Goal: Task Accomplishment & Management: Use online tool/utility

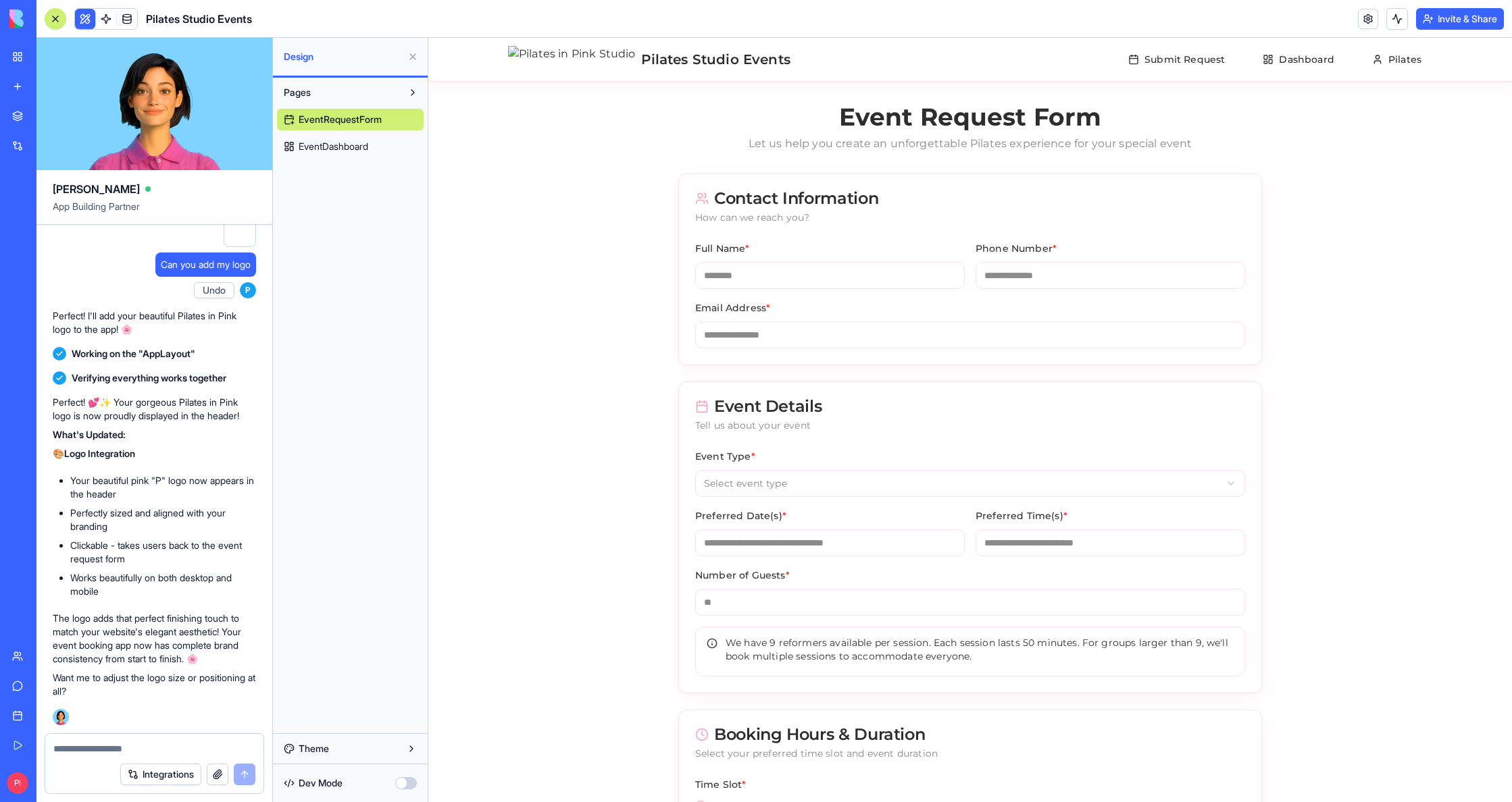
click at [115, 721] on div "Perfect! 💕✨ Your gorgeous Pilates in Pink logo is now proudly displayed in the …" at bounding box center [154, 557] width 203 height 335
click at [108, 736] on div at bounding box center [154, 744] width 218 height 21
click at [105, 743] on textarea at bounding box center [155, 748] width 202 height 14
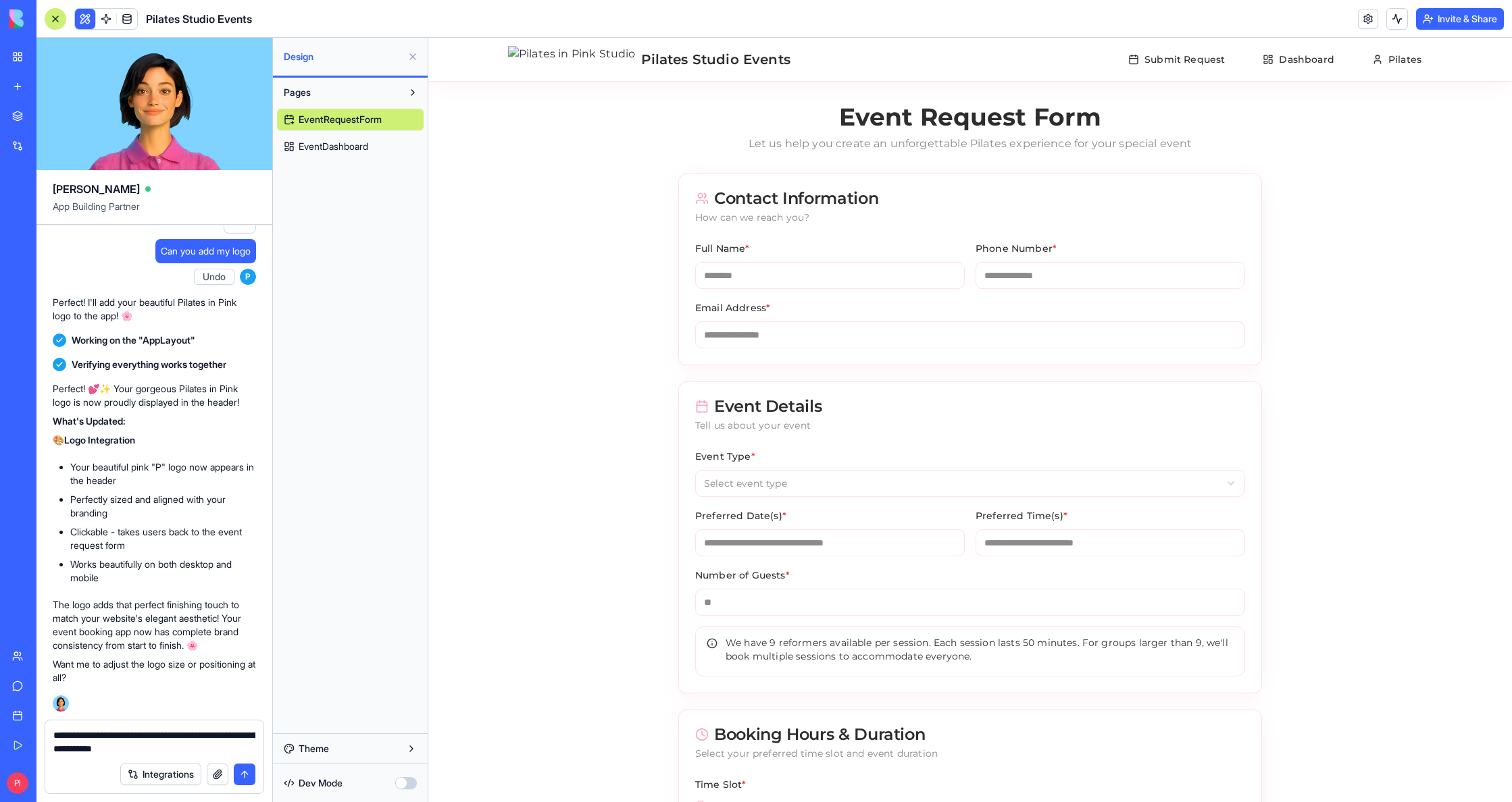
click at [342, 148] on span "EventDashboard" at bounding box center [333, 147] width 70 height 14
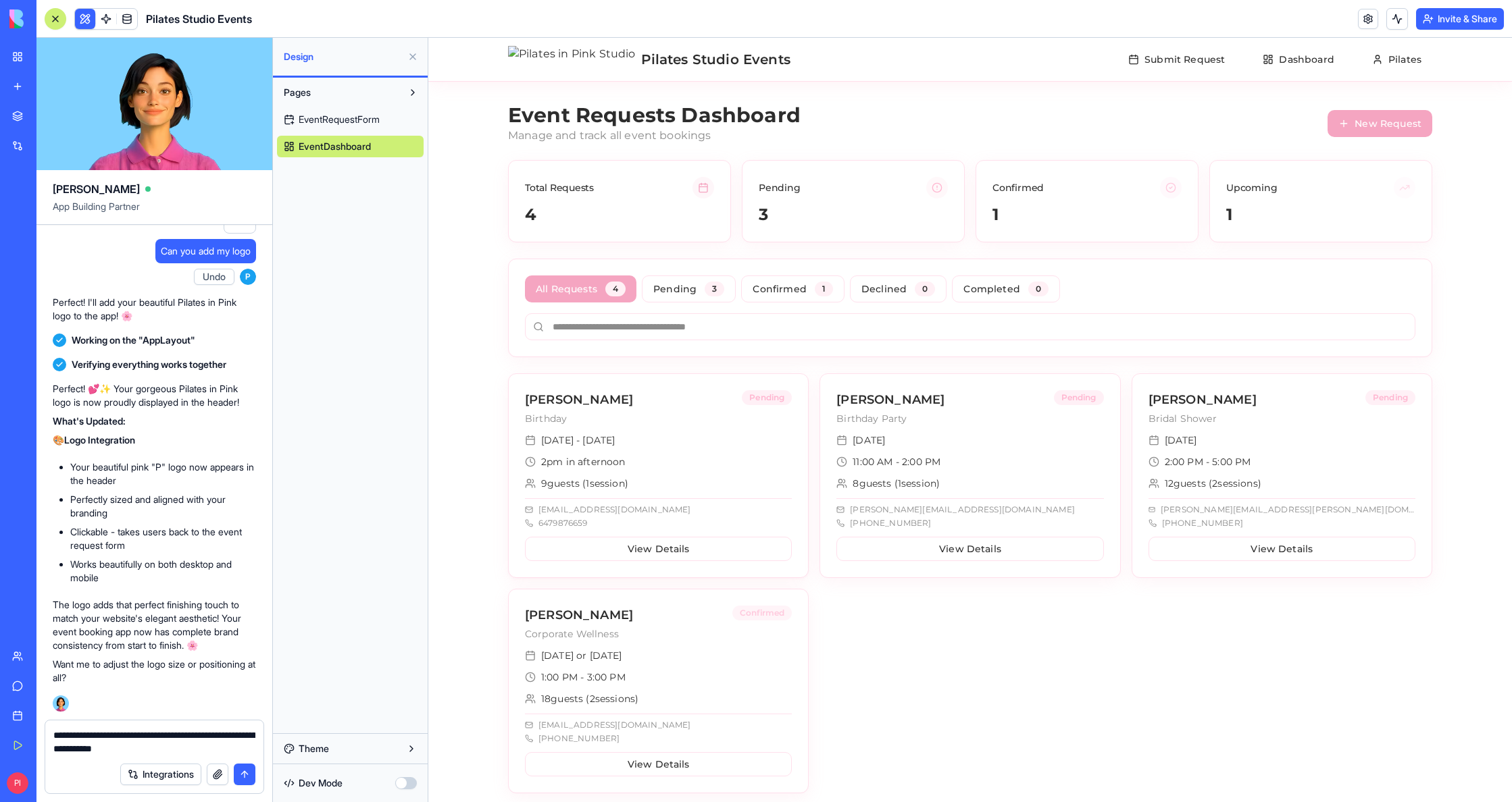
click at [703, 453] on div "Oct 16 - Oct 18 2pm in afternoon 9 guests ( 1 session ) gurpreenss@gmail.com 64…" at bounding box center [658, 505] width 299 height 144
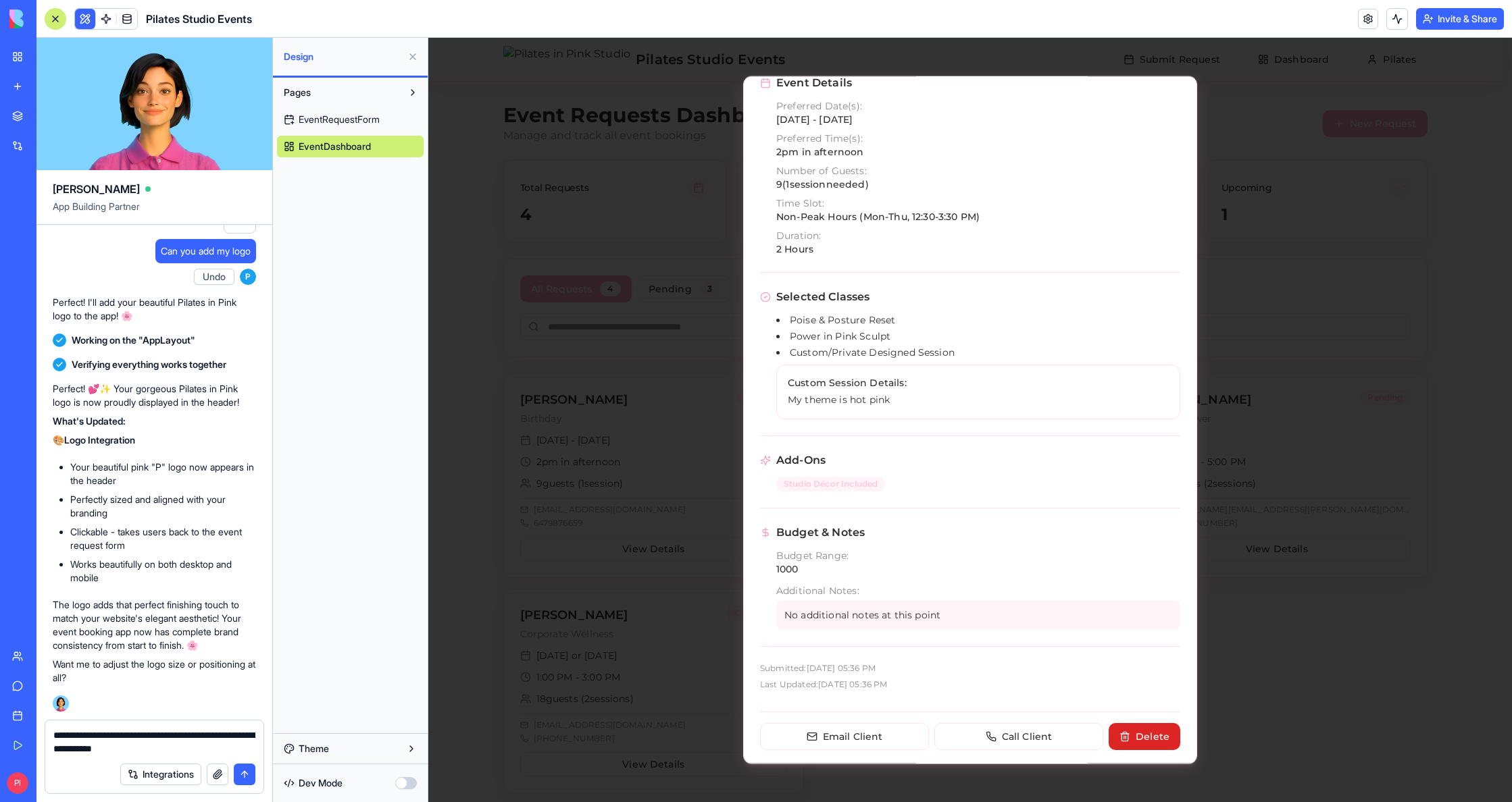
scroll to position [249, 0]
click at [859, 738] on button "Email Client" at bounding box center [844, 733] width 169 height 27
click at [179, 753] on textarea "**********" at bounding box center [155, 743] width 202 height 27
click at [169, 750] on textarea "**********" at bounding box center [155, 743] width 202 height 27
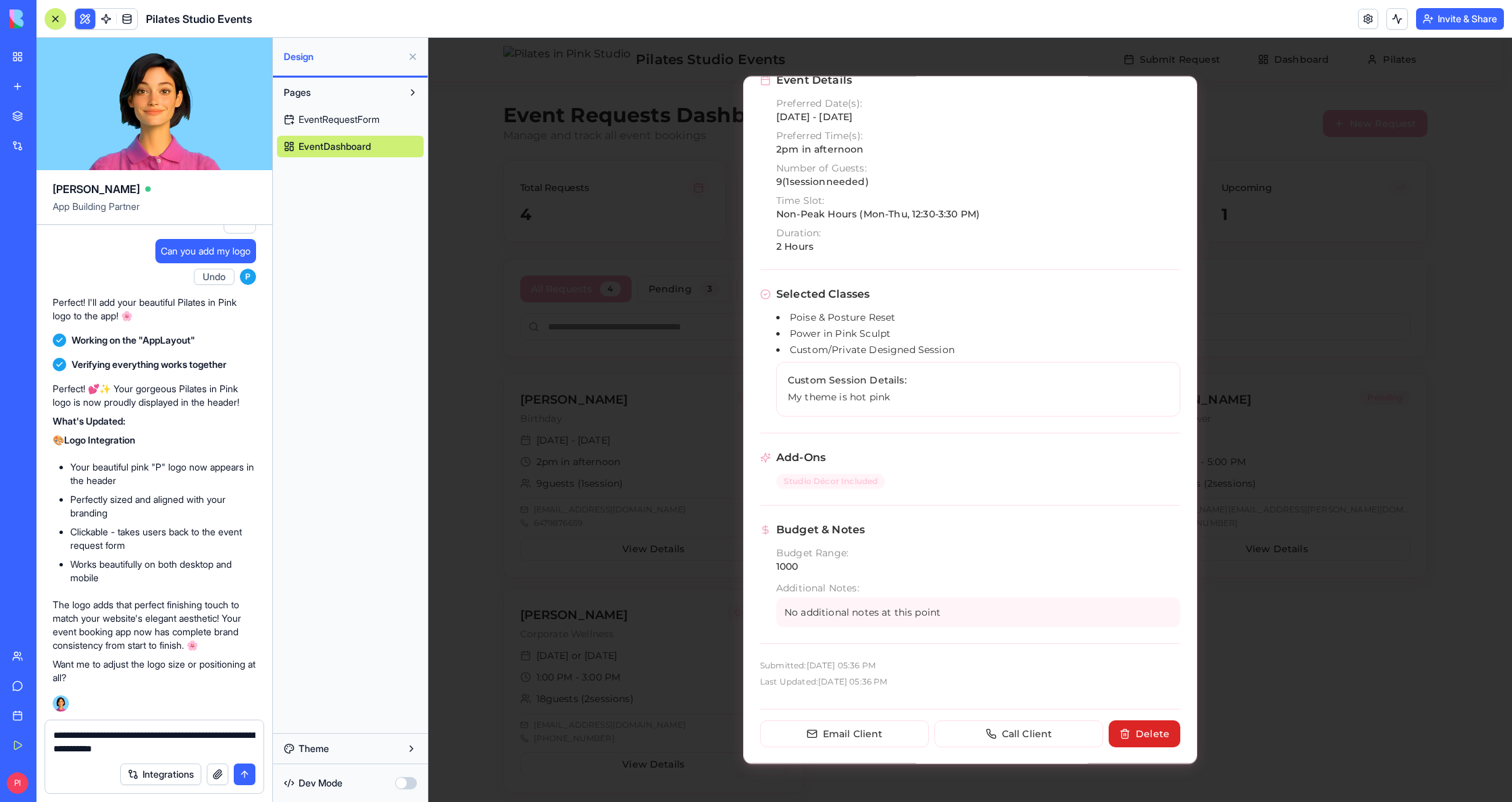
click at [169, 750] on textarea "**********" at bounding box center [155, 743] width 202 height 27
click at [762, 515] on div "Update Status Pending Save Contact Information gurpreenss@gmail.com 6479876659 …" at bounding box center [970, 293] width 420 height 808
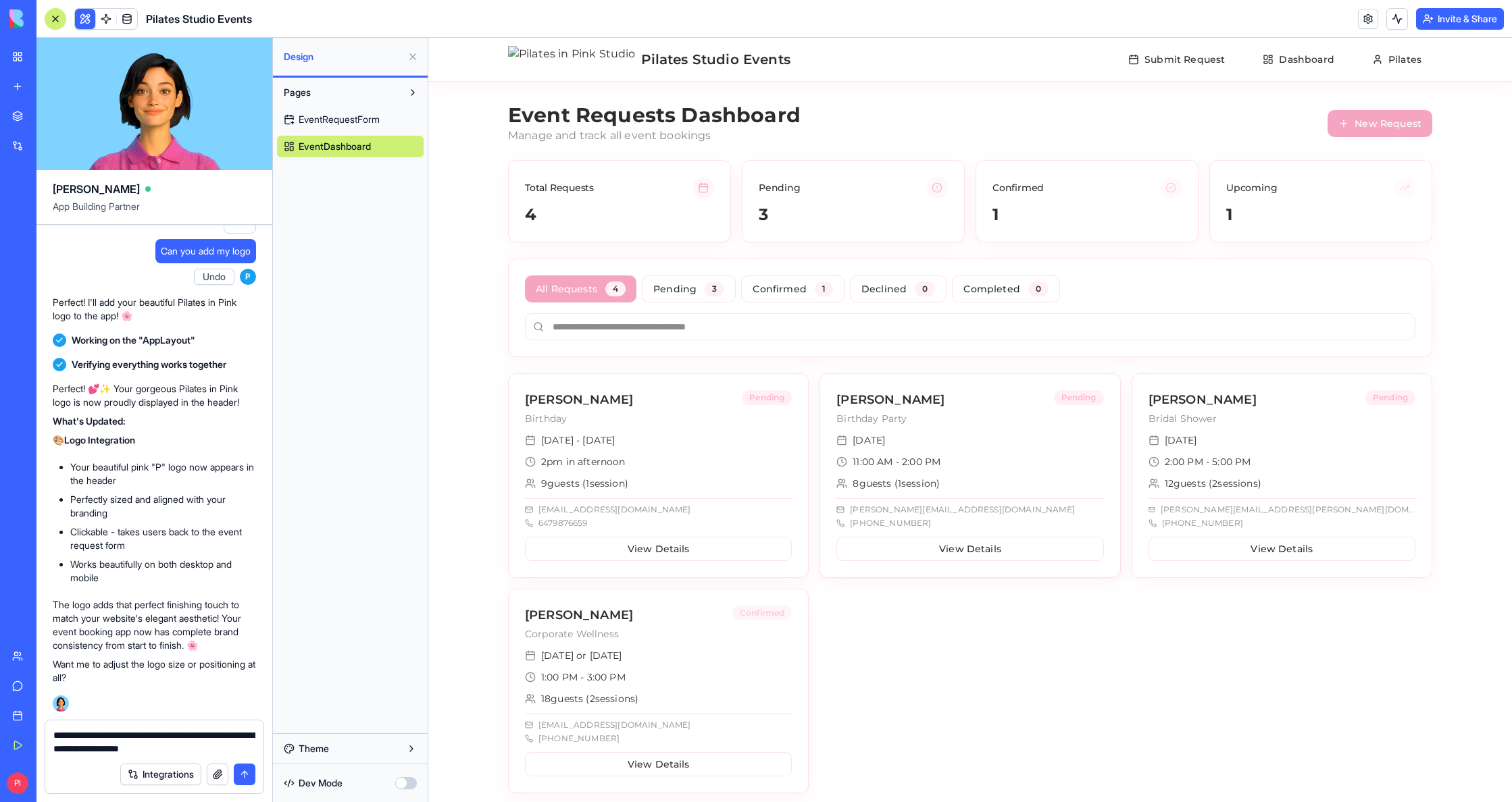
click at [925, 452] on div "2025-05-20 11:00 AM - 2:00 PM 8 guests ( 1 session ) amanda.r@email.com (555) 3…" at bounding box center [970, 505] width 299 height 144
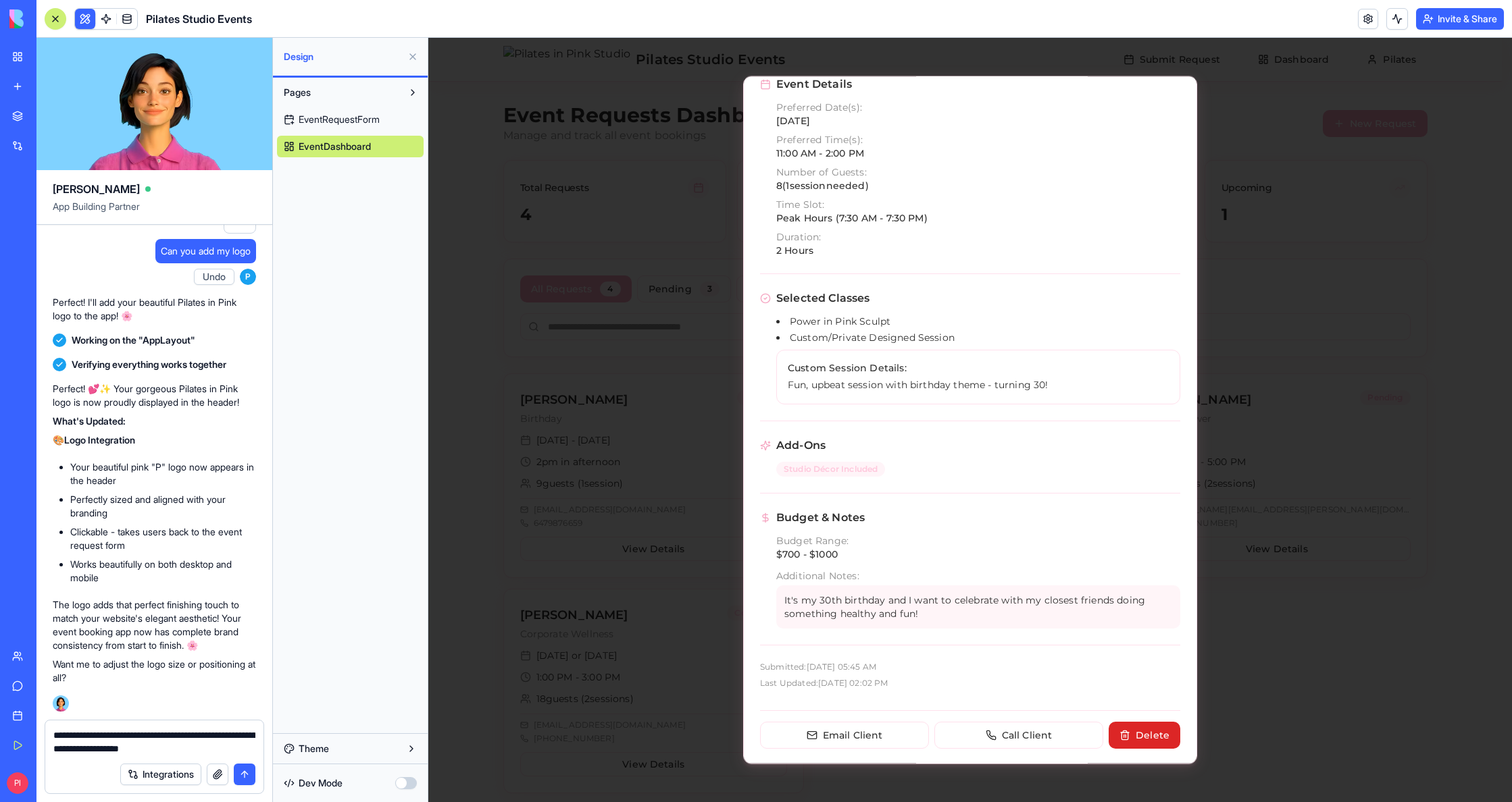
scroll to position [246, 0]
click at [873, 735] on button "Email Client" at bounding box center [844, 733] width 169 height 27
click at [221, 746] on textarea "**********" at bounding box center [155, 743] width 202 height 27
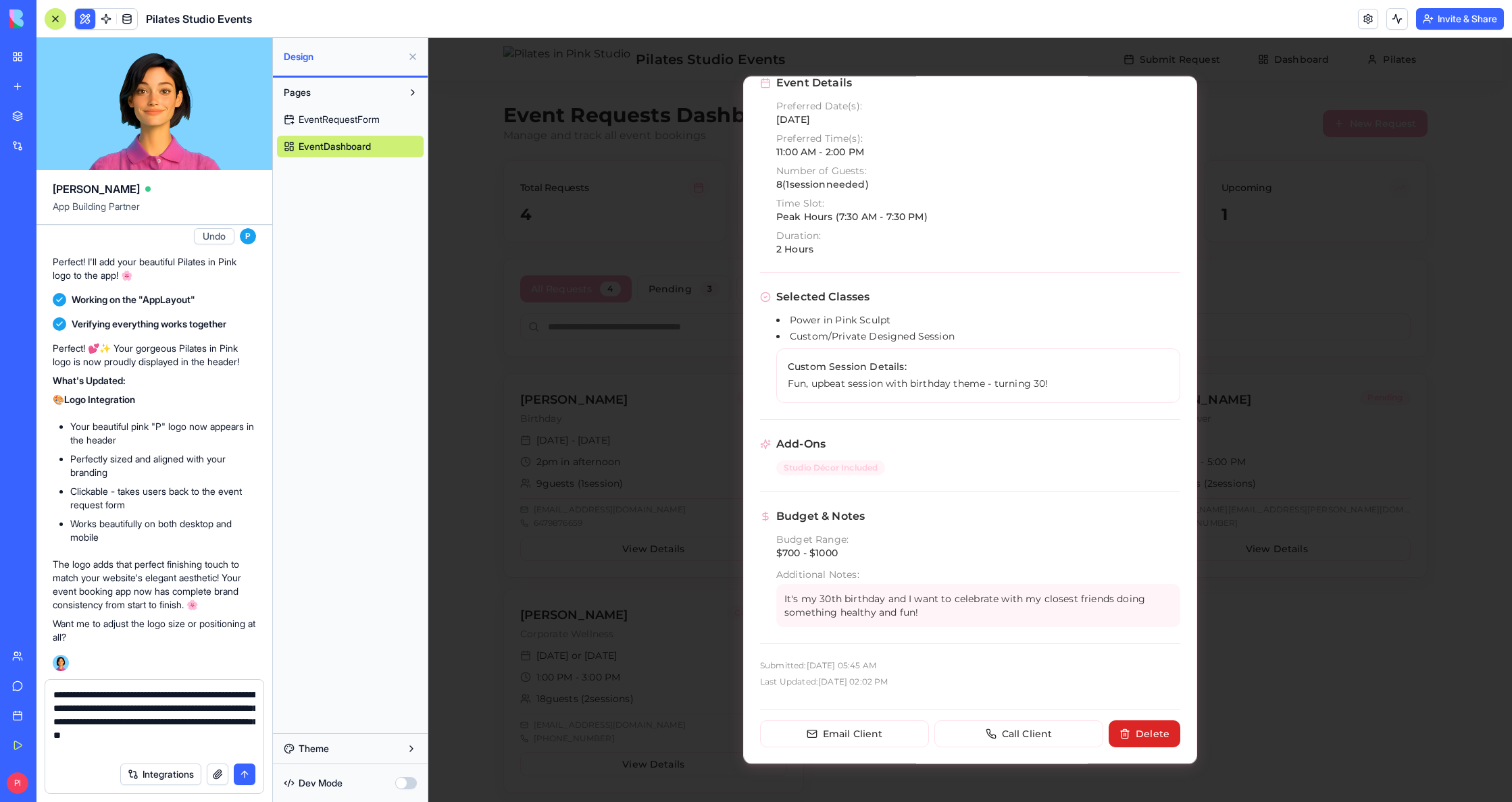
drag, startPoint x: 150, startPoint y: 737, endPoint x: 166, endPoint y: 739, distance: 16.1
click at [150, 737] on textarea "**********" at bounding box center [155, 721] width 202 height 67
type textarea "**********"
click at [246, 778] on button "submit" at bounding box center [244, 774] width 21 height 21
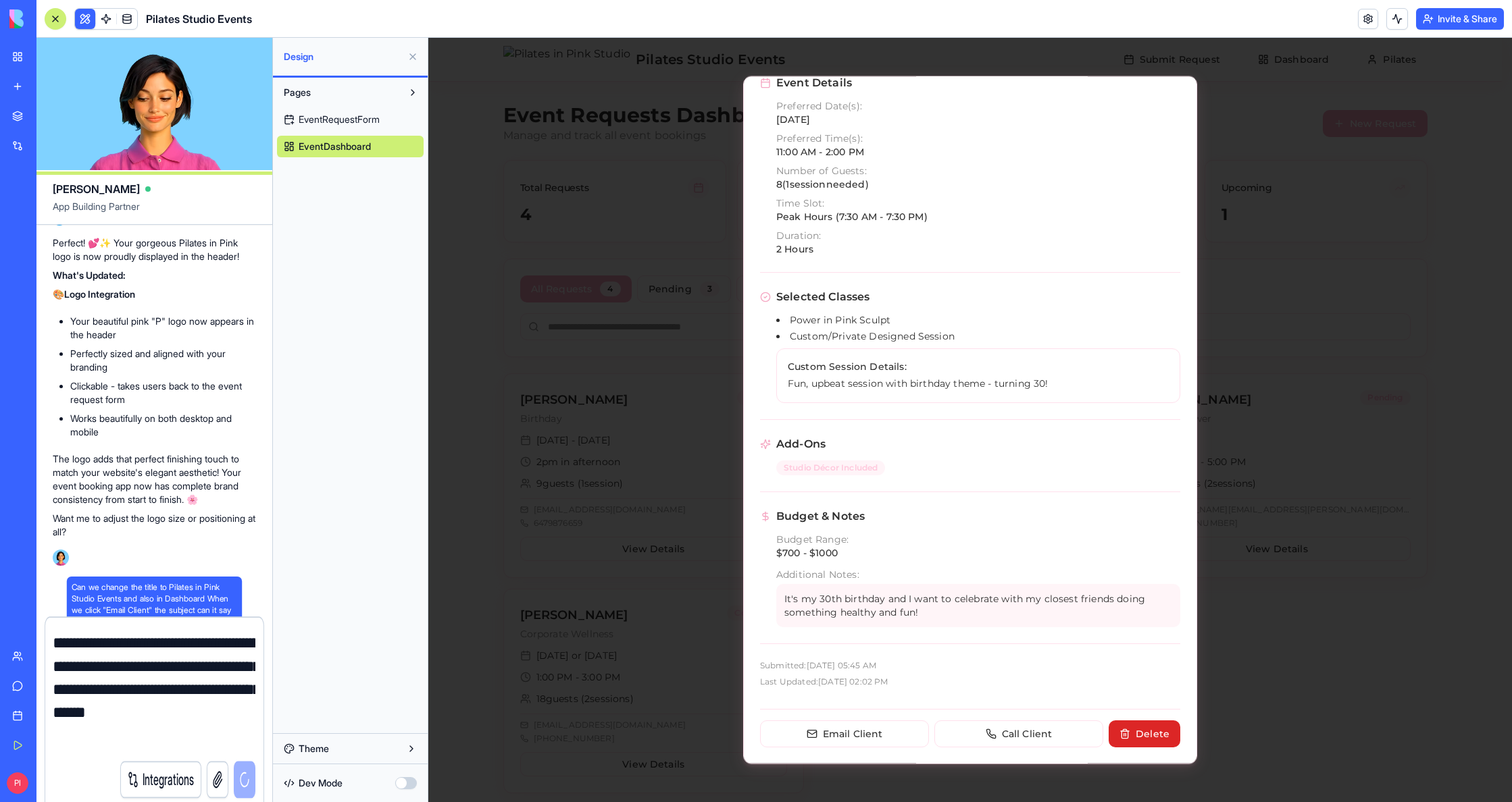
scroll to position [4722, 0]
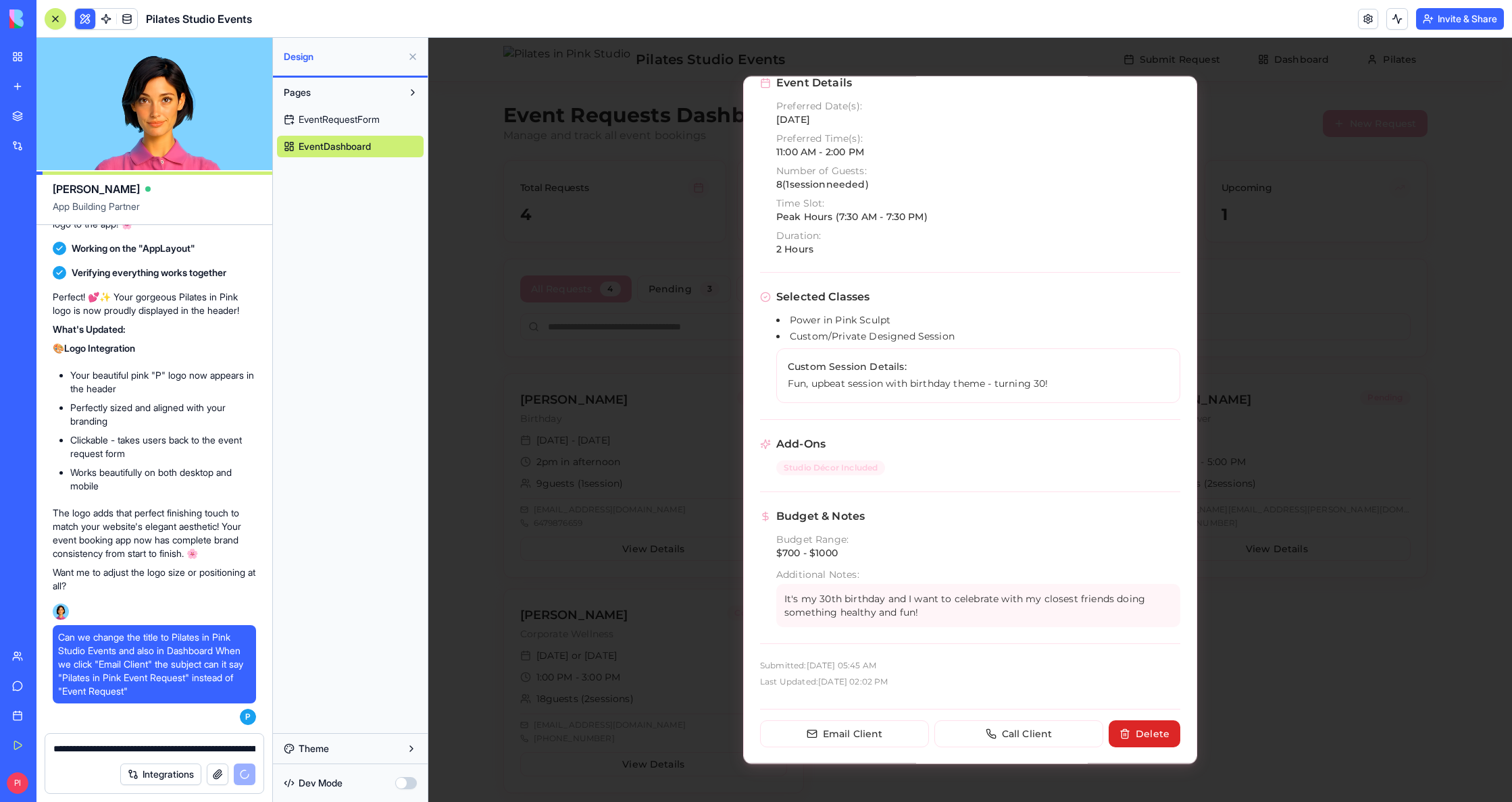
click at [415, 754] on button "Theme" at bounding box center [350, 748] width 146 height 21
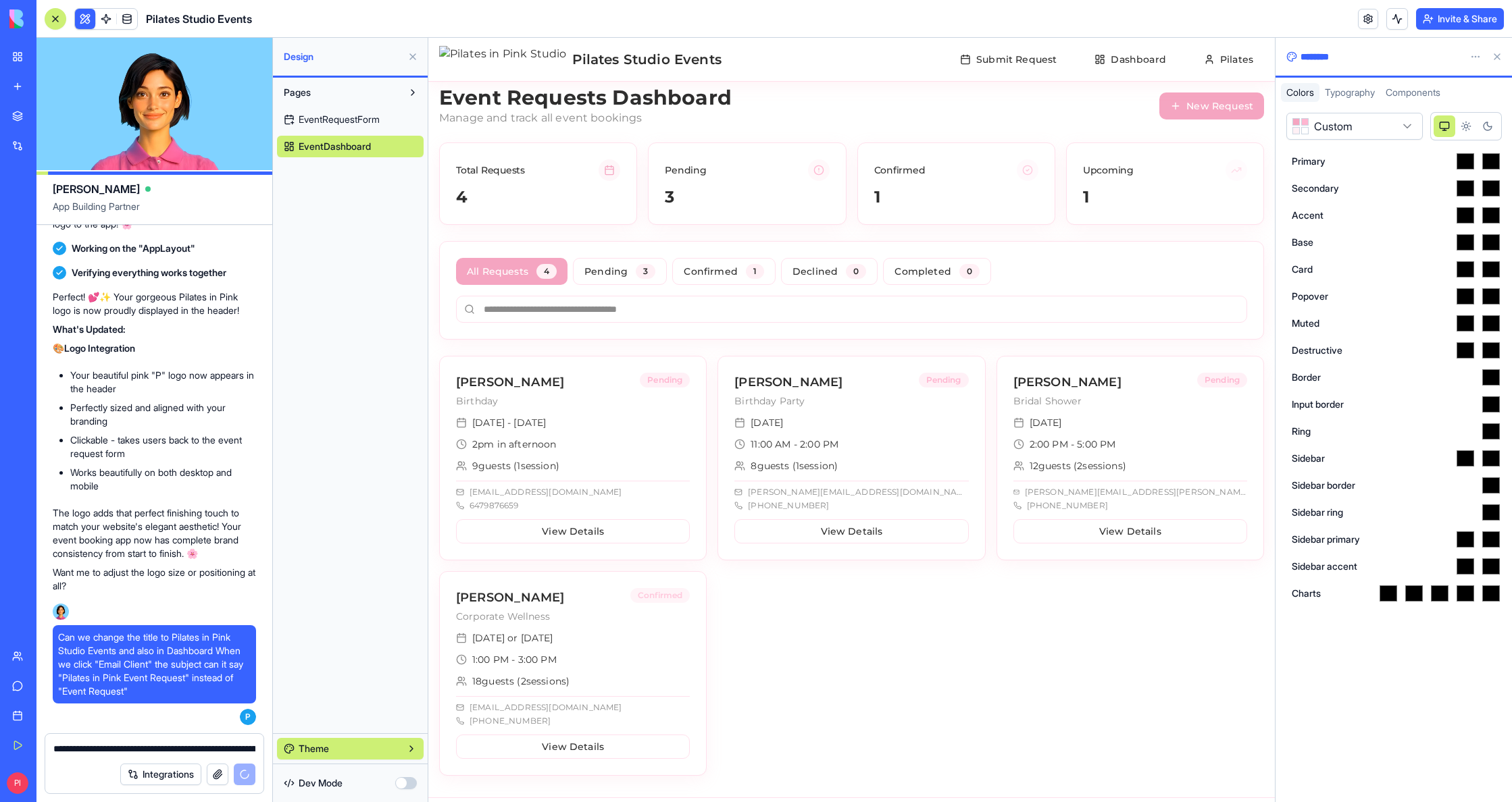
scroll to position [59, 0]
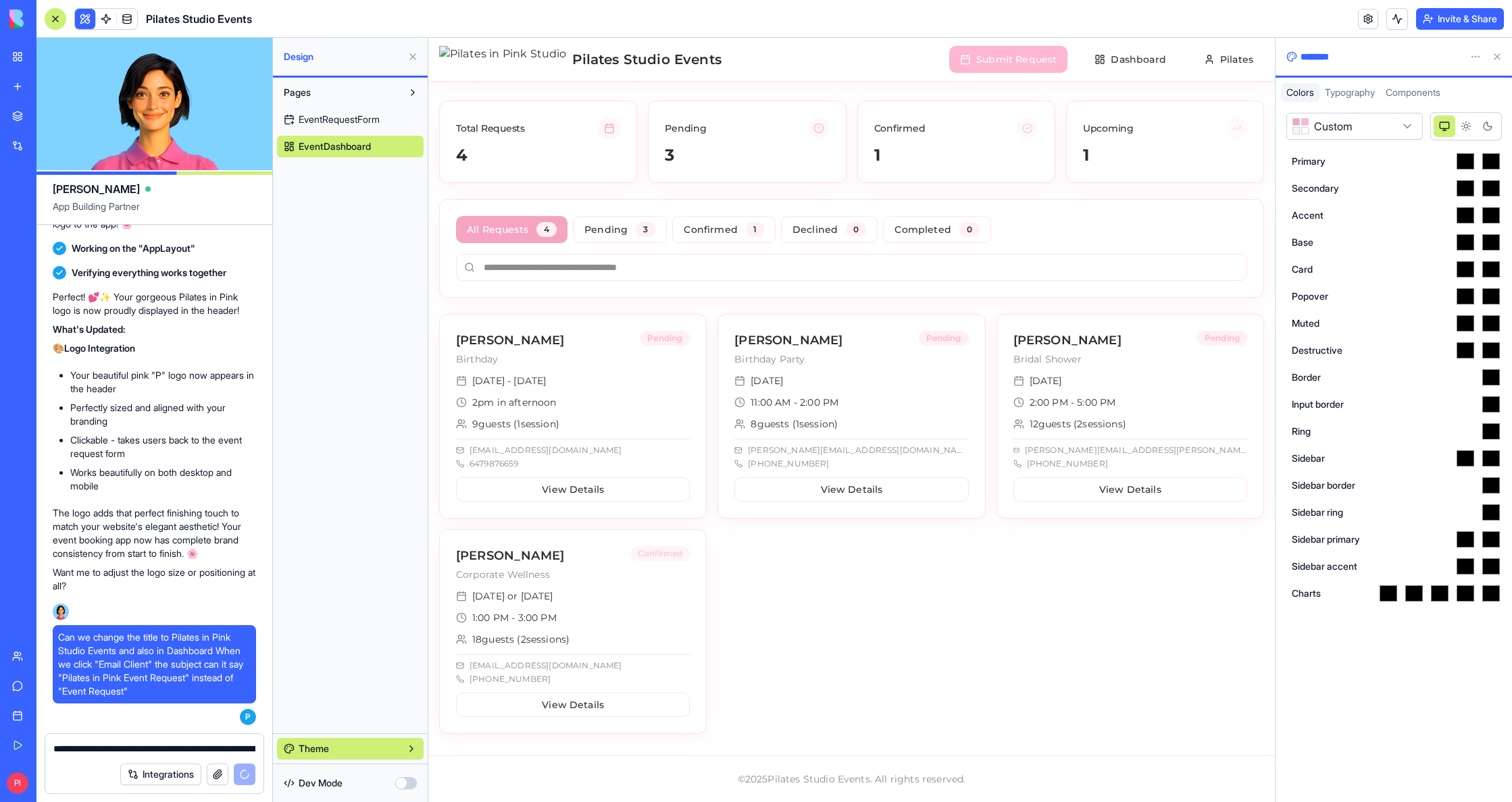
click at [1047, 58] on button "Submit Request" at bounding box center [1008, 59] width 118 height 27
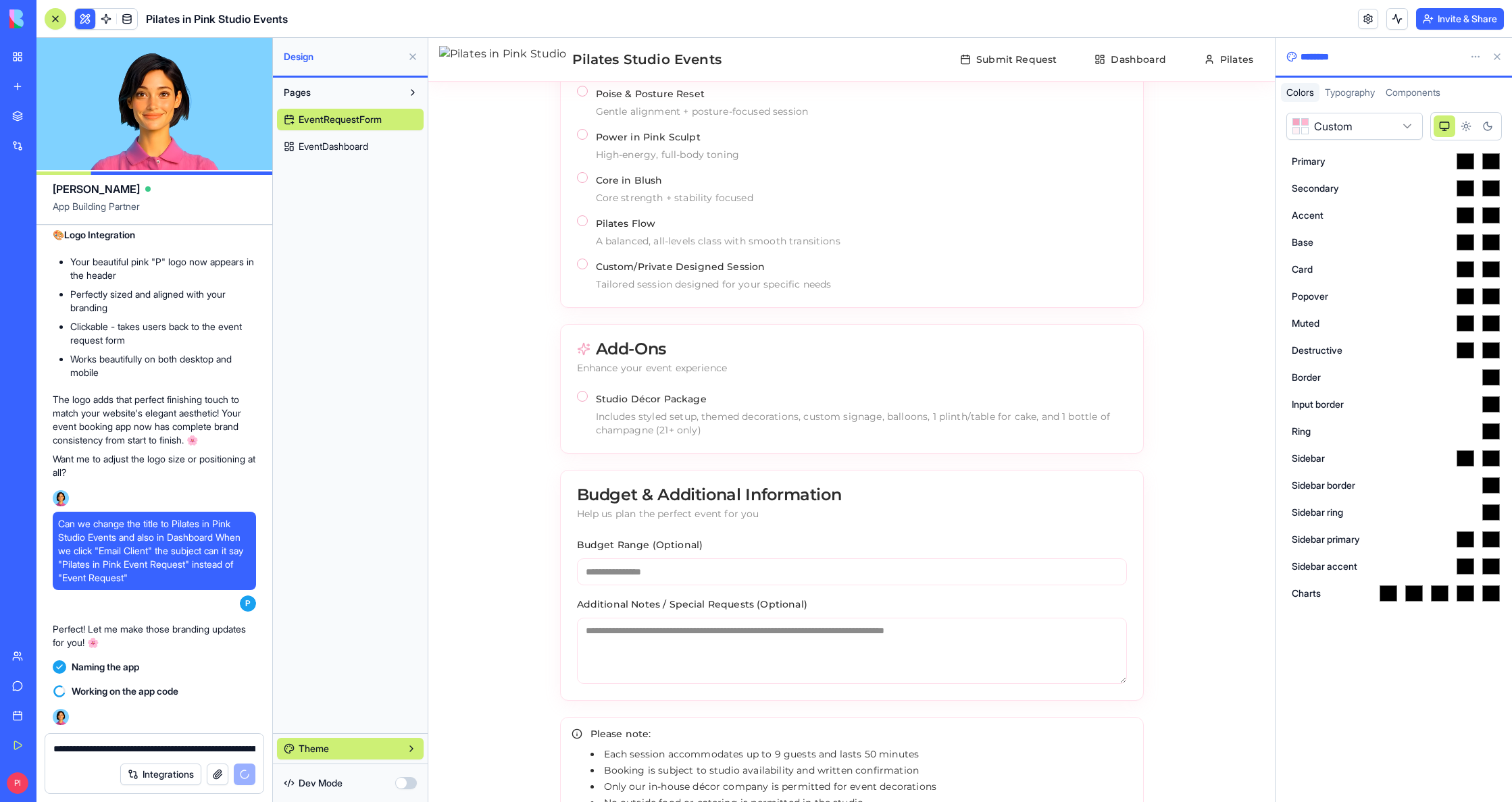
scroll to position [964, 0]
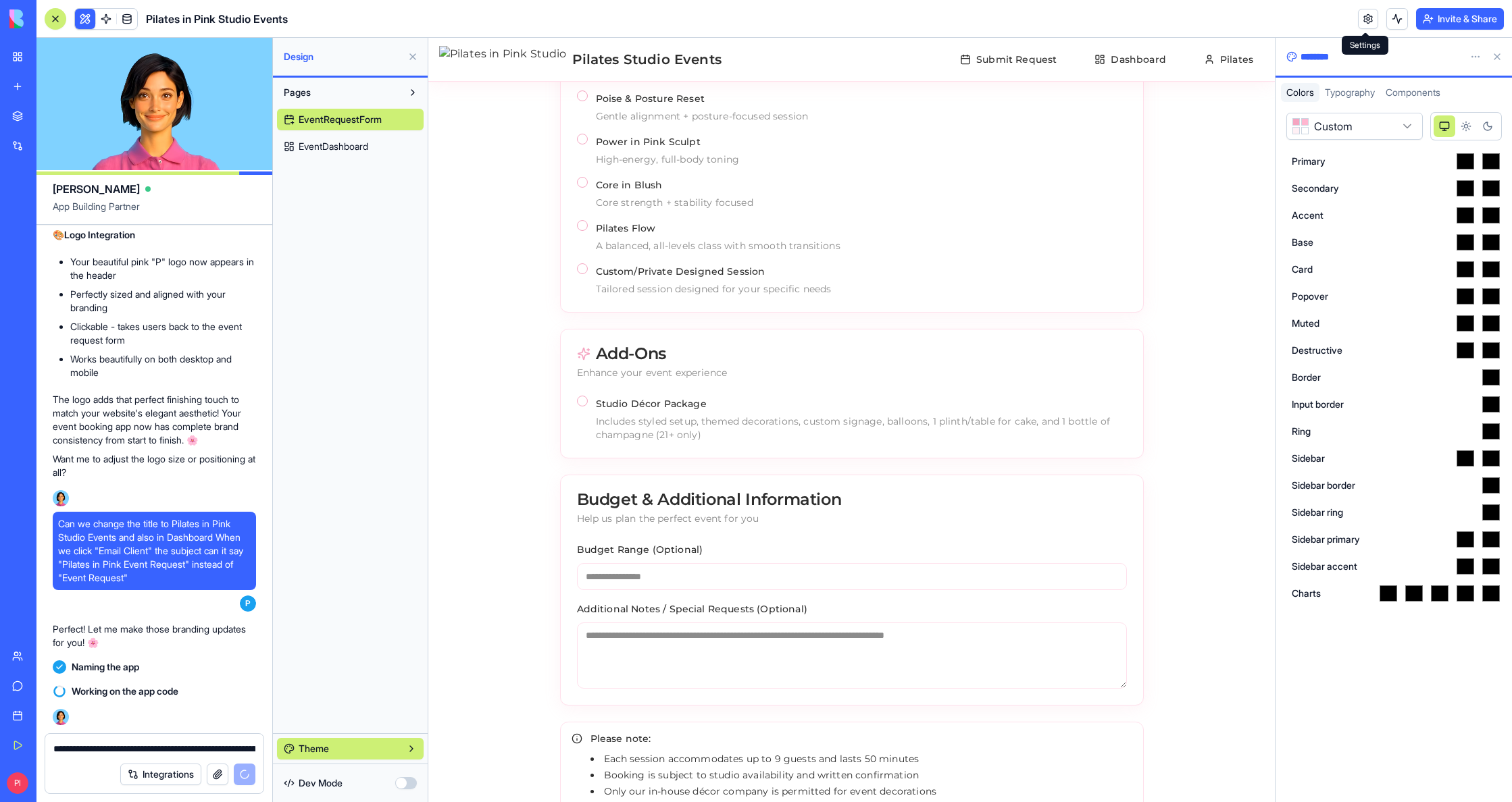
click at [1373, 20] on link at bounding box center [1368, 19] width 20 height 20
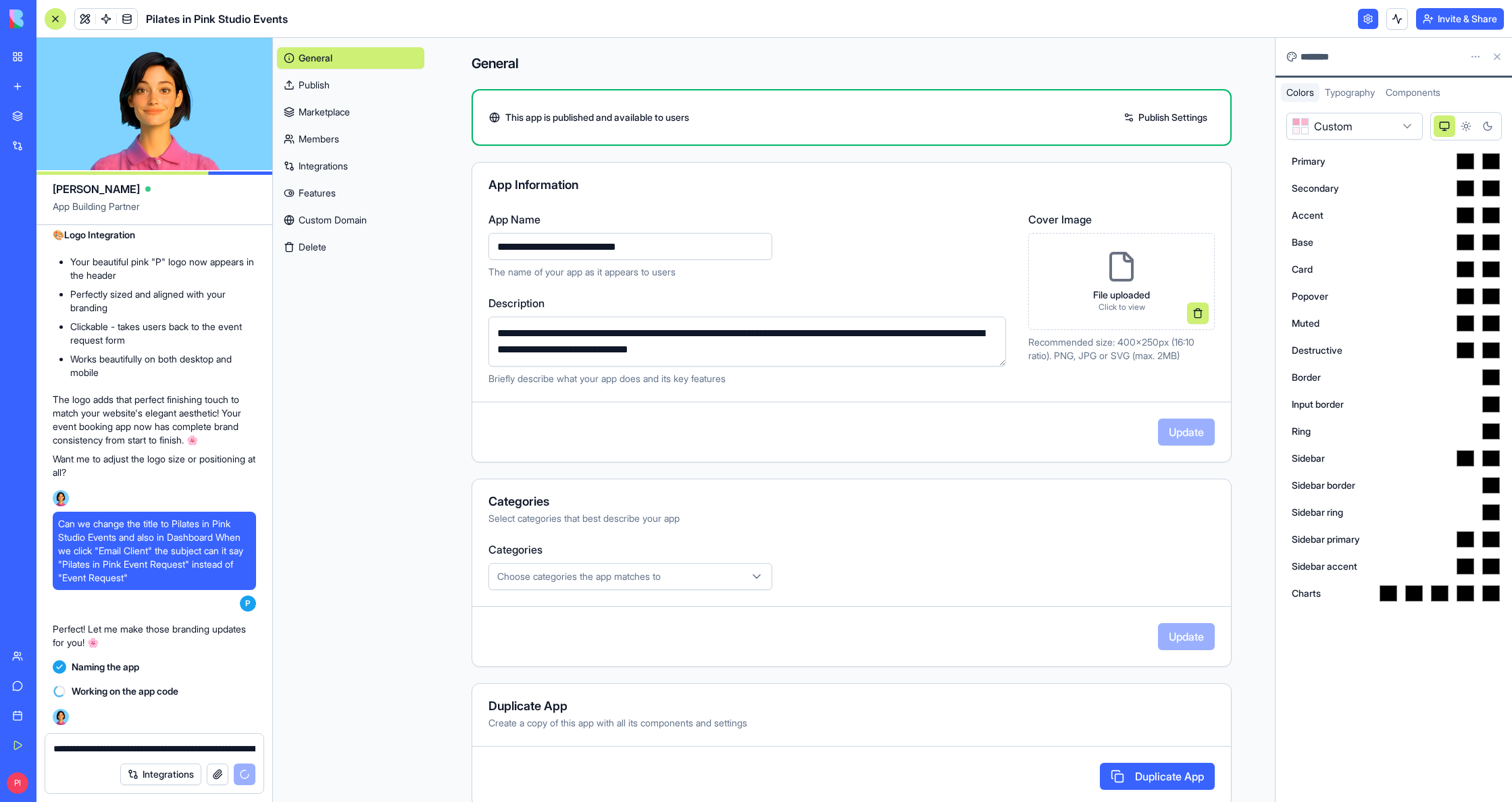
scroll to position [4860, 0]
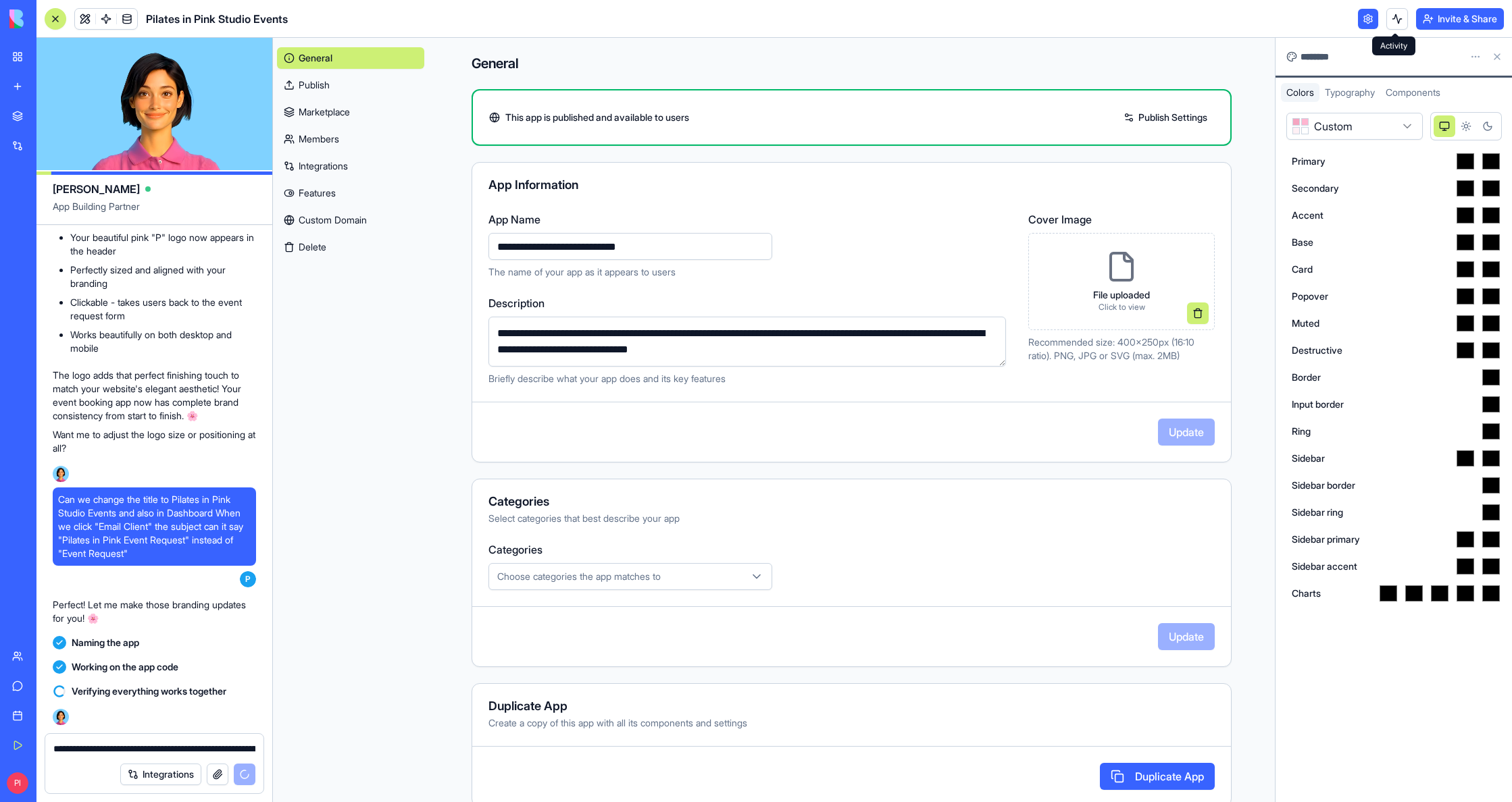
click at [1393, 18] on button at bounding box center [1396, 19] width 21 height 21
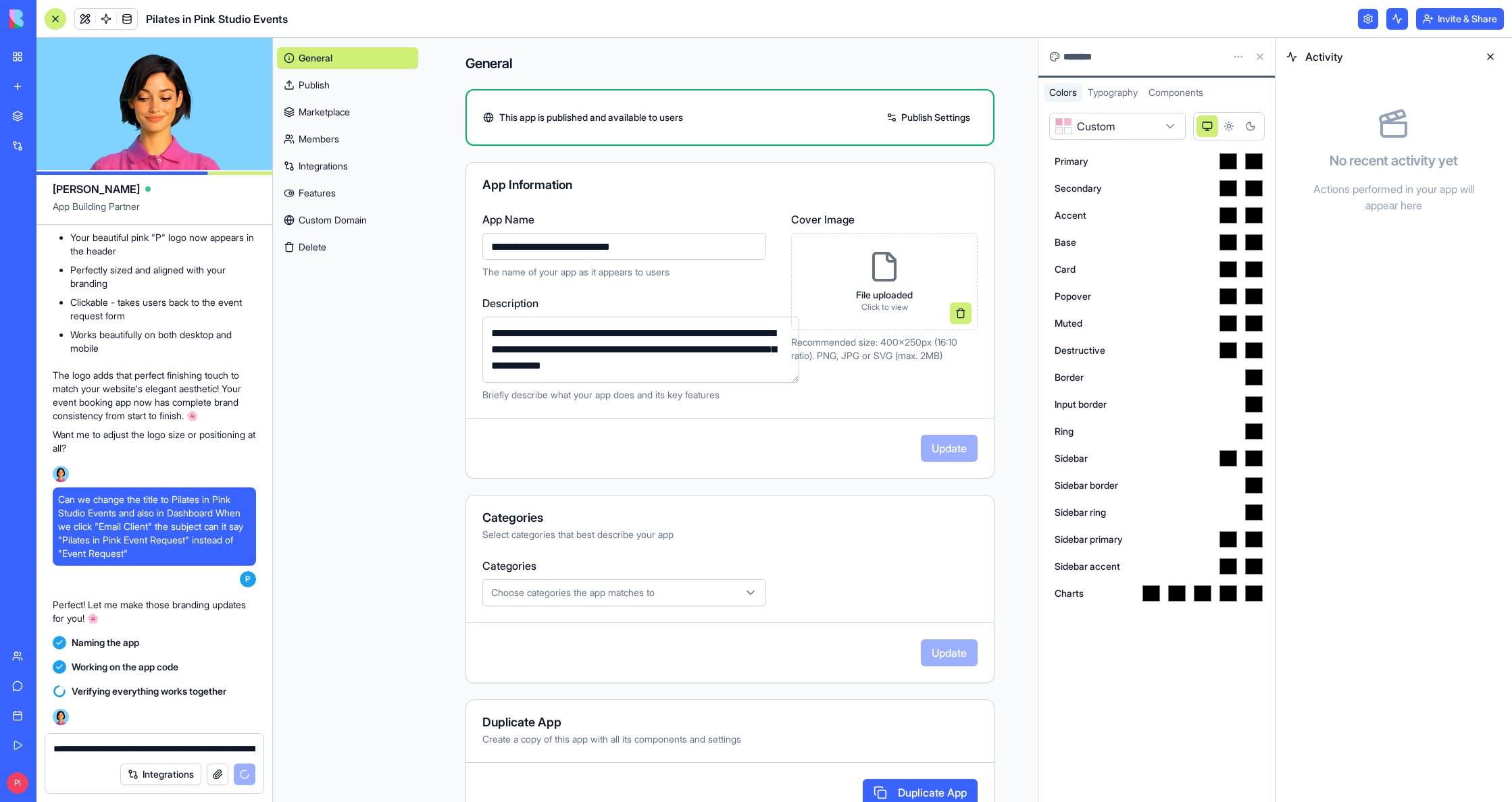
click at [1390, 20] on button at bounding box center [1396, 19] width 21 height 21
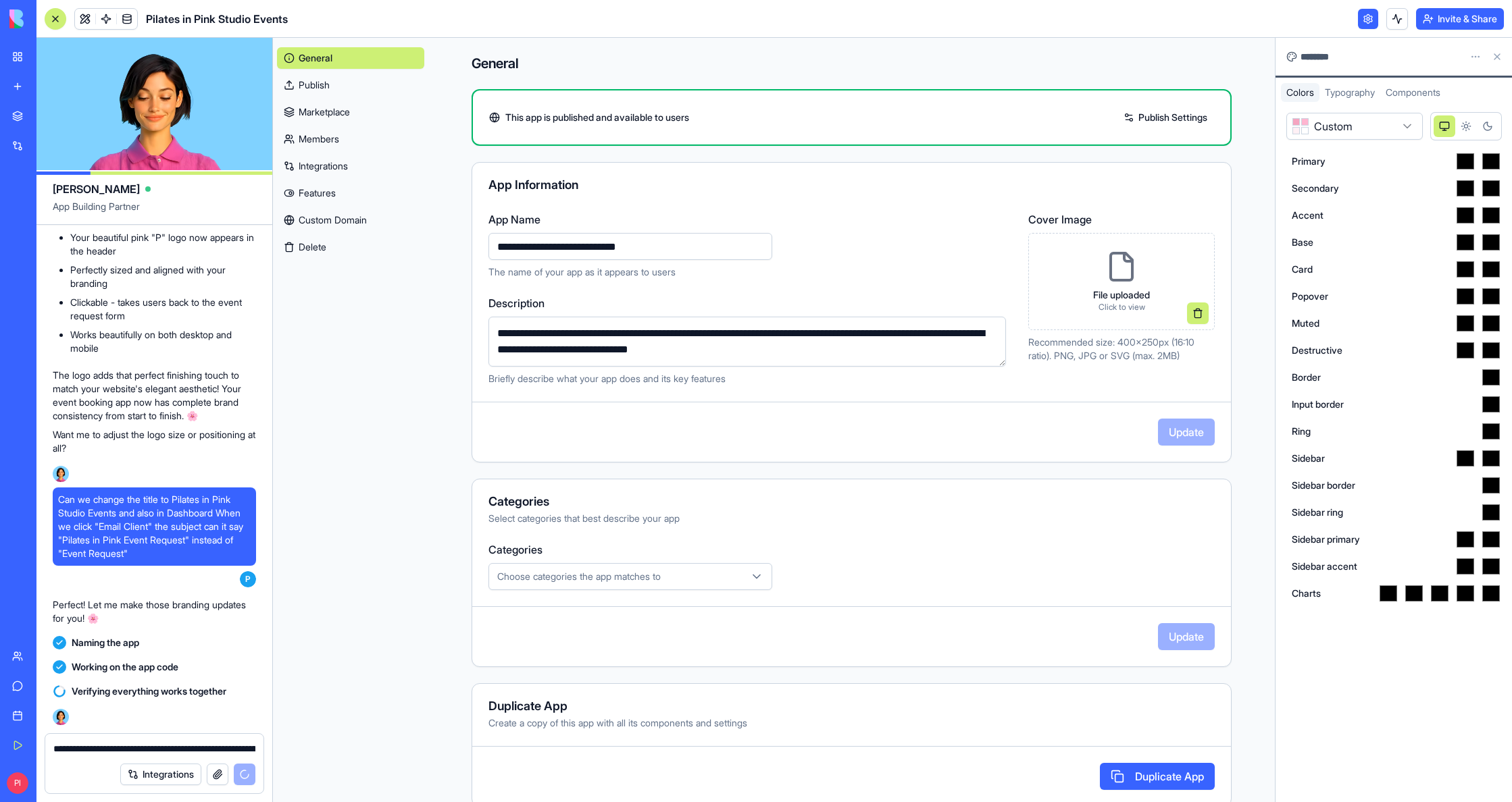
click at [334, 217] on link "Custom Domain" at bounding box center [350, 219] width 147 height 21
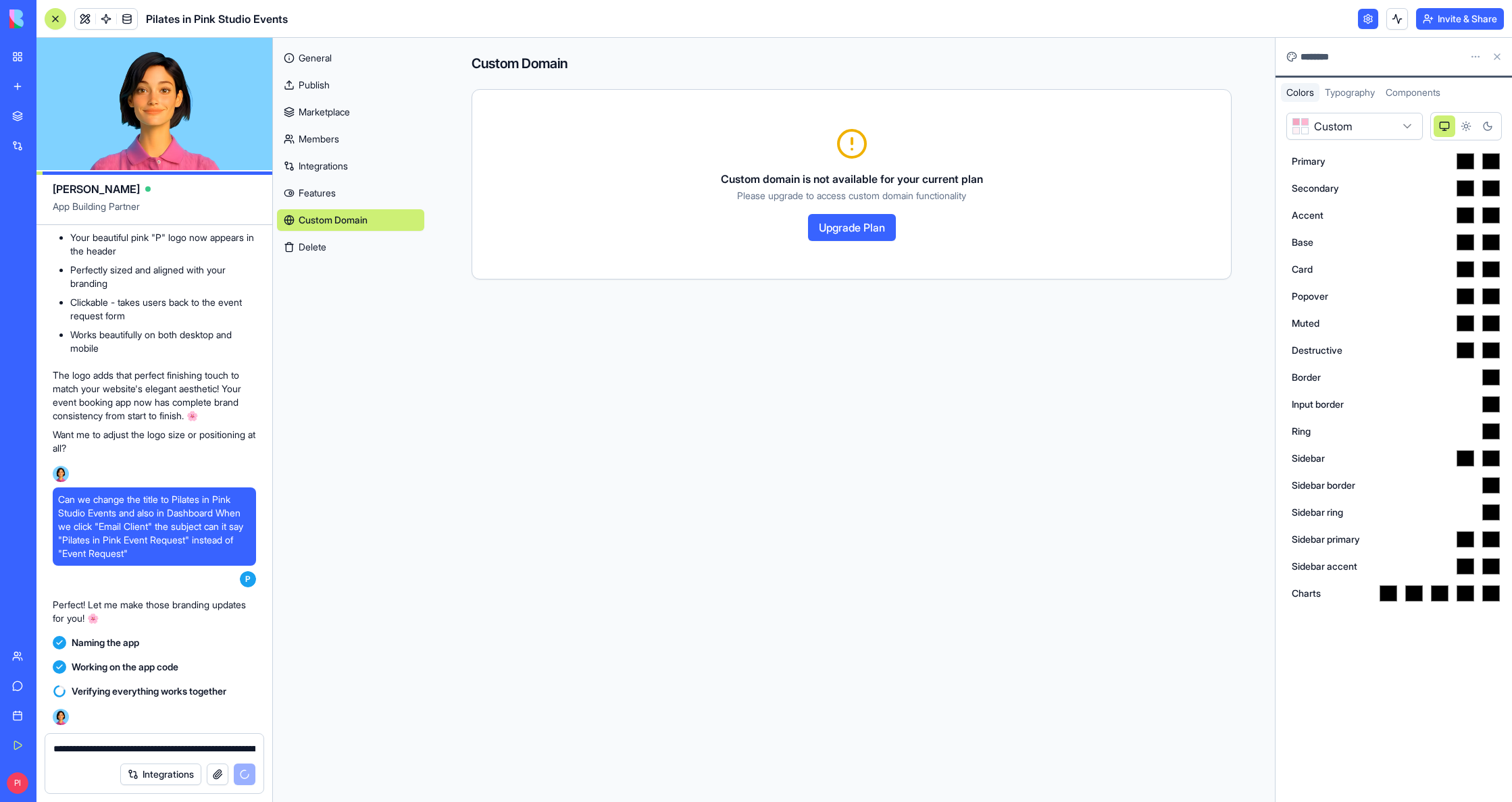
click at [833, 223] on button "Upgrade Plan" at bounding box center [852, 228] width 88 height 27
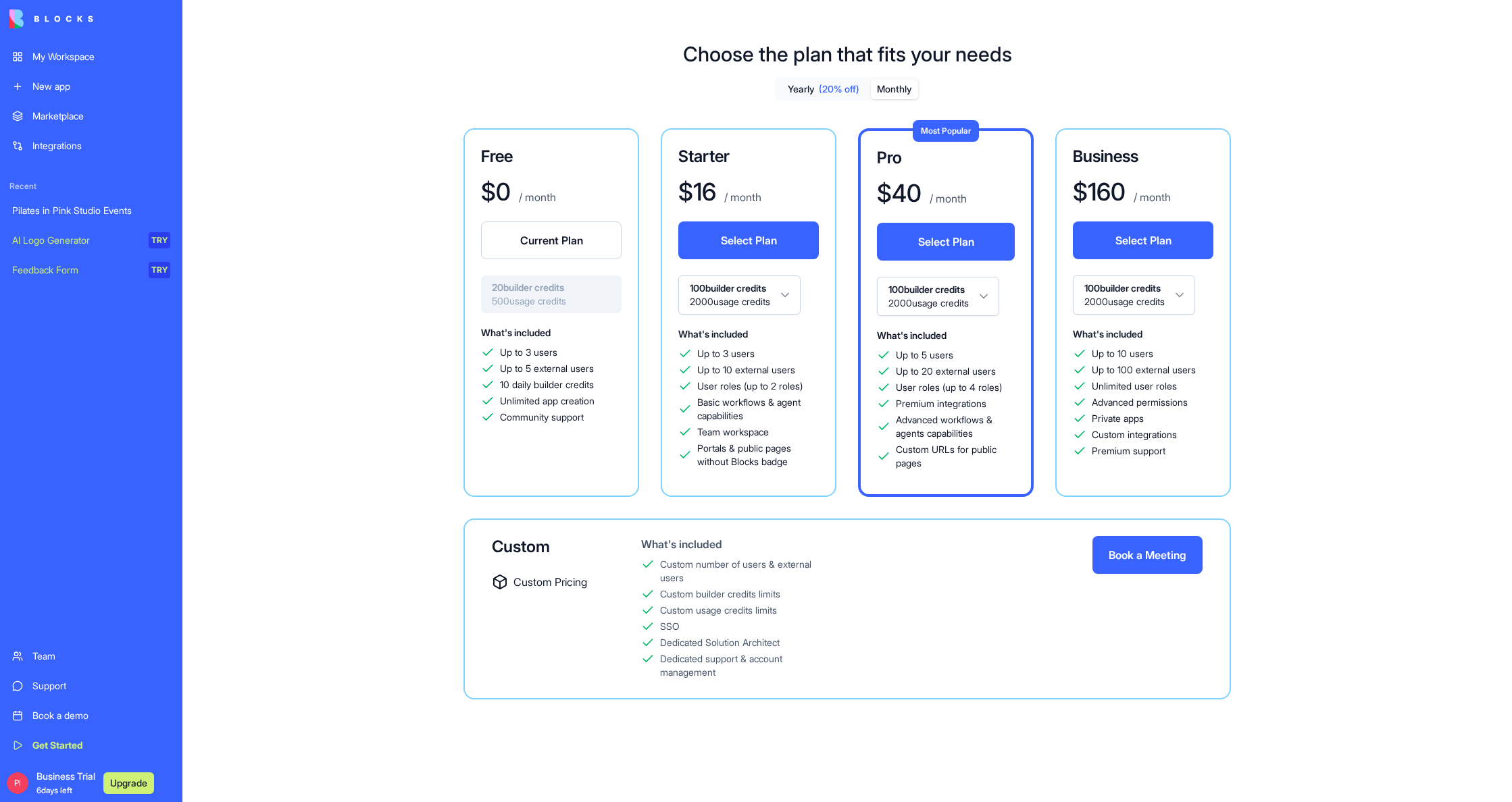
click at [883, 85] on button "Monthly" at bounding box center [894, 89] width 48 height 20
click at [773, 243] on button "Select Plan" at bounding box center [748, 240] width 140 height 38
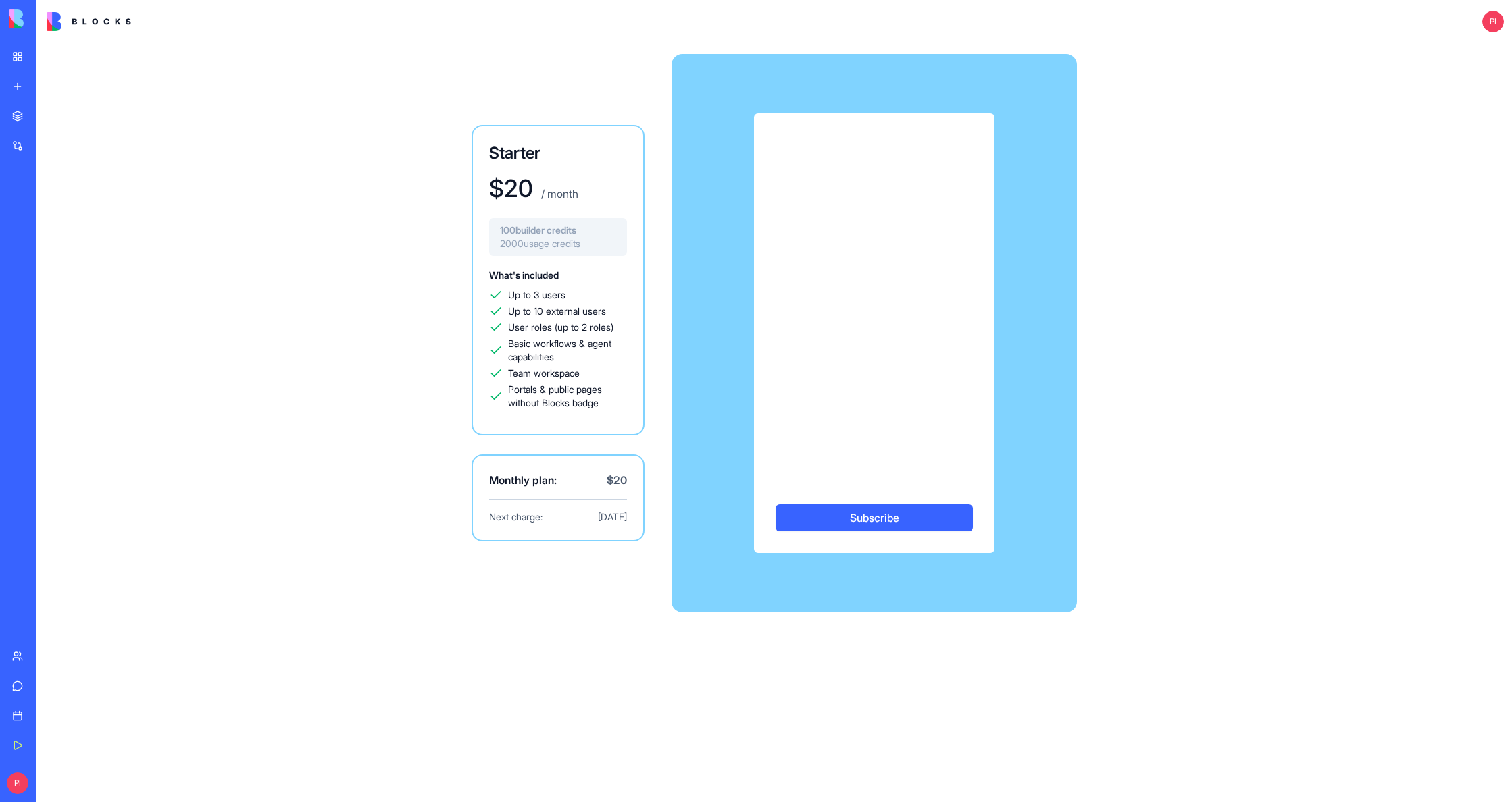
click at [216, 137] on div "Starter $ 20 / month 100 builder credits 2000 usage credits What's included Up …" at bounding box center [774, 422] width 1475 height 759
click at [864, 515] on button "Subscribe" at bounding box center [874, 518] width 197 height 27
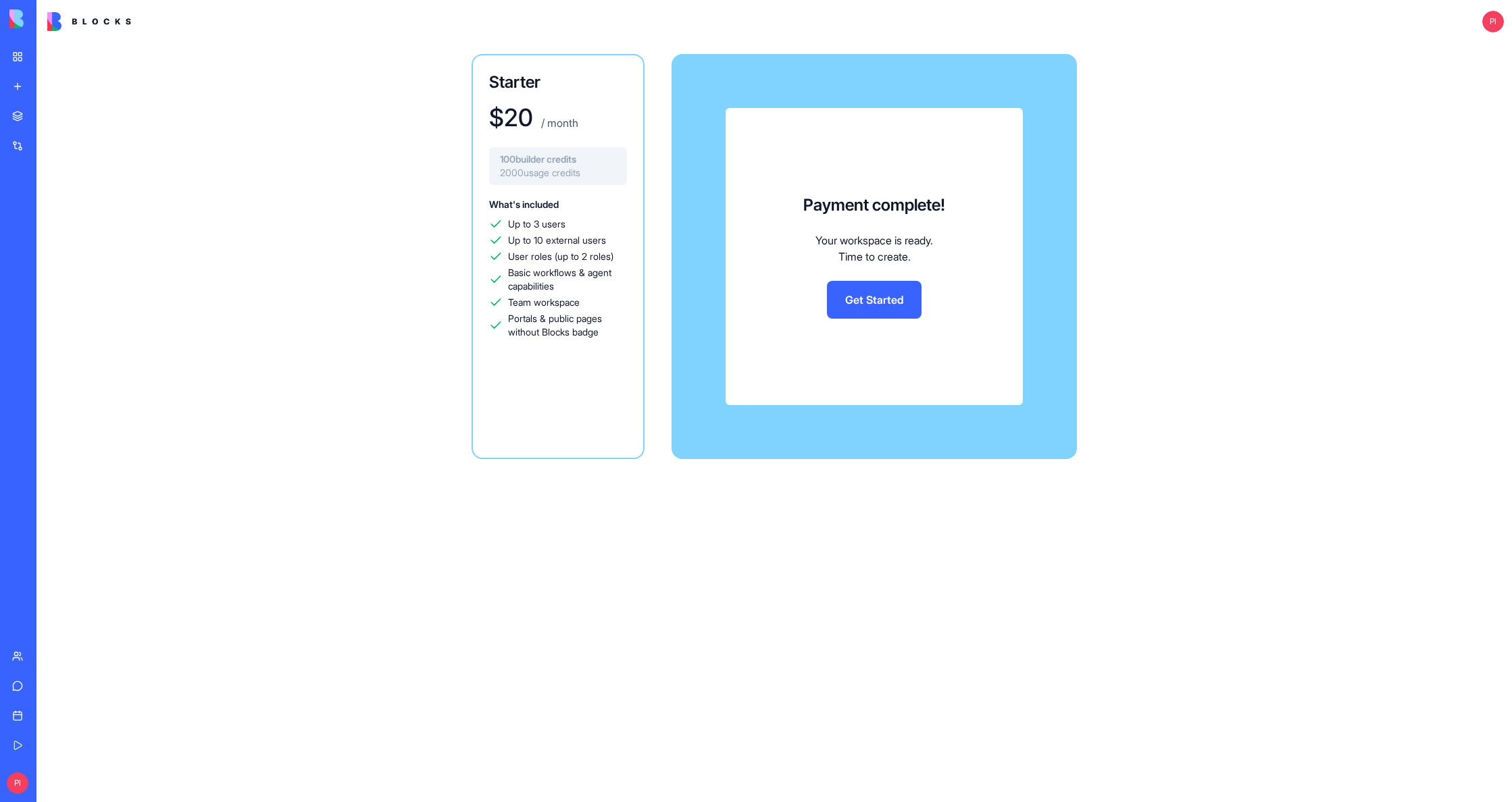
click at [857, 307] on link "Get Started" at bounding box center [874, 300] width 94 height 38
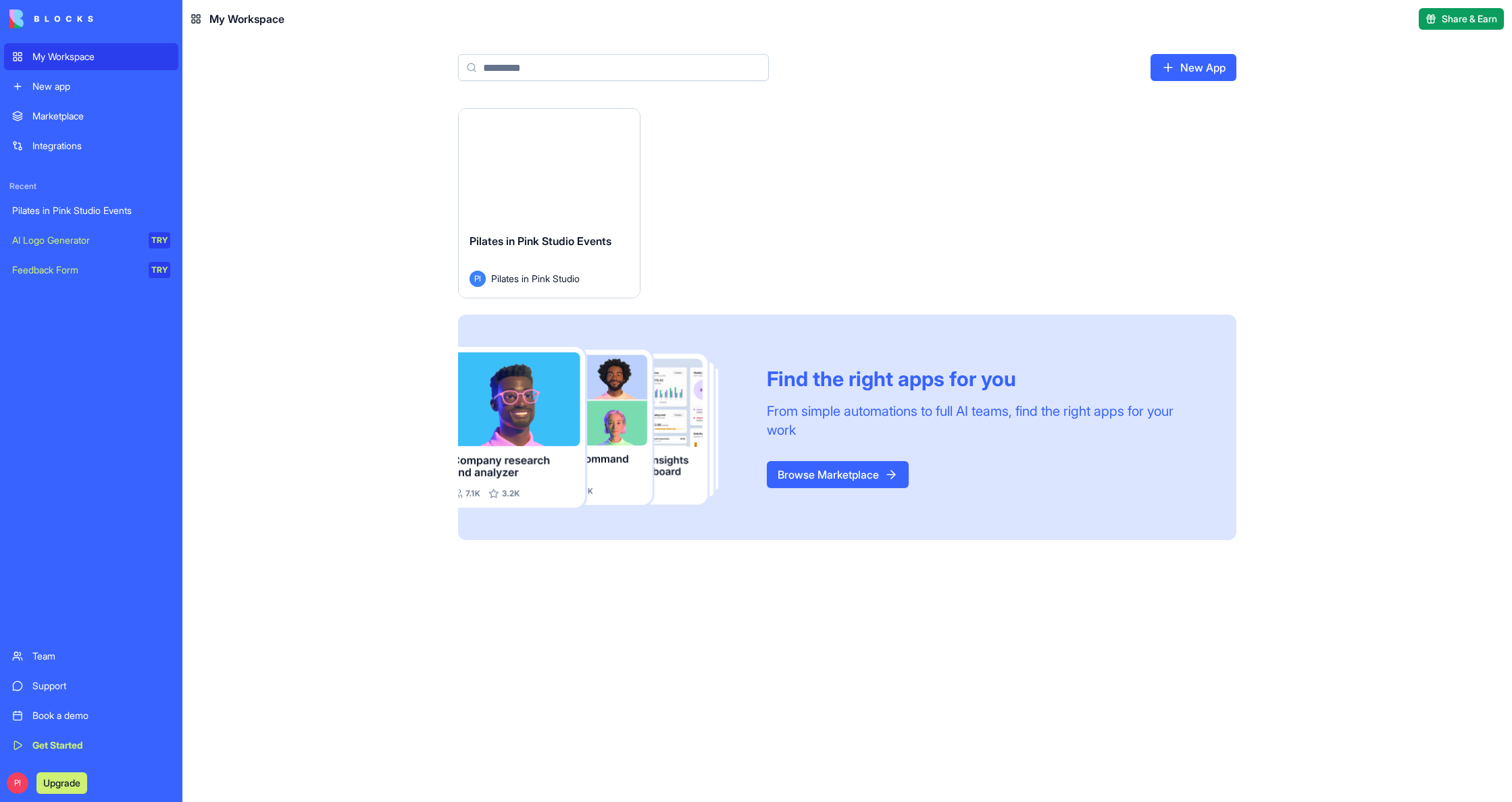
click at [567, 179] on div "Launch" at bounding box center [549, 166] width 181 height 114
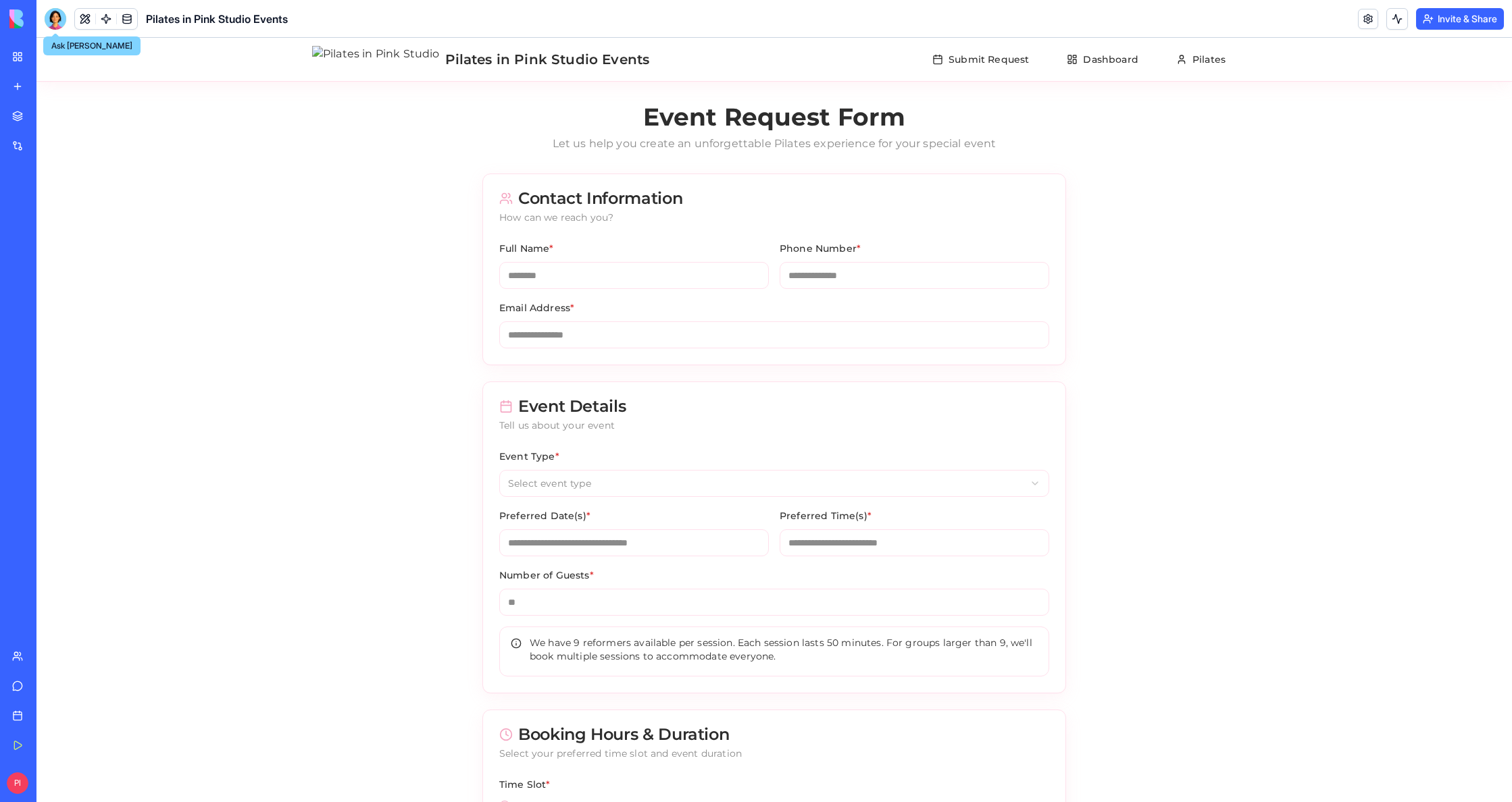
click at [56, 25] on div at bounding box center [54, 19] width 21 height 21
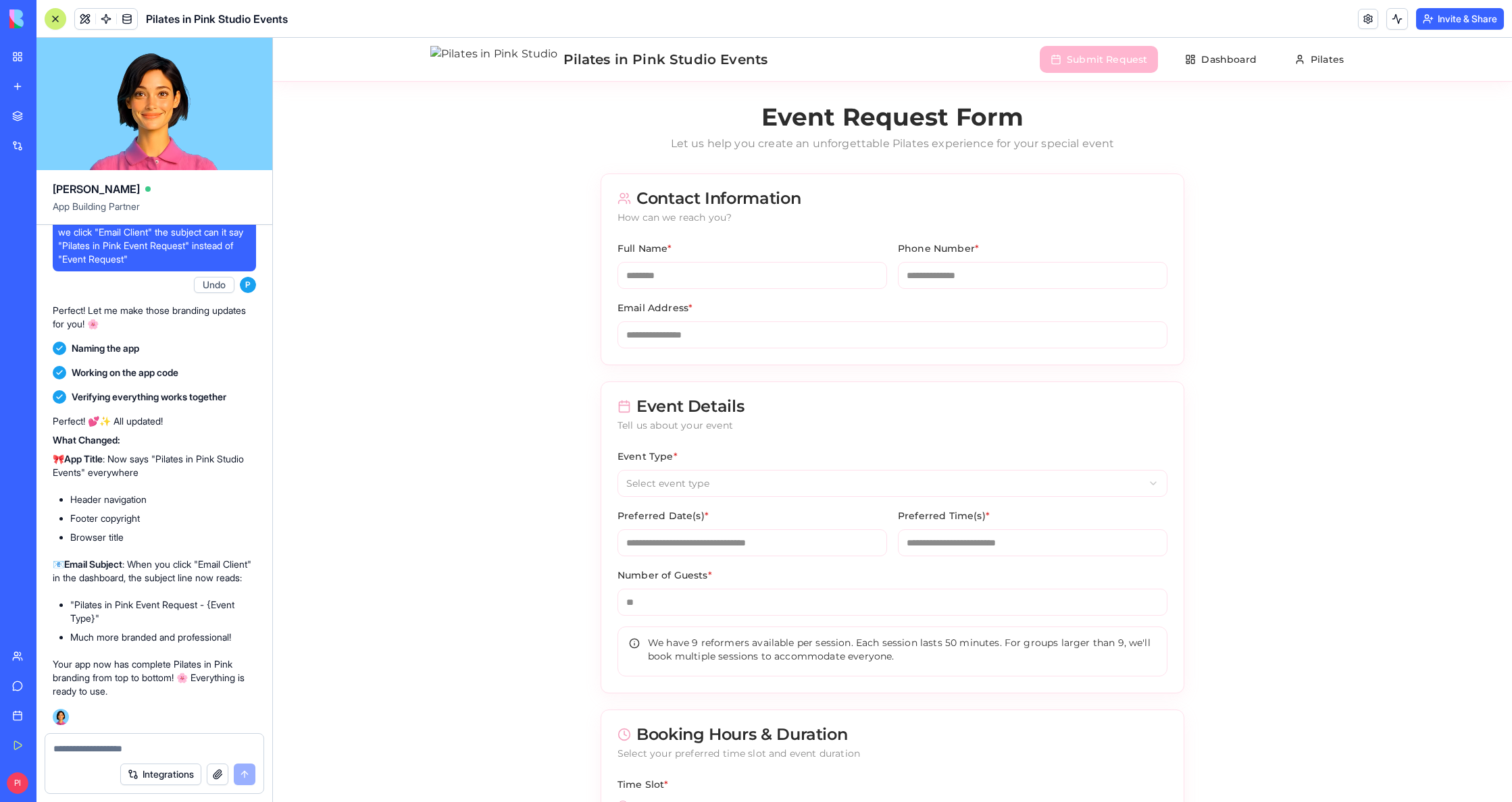
click at [1104, 65] on button "Submit Request" at bounding box center [1098, 59] width 118 height 27
click at [1203, 63] on button "Dashboard" at bounding box center [1220, 59] width 93 height 27
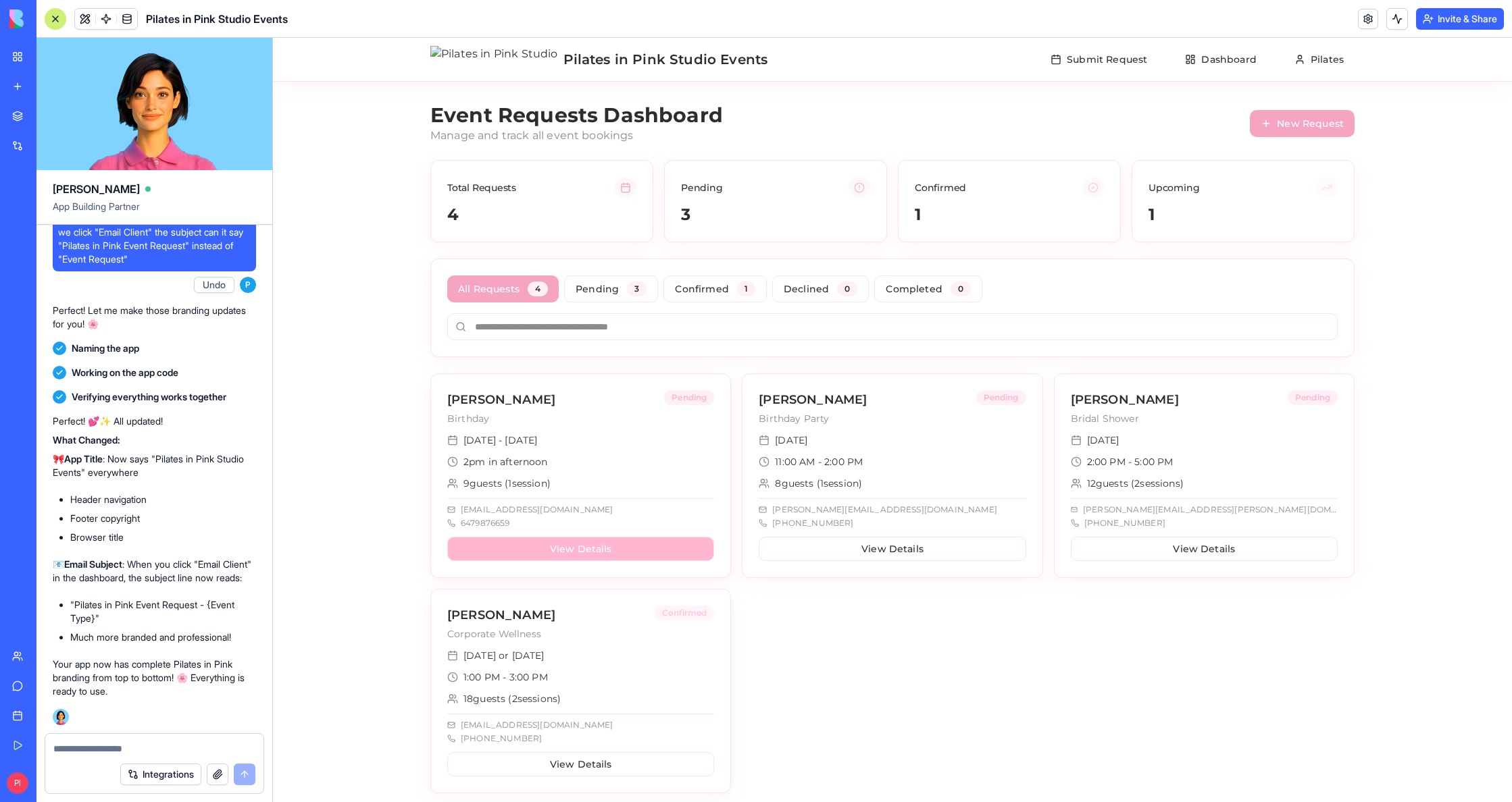
click at [553, 552] on button "View Details" at bounding box center [580, 549] width 267 height 25
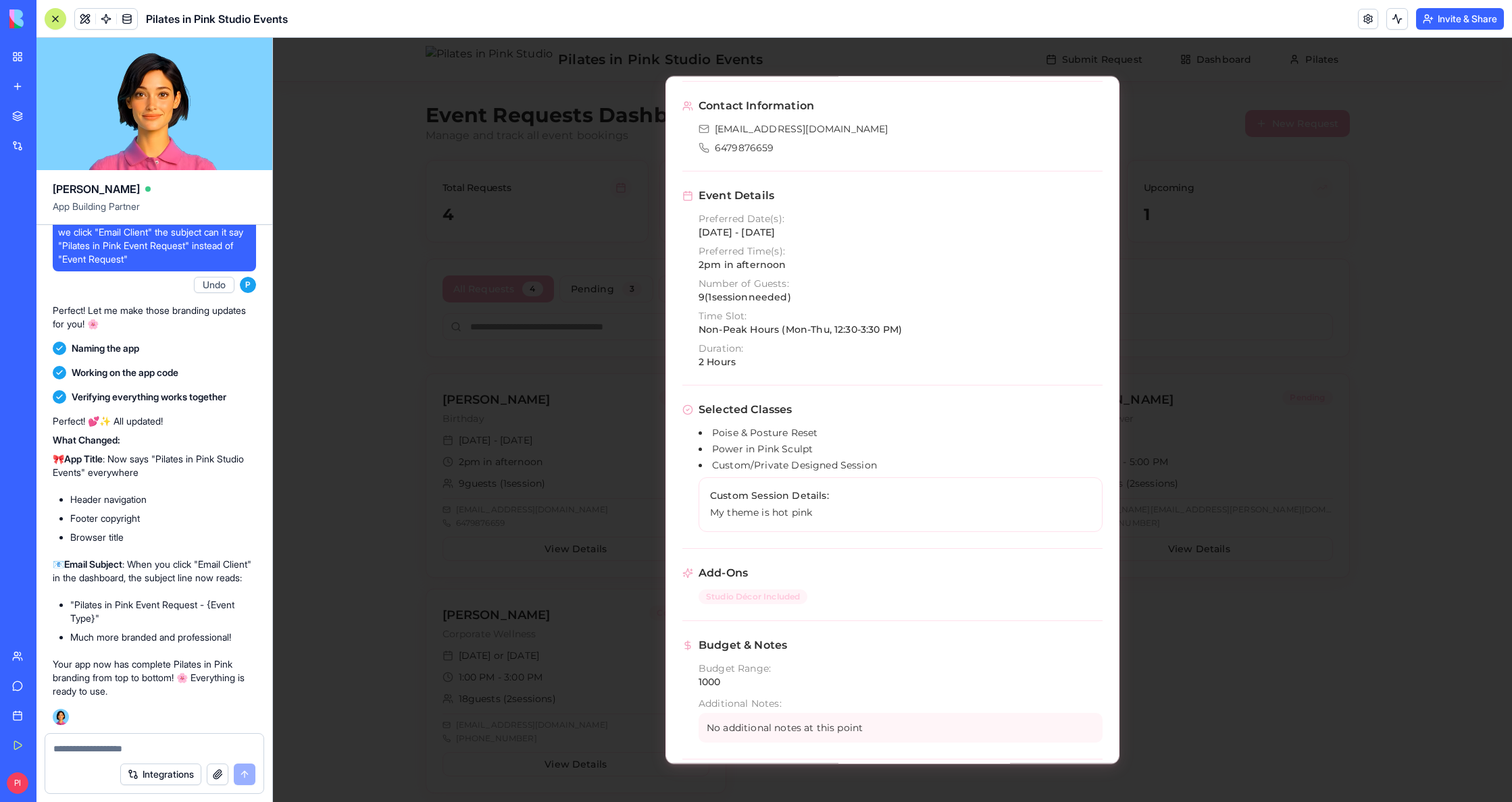
scroll to position [249, 0]
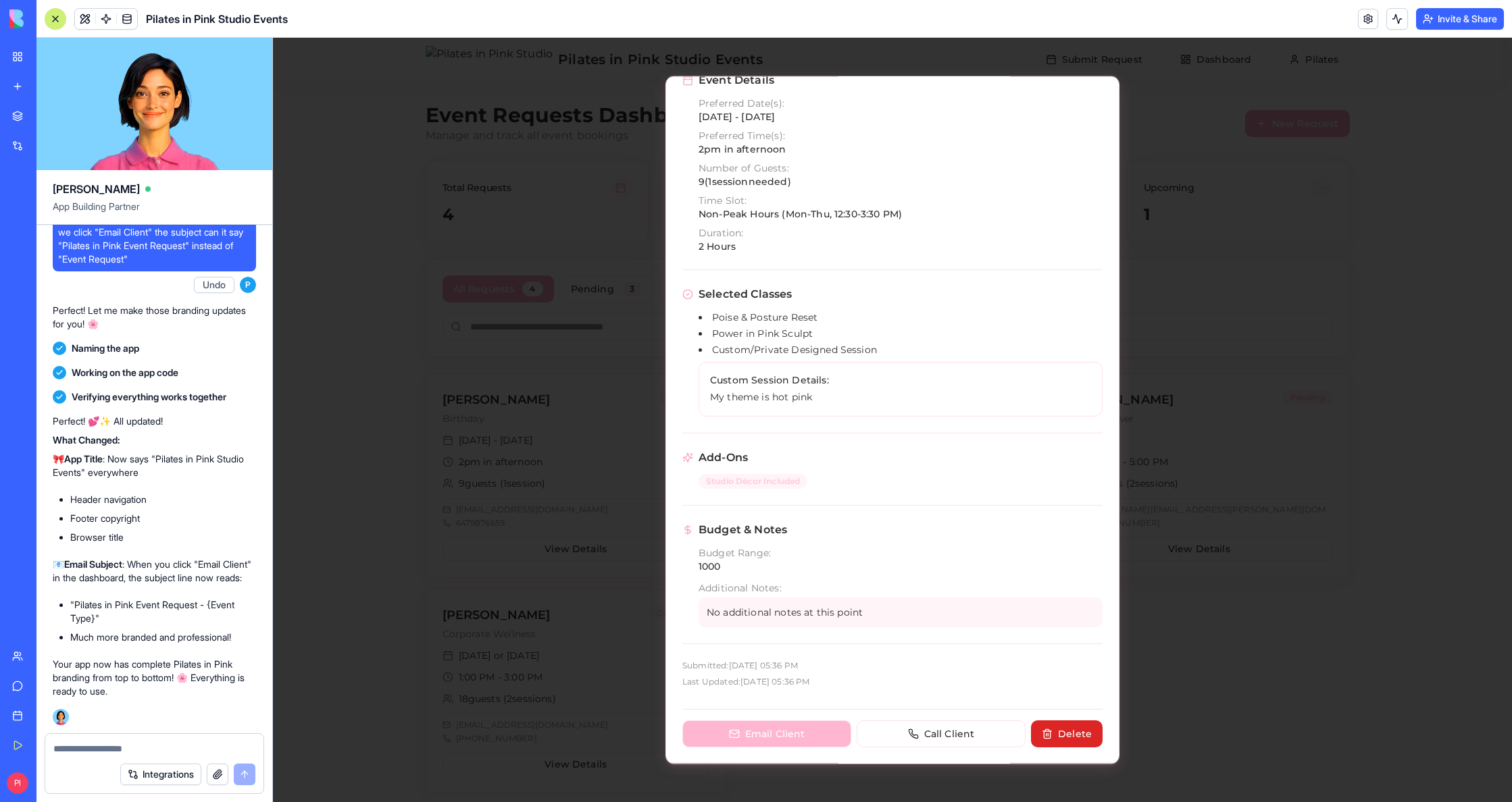
click at [764, 738] on button "Email Client" at bounding box center [767, 733] width 169 height 27
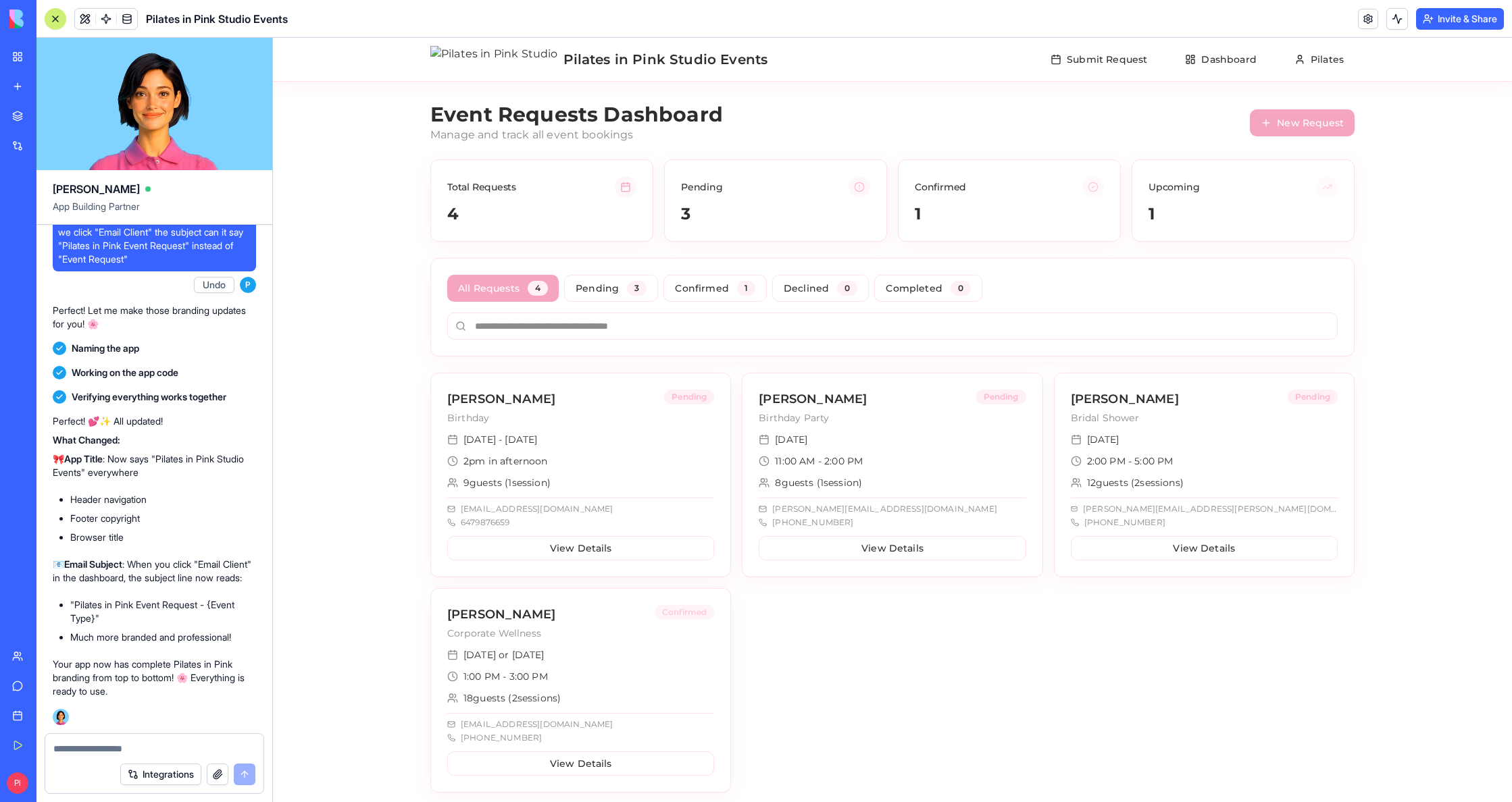
scroll to position [0, 0]
click at [1359, 14] on link at bounding box center [1368, 19] width 20 height 20
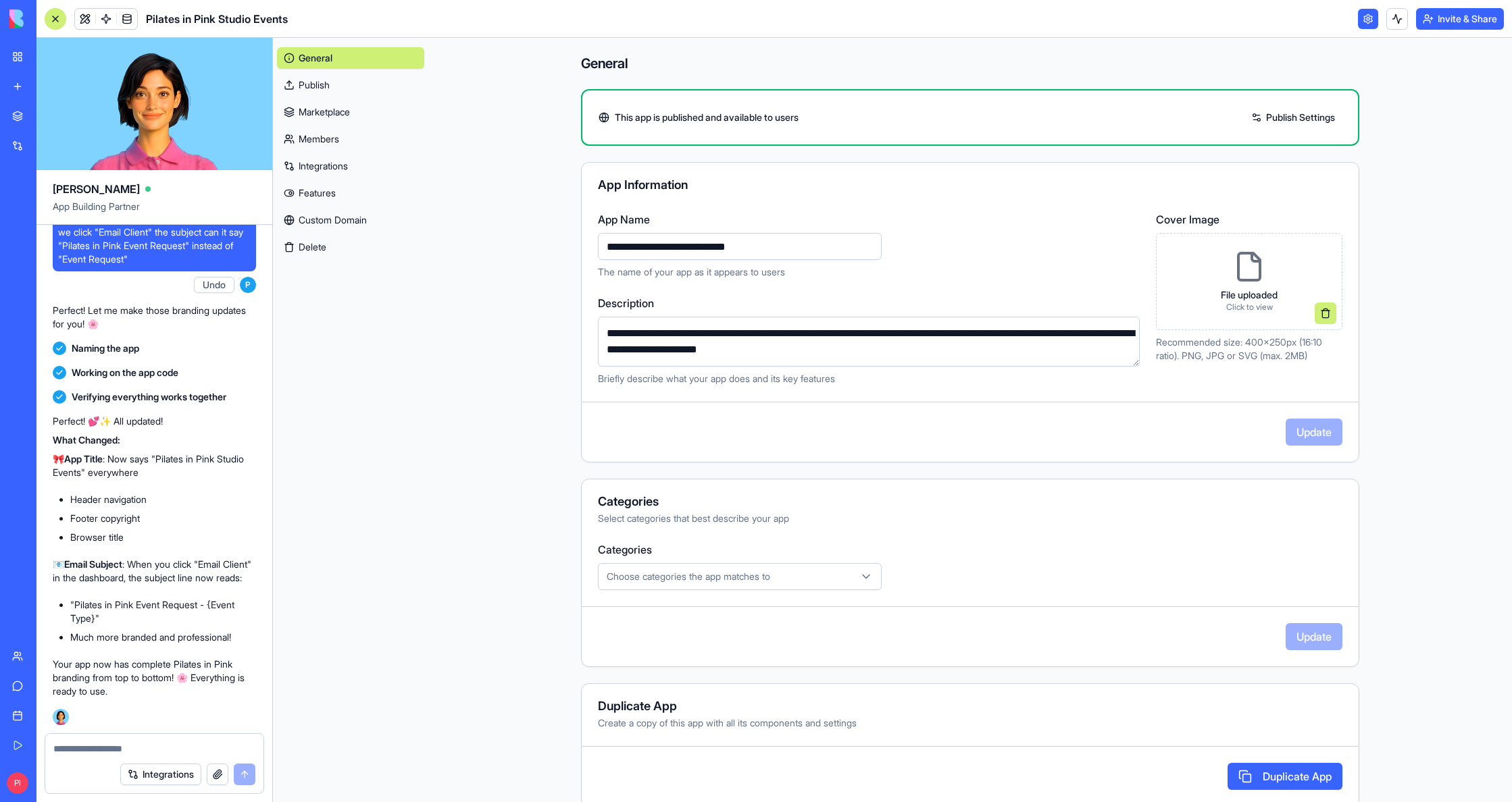
click at [373, 224] on link "Custom Domain" at bounding box center [350, 219] width 147 height 21
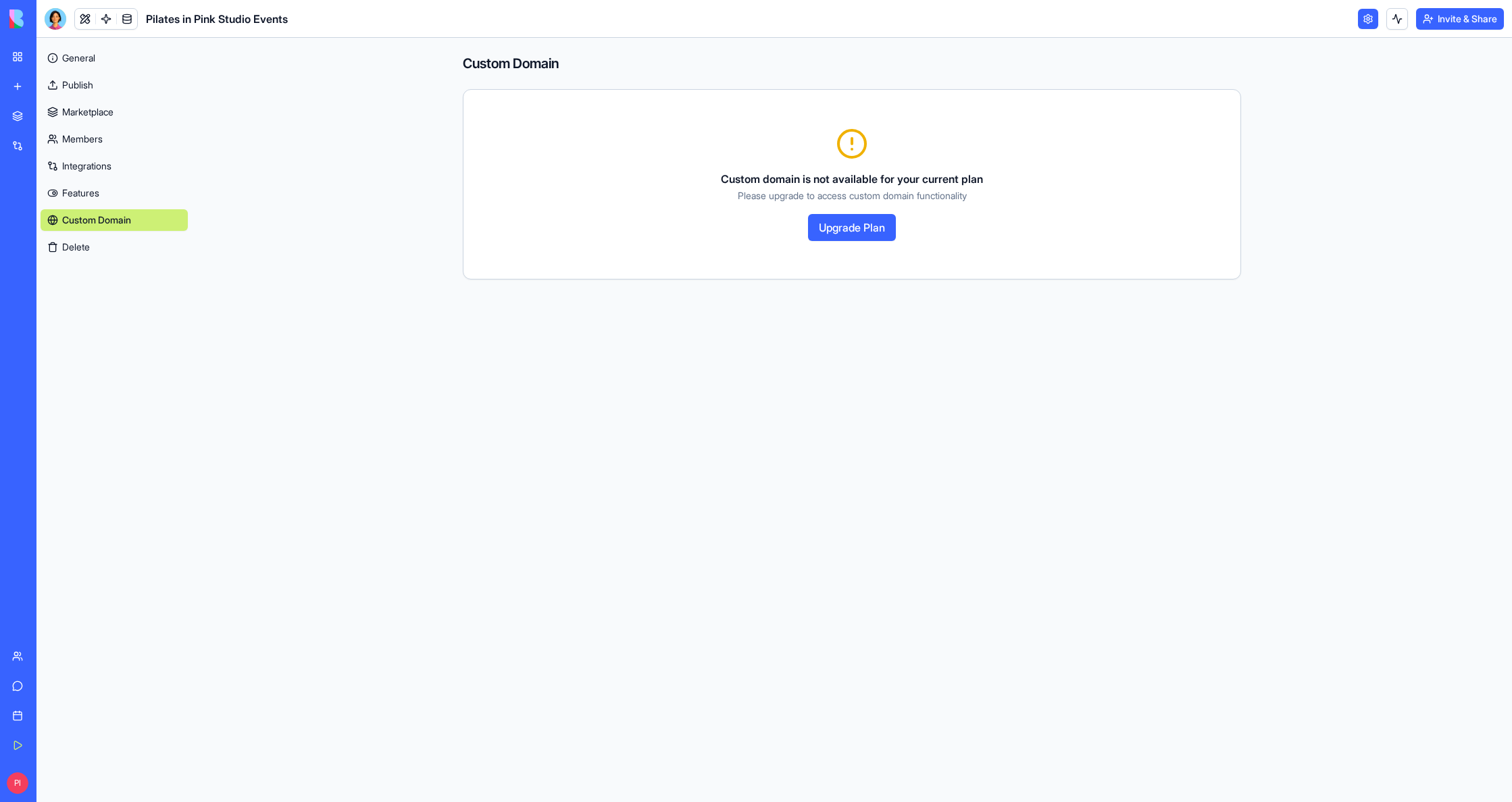
click at [876, 235] on button "Upgrade Plan" at bounding box center [852, 228] width 88 height 27
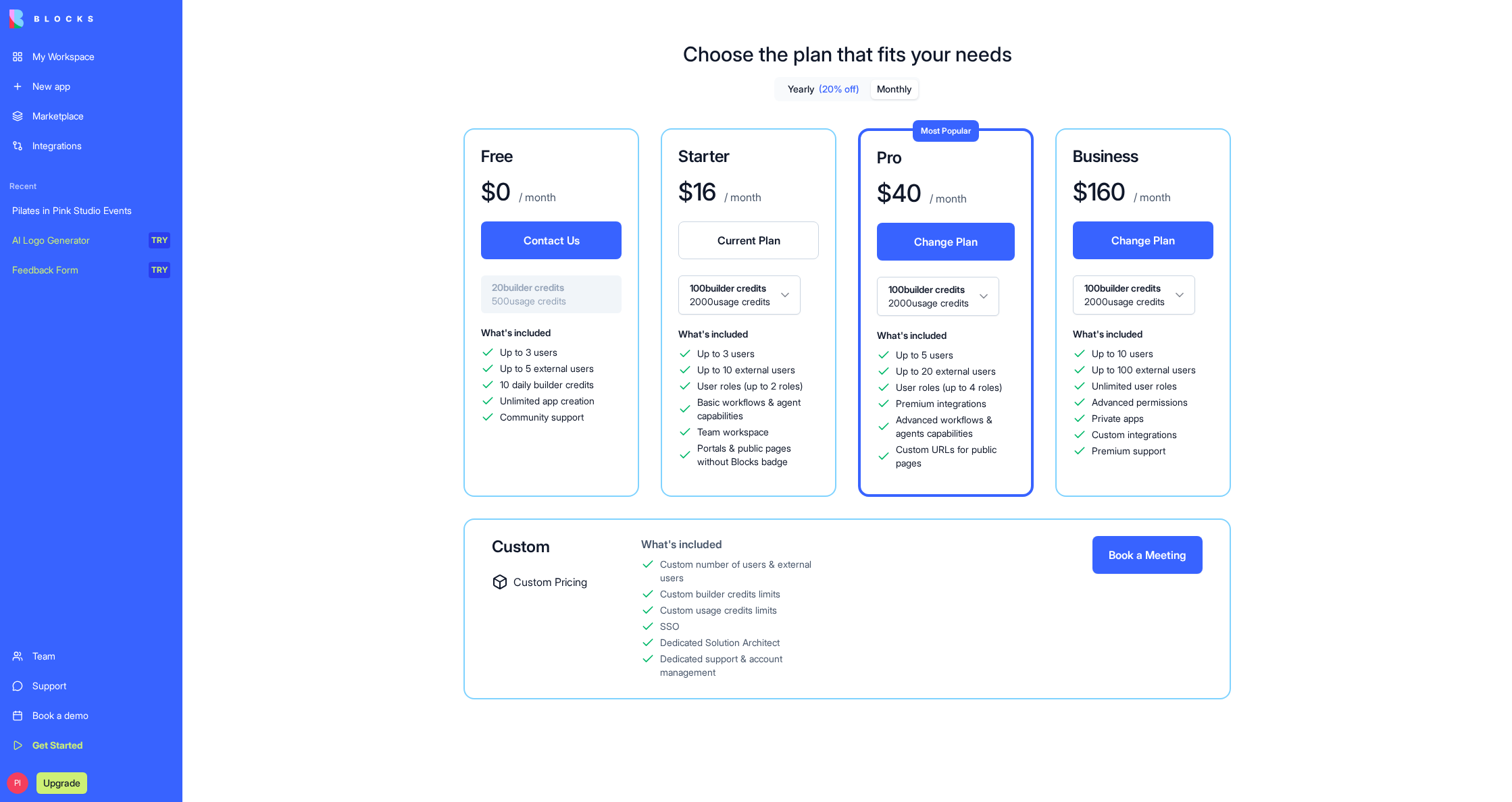
click at [903, 93] on button "Monthly" at bounding box center [894, 89] width 48 height 20
click at [814, 91] on button "Yearly (20% off)" at bounding box center [823, 89] width 94 height 20
click at [64, 62] on div "My Workspace" at bounding box center [101, 57] width 138 height 14
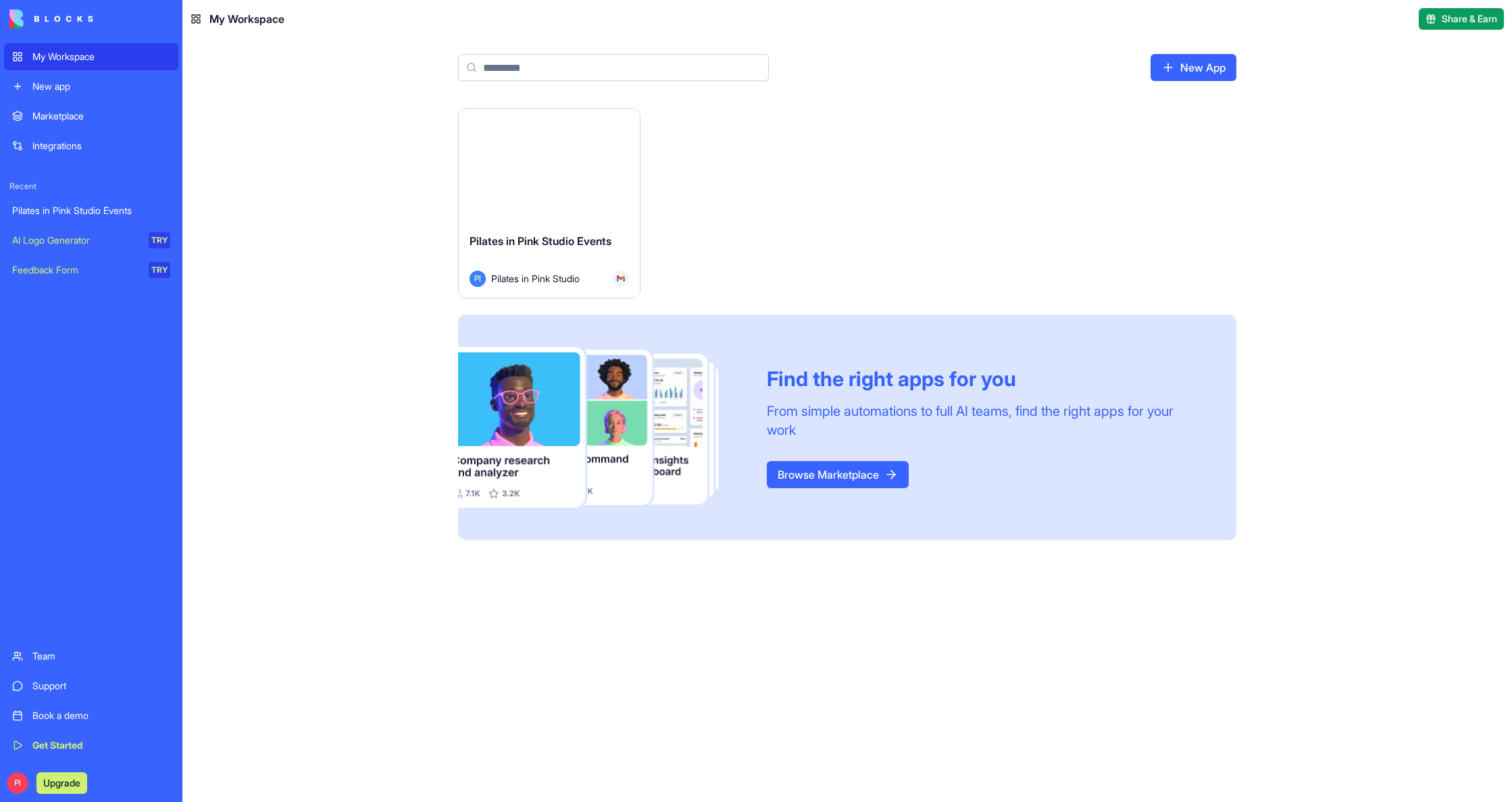
click at [496, 186] on div "Launch" at bounding box center [549, 166] width 181 height 114
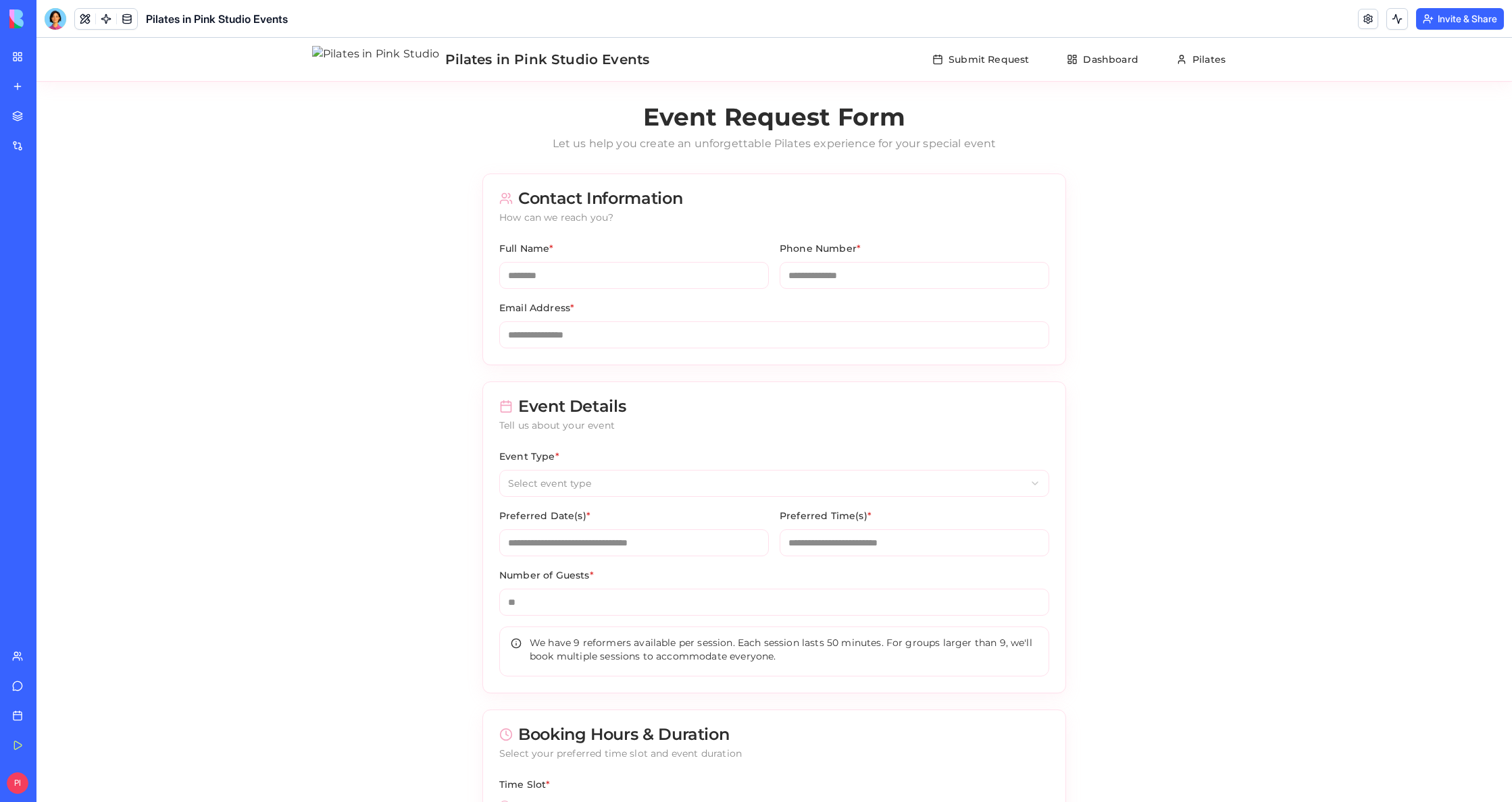
click at [1470, 14] on button "Invite & Share" at bounding box center [1459, 19] width 88 height 21
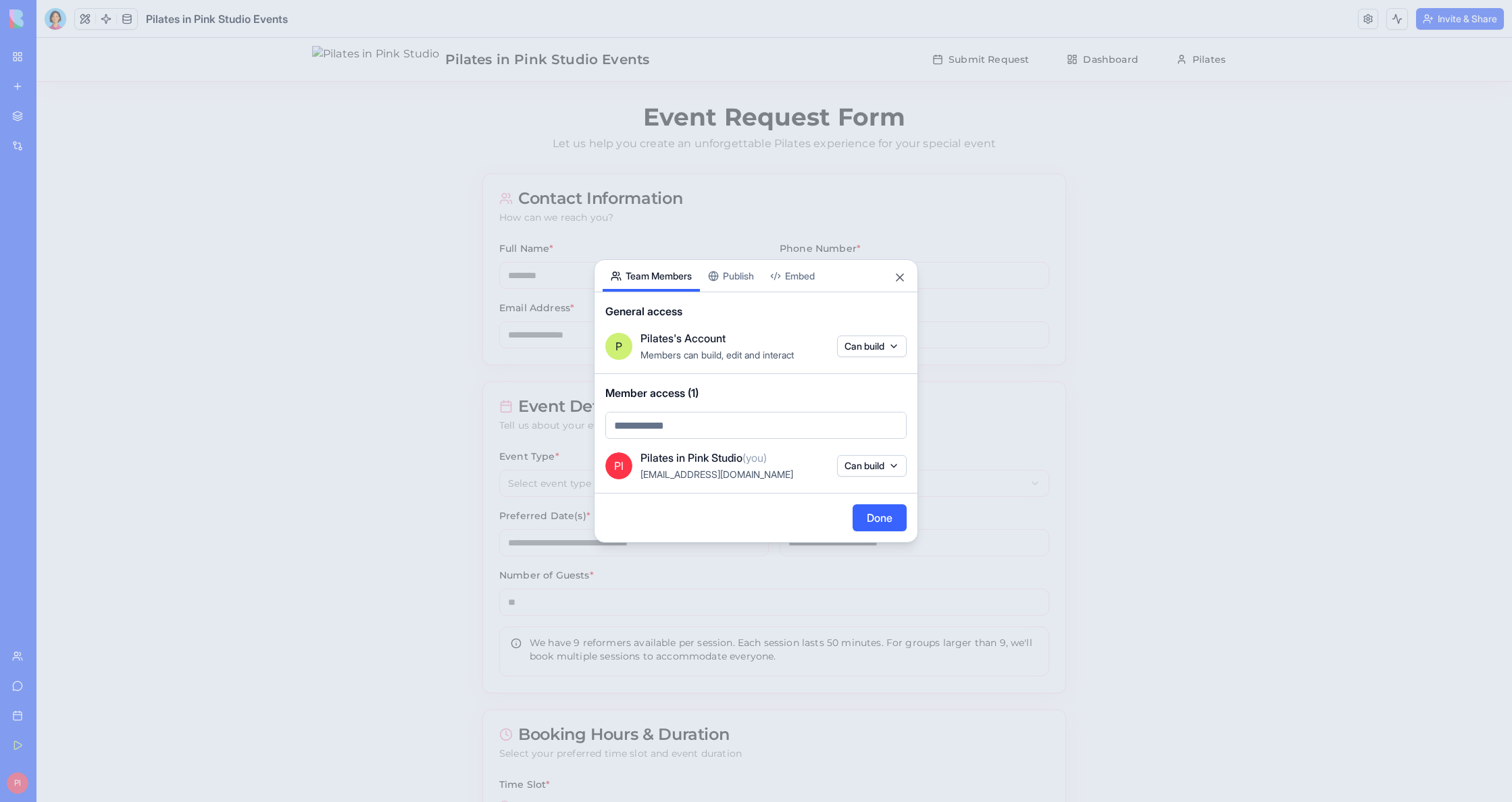
click at [756, 285] on button "Publish" at bounding box center [730, 275] width 62 height 31
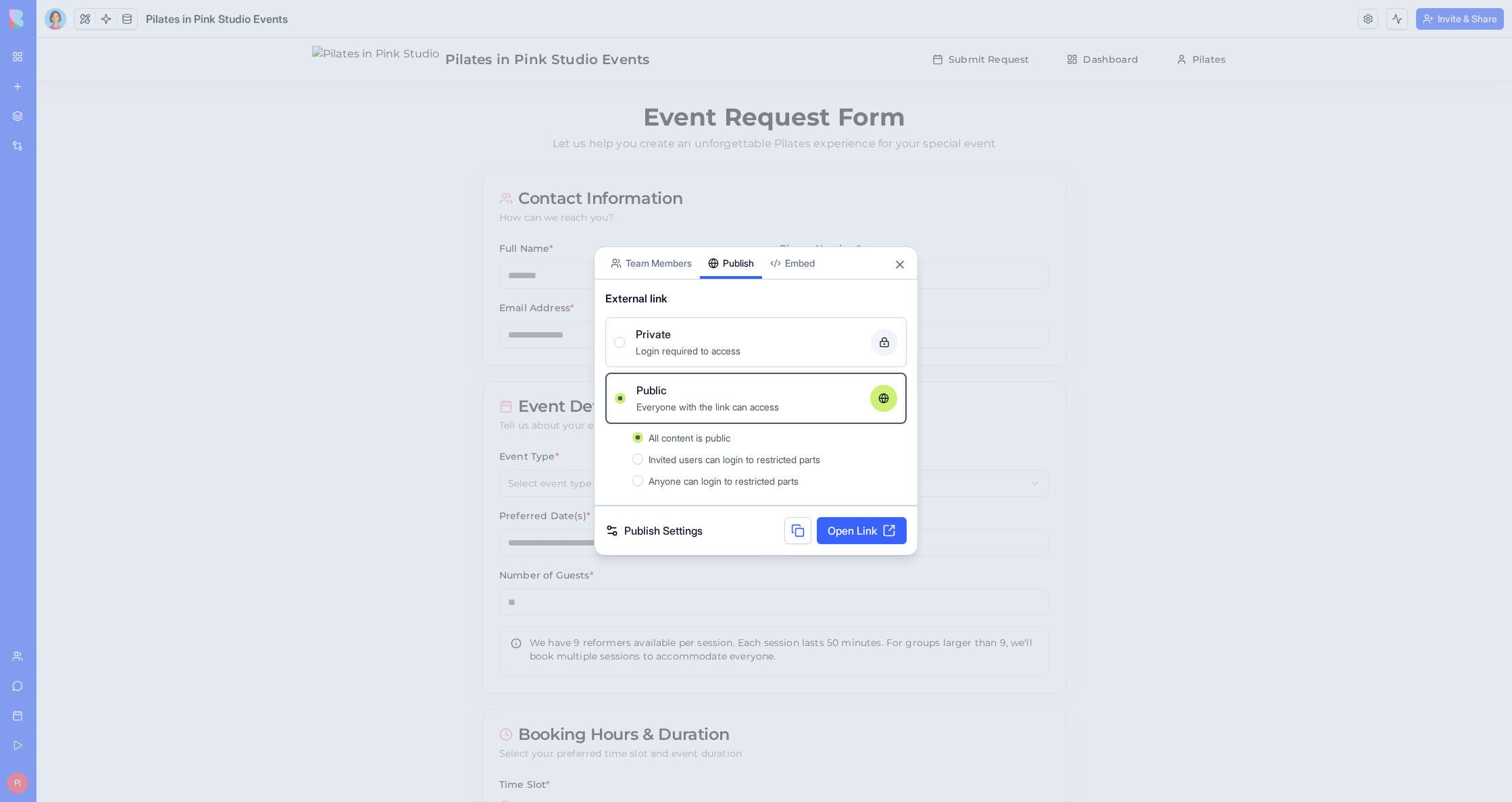
click at [790, 274] on button "Embed" at bounding box center [793, 263] width 61 height 31
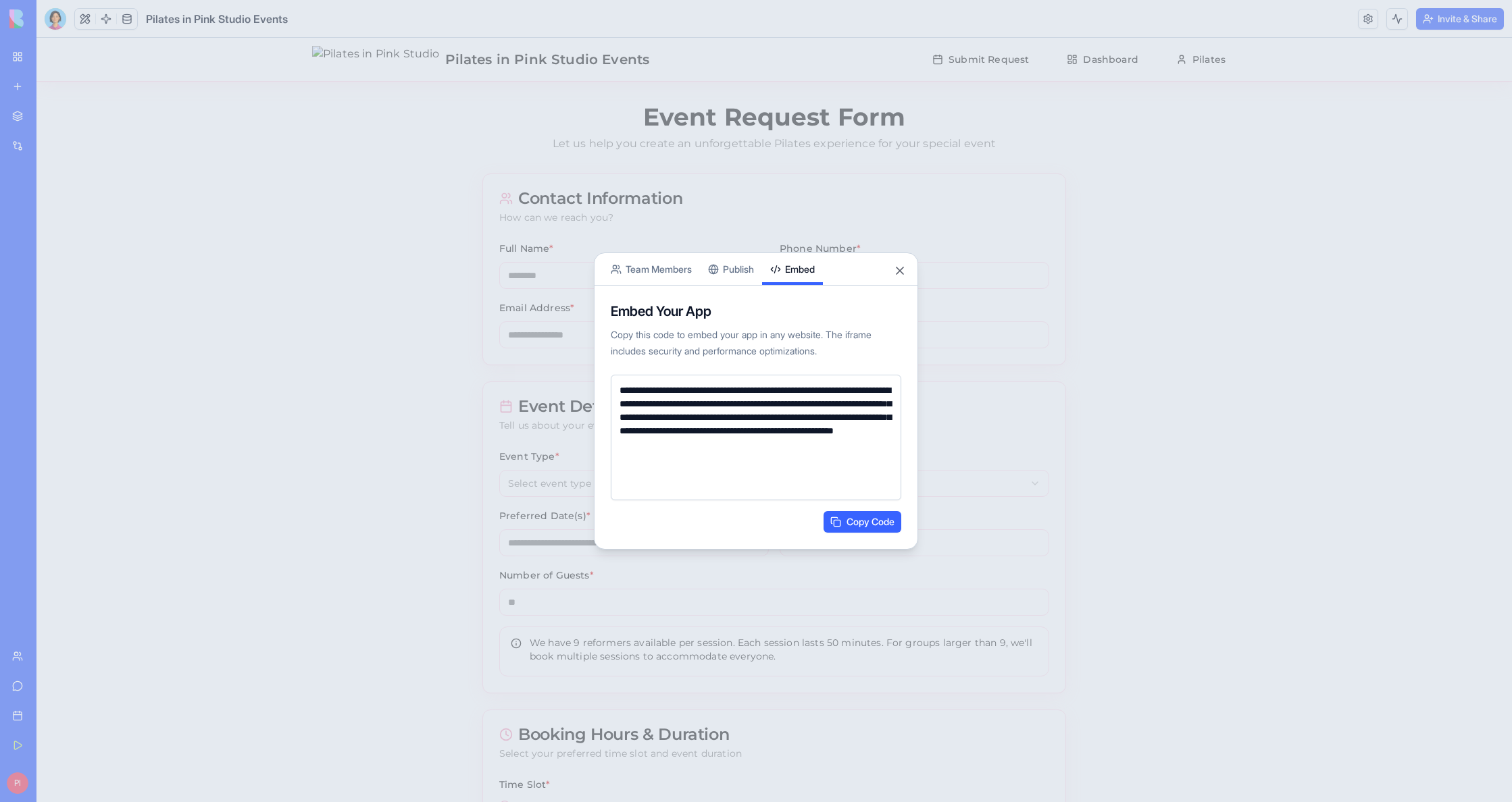
click at [869, 528] on button "Copy Code" at bounding box center [862, 522] width 77 height 21
click at [750, 285] on div "**********" at bounding box center [756, 417] width 323 height 263
click at [748, 273] on body "**********" at bounding box center [756, 401] width 1512 height 802
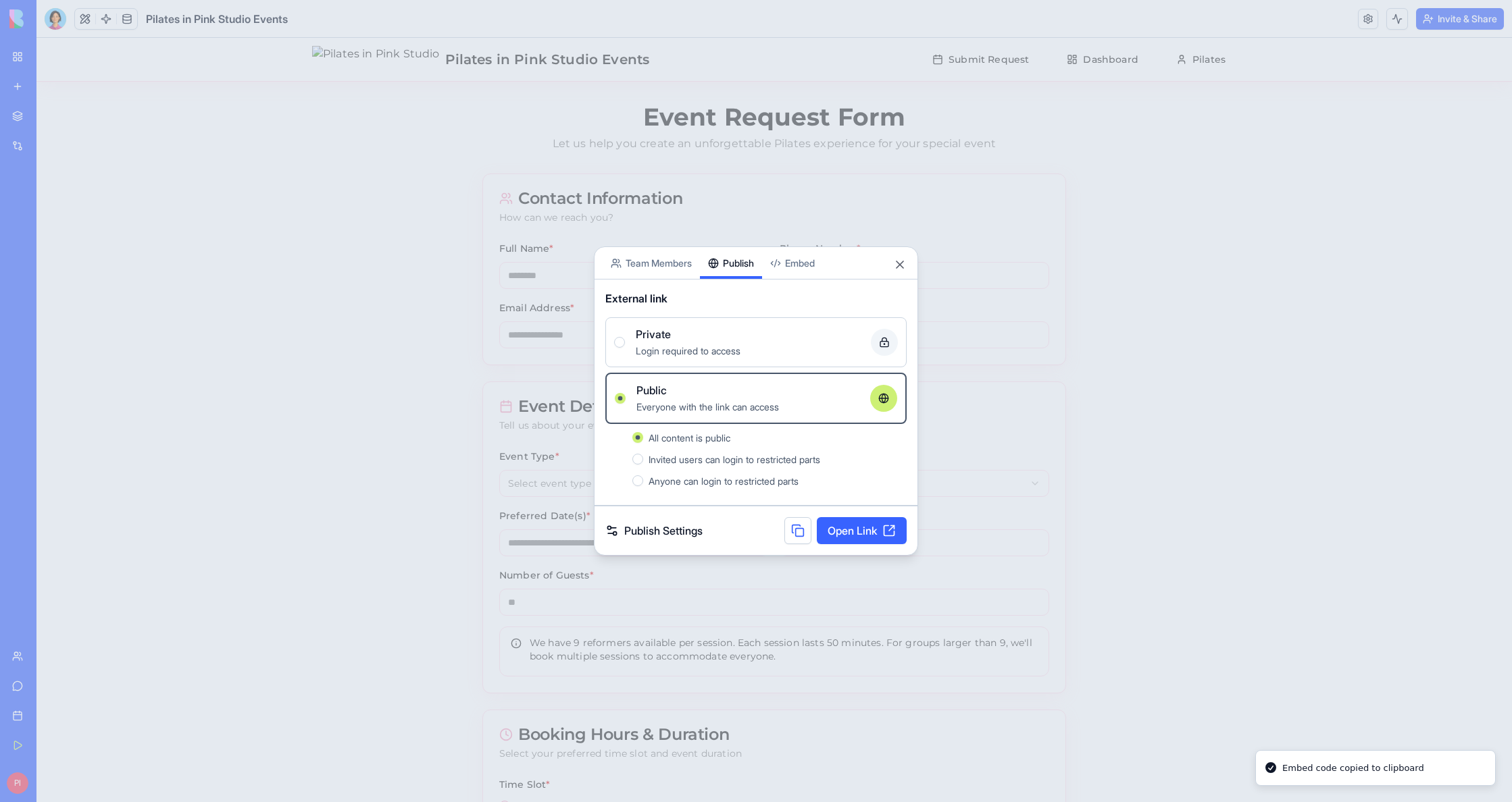
click at [785, 270] on button "Embed" at bounding box center [793, 263] width 61 height 31
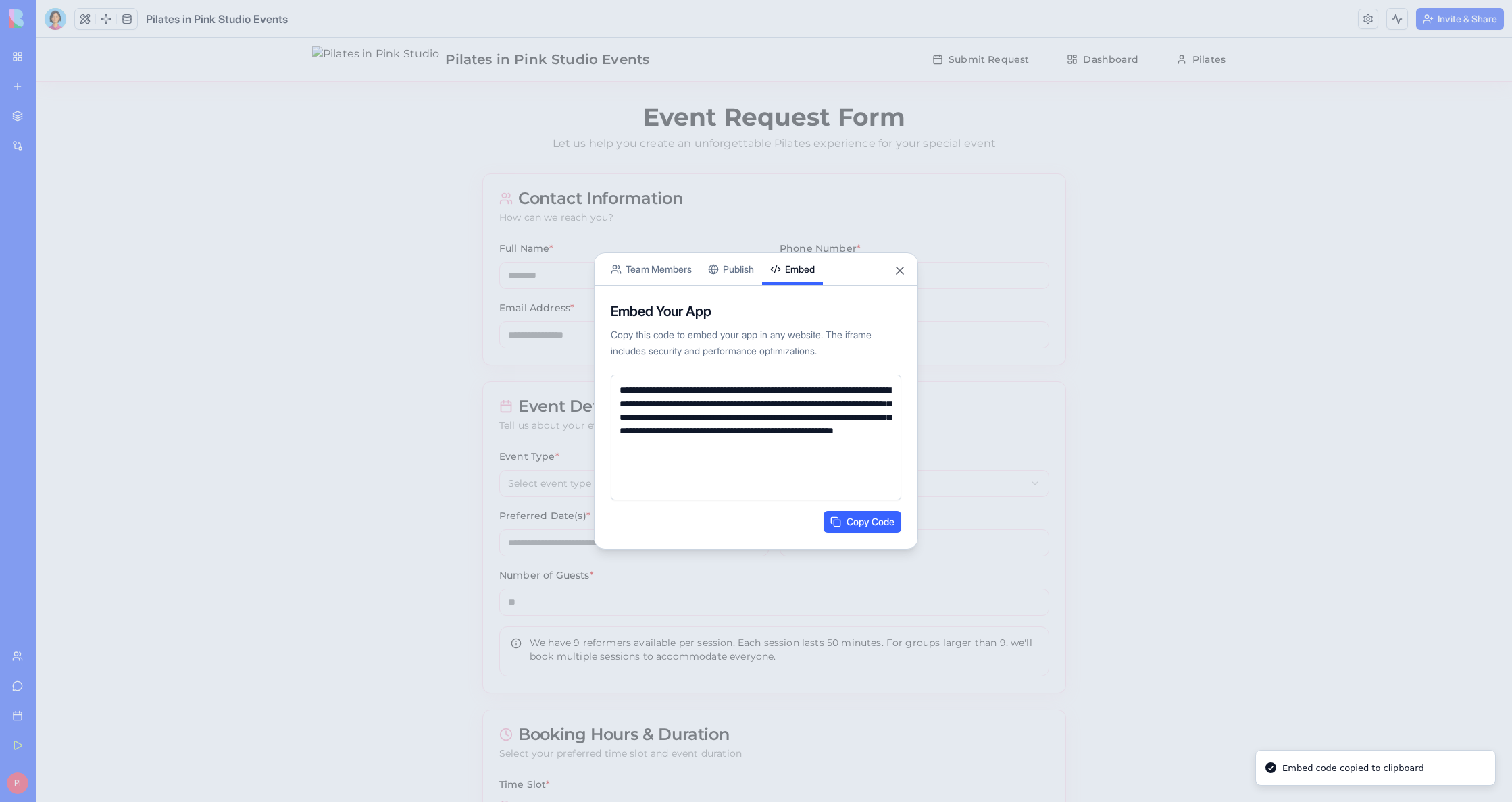
click at [341, 257] on div at bounding box center [756, 401] width 1512 height 802
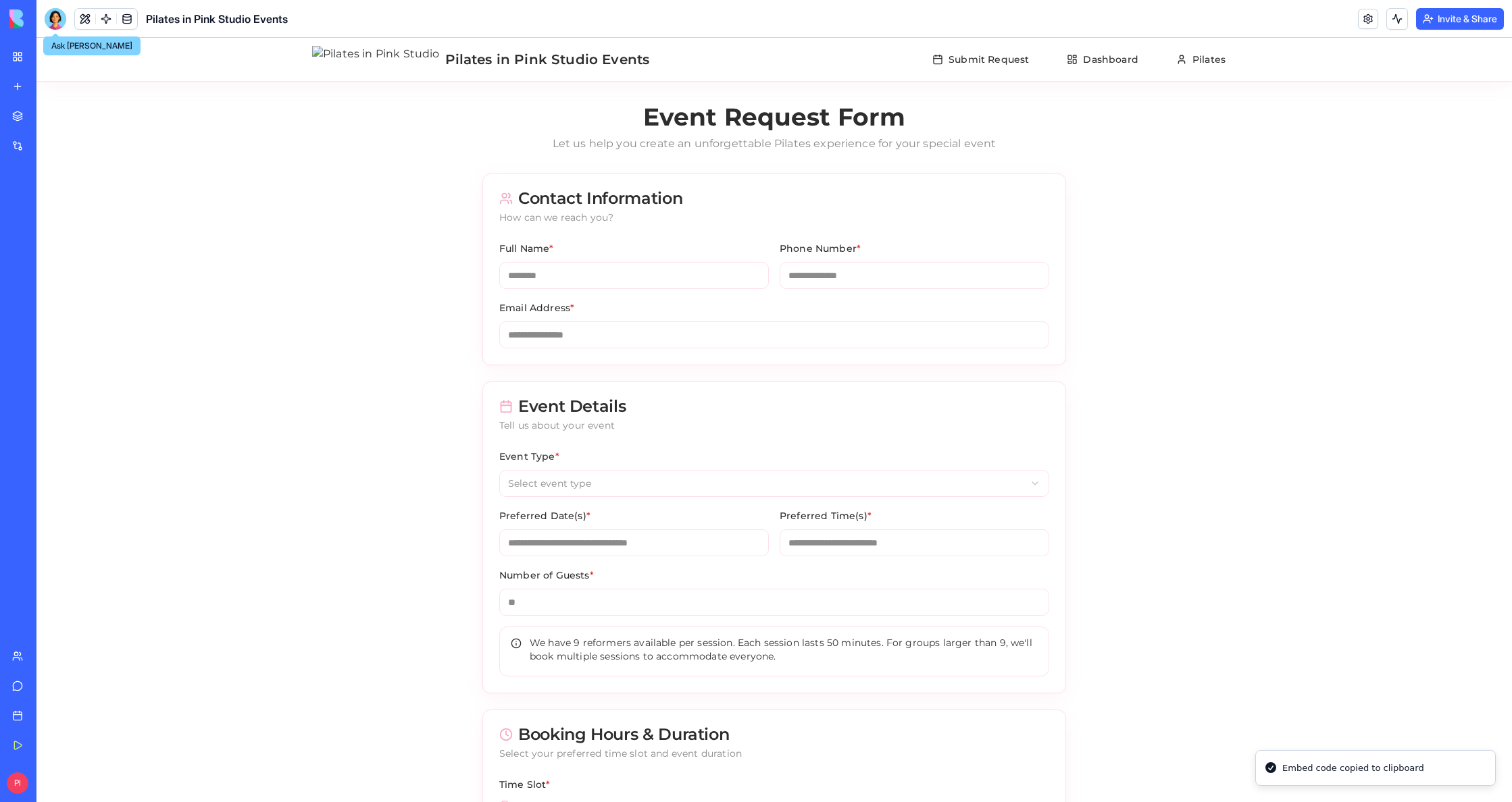
click at [52, 18] on div at bounding box center [54, 19] width 21 height 21
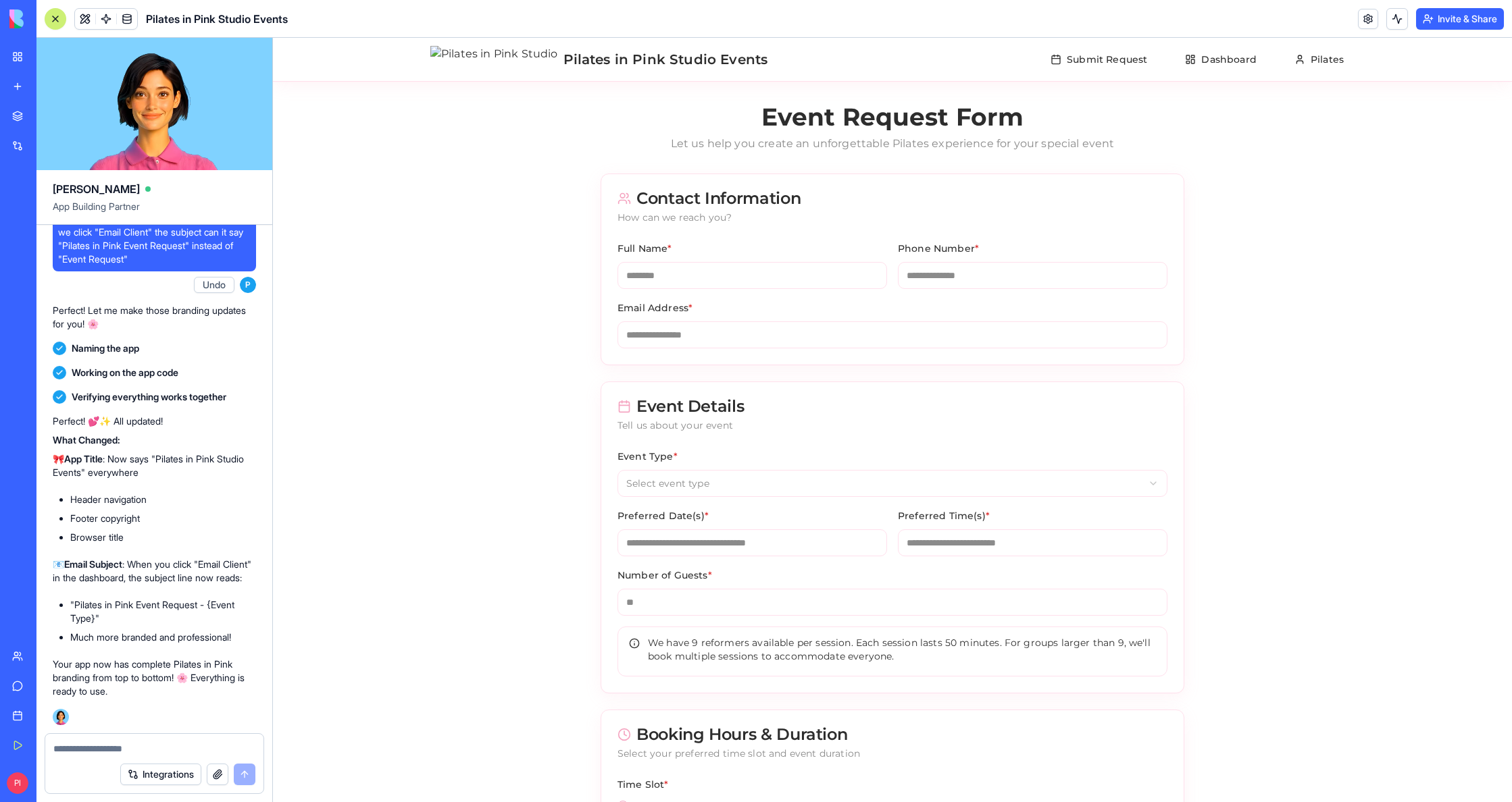
click at [142, 741] on div at bounding box center [154, 744] width 218 height 21
click at [140, 745] on textarea at bounding box center [155, 748] width 202 height 14
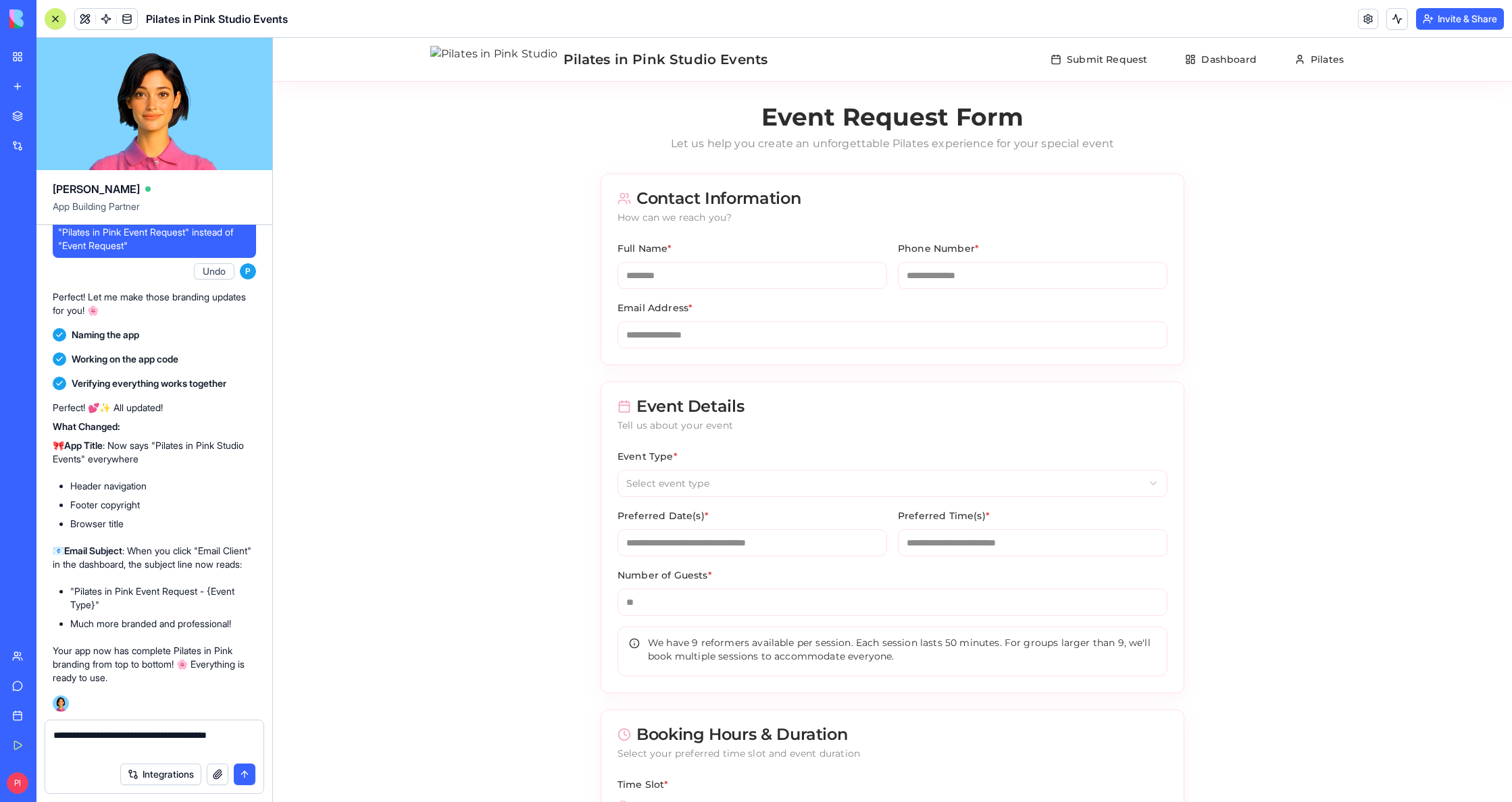
type textarea "**********"
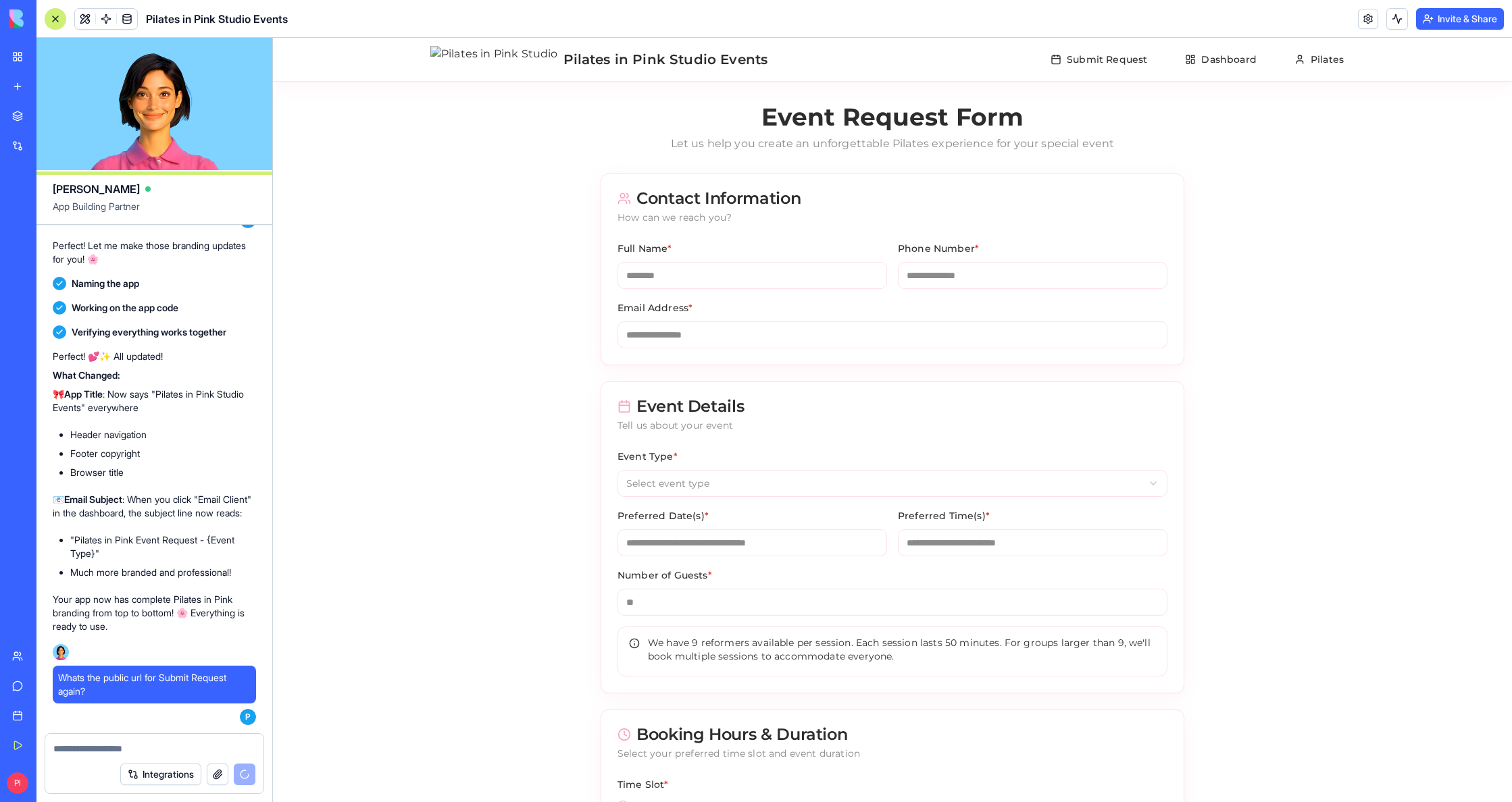
scroll to position [5389, 0]
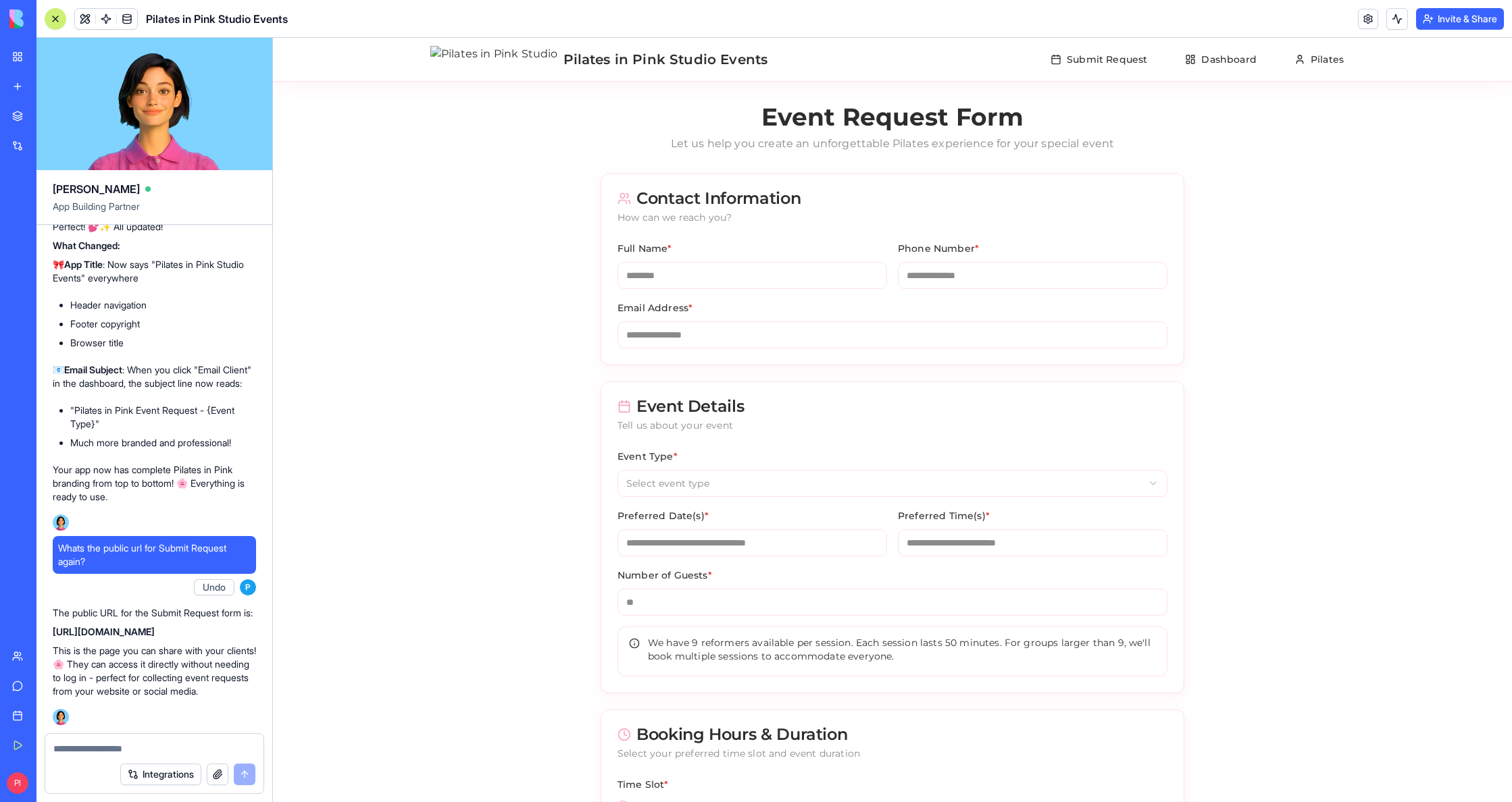
click at [143, 626] on link "[URL][DOMAIN_NAME]" at bounding box center [104, 632] width 102 height 12
drag, startPoint x: 48, startPoint y: 617, endPoint x: 272, endPoint y: 621, distance: 224.0
click at [272, 621] on div "[PERSON_NAME] App Building Partner P Undo 14:01 on [DATE] 🎉 Pilates Studio Even…" at bounding box center [774, 421] width 1475 height 765
copy div "[URL][DOMAIN_NAME]"
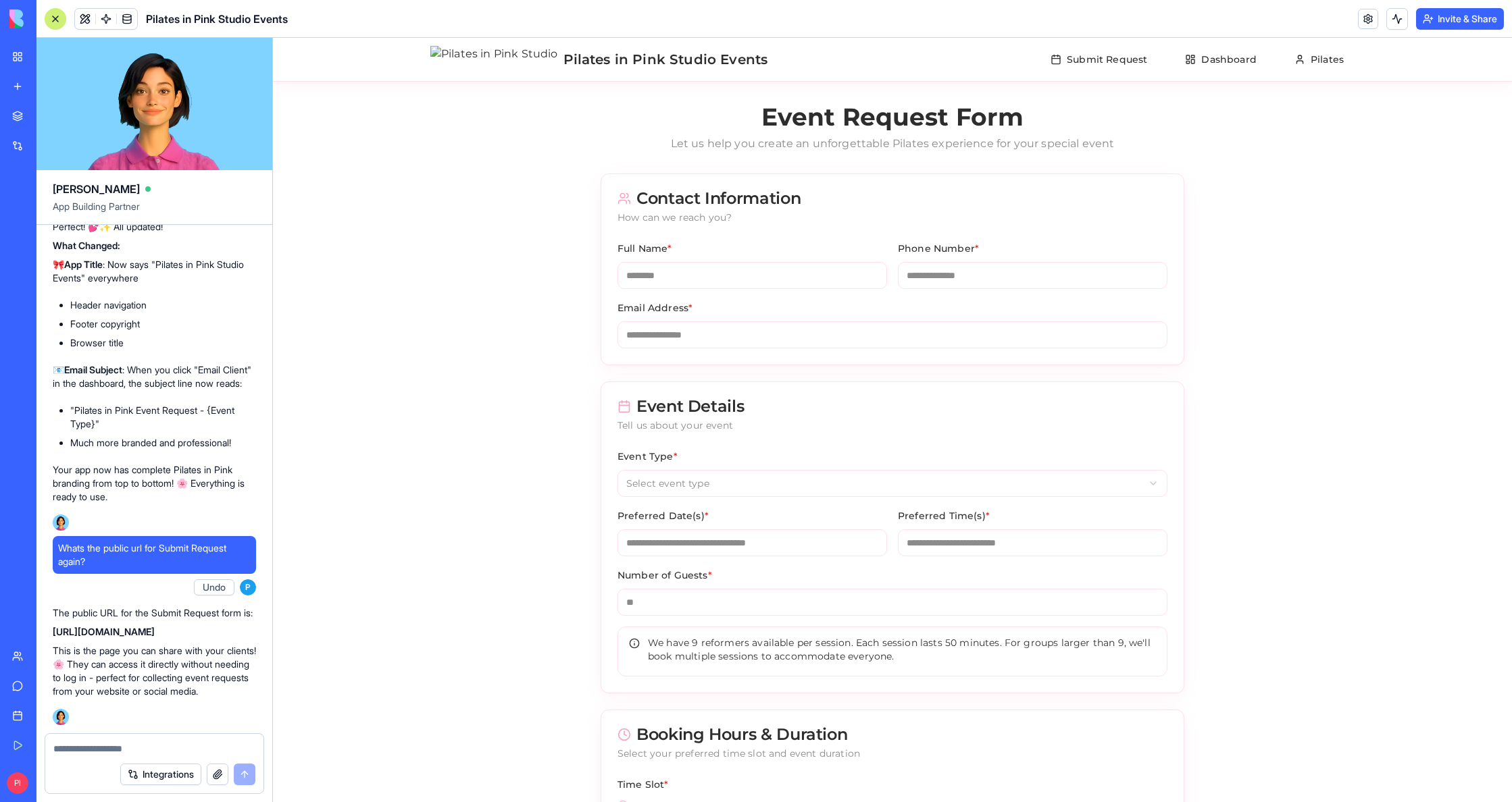
click at [110, 734] on div at bounding box center [154, 744] width 218 height 21
click at [104, 745] on textarea at bounding box center [155, 748] width 202 height 14
type textarea "**********"
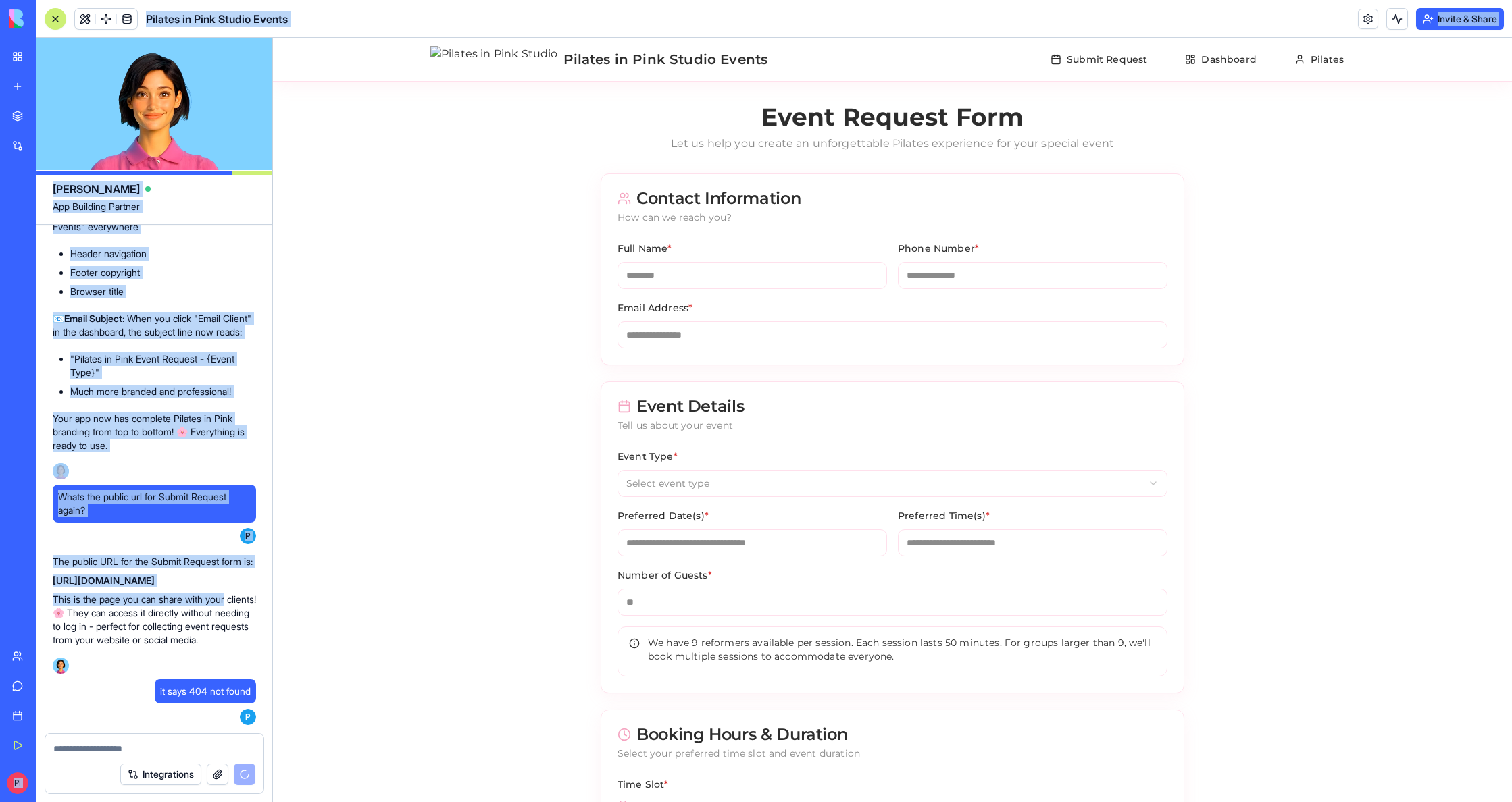
scroll to position [5441, 0]
drag, startPoint x: 130, startPoint y: 593, endPoint x: -58, endPoint y: 590, distance: 188.0
click at [0, 590] on html "My Workspace New app Marketplace Integrations Recent Pilates in Pink Studio Eve…" at bounding box center [756, 401] width 1512 height 802
click at [140, 593] on p "This is the page you can share with your clients! 🌸 They can access it directly…" at bounding box center [154, 620] width 203 height 54
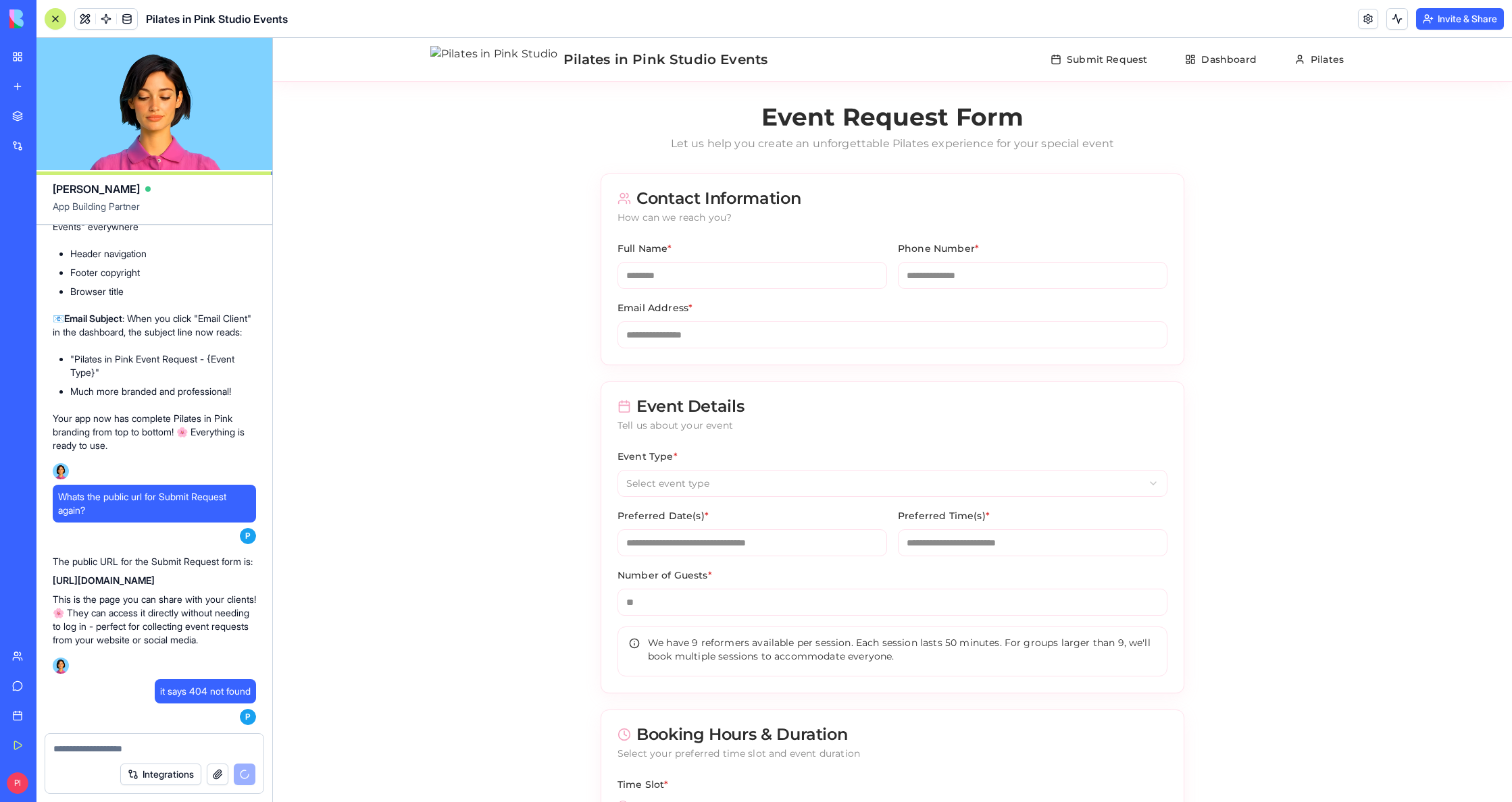
click at [1372, 14] on link at bounding box center [1368, 19] width 20 height 20
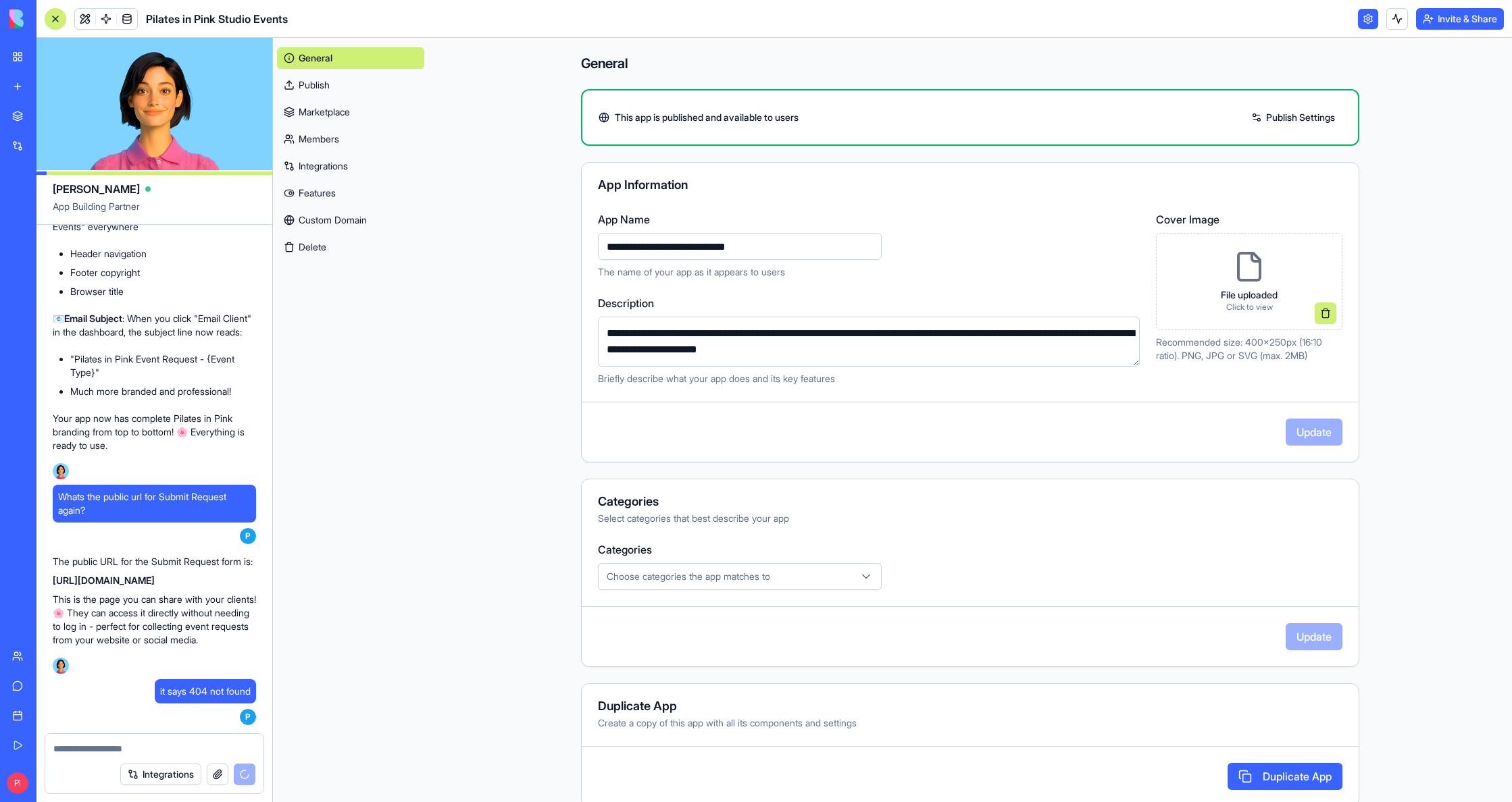
click at [335, 88] on link "Publish" at bounding box center [350, 84] width 147 height 21
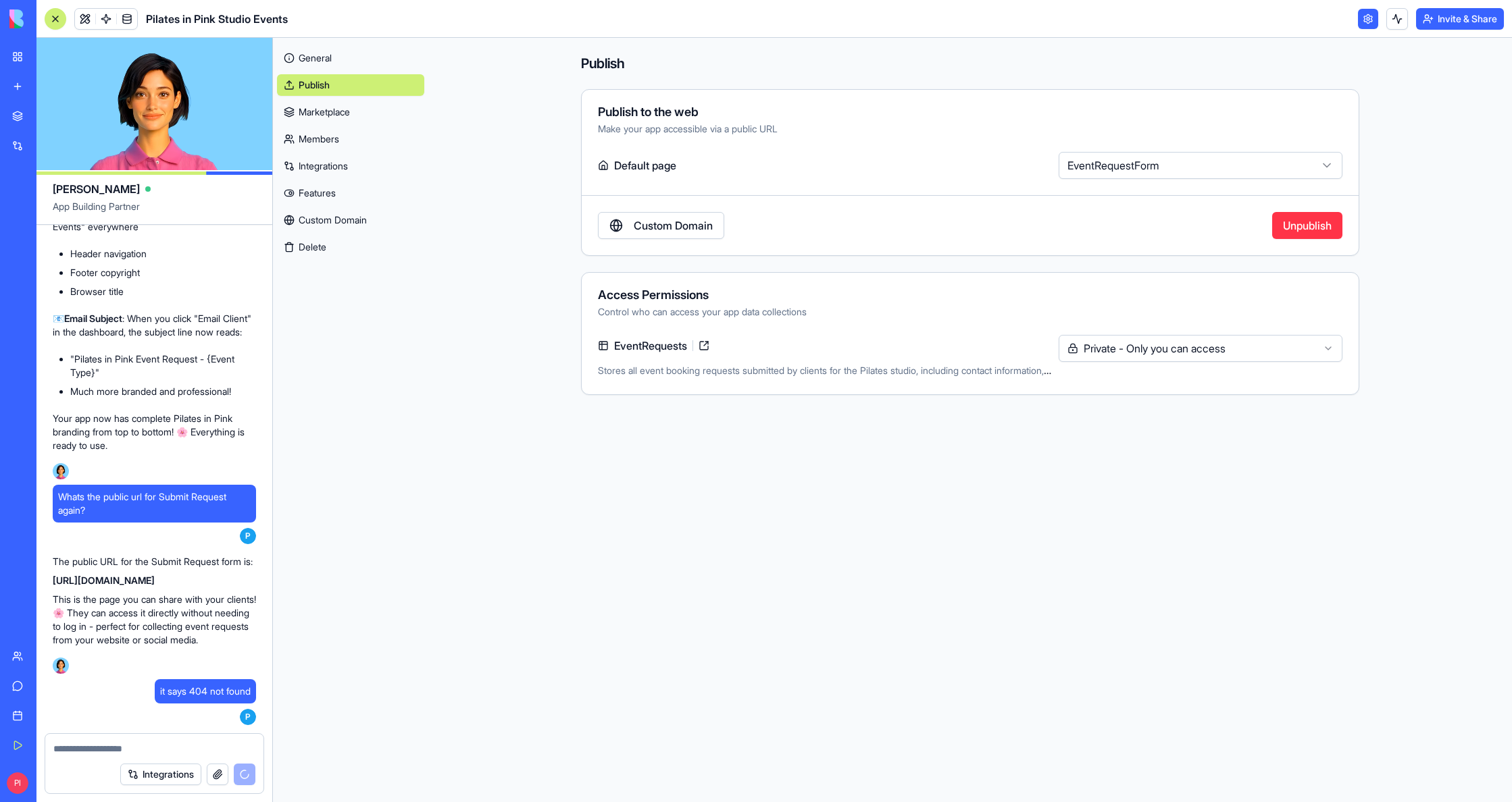
scroll to position [5775, 0]
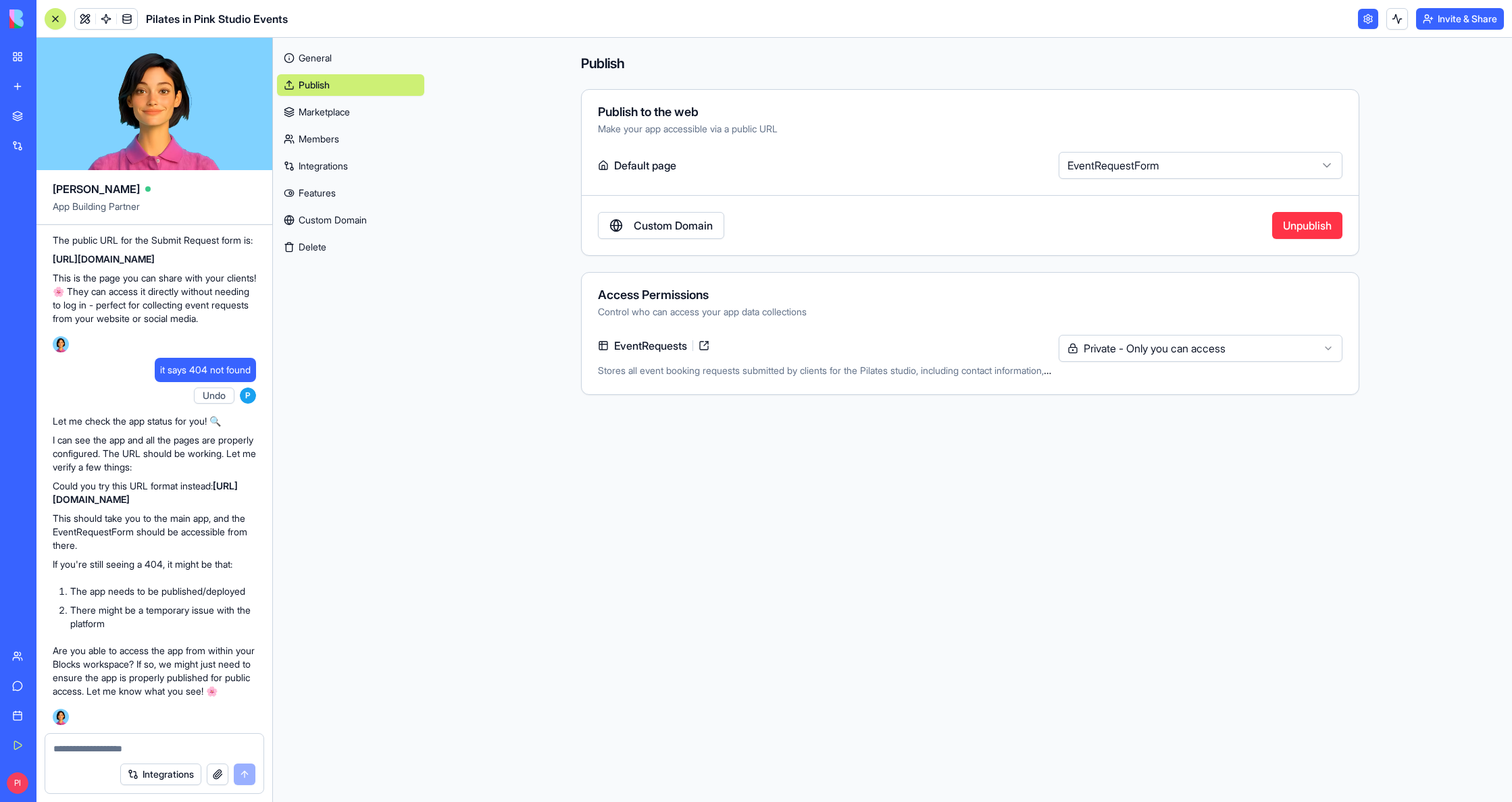
click at [159, 488] on link "[URL][DOMAIN_NAME]" at bounding box center [145, 492] width 185 height 25
click at [1459, 13] on button "Invite & Share" at bounding box center [1459, 19] width 88 height 21
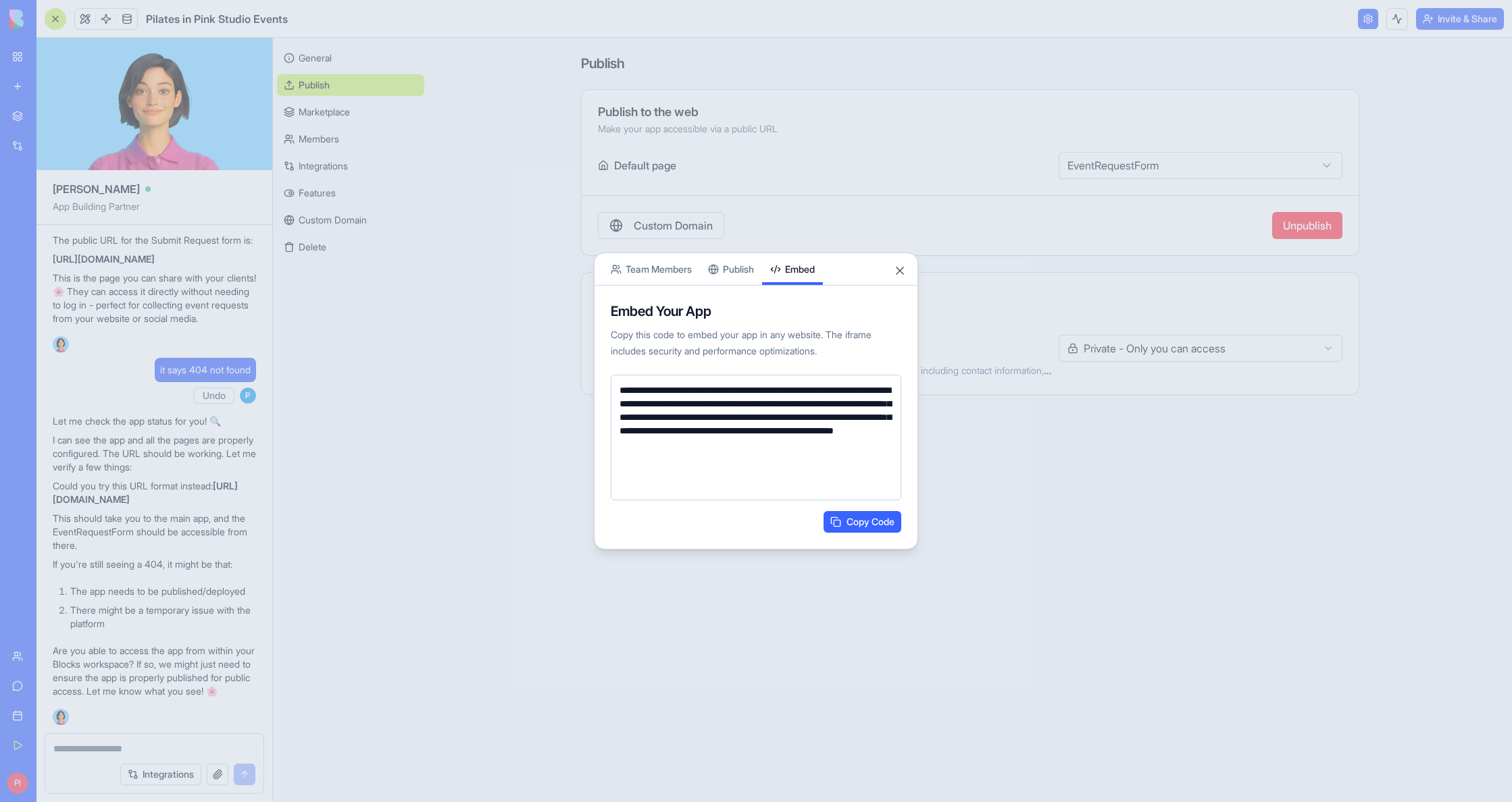
click at [669, 265] on button "Team Members" at bounding box center [651, 268] width 97 height 31
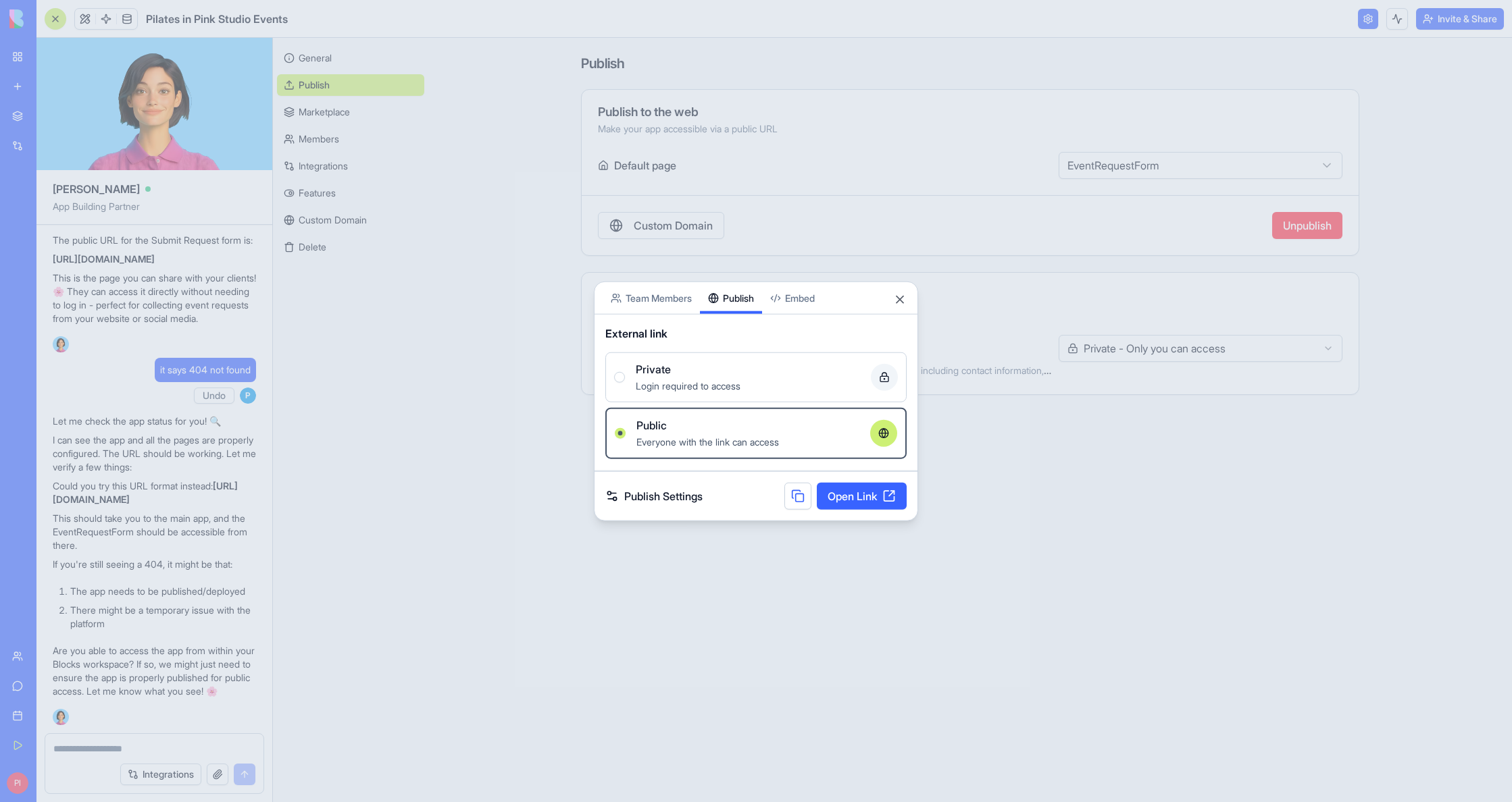
click at [732, 274] on body "My Workspace New app Marketplace Integrations Recent Pilates in Pink Studio Eve…" at bounding box center [756, 401] width 1512 height 802
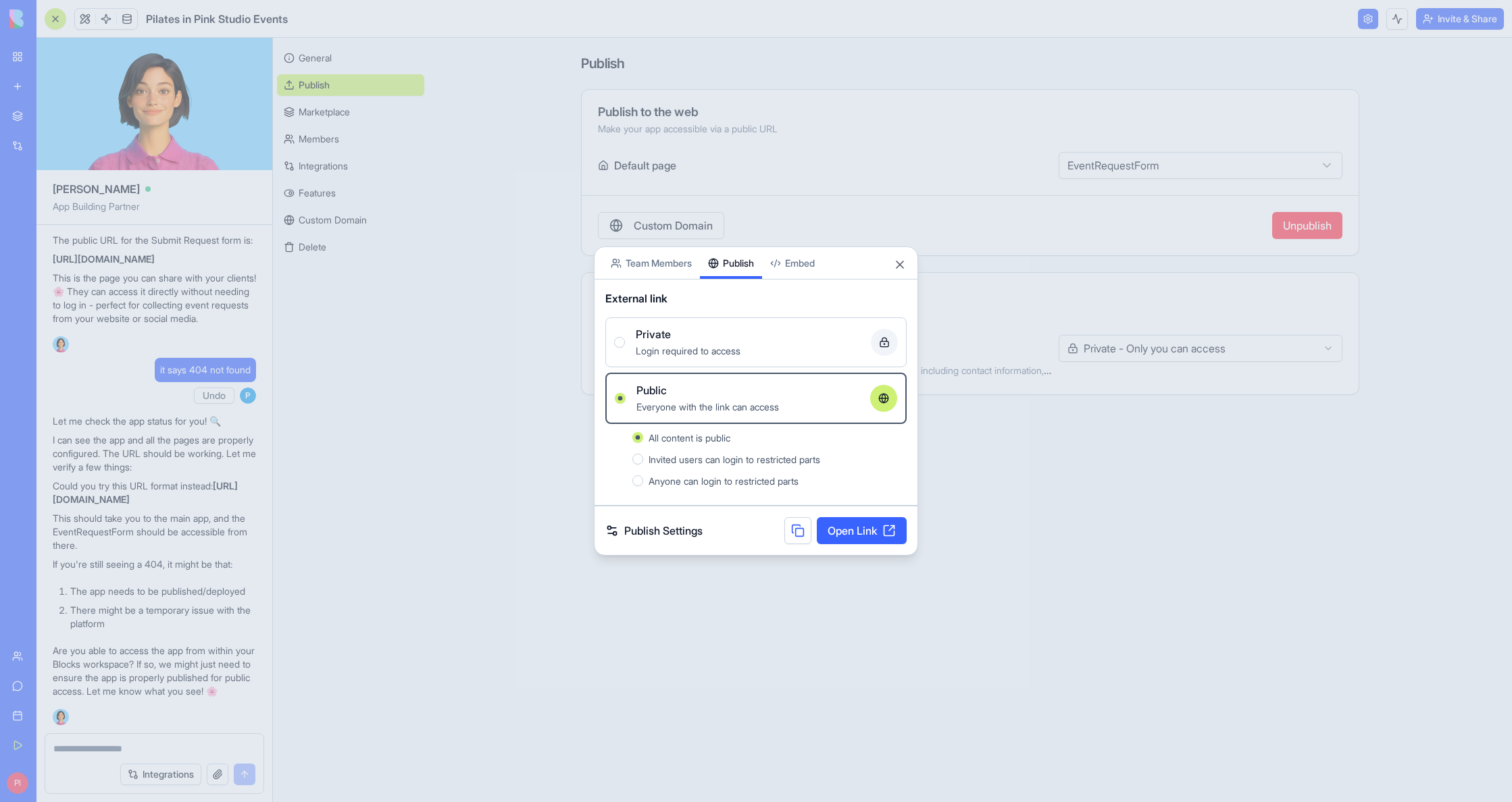
click at [874, 525] on link "Open Link" at bounding box center [862, 531] width 90 height 27
click at [689, 532] on link "Publish Settings" at bounding box center [654, 530] width 97 height 16
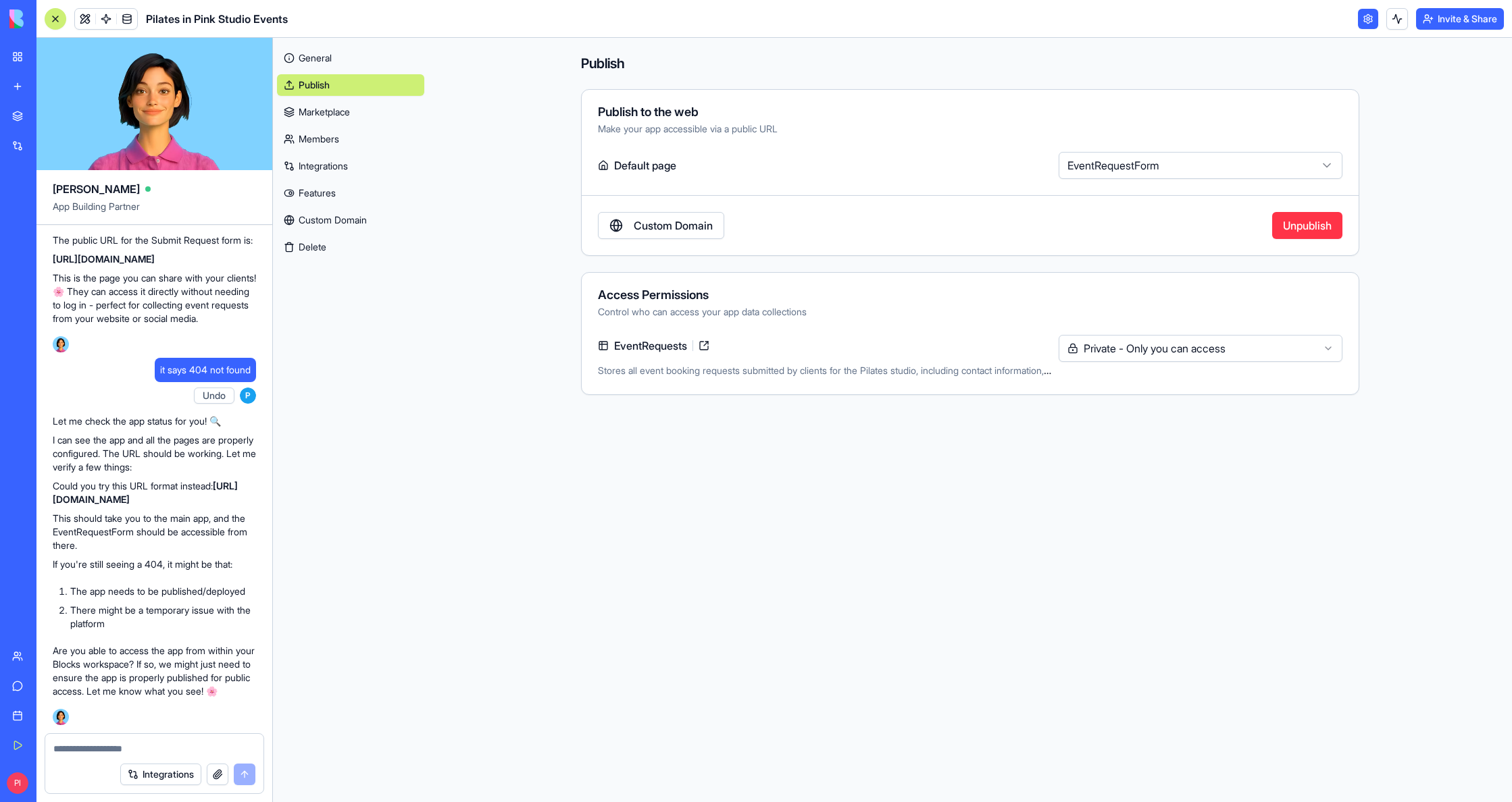
click at [1434, 14] on button "Invite & Share" at bounding box center [1459, 19] width 88 height 21
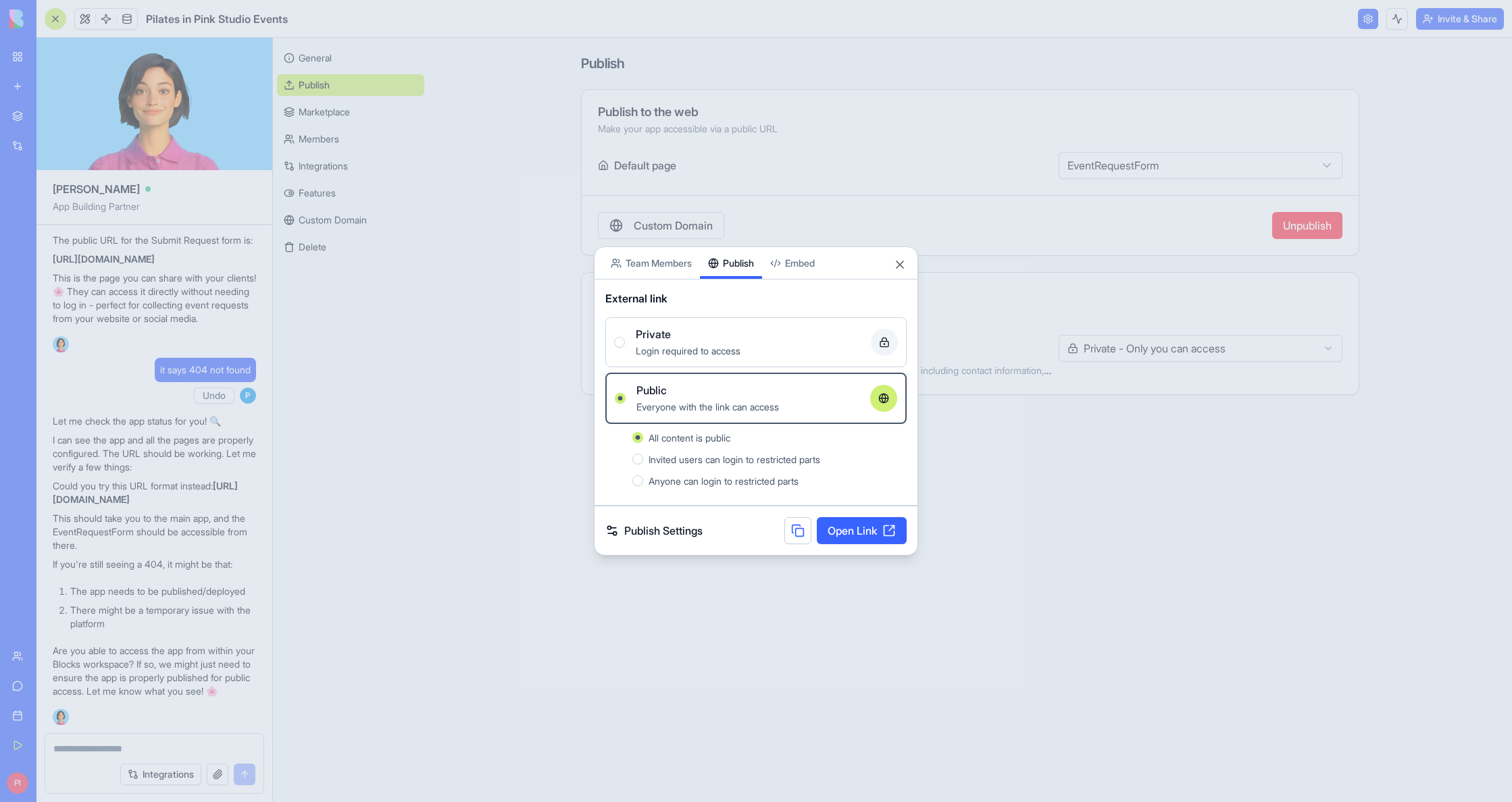
click at [848, 521] on link "Open Link" at bounding box center [862, 531] width 90 height 27
click at [807, 267] on button "Embed" at bounding box center [793, 263] width 61 height 31
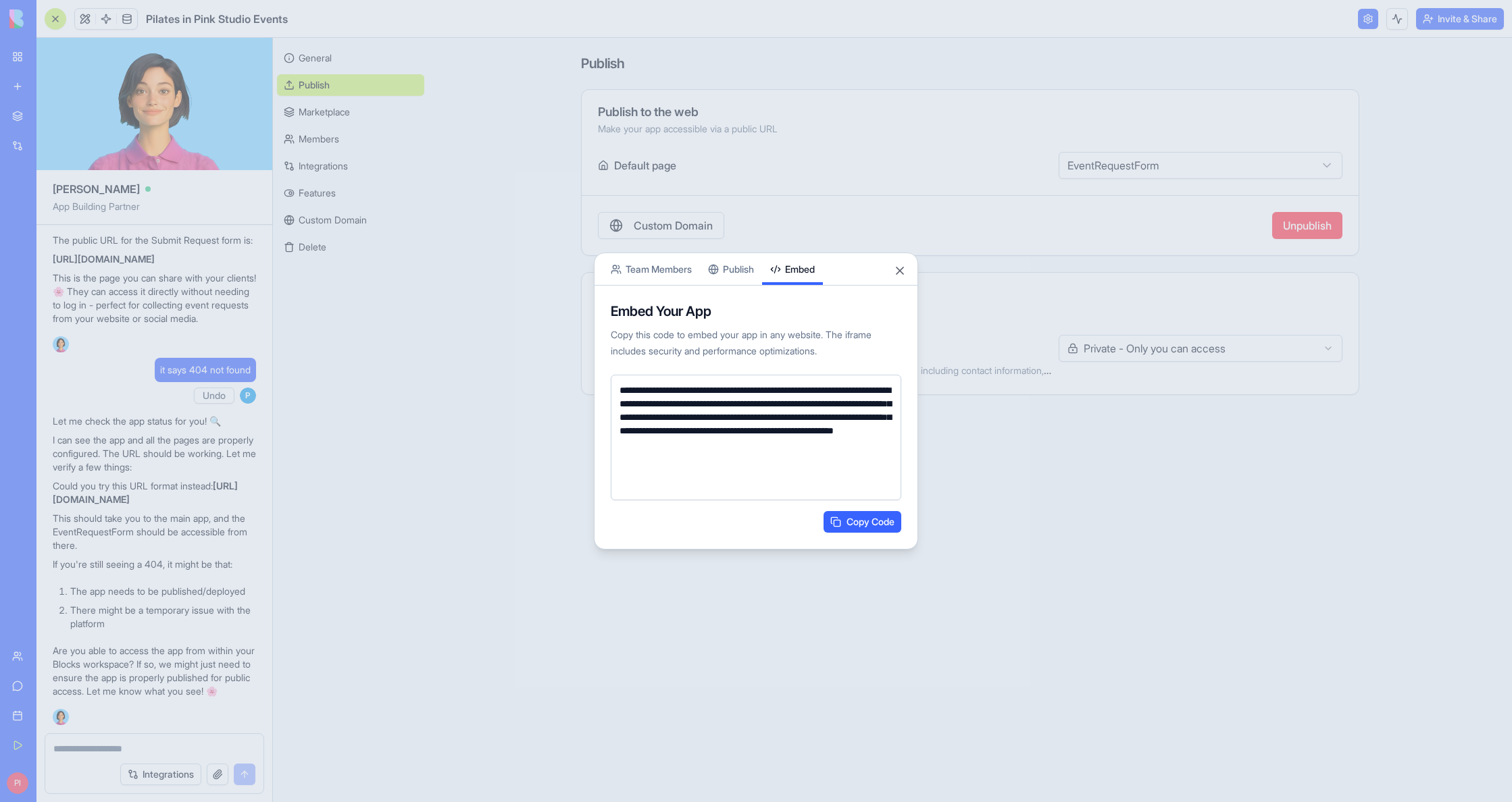
click at [857, 528] on button "Copy Code" at bounding box center [862, 522] width 77 height 21
click at [733, 274] on body "My Workspace New app Marketplace Integrations Recent Pilates in Pink Studio Eve…" at bounding box center [756, 401] width 1512 height 802
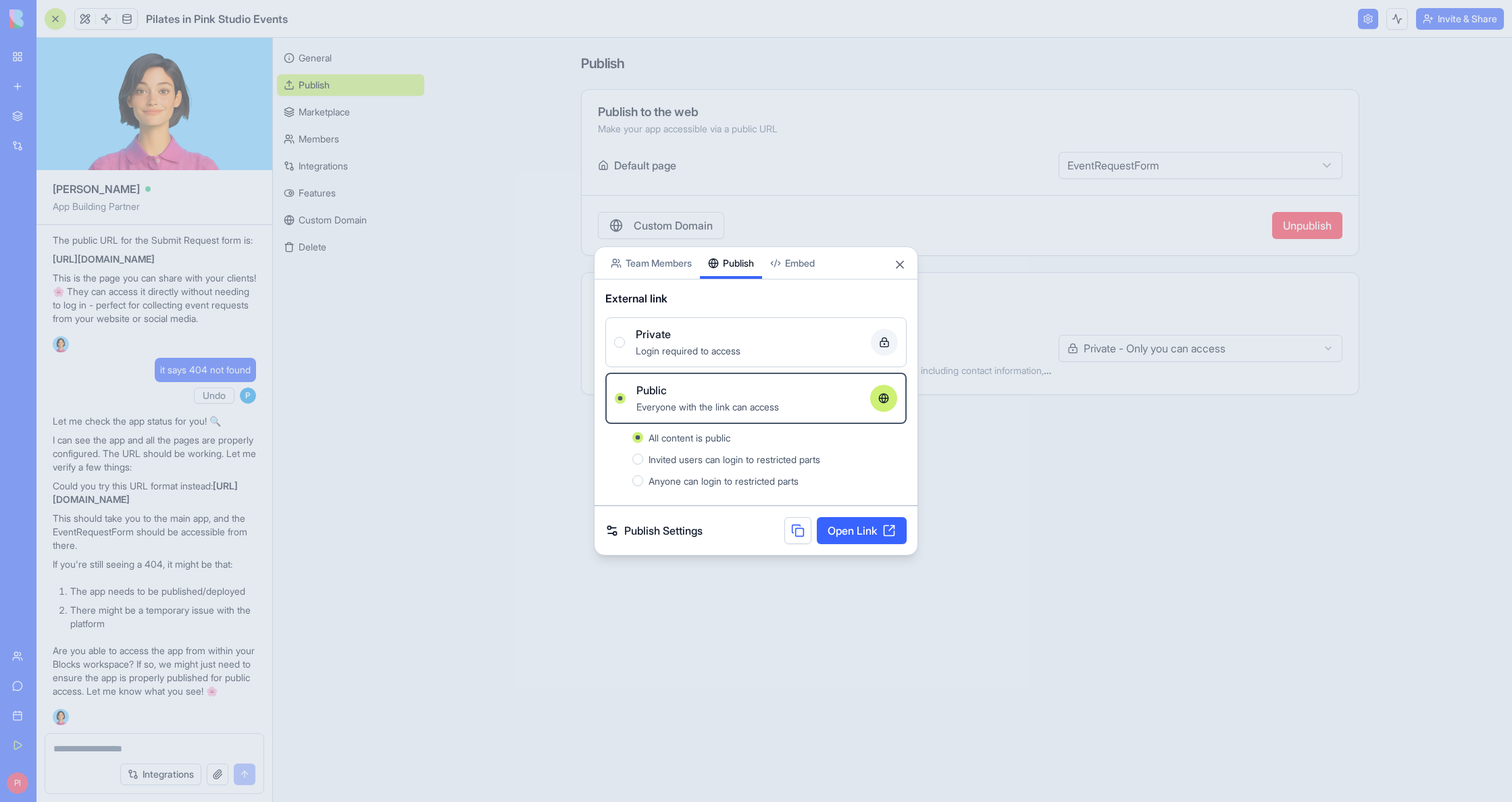
click at [795, 272] on button "Embed" at bounding box center [793, 263] width 61 height 31
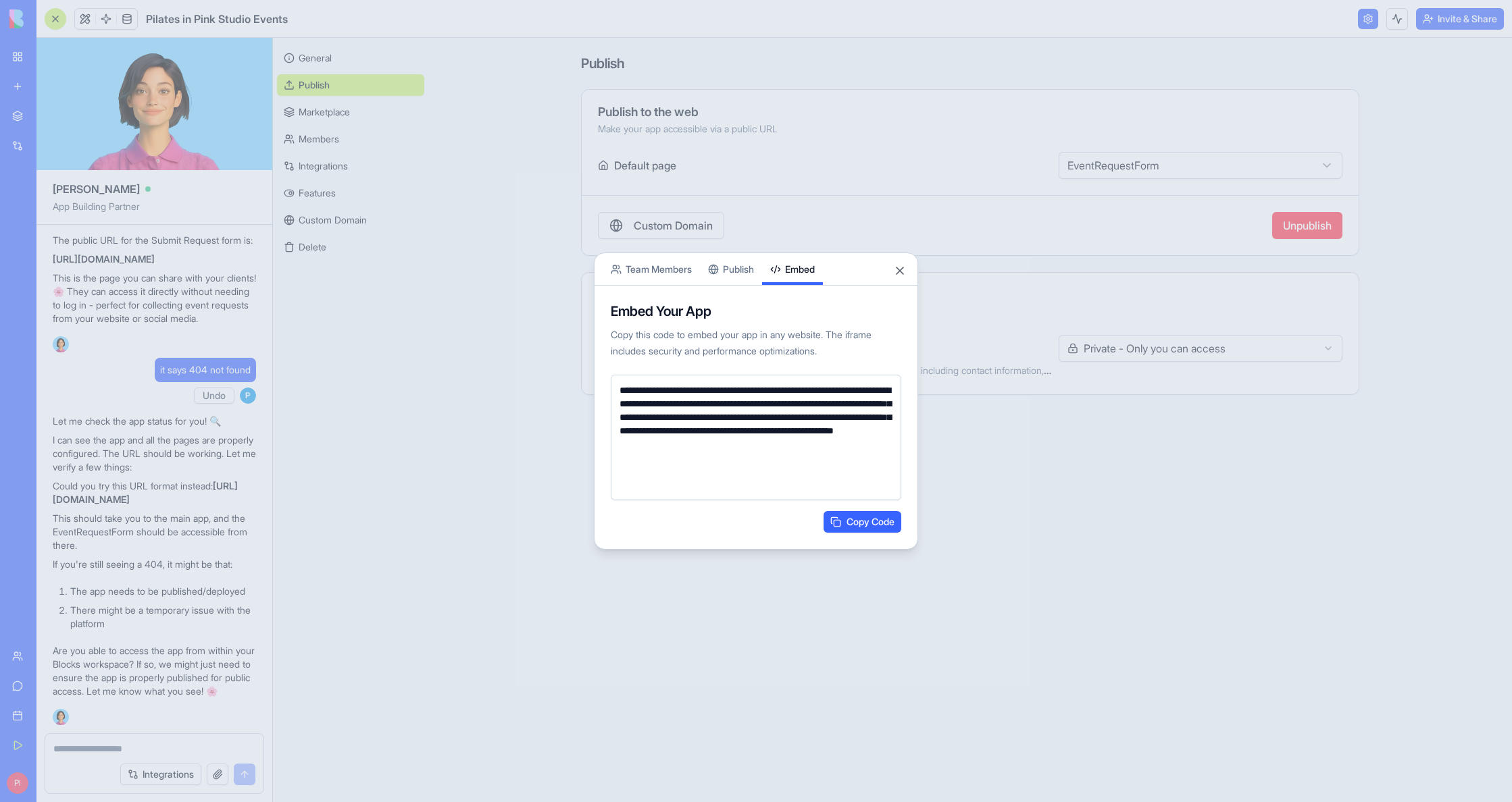
click at [1022, 341] on div at bounding box center [756, 401] width 1512 height 802
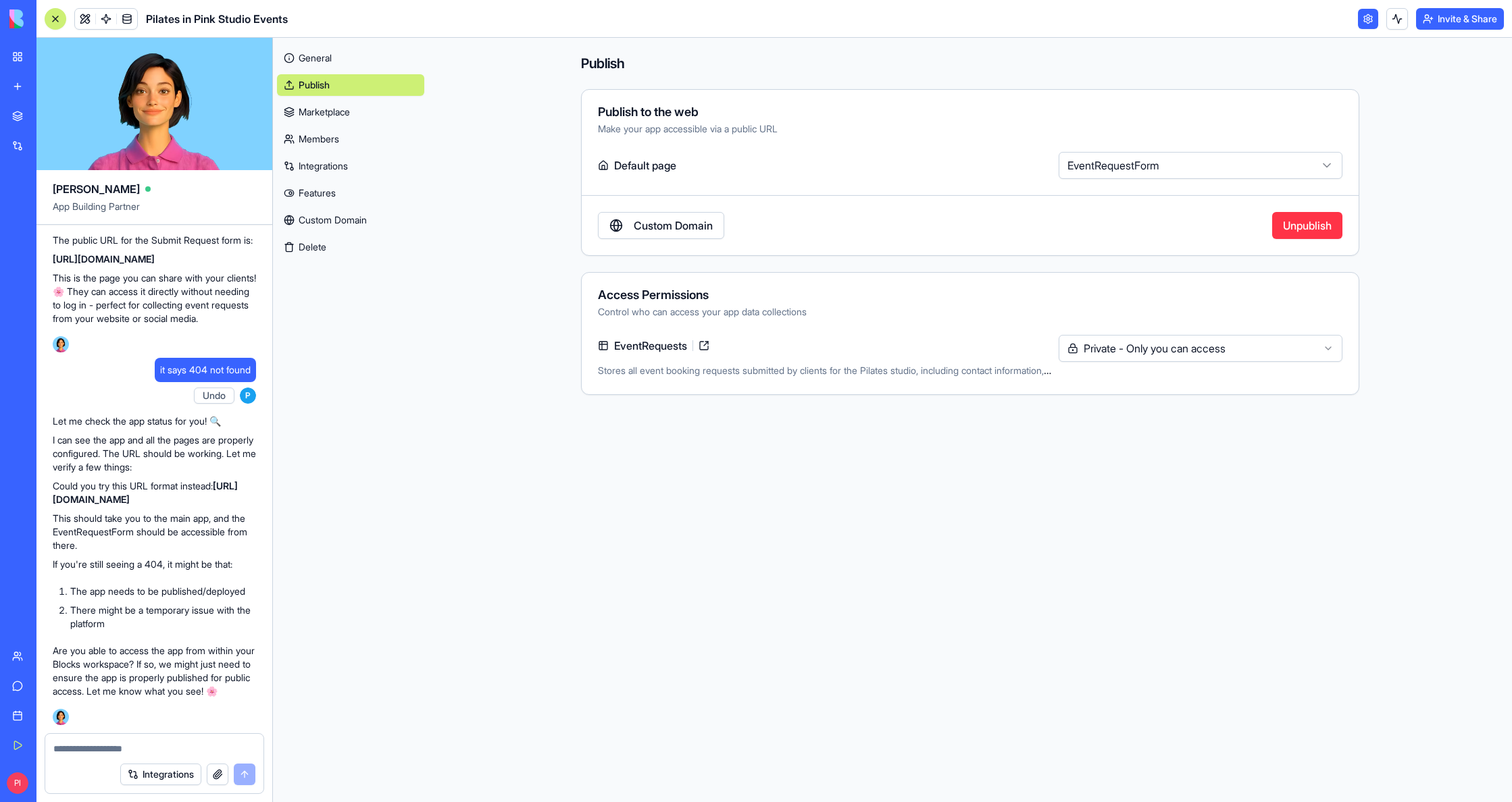
click at [316, 51] on link "General" at bounding box center [350, 58] width 147 height 21
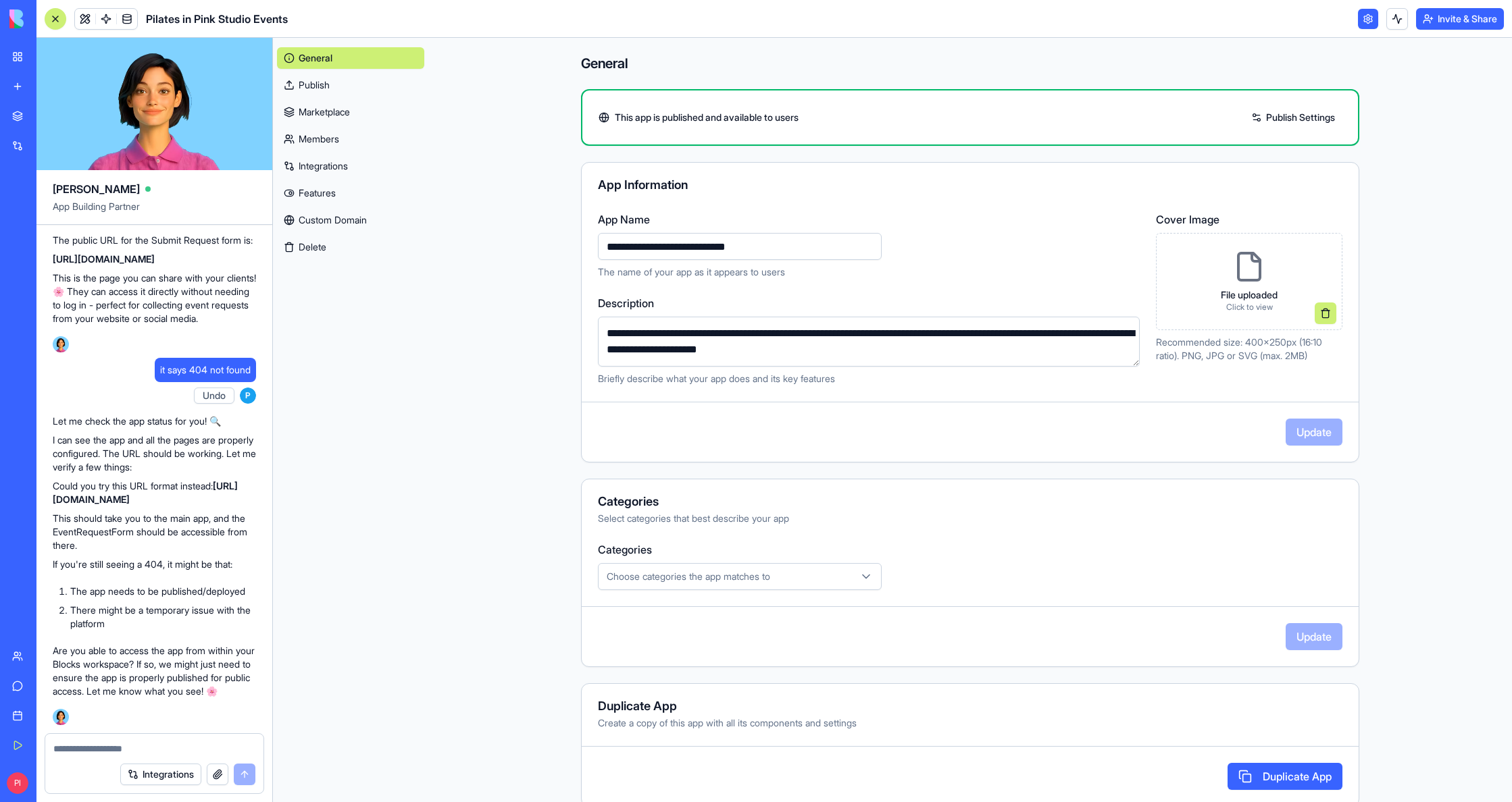
click at [314, 90] on link "Publish" at bounding box center [350, 84] width 147 height 21
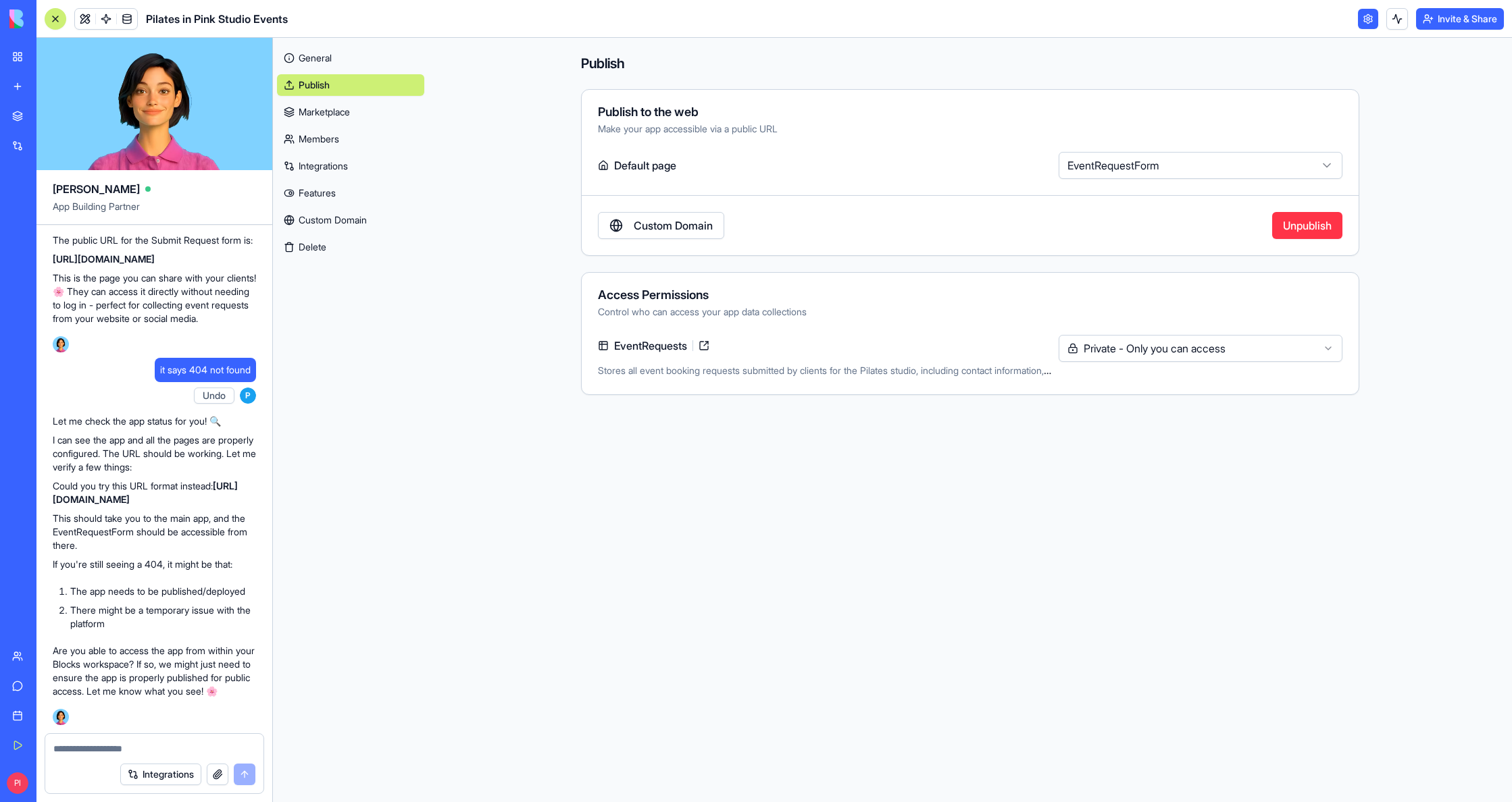
click at [1423, 18] on button "Invite & Share" at bounding box center [1459, 19] width 88 height 21
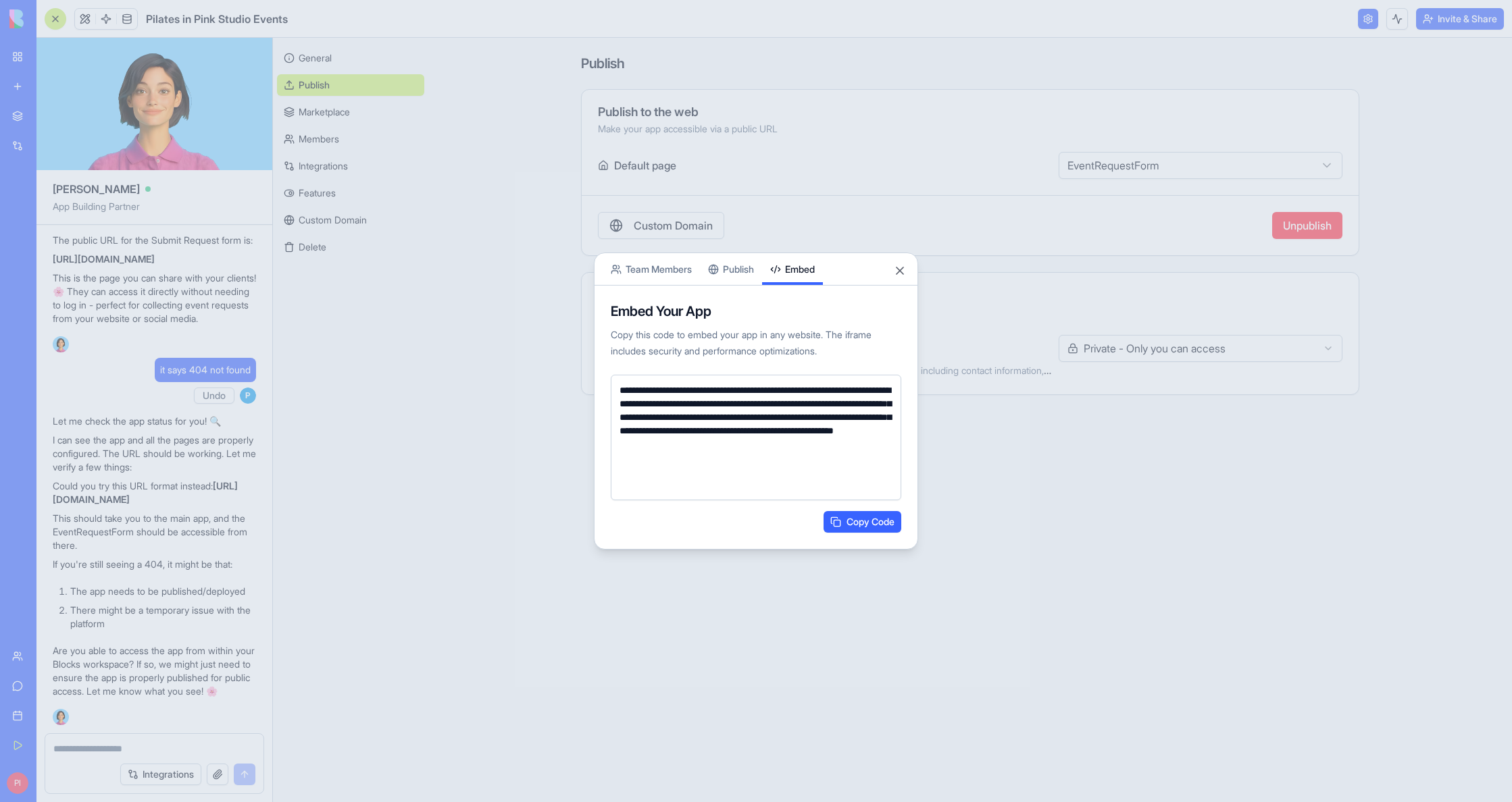
click at [722, 281] on button "Publish" at bounding box center [730, 268] width 62 height 31
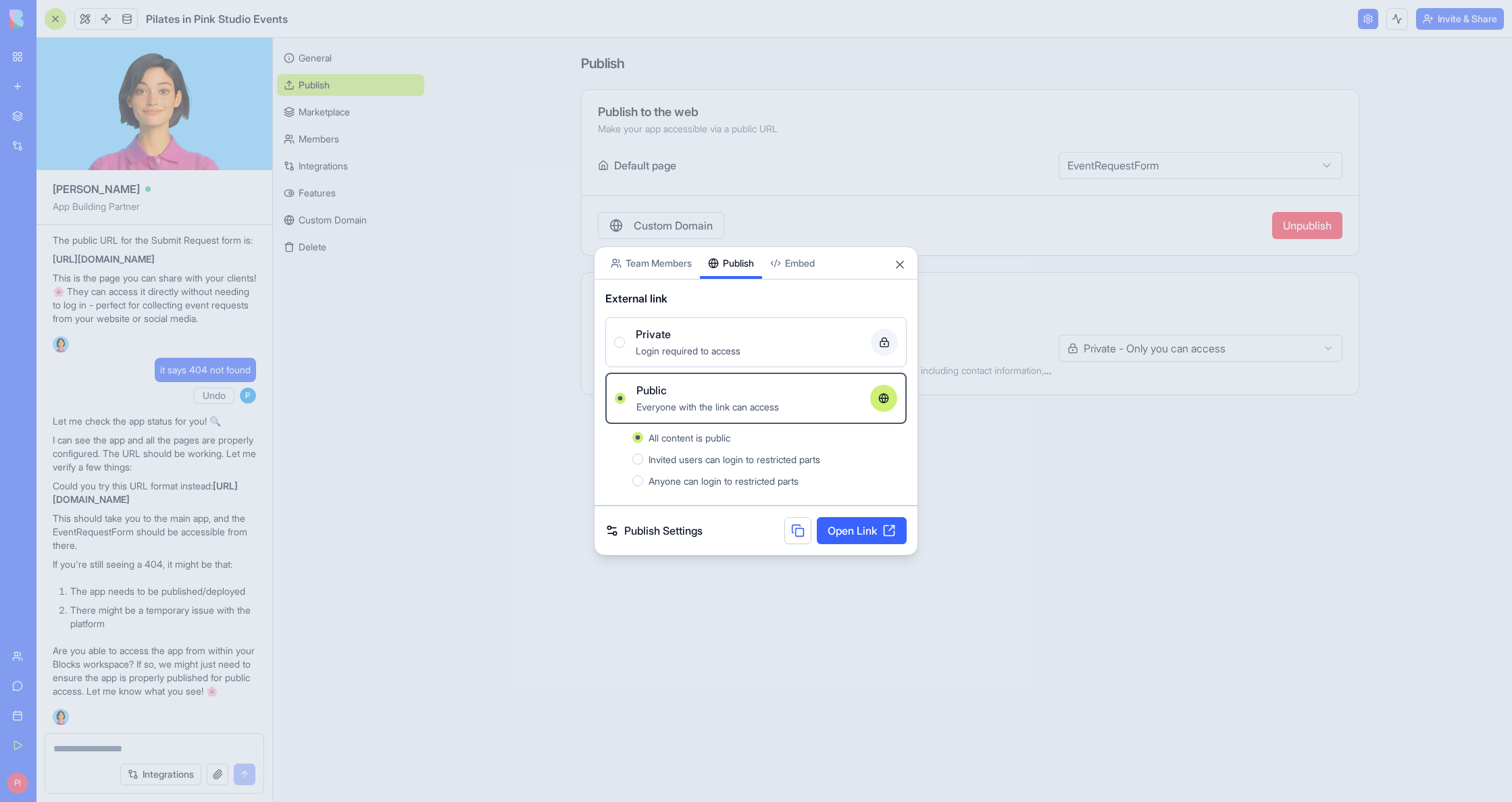
click at [805, 539] on button at bounding box center [798, 531] width 27 height 27
click at [906, 223] on div at bounding box center [756, 401] width 1512 height 802
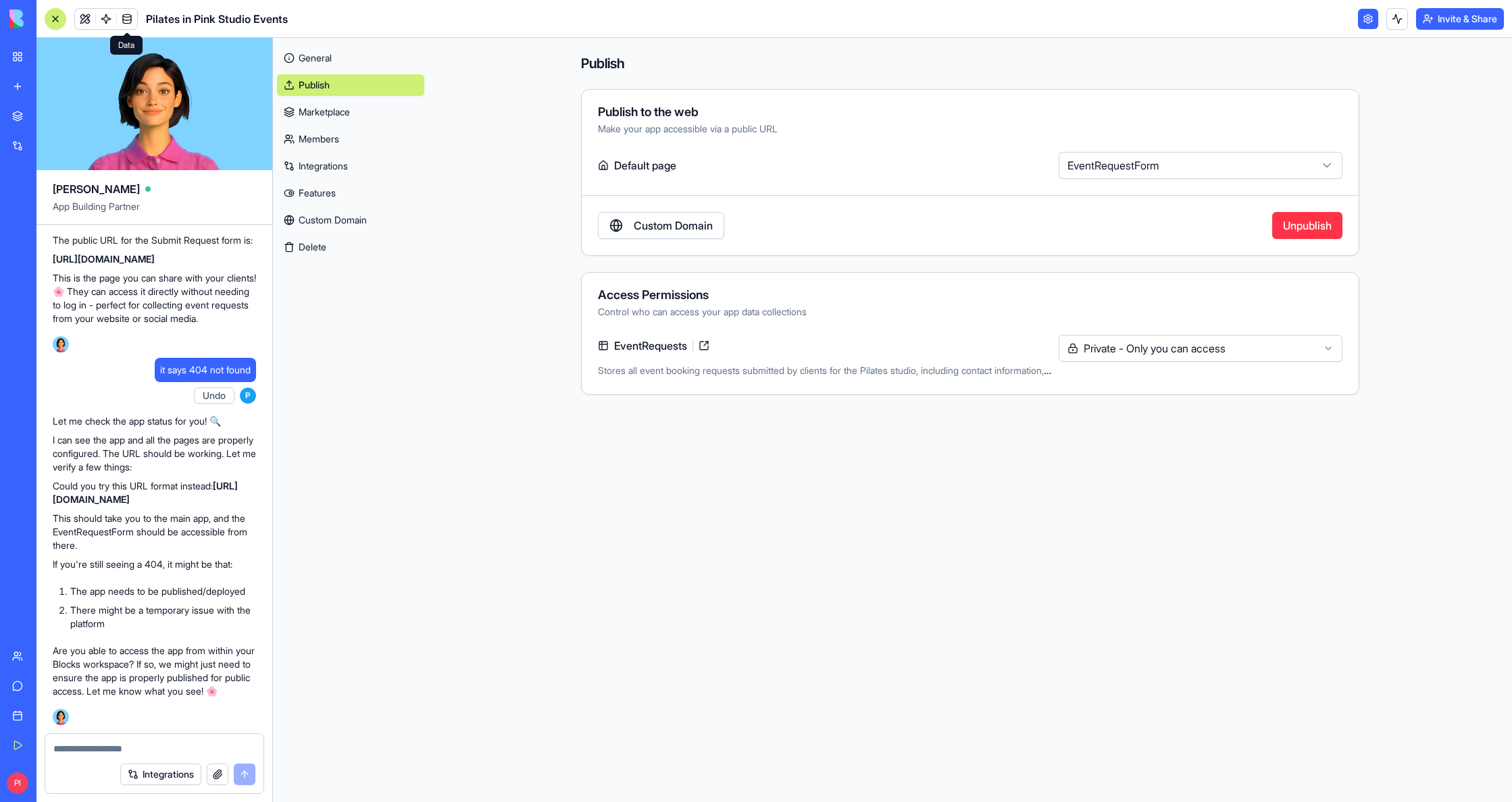
click at [120, 15] on link at bounding box center [127, 19] width 20 height 20
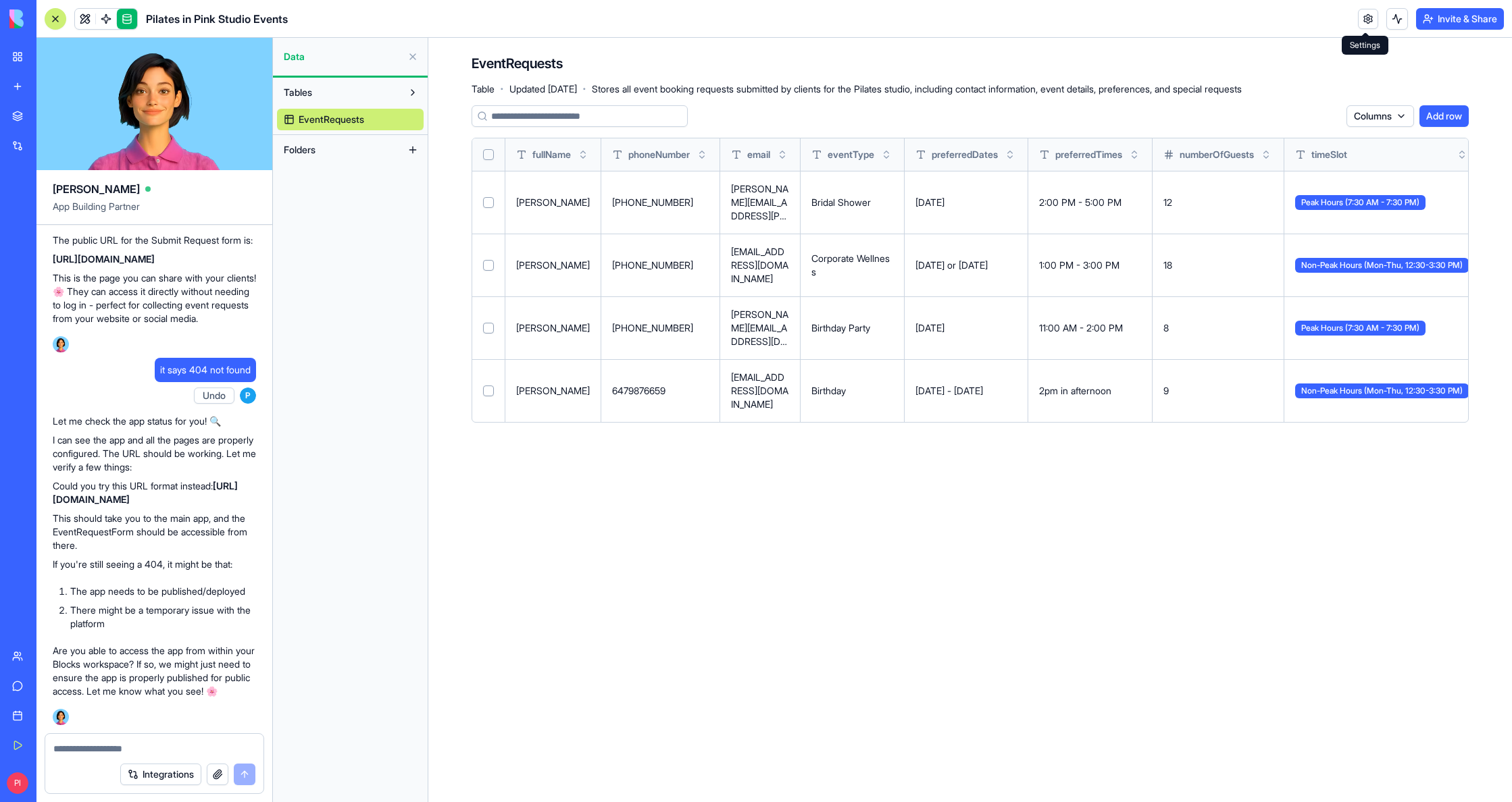
click at [489, 204] on button "Select row" at bounding box center [488, 202] width 11 height 11
click at [487, 265] on button "Select row" at bounding box center [488, 265] width 11 height 11
click at [488, 326] on button "Select row" at bounding box center [488, 328] width 11 height 11
click at [1309, 112] on button "Delete 3 rows" at bounding box center [1305, 116] width 73 height 21
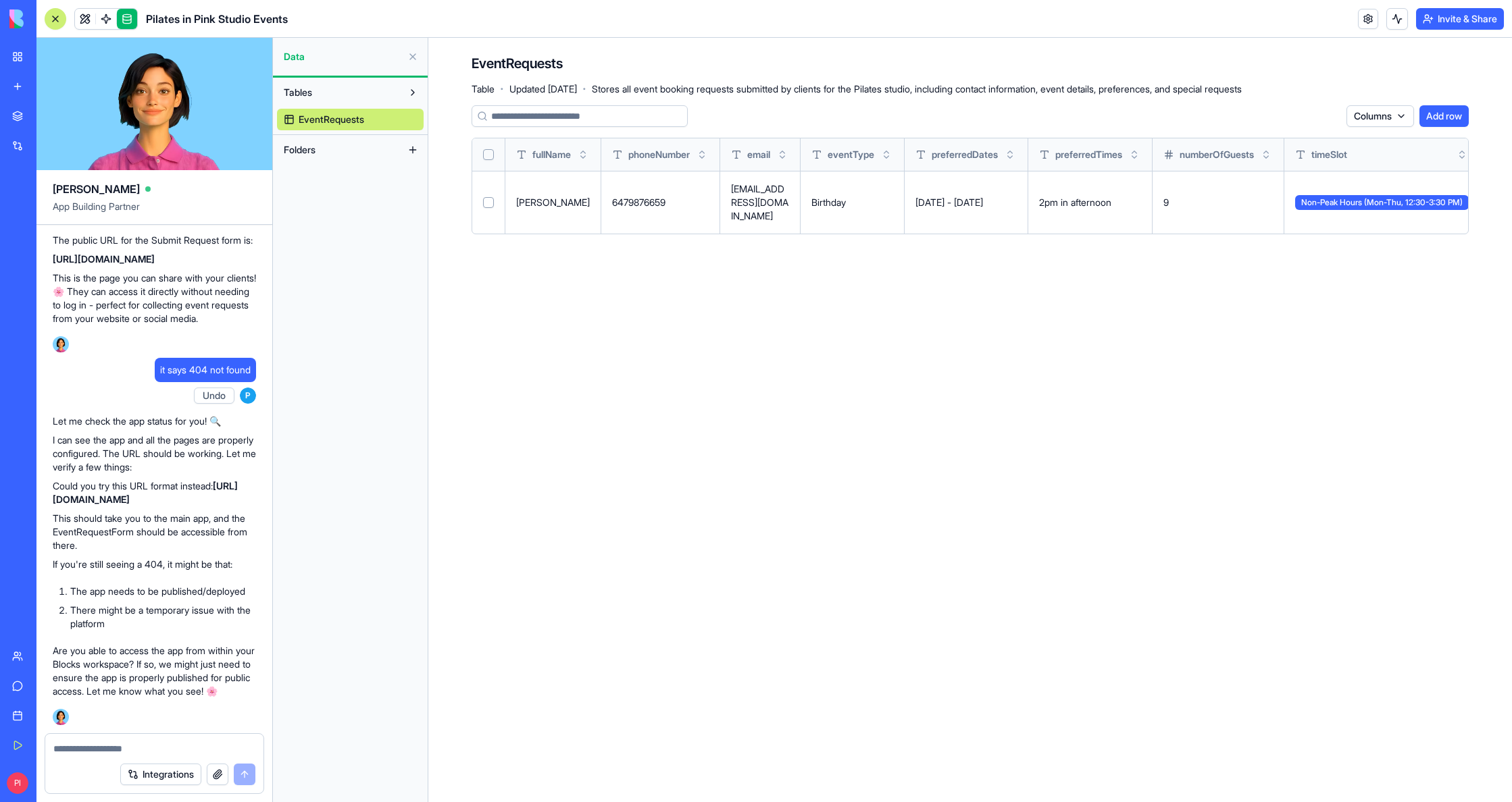
click at [416, 146] on button at bounding box center [412, 150] width 21 height 21
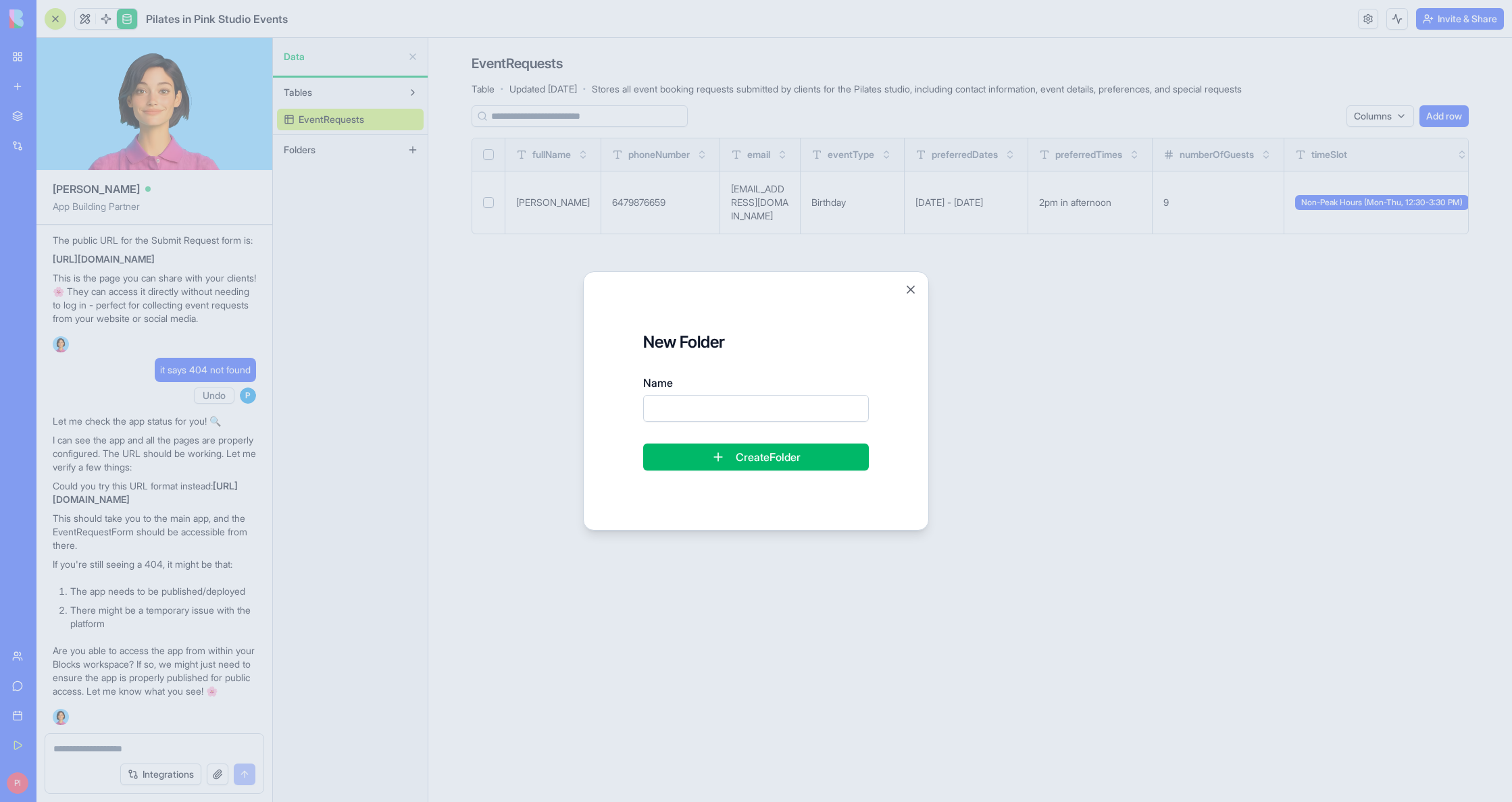
click at [918, 290] on div "New Folder Name Create Folder Close" at bounding box center [756, 401] width 346 height 259
click at [912, 291] on button "Close" at bounding box center [910, 290] width 14 height 14
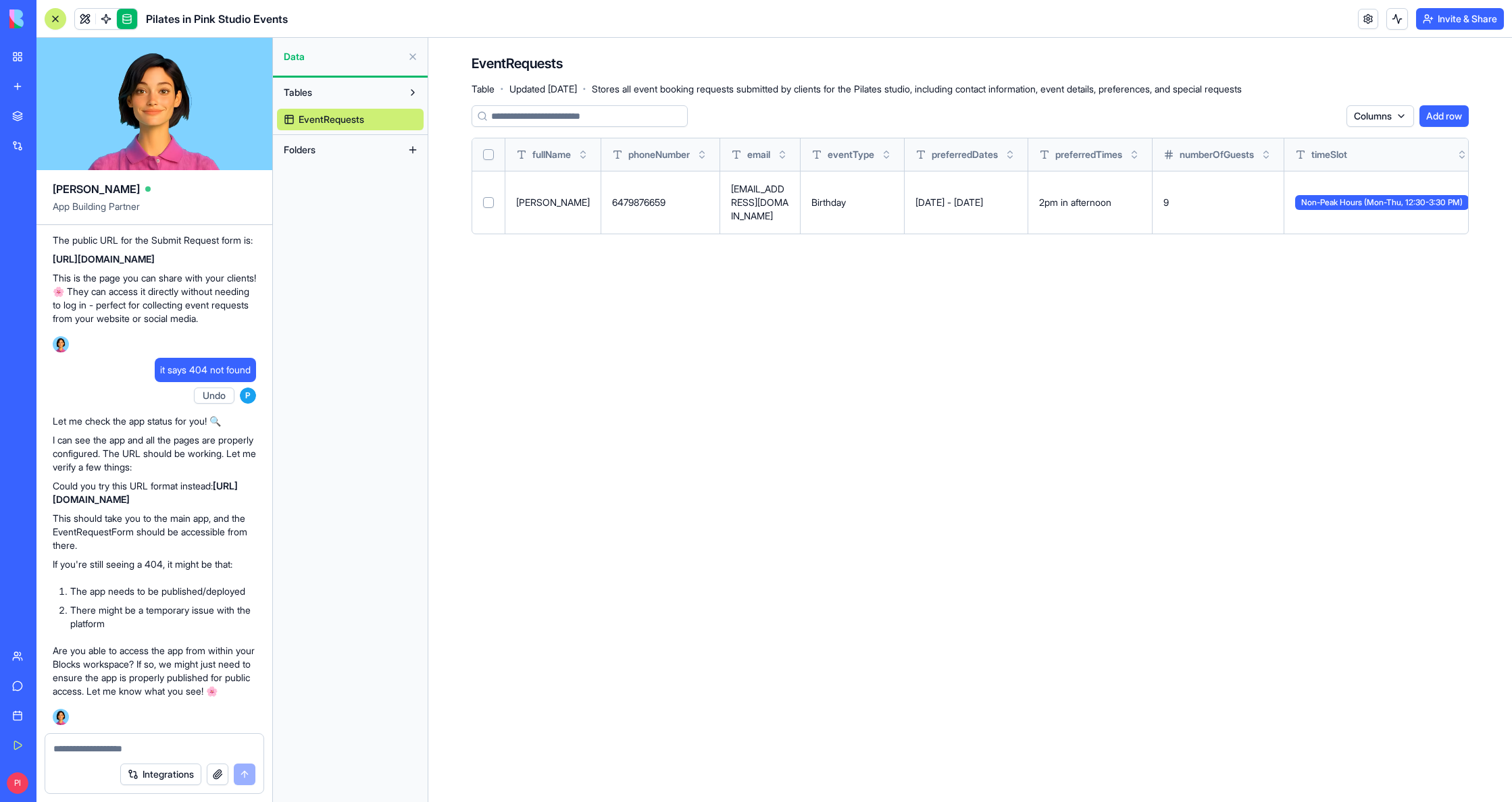
click at [812, 455] on main "EventRequests Table · Updated [DATE] · Stores all event booking requests submit…" at bounding box center [970, 421] width 1084 height 765
click at [314, 95] on button "Tables" at bounding box center [339, 92] width 125 height 21
click at [315, 72] on div "Data" at bounding box center [350, 57] width 155 height 38
click at [320, 67] on div "Data" at bounding box center [350, 57] width 155 height 38
click at [16, 57] on link "My Workspace" at bounding box center [31, 57] width 54 height 27
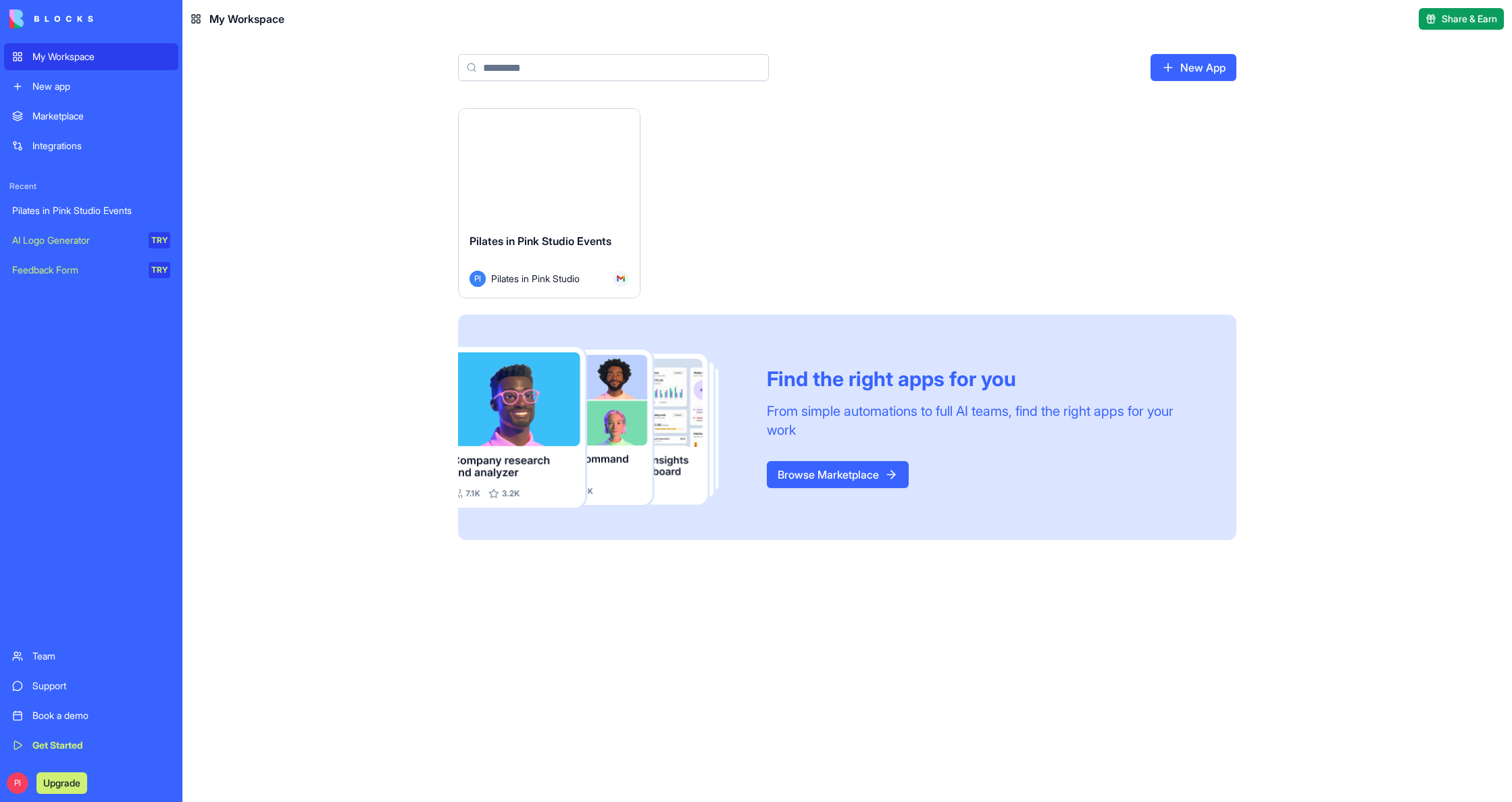
click at [319, 372] on div "Launch Pilates in Pink Studio Events PI Pilates in Pink Studio Find the right a…" at bounding box center [847, 455] width 1329 height 694
click at [518, 165] on button "Launch" at bounding box center [549, 166] width 101 height 27
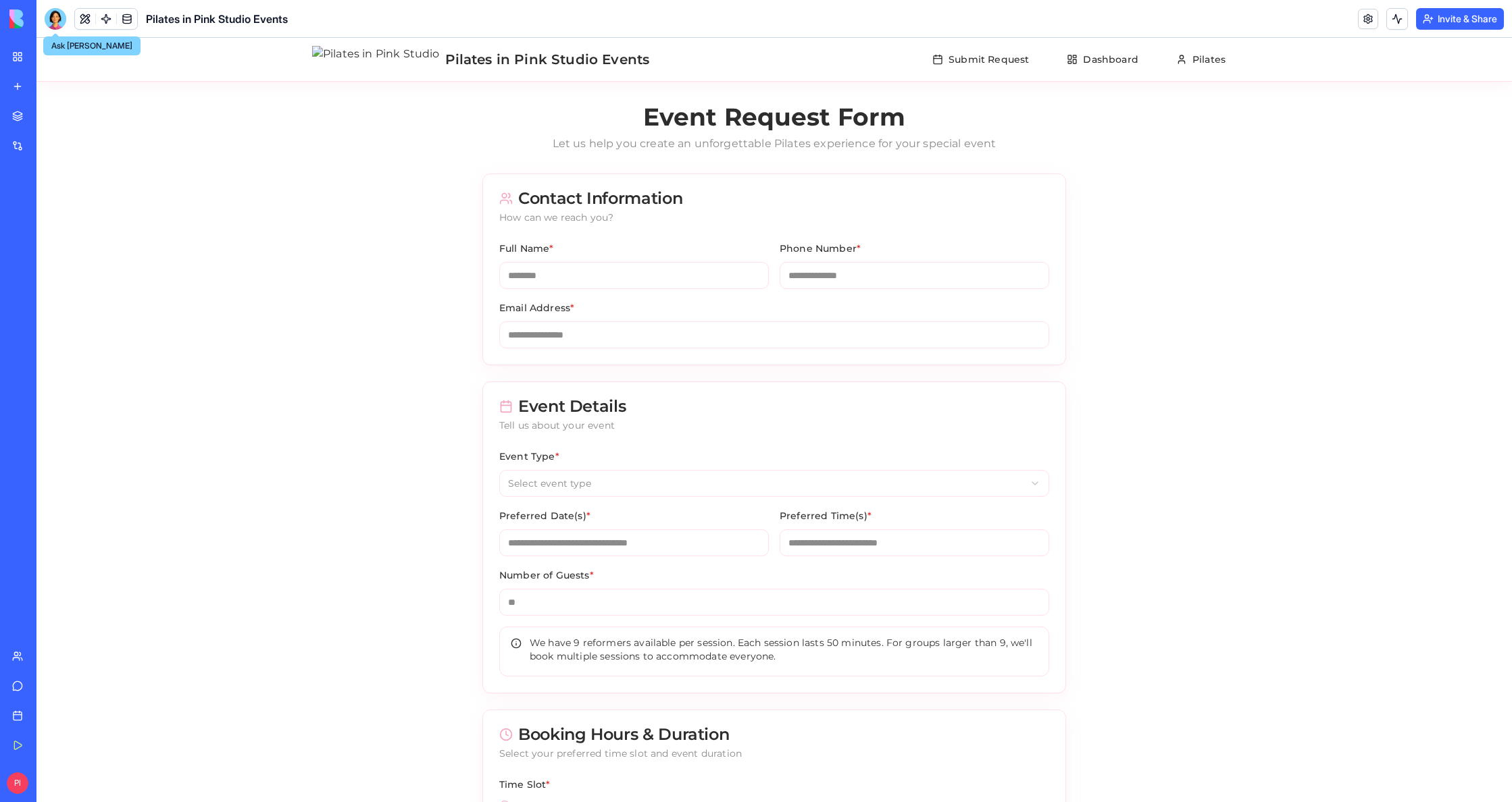
click at [59, 25] on div at bounding box center [54, 19] width 21 height 21
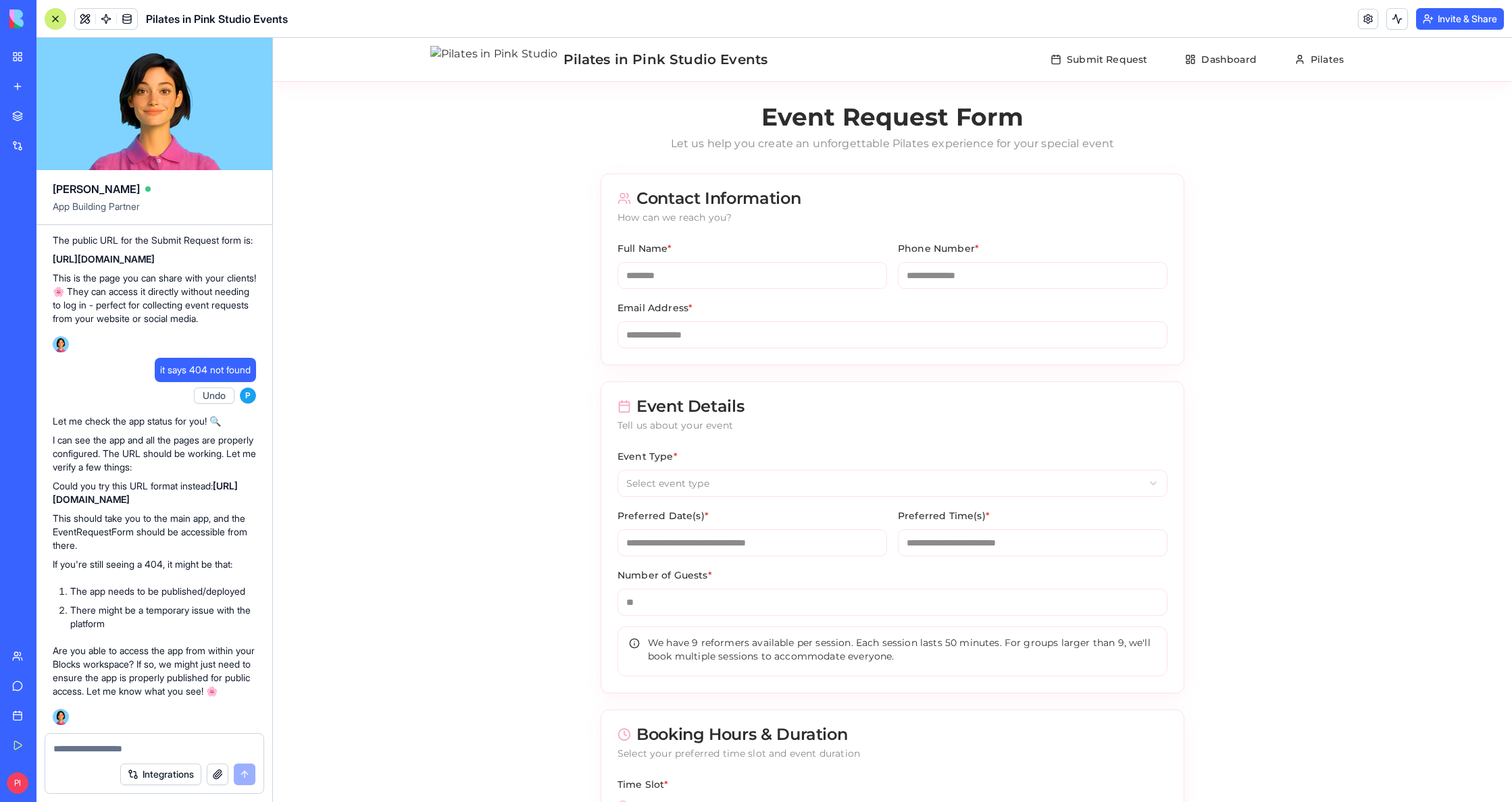
click at [107, 745] on textarea at bounding box center [155, 748] width 202 height 14
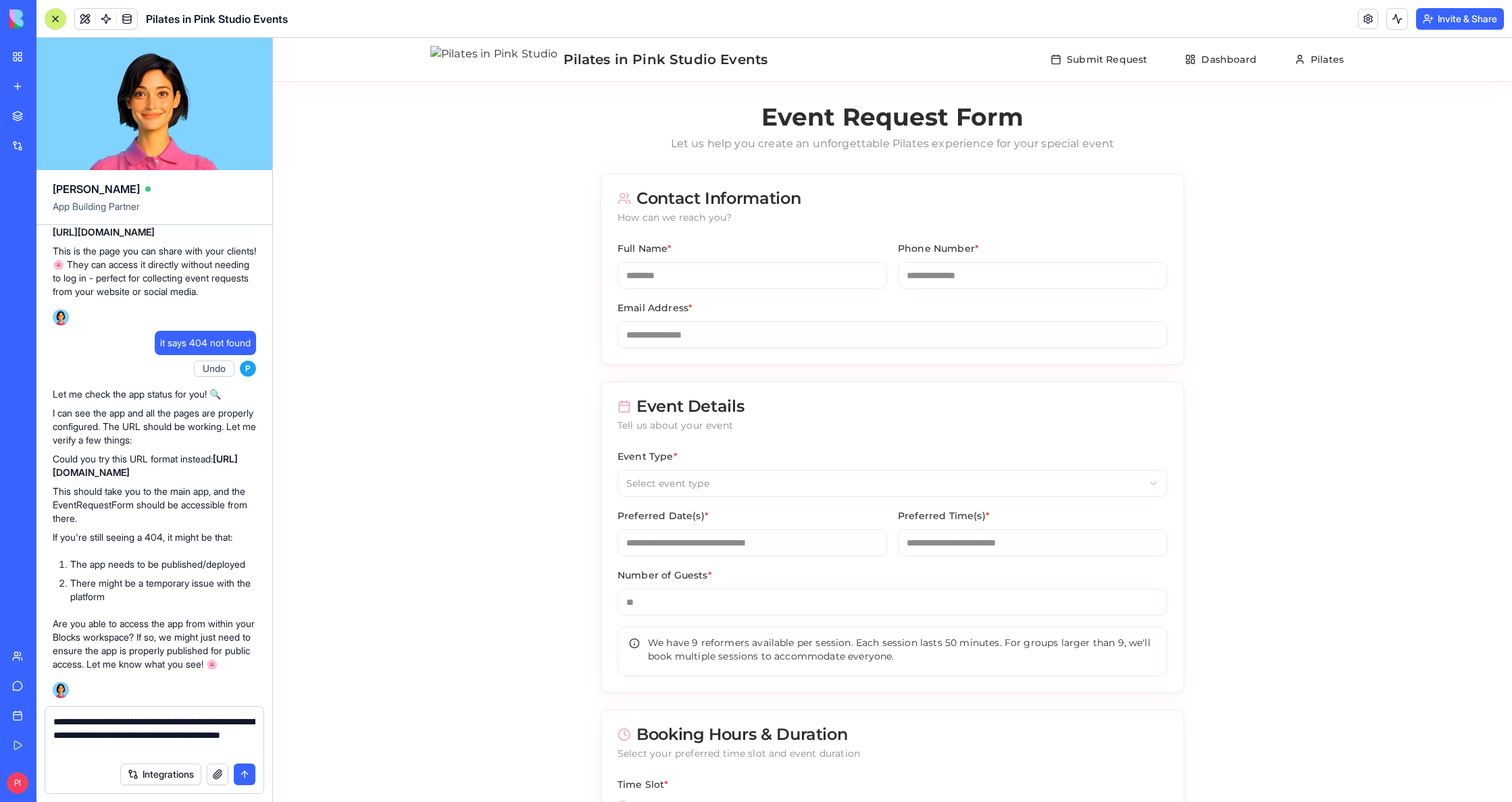
type textarea "**********"
click at [240, 771] on button "submit" at bounding box center [244, 774] width 21 height 21
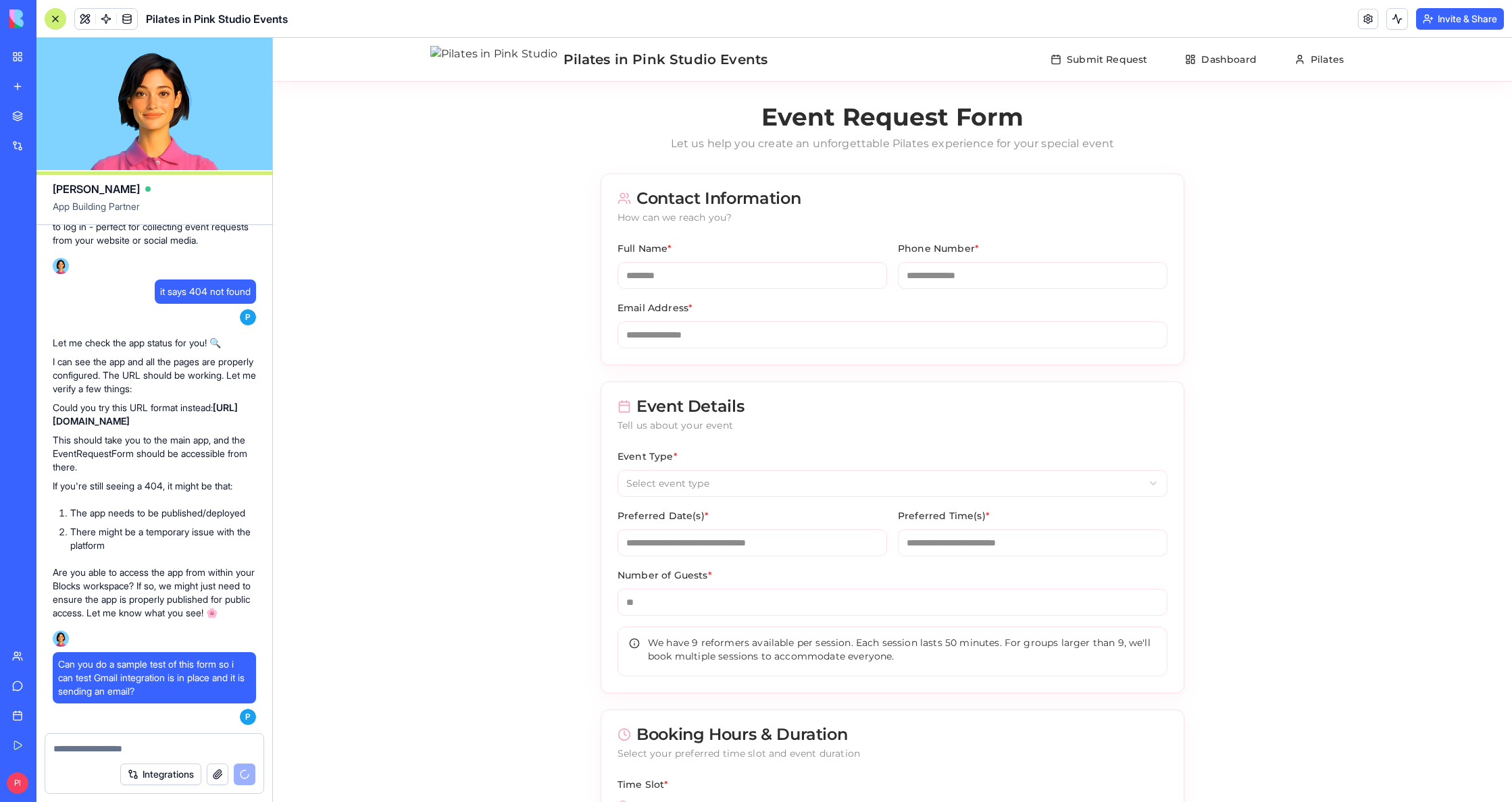
click at [182, 777] on button "Integrations" at bounding box center [160, 774] width 81 height 21
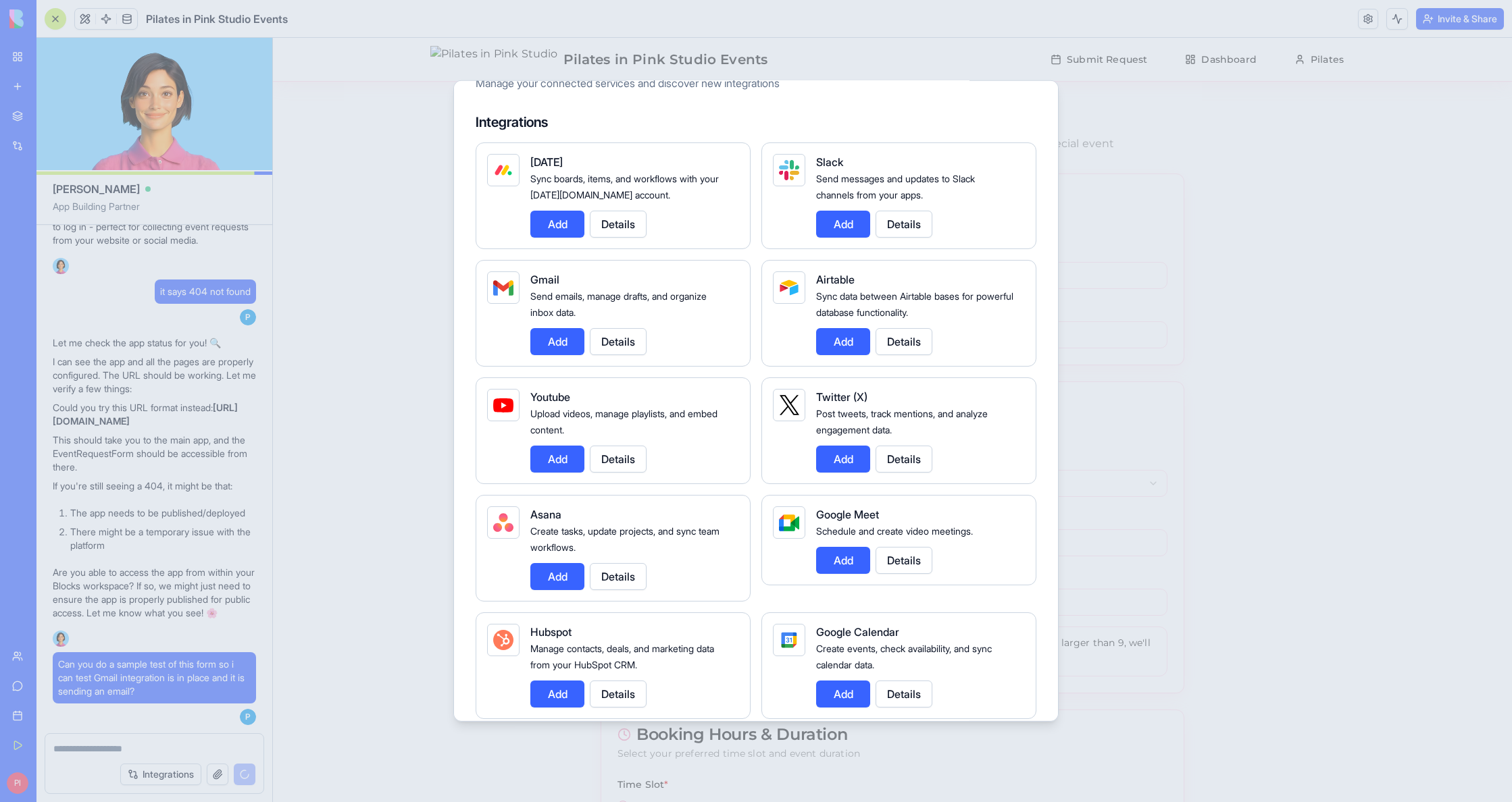
scroll to position [96, 0]
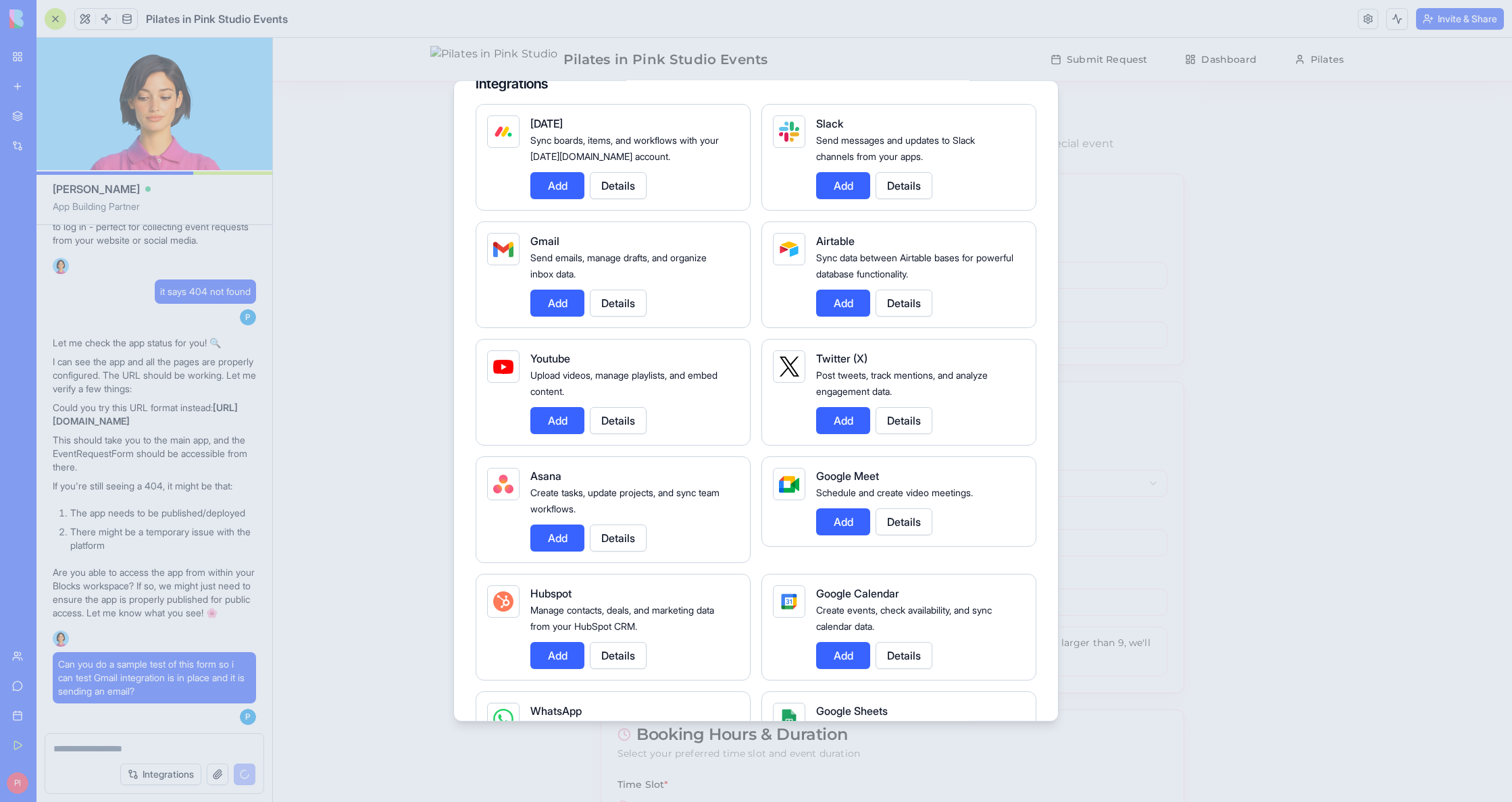
click at [393, 503] on div at bounding box center [756, 401] width 1512 height 802
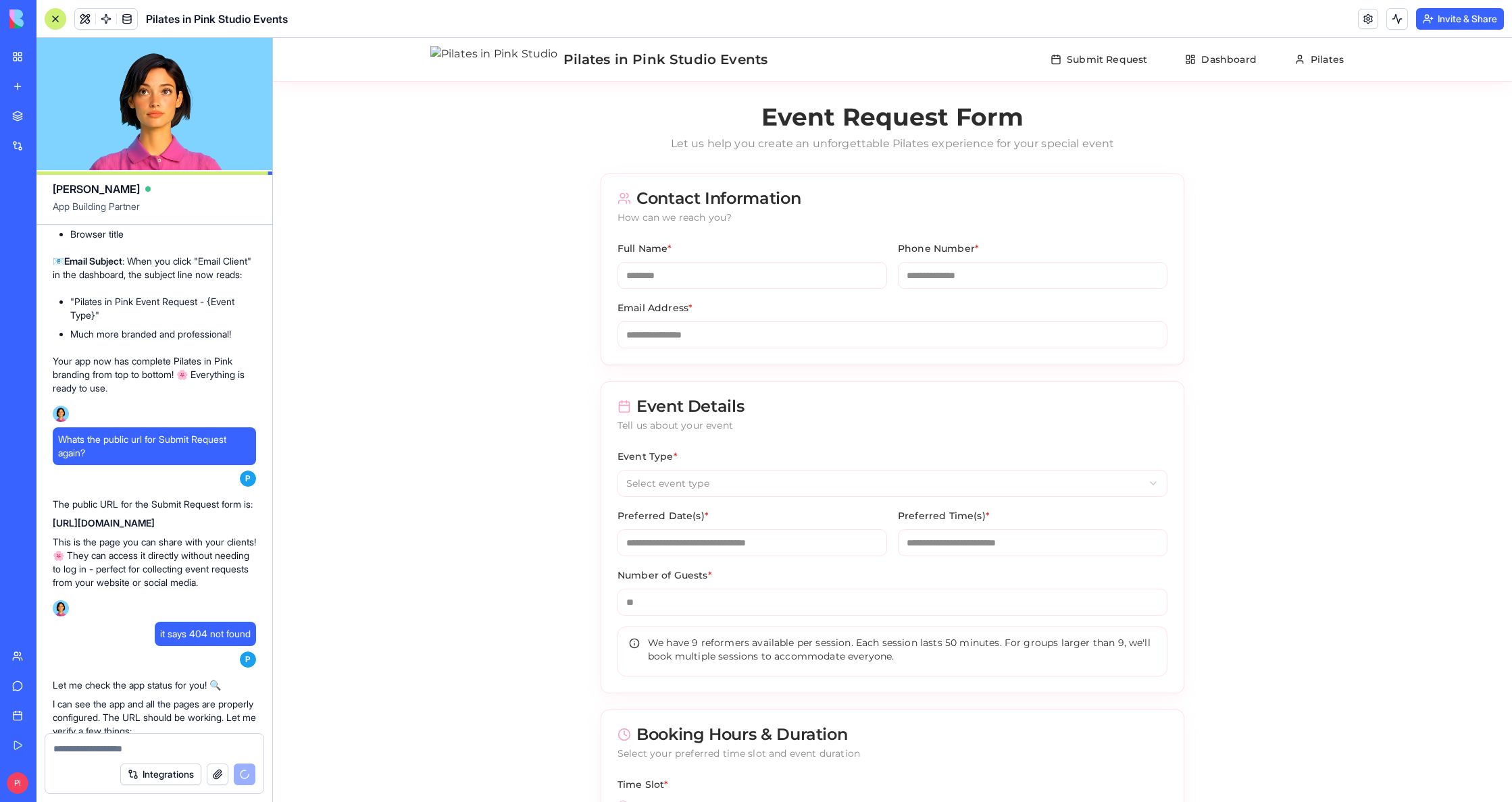
scroll to position [5070, 0]
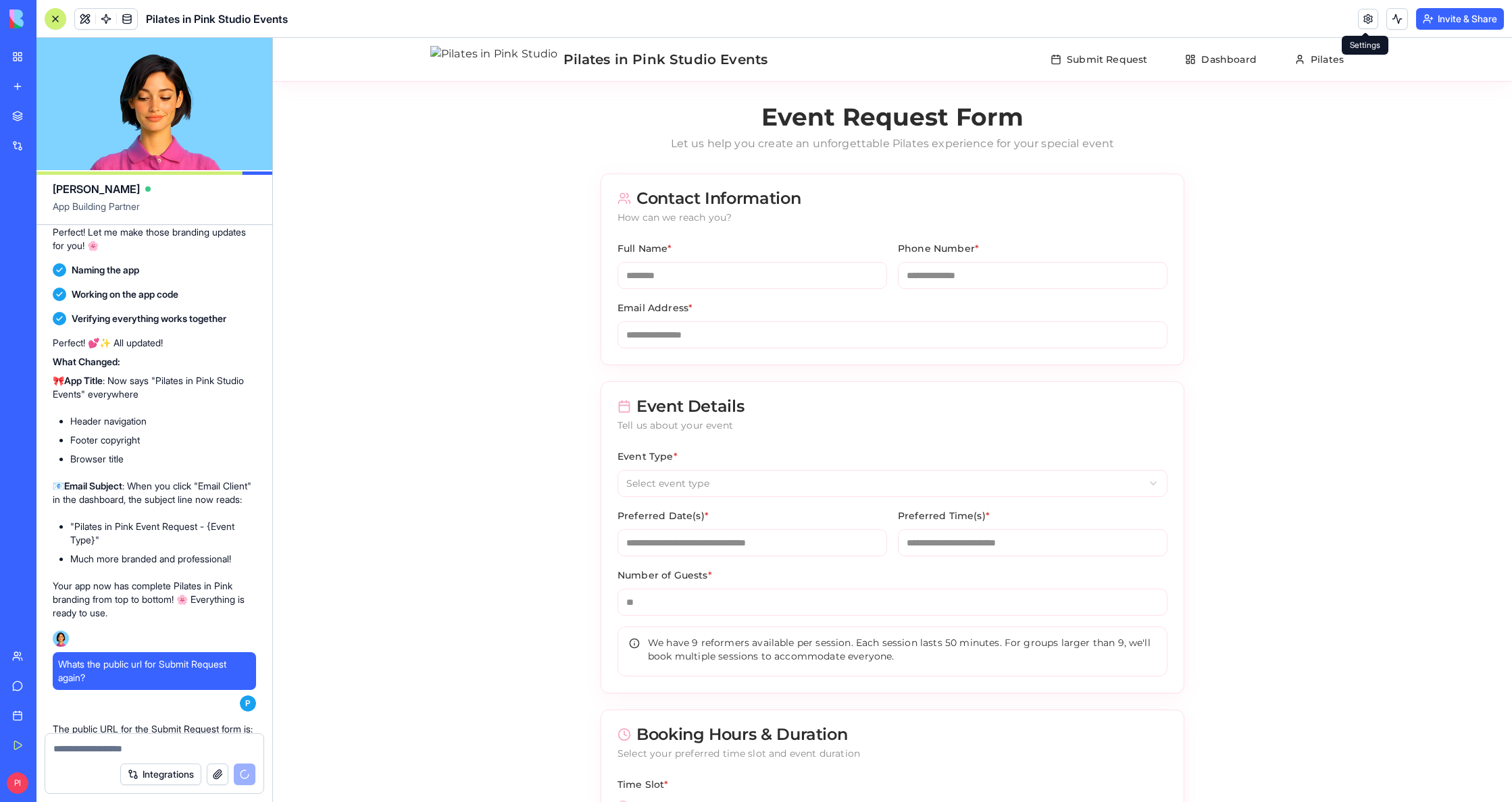
drag, startPoint x: 1362, startPoint y: 14, endPoint x: 1007, endPoint y: 8, distance: 355.1
click at [1362, 14] on link at bounding box center [1368, 19] width 20 height 20
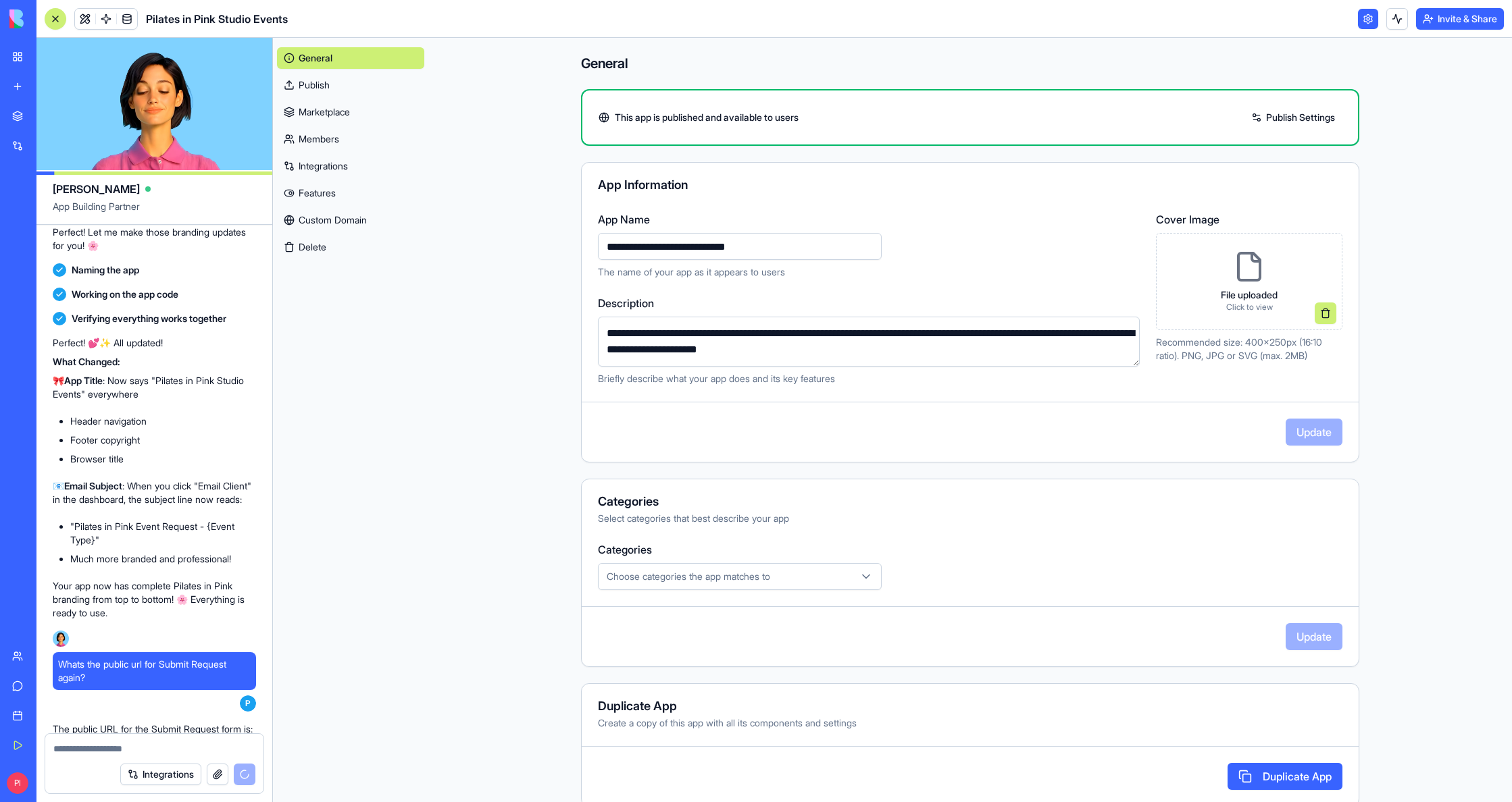
click at [311, 168] on link "Integrations" at bounding box center [350, 166] width 147 height 21
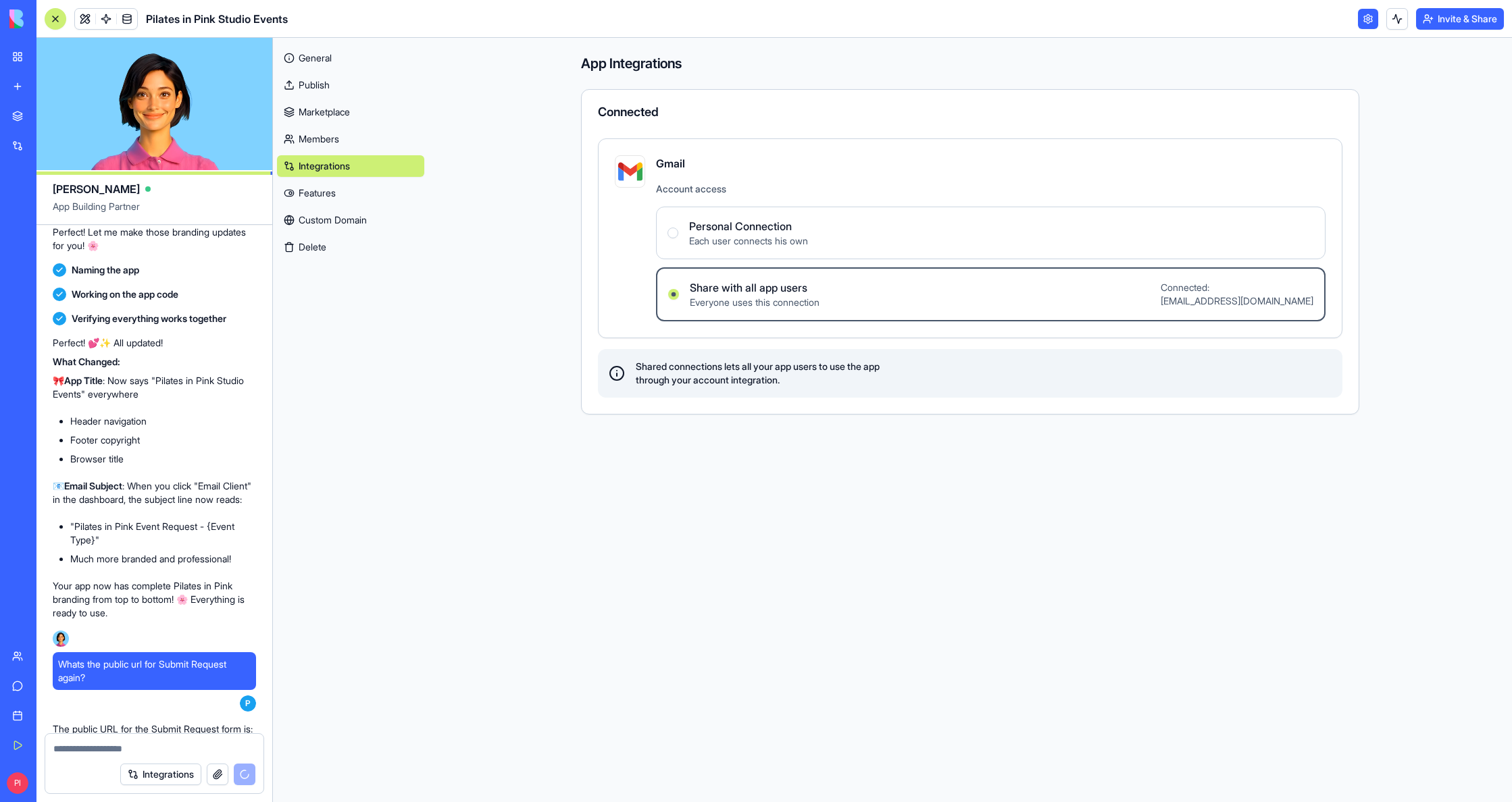
scroll to position [5932, 0]
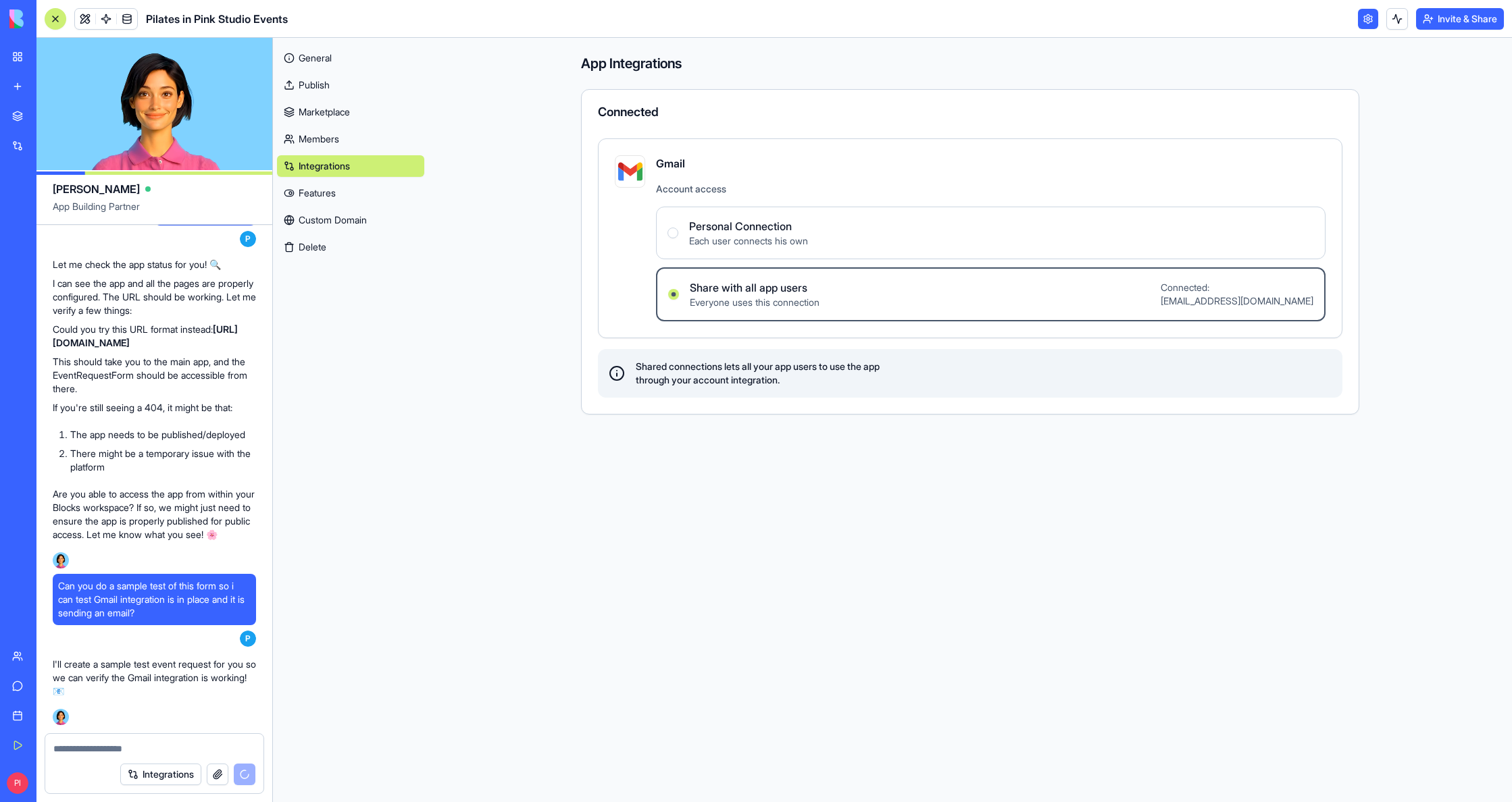
click at [319, 183] on link "Features" at bounding box center [350, 193] width 147 height 21
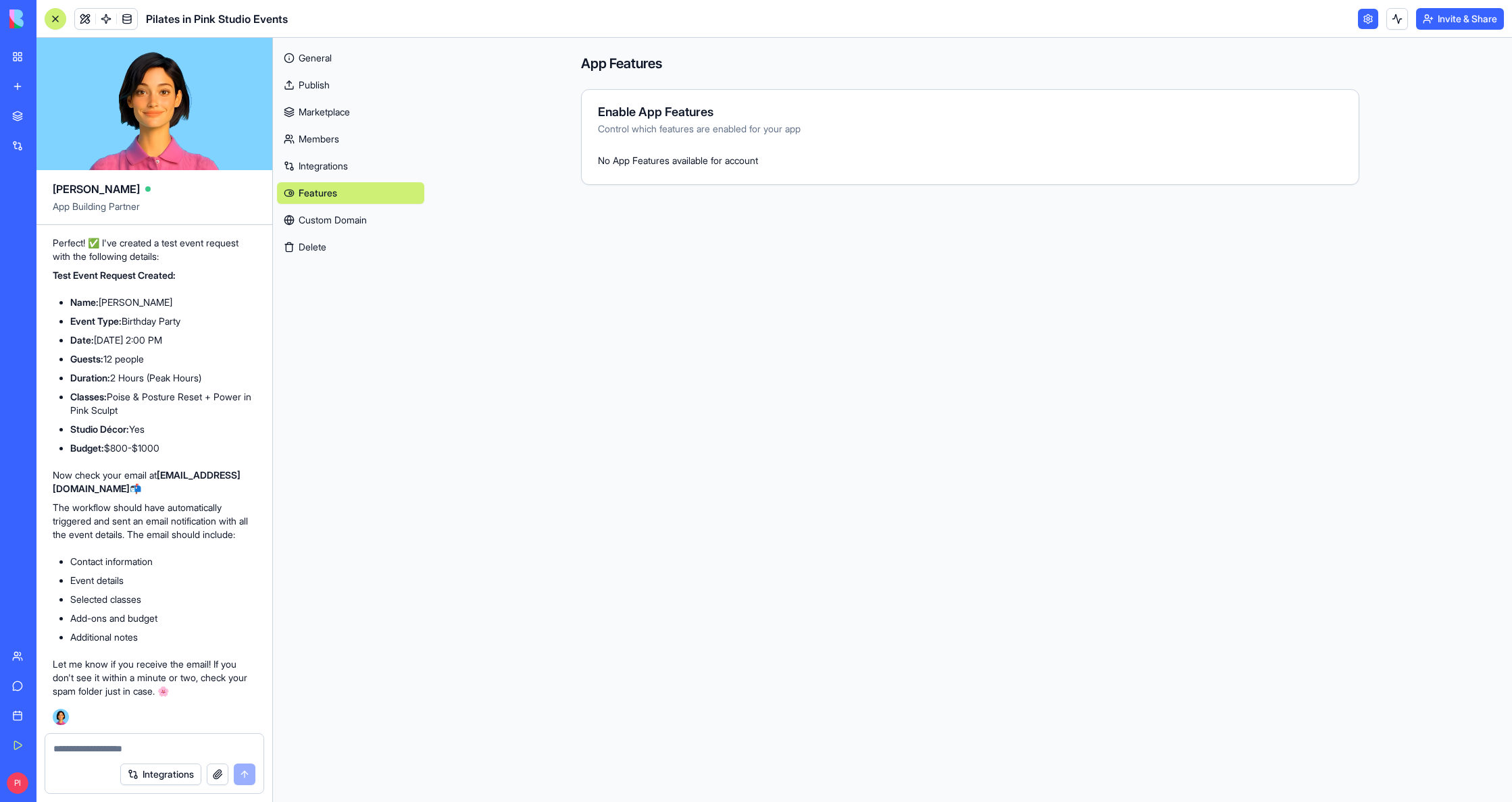
scroll to position [6418, 0]
click at [146, 745] on textarea at bounding box center [155, 748] width 202 height 14
type textarea "********"
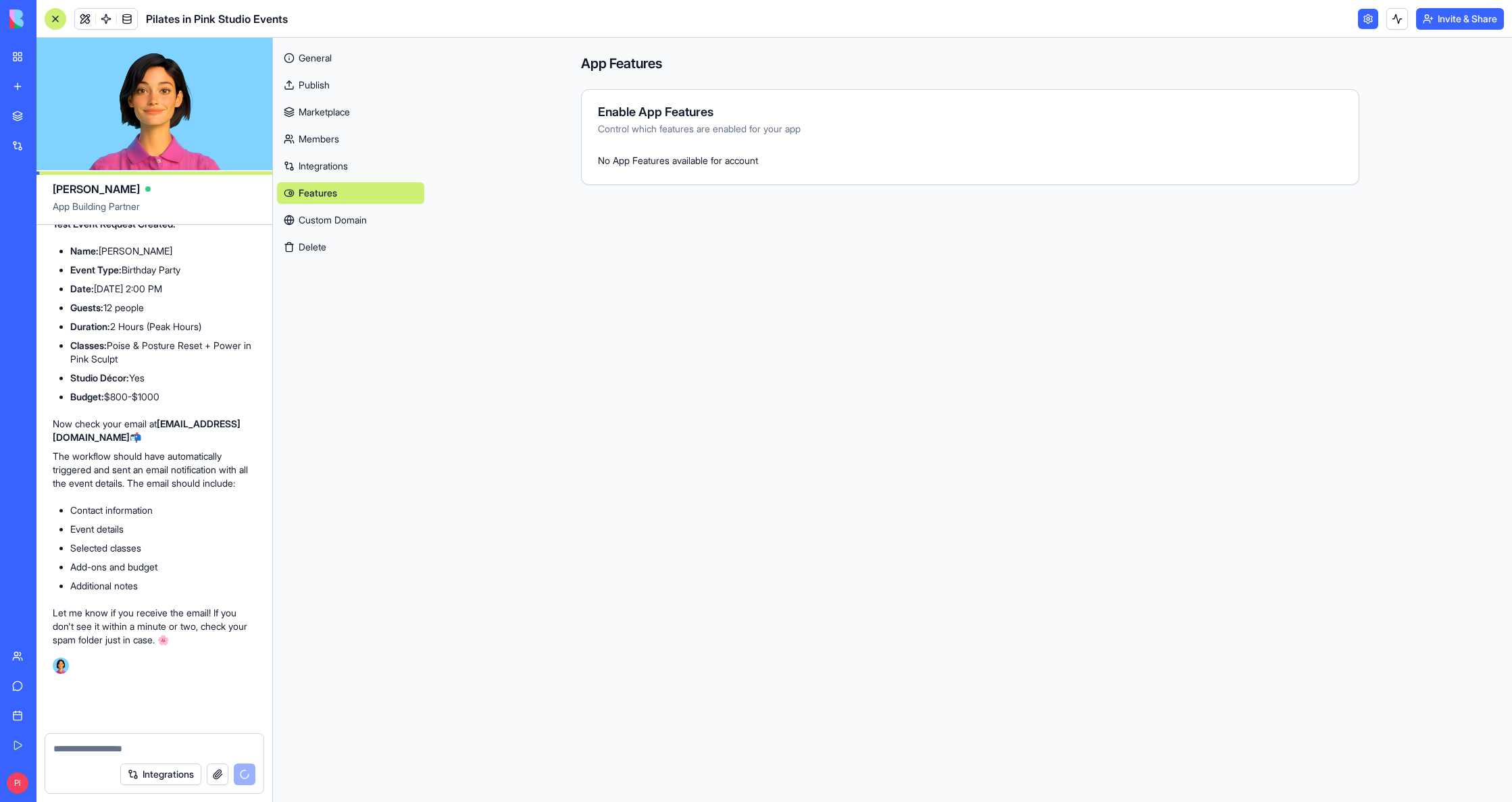
scroll to position [6470, 0]
click at [1007, 472] on main "App Features Enable App Features Control which features are enabled for your ap…" at bounding box center [970, 421] width 1084 height 765
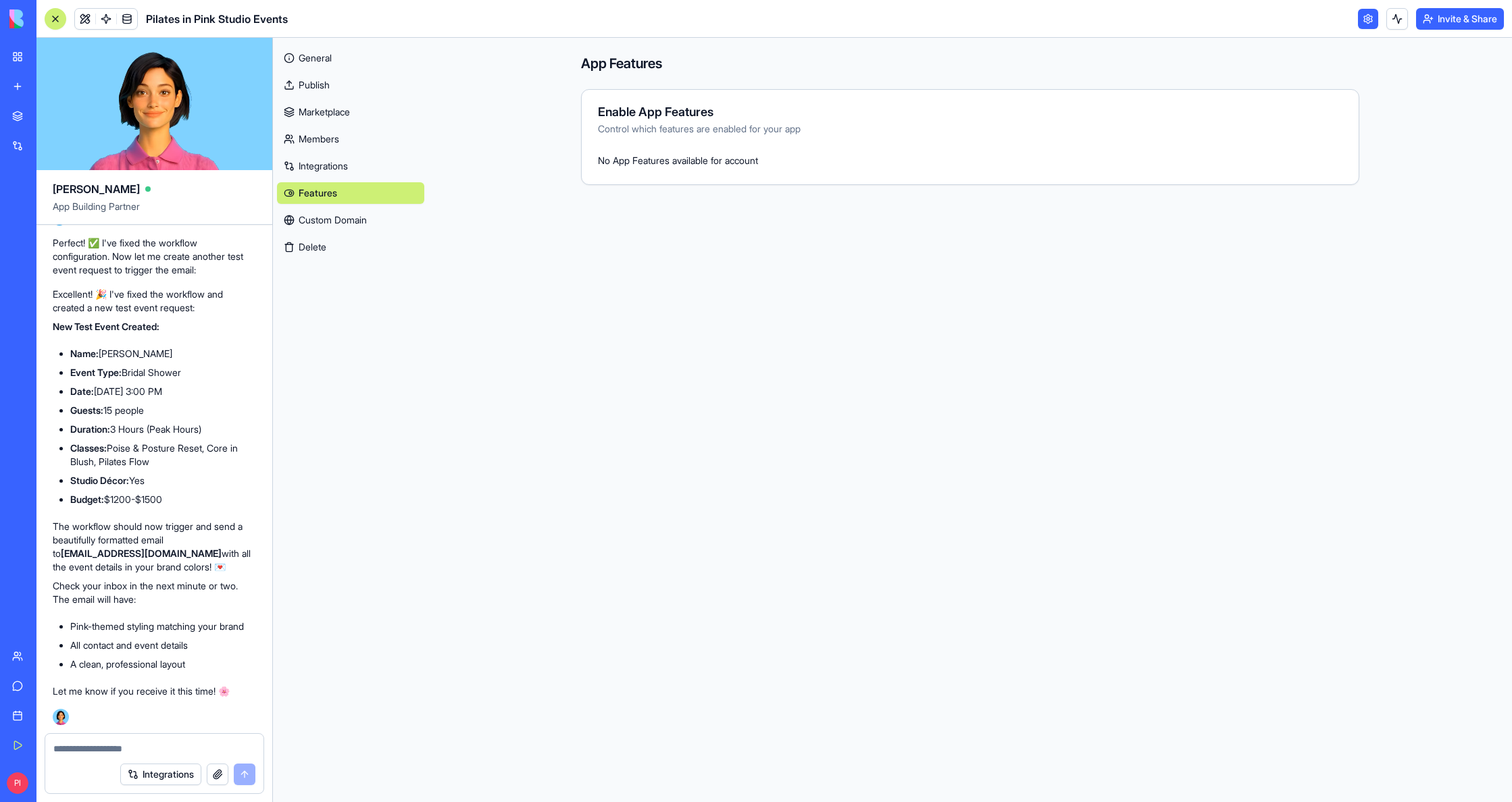
scroll to position [7109, 0]
click at [101, 747] on textarea at bounding box center [155, 748] width 202 height 14
type textarea "**********"
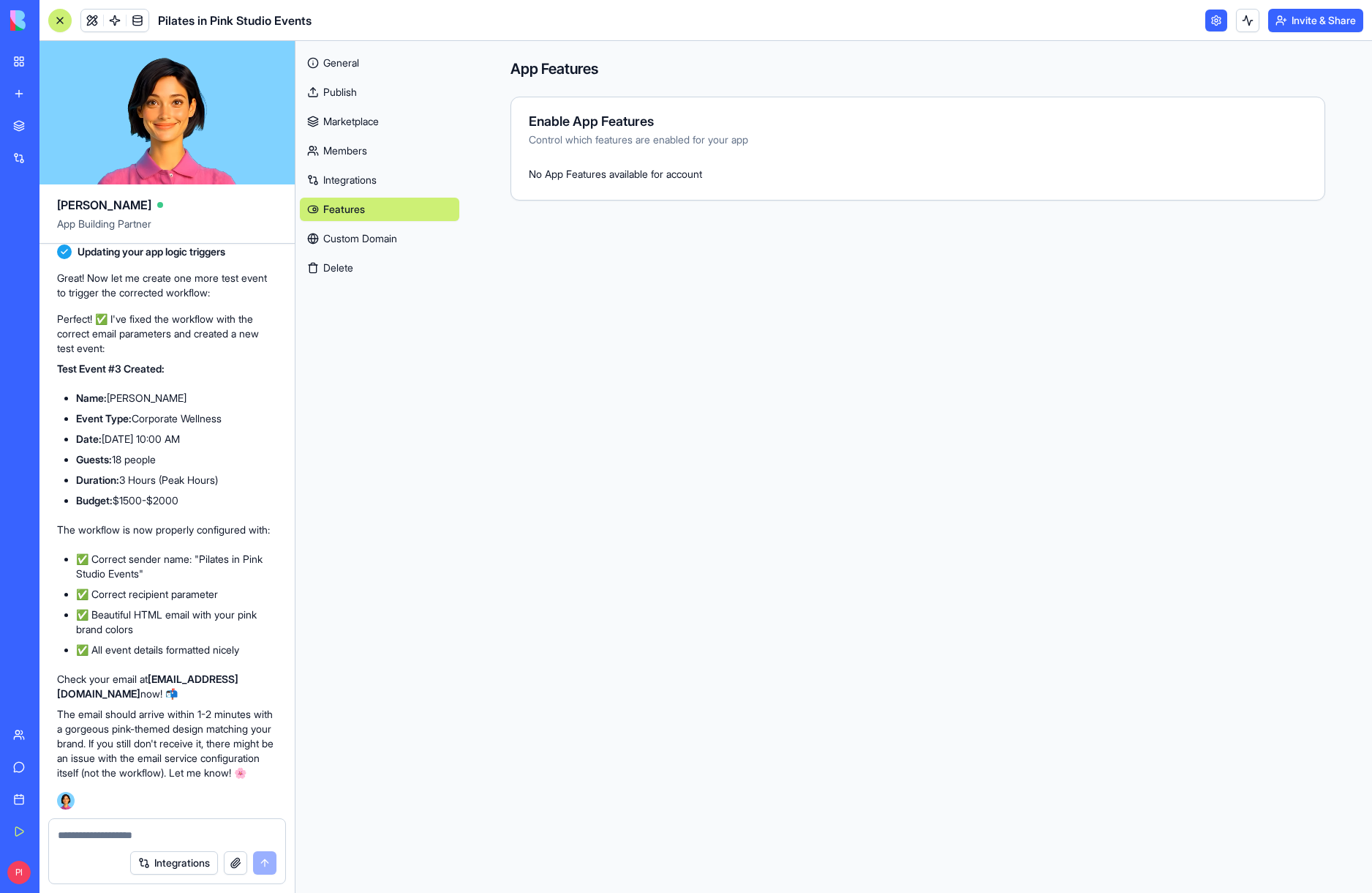
scroll to position [8395, 0]
click at [358, 63] on link "General" at bounding box center [379, 63] width 159 height 23
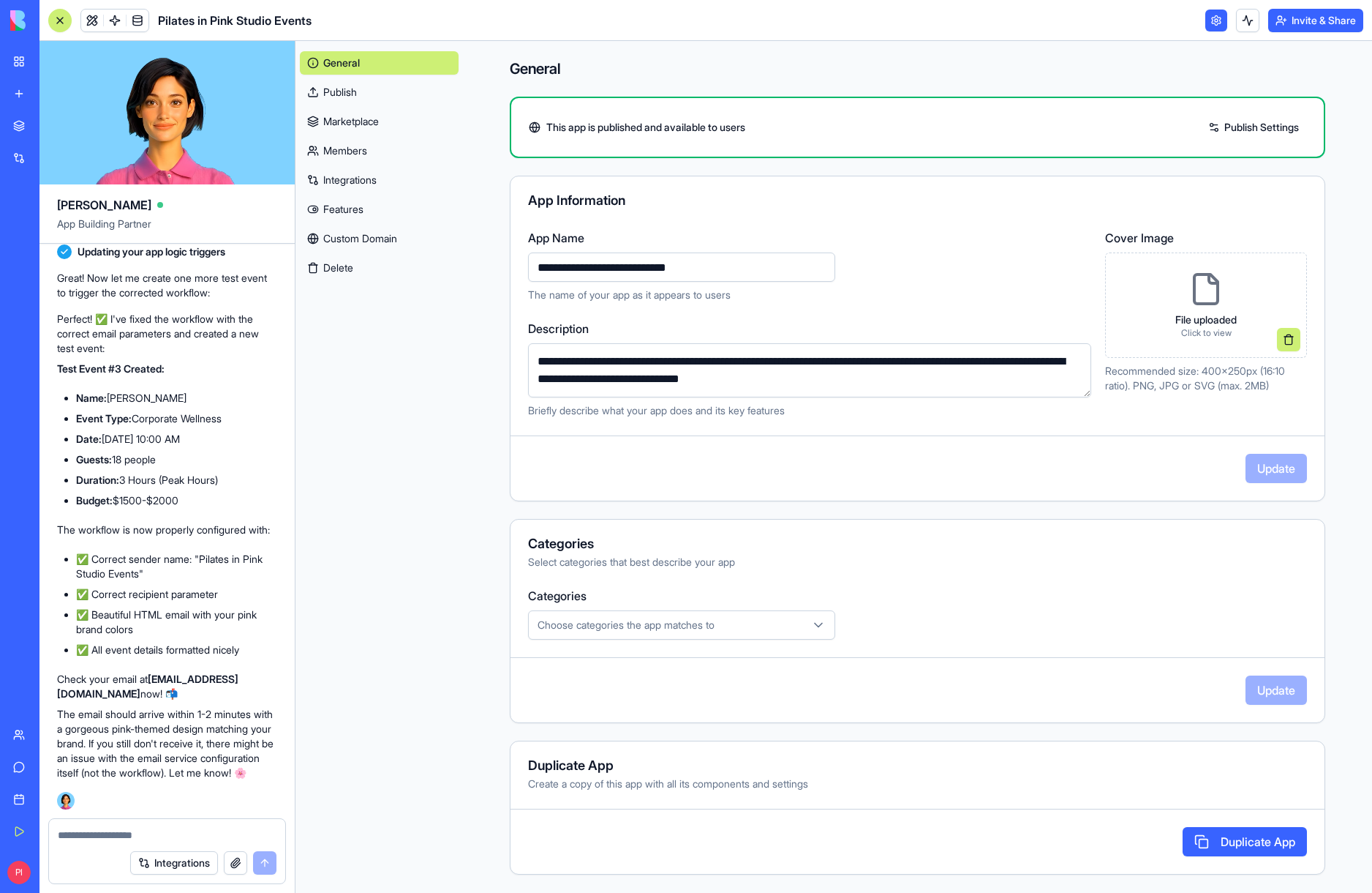
click at [1196, 322] on p "File uploaded" at bounding box center [1205, 319] width 62 height 15
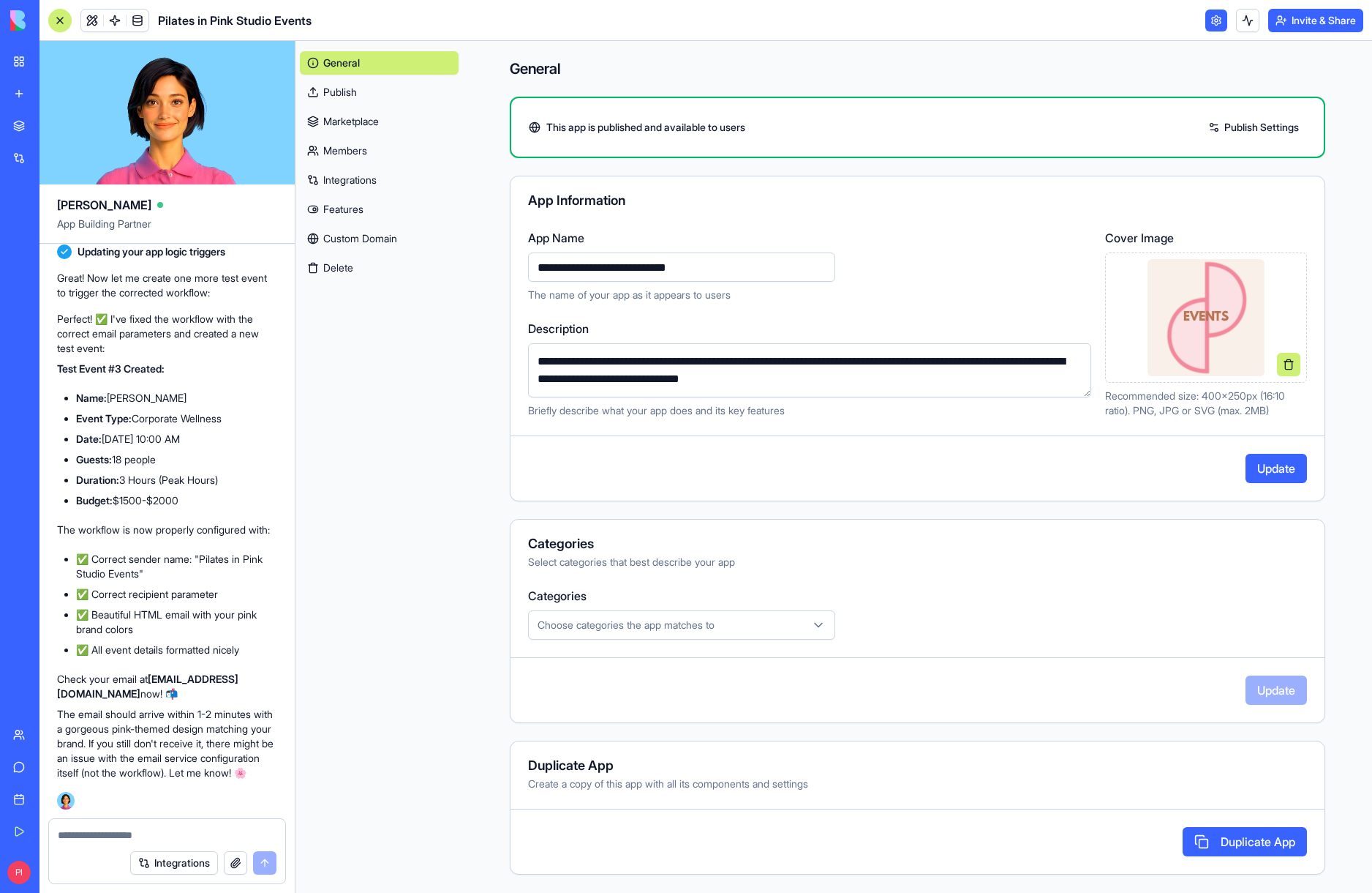
click at [1274, 462] on button "Update" at bounding box center [1276, 469] width 62 height 29
click at [647, 629] on span "Choose categories the app matches to" at bounding box center [626, 625] width 177 height 15
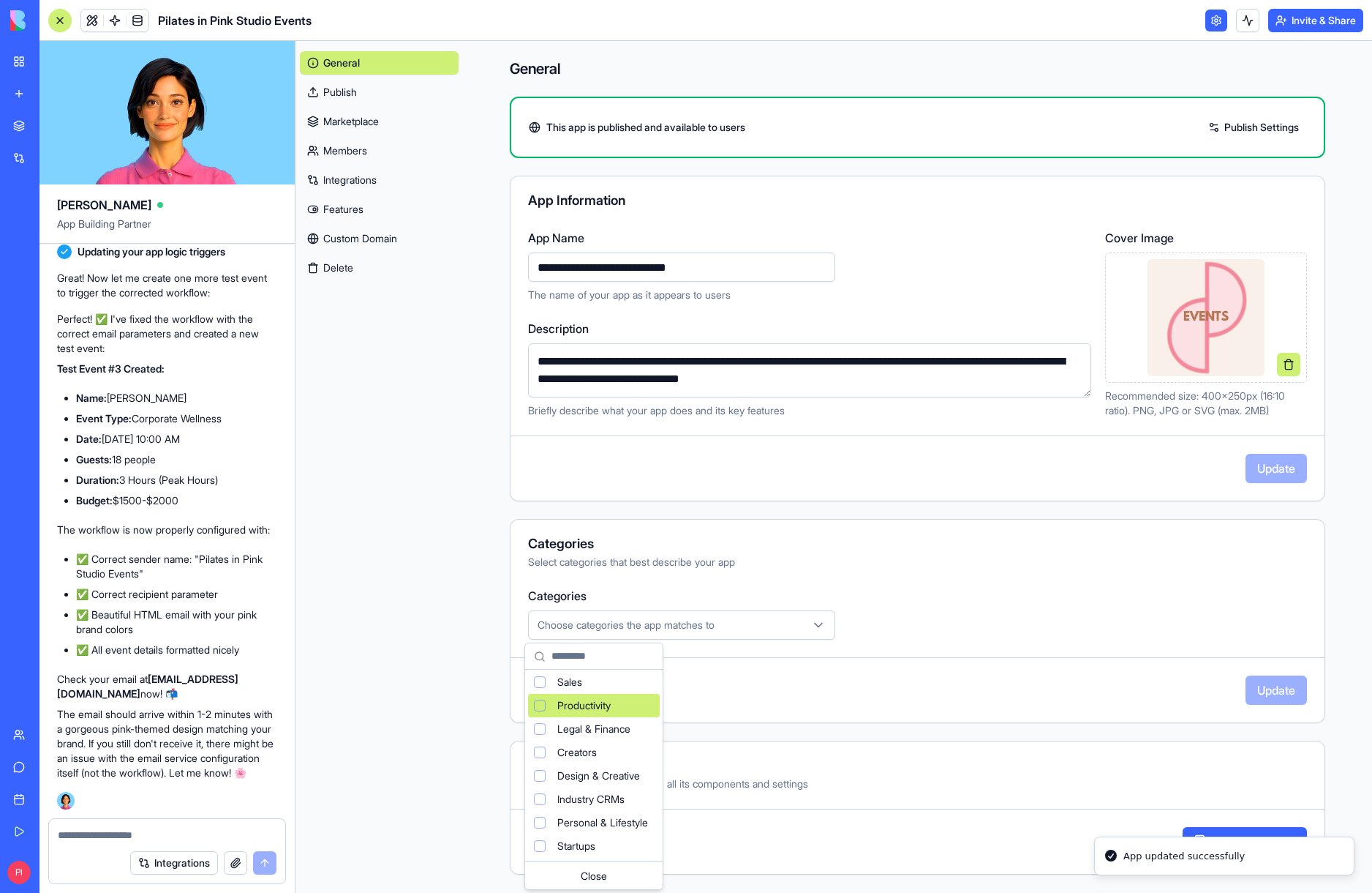
scroll to position [98, 0]
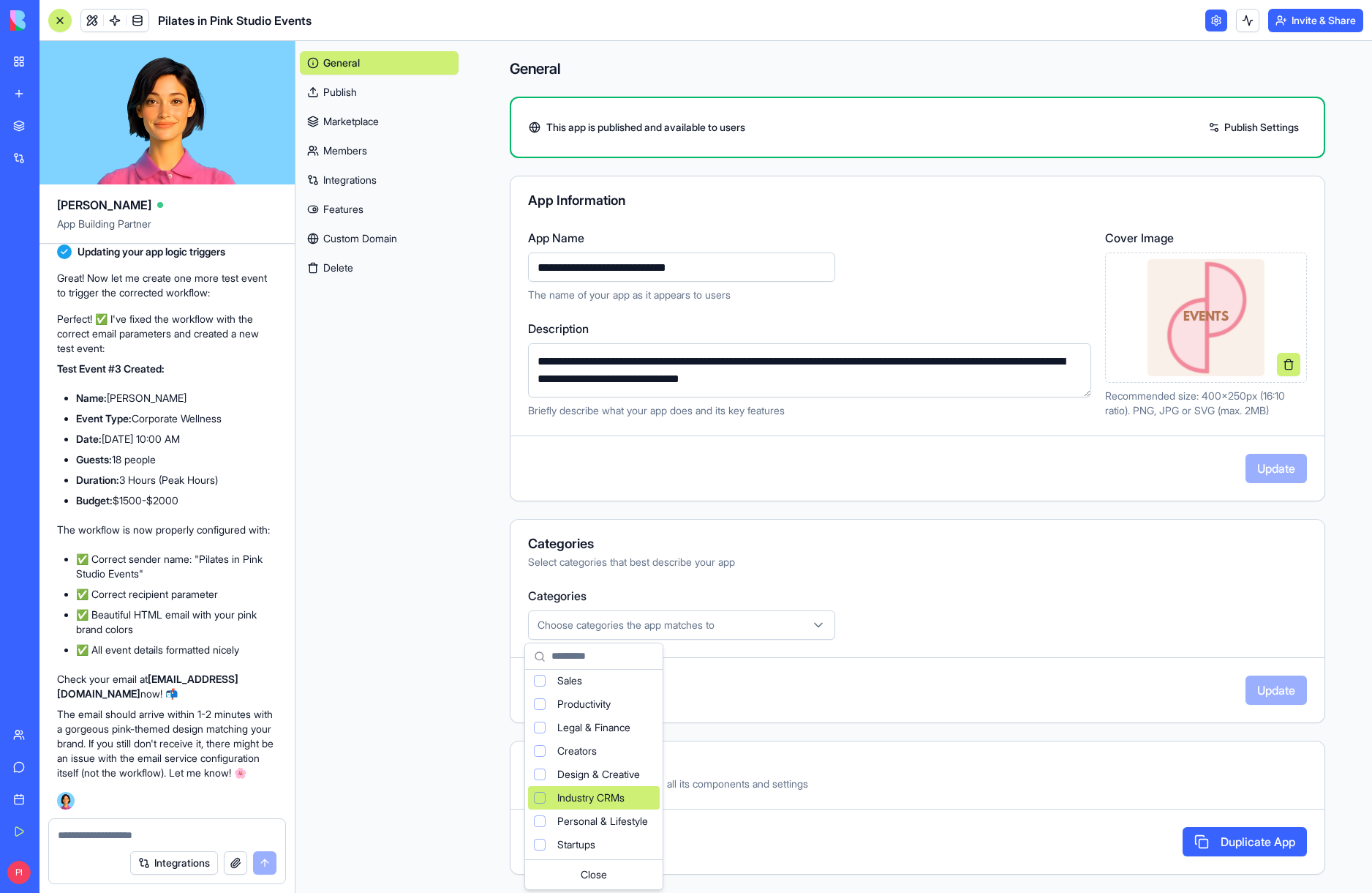
click at [633, 790] on div "Industry CRMs" at bounding box center [594, 797] width 132 height 23
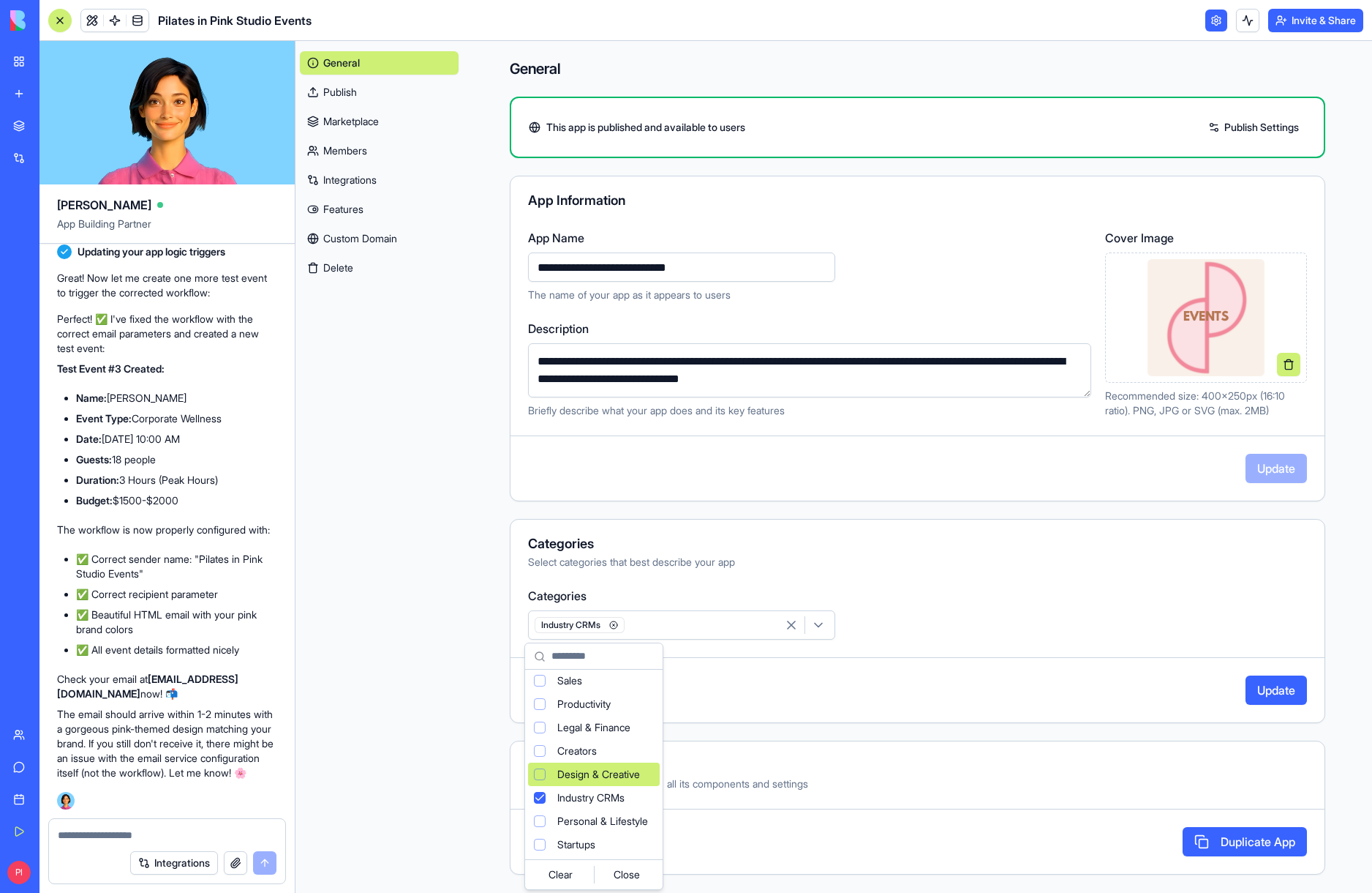
drag, startPoint x: 963, startPoint y: 648, endPoint x: 971, endPoint y: 648, distance: 8.0
click at [963, 648] on html "My Workspace New app Marketplace Integrations Recent Pilates in Pink Studio Eve…" at bounding box center [686, 446] width 1372 height 893
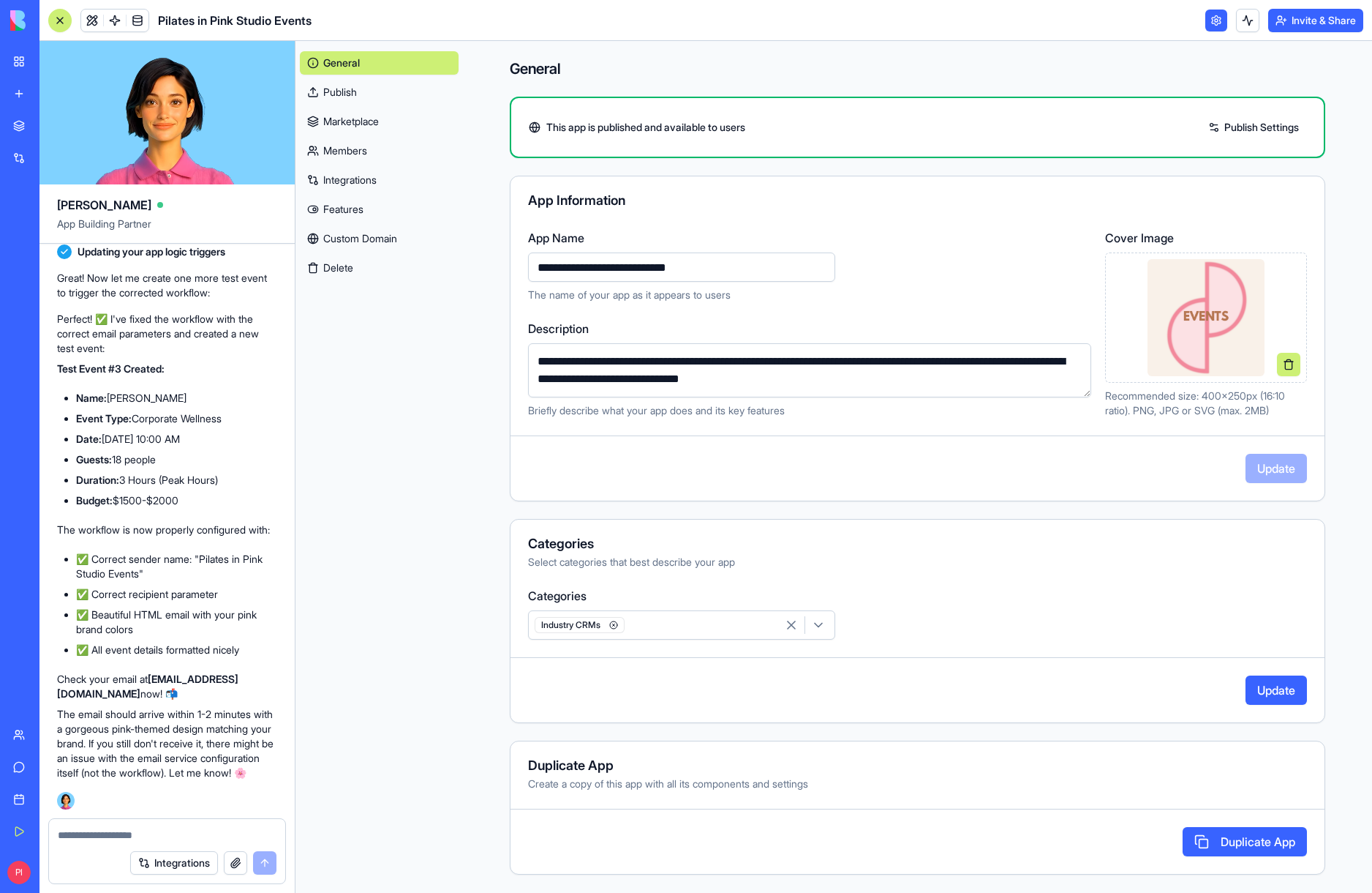
click at [1261, 672] on div "Categories Select categories that best describe your app Categories Industry CR…" at bounding box center [917, 621] width 815 height 204
click at [1265, 681] on button "Update" at bounding box center [1276, 690] width 62 height 29
click at [344, 88] on link "Publish" at bounding box center [379, 91] width 158 height 23
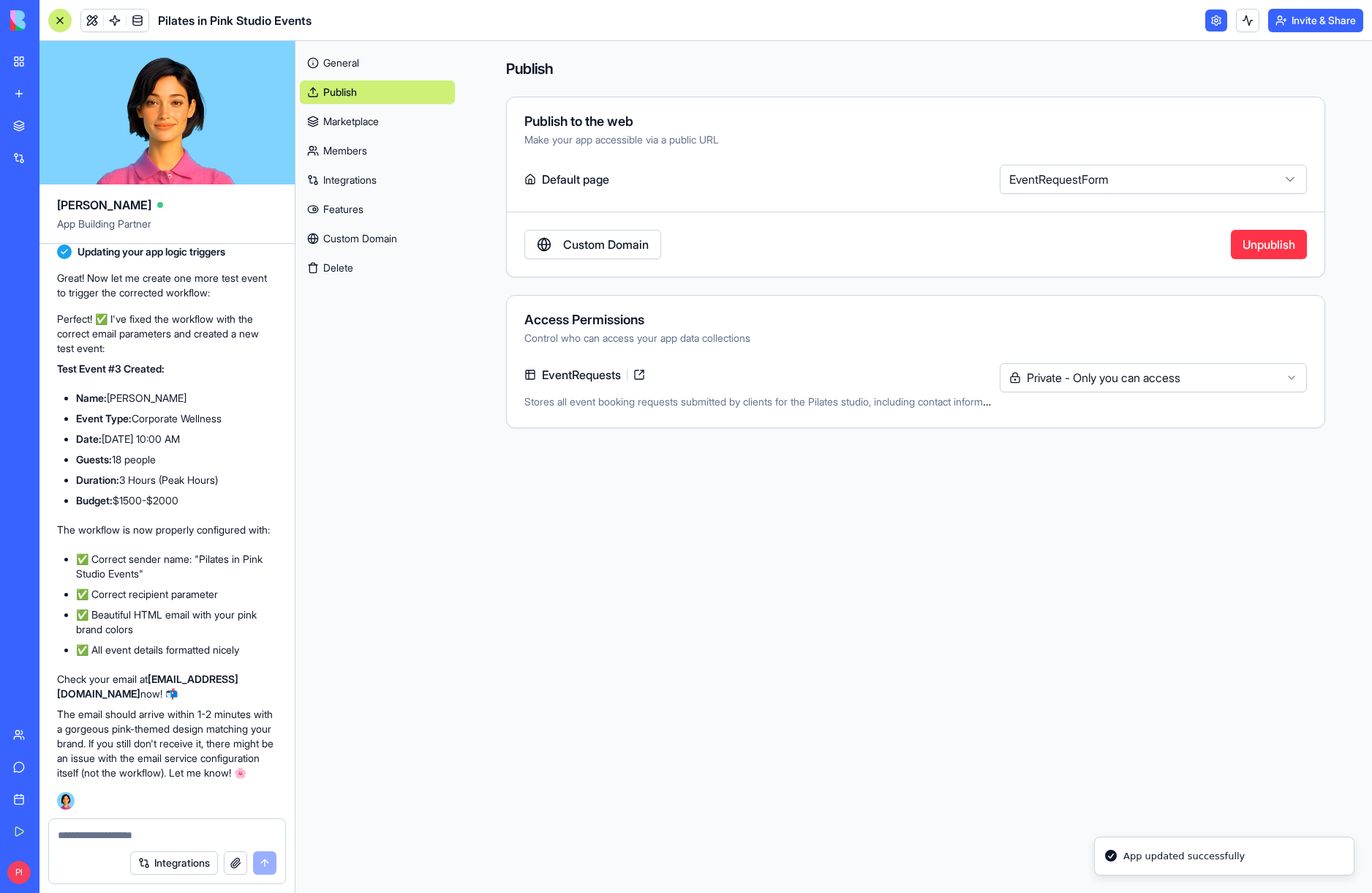
click at [346, 113] on link "Marketplace" at bounding box center [377, 121] width 155 height 23
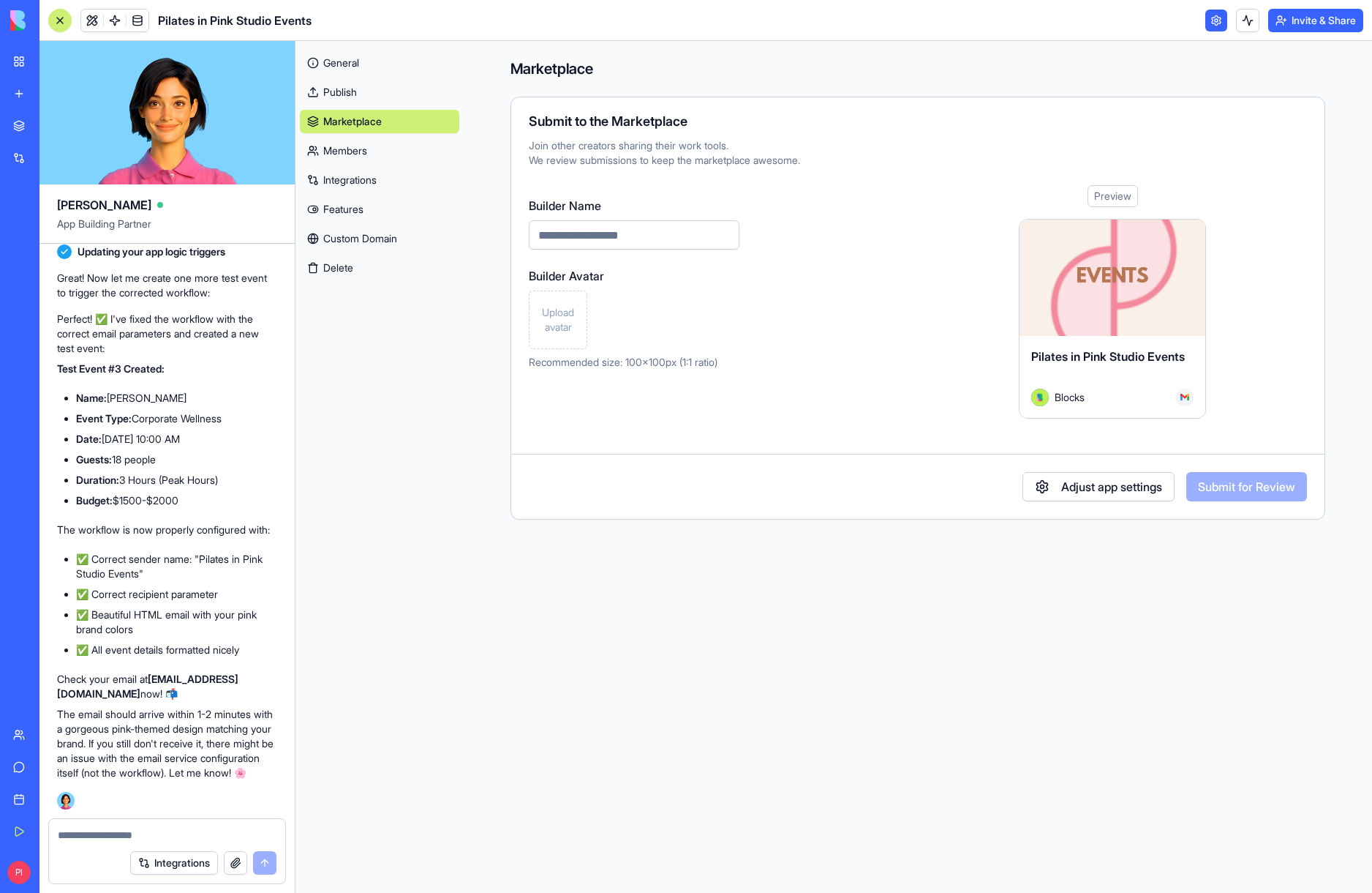
click at [563, 231] on input "Builder Name" at bounding box center [634, 235] width 211 height 29
click at [368, 158] on link "Members" at bounding box center [379, 150] width 159 height 23
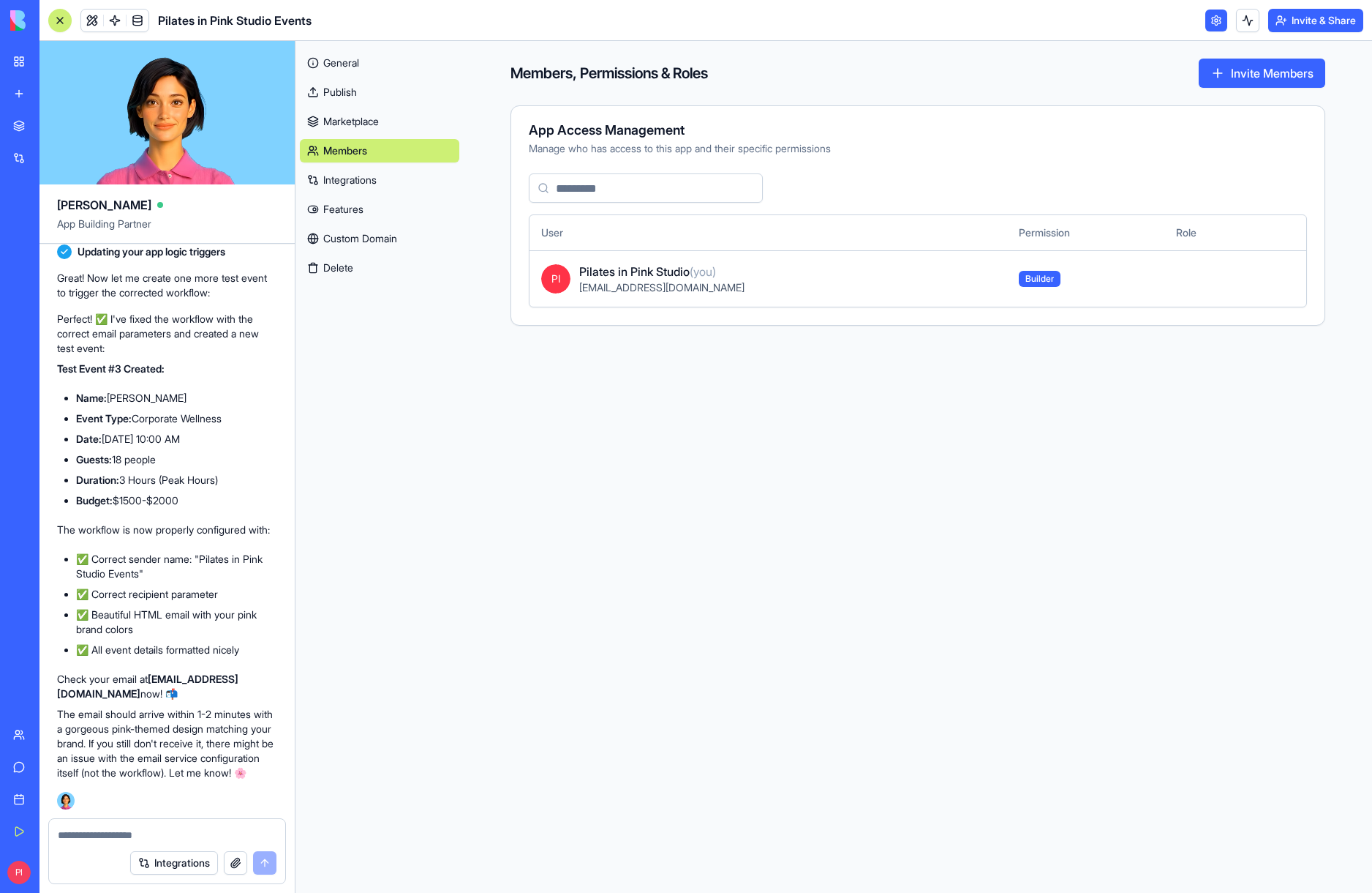
click at [386, 120] on link "Marketplace" at bounding box center [379, 121] width 159 height 23
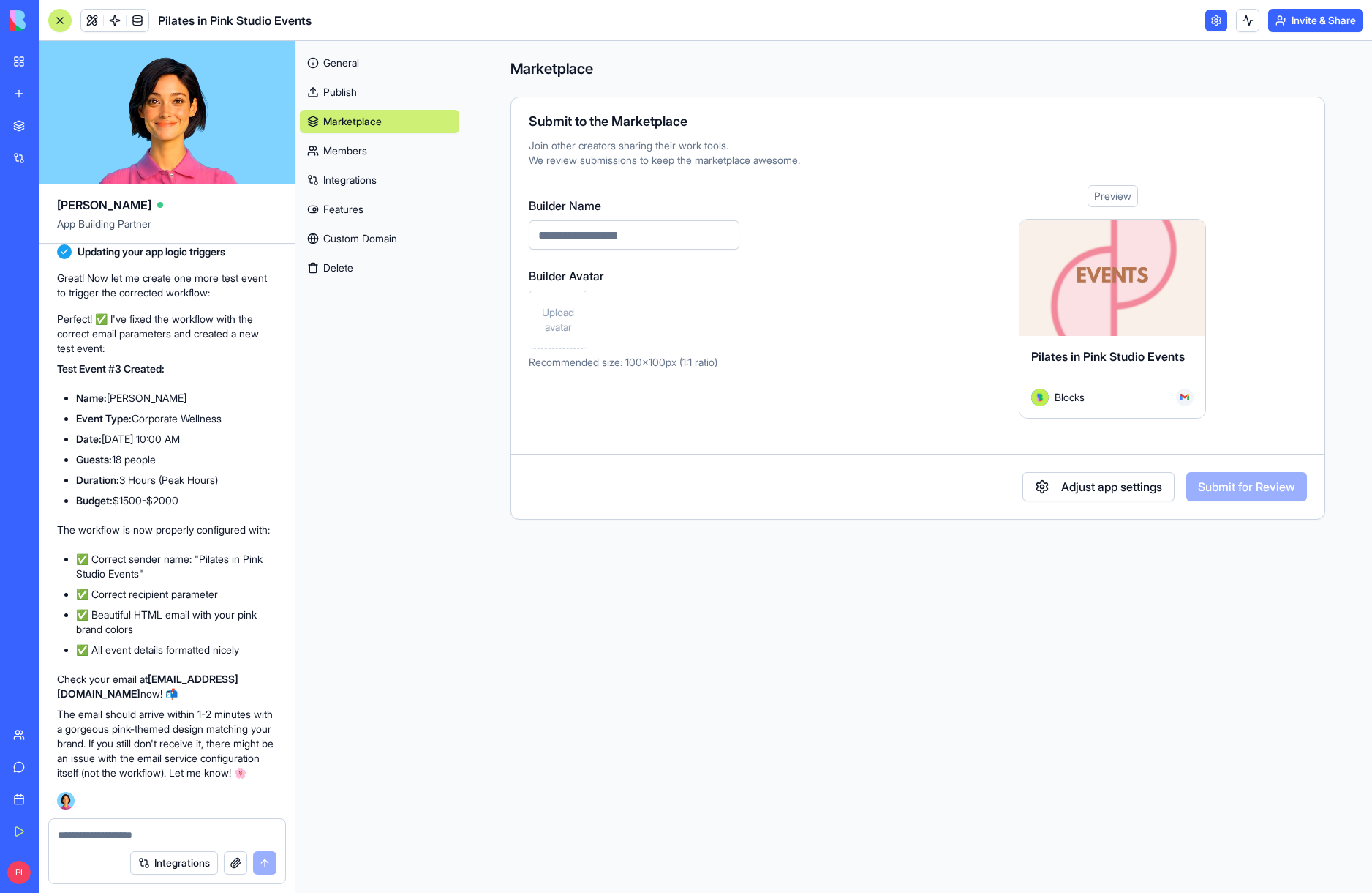
click at [1105, 483] on button "Adjust app settings" at bounding box center [1098, 487] width 152 height 29
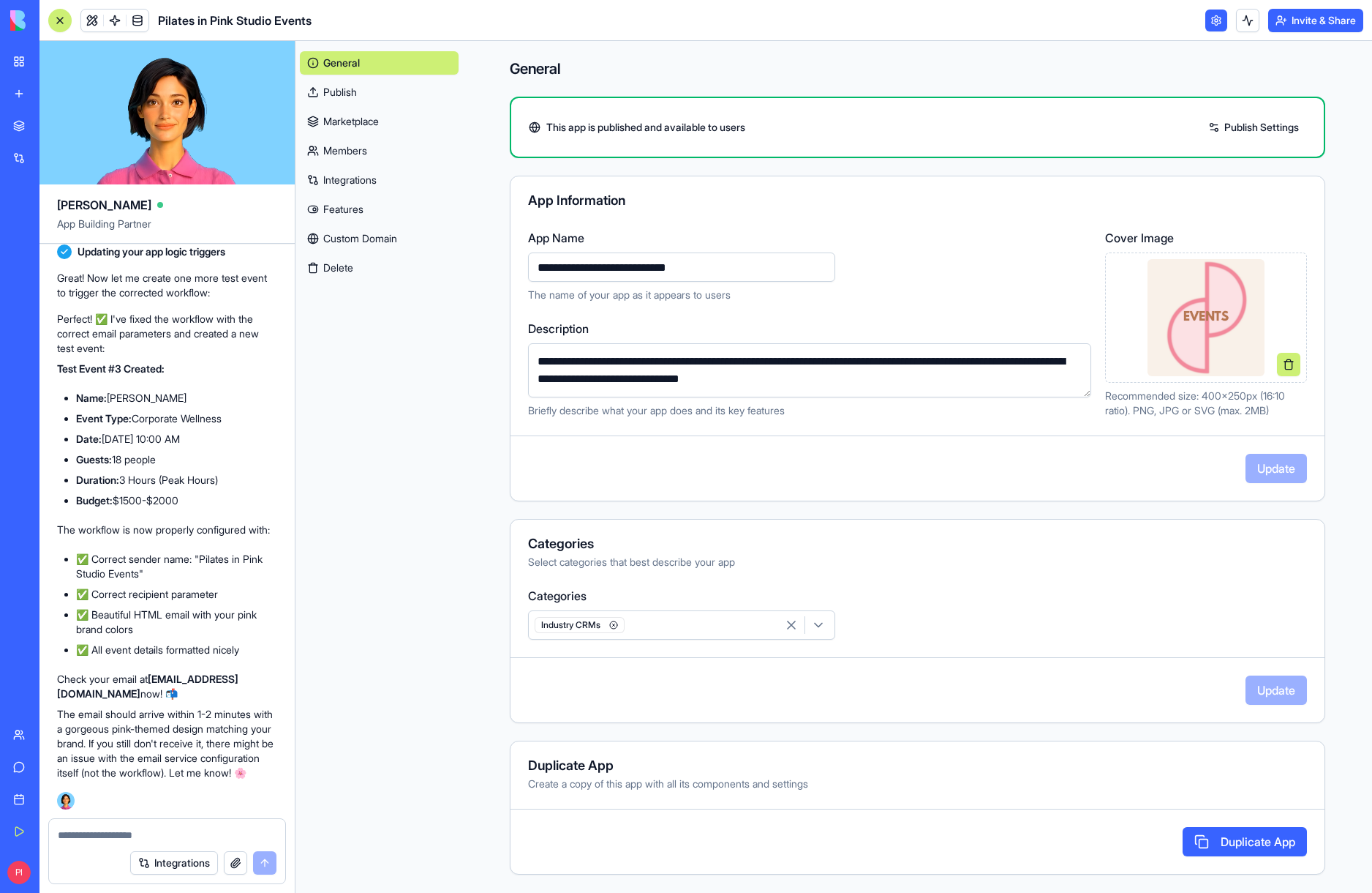
click at [341, 158] on link "Members" at bounding box center [379, 150] width 158 height 23
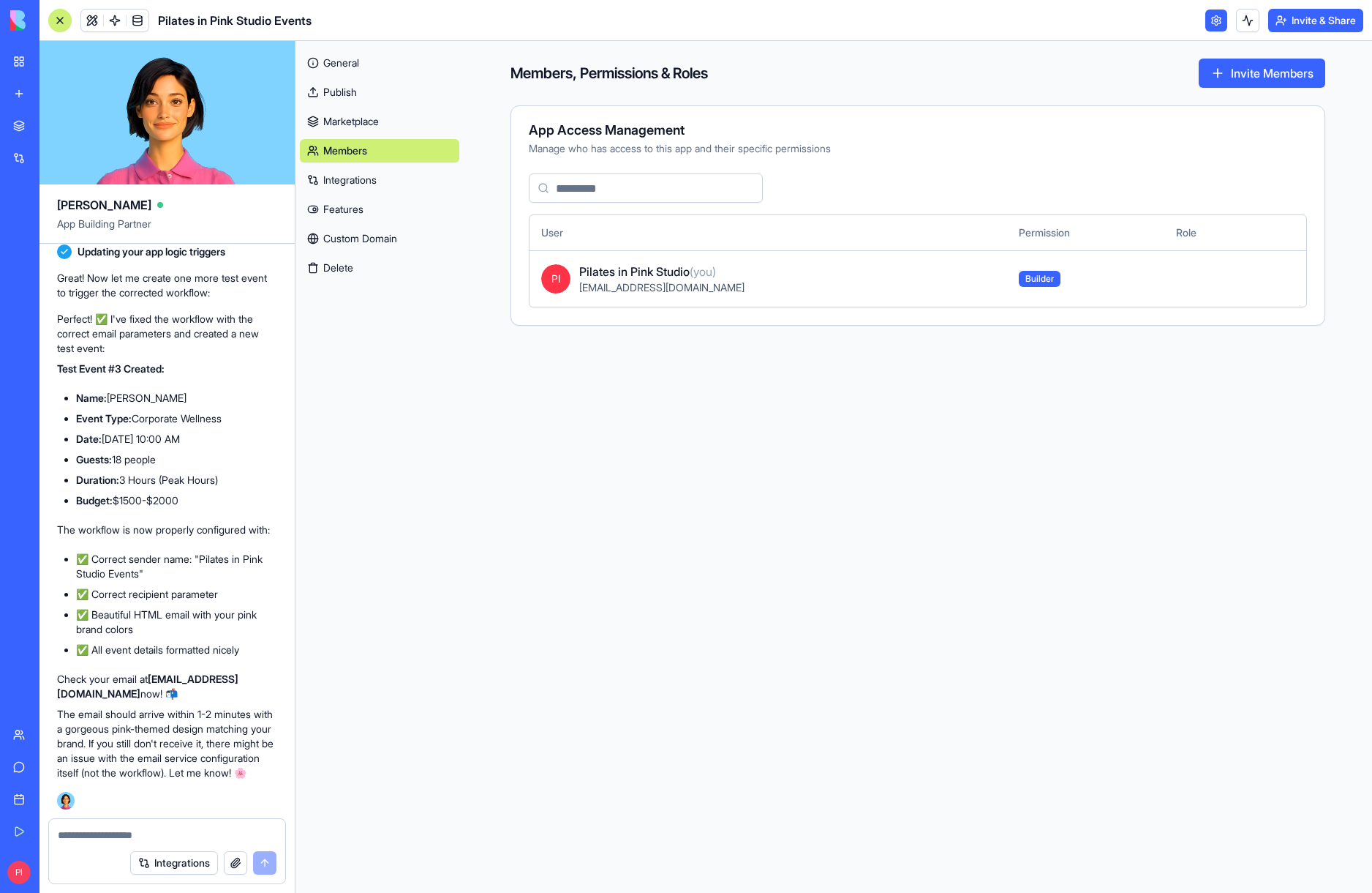
click at [344, 169] on link "Integrations" at bounding box center [379, 180] width 159 height 23
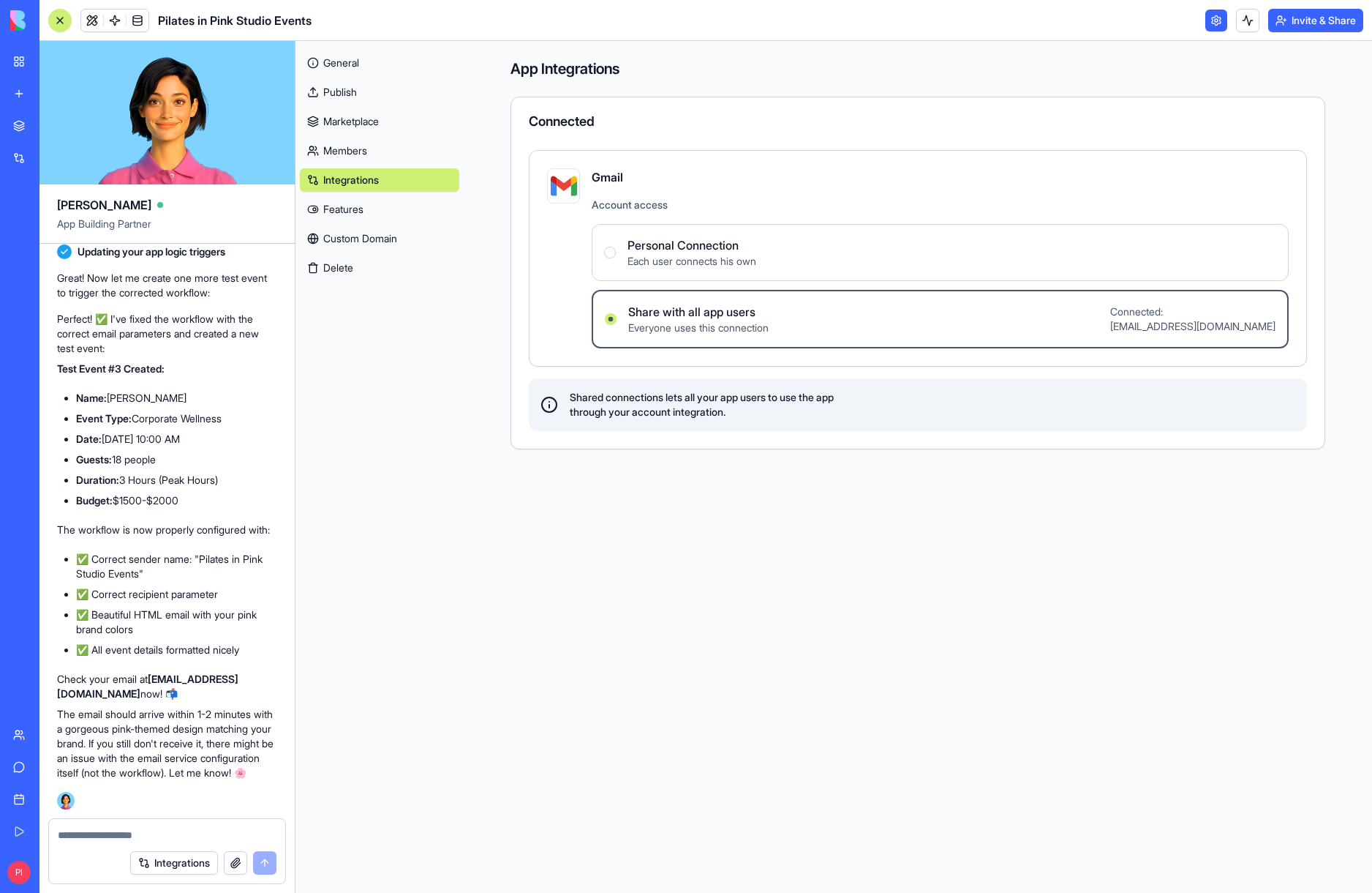
click at [340, 199] on link "Features" at bounding box center [379, 209] width 159 height 23
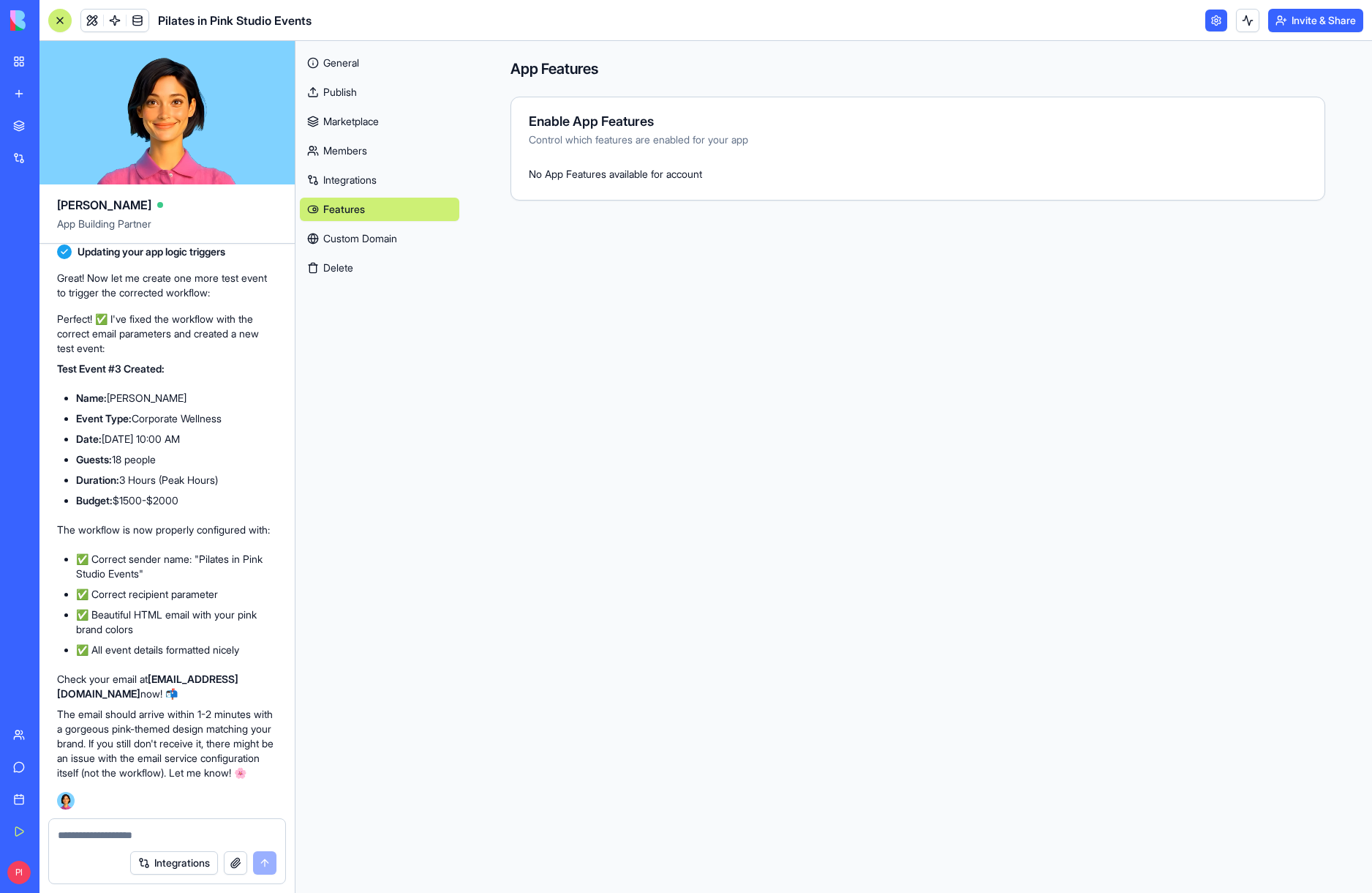
scroll to position [8453, 0]
click at [141, 820] on div at bounding box center [167, 829] width 236 height 23
click at [138, 826] on div at bounding box center [167, 829] width 236 height 23
click at [137, 833] on textarea at bounding box center [167, 835] width 219 height 15
type textarea "**********"
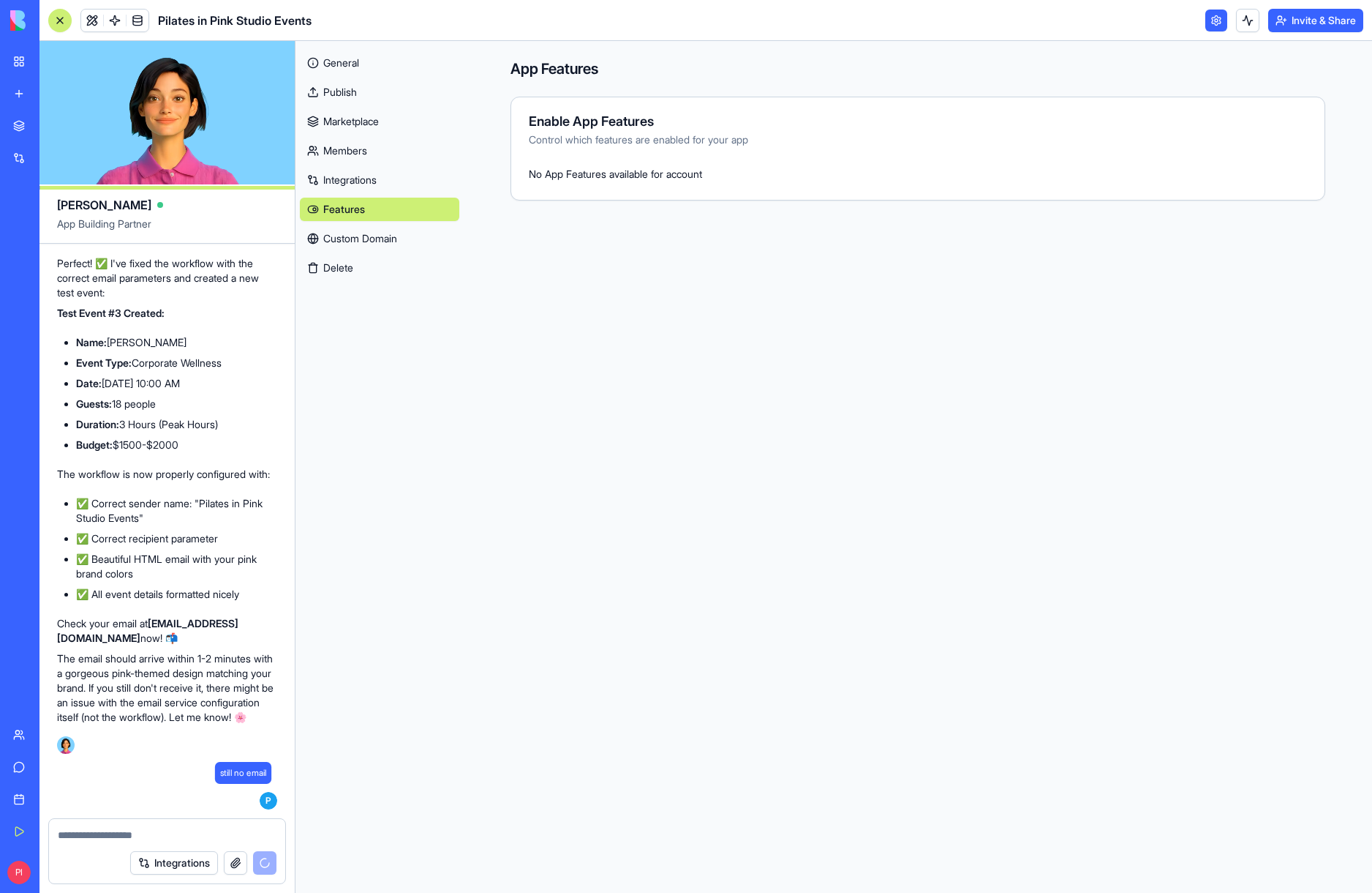
scroll to position [8509, 0]
click at [375, 77] on div "General Publish Marketplace Members Integrations Features Custom Domain Delete" at bounding box center [379, 162] width 159 height 234
click at [380, 57] on link "General" at bounding box center [379, 63] width 159 height 23
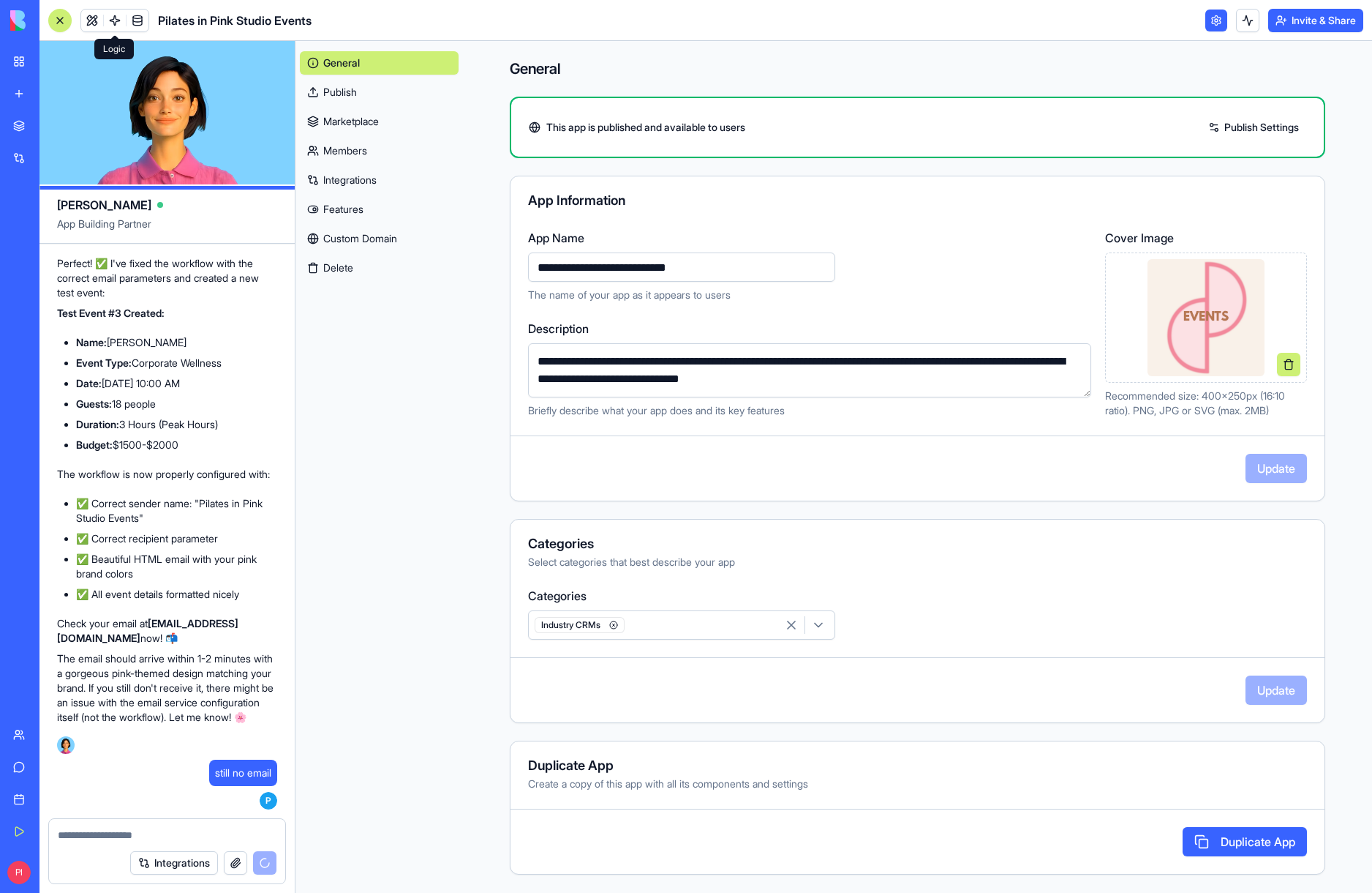
click at [97, 17] on span at bounding box center [115, 20] width 41 height 41
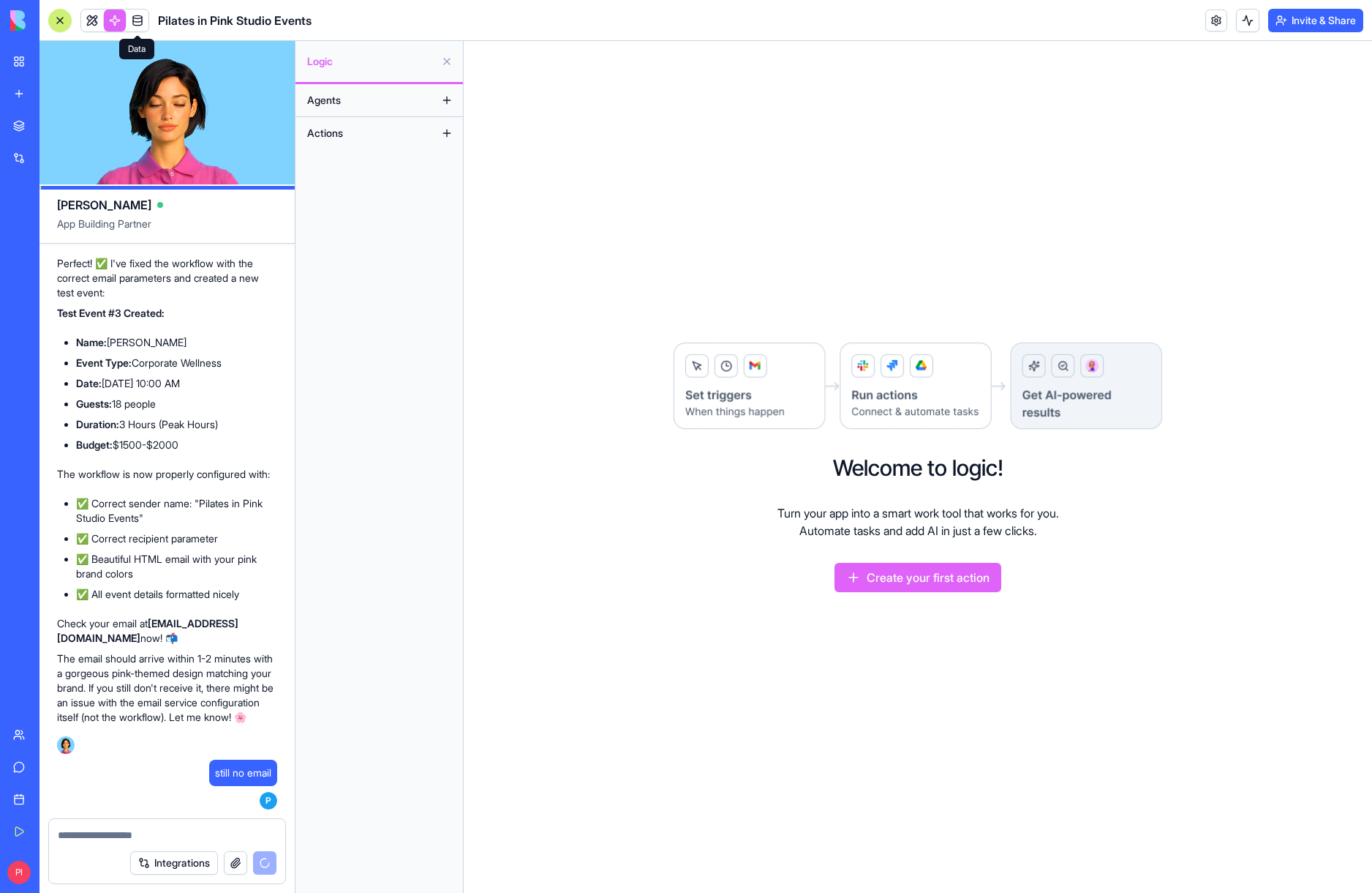
click at [142, 25] on link at bounding box center [137, 20] width 22 height 22
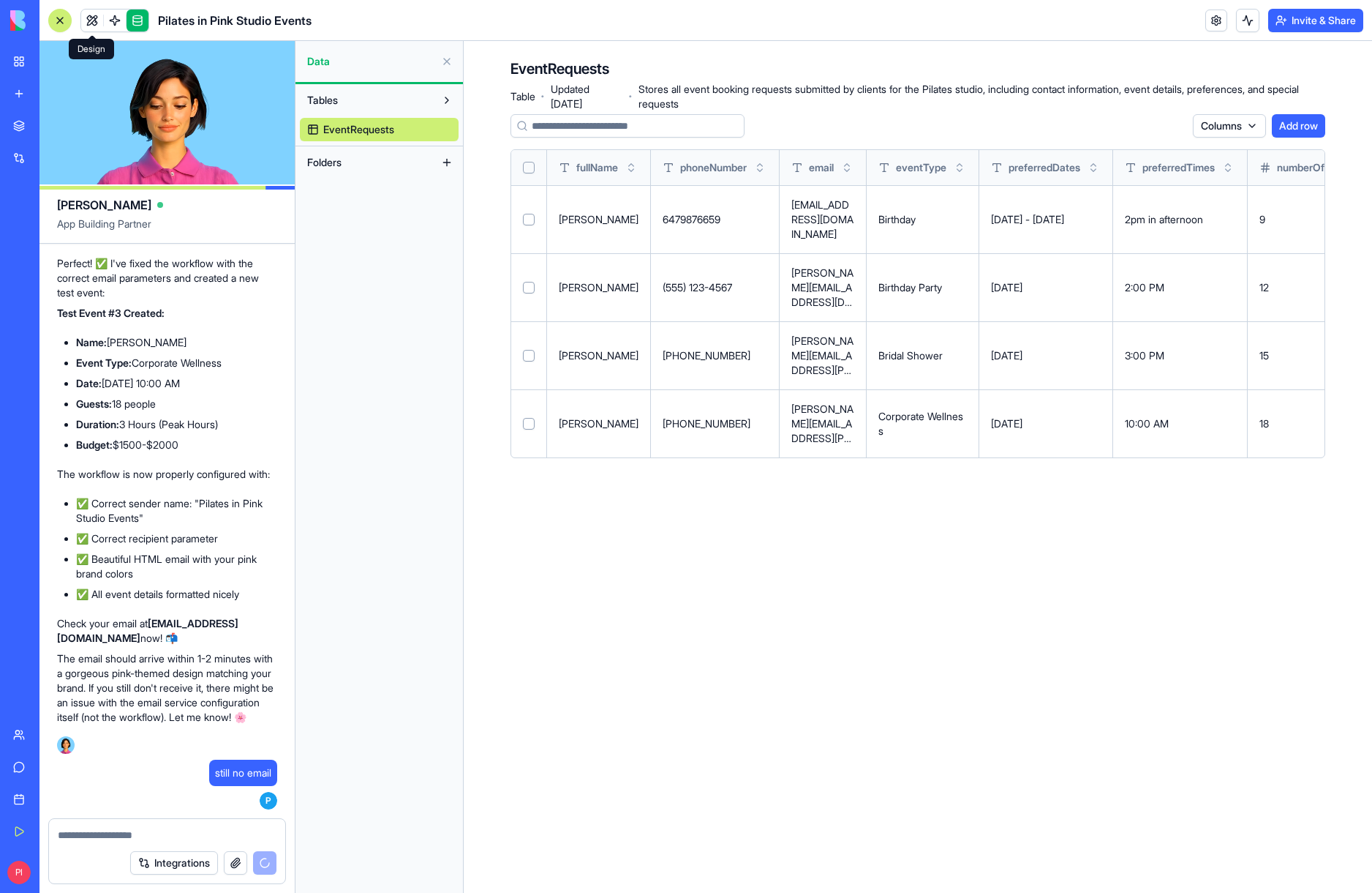
click at [95, 23] on link at bounding box center [92, 20] width 22 height 22
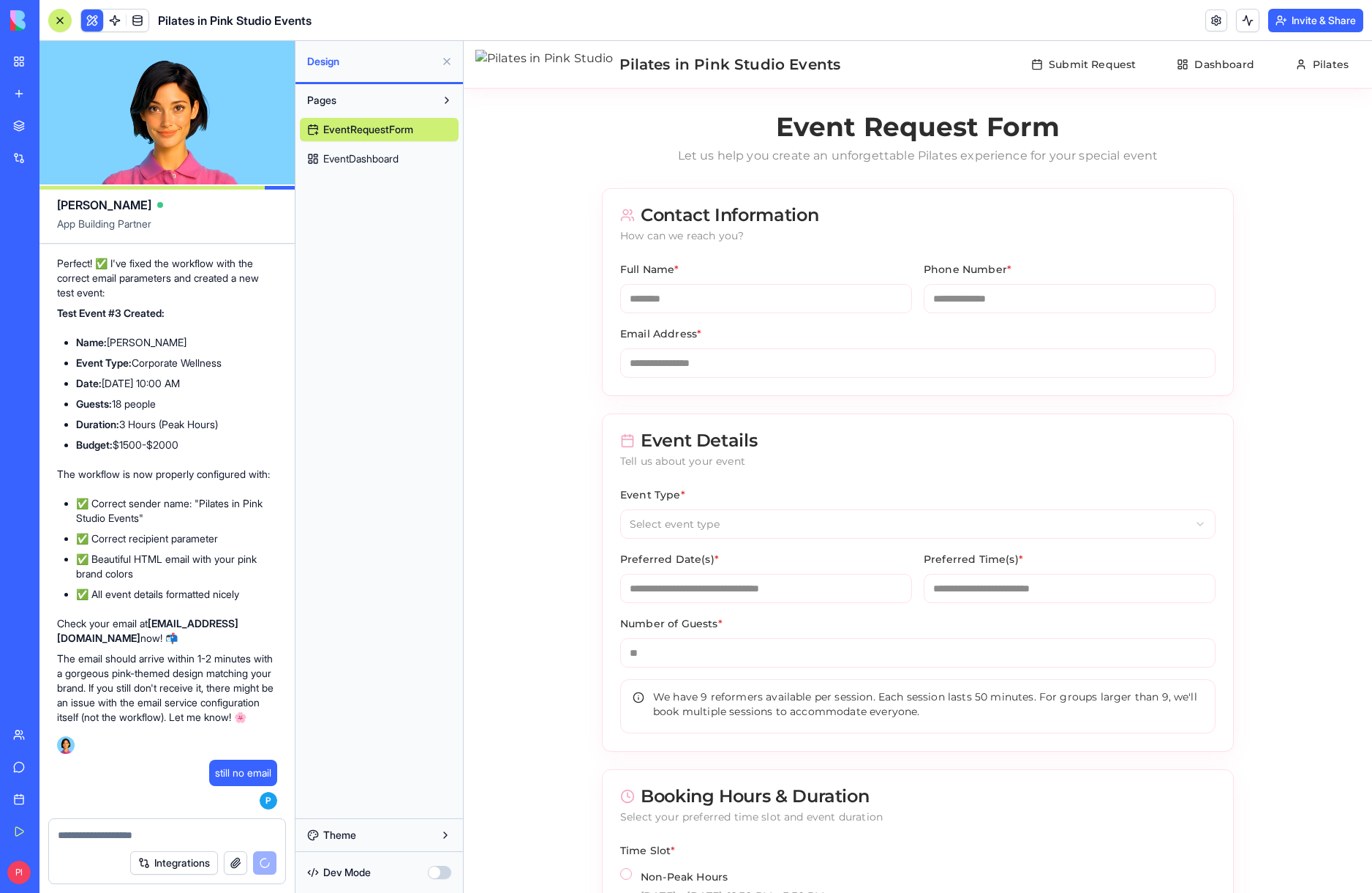
click at [348, 147] on link "EventDashboard" at bounding box center [379, 158] width 158 height 23
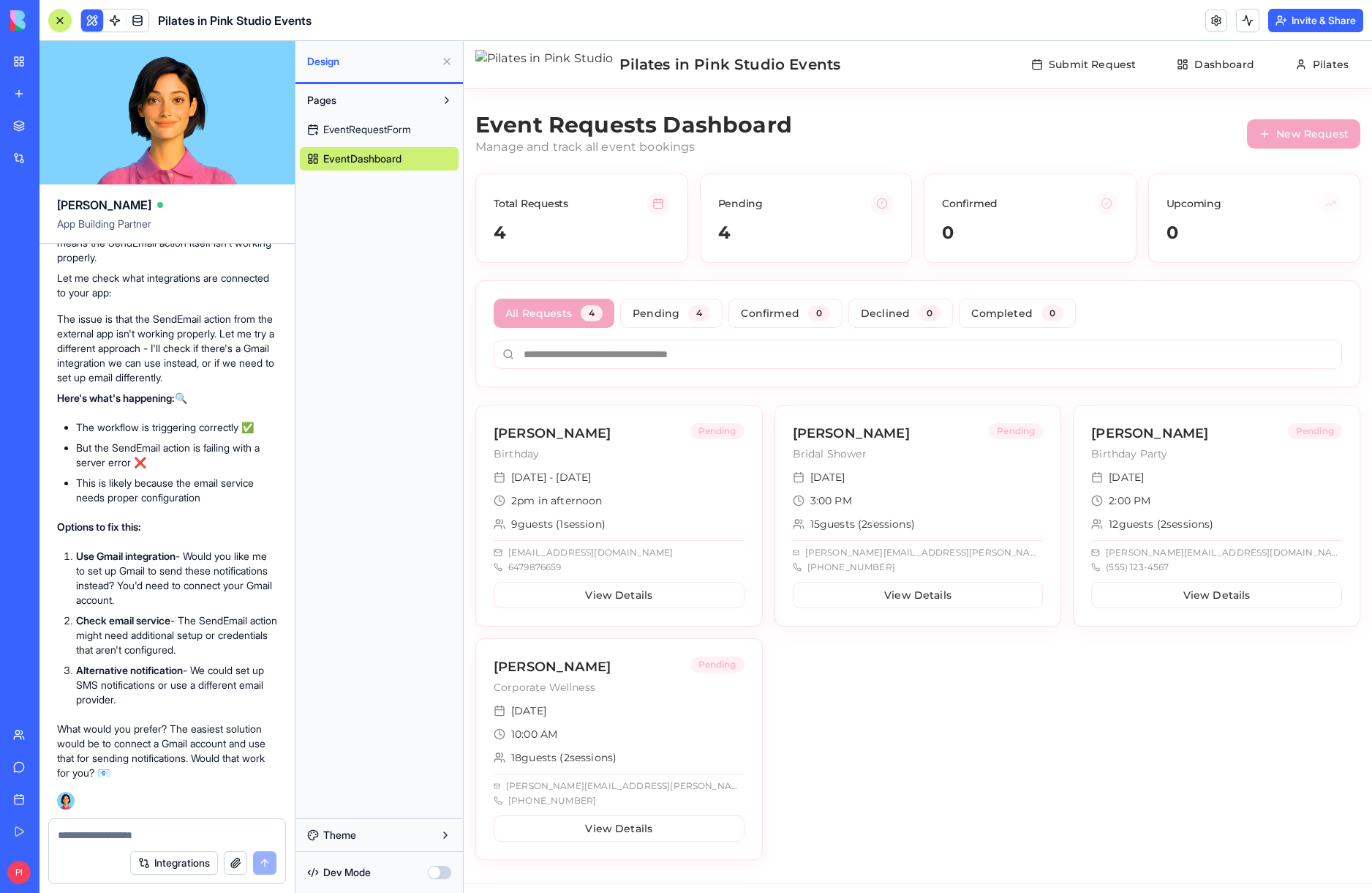
scroll to position [9208, 0]
click at [162, 833] on textarea at bounding box center [167, 835] width 219 height 15
click at [217, 828] on textarea "**********" at bounding box center [167, 835] width 219 height 15
type textarea "**********"
click at [264, 861] on button "submit" at bounding box center [264, 862] width 23 height 23
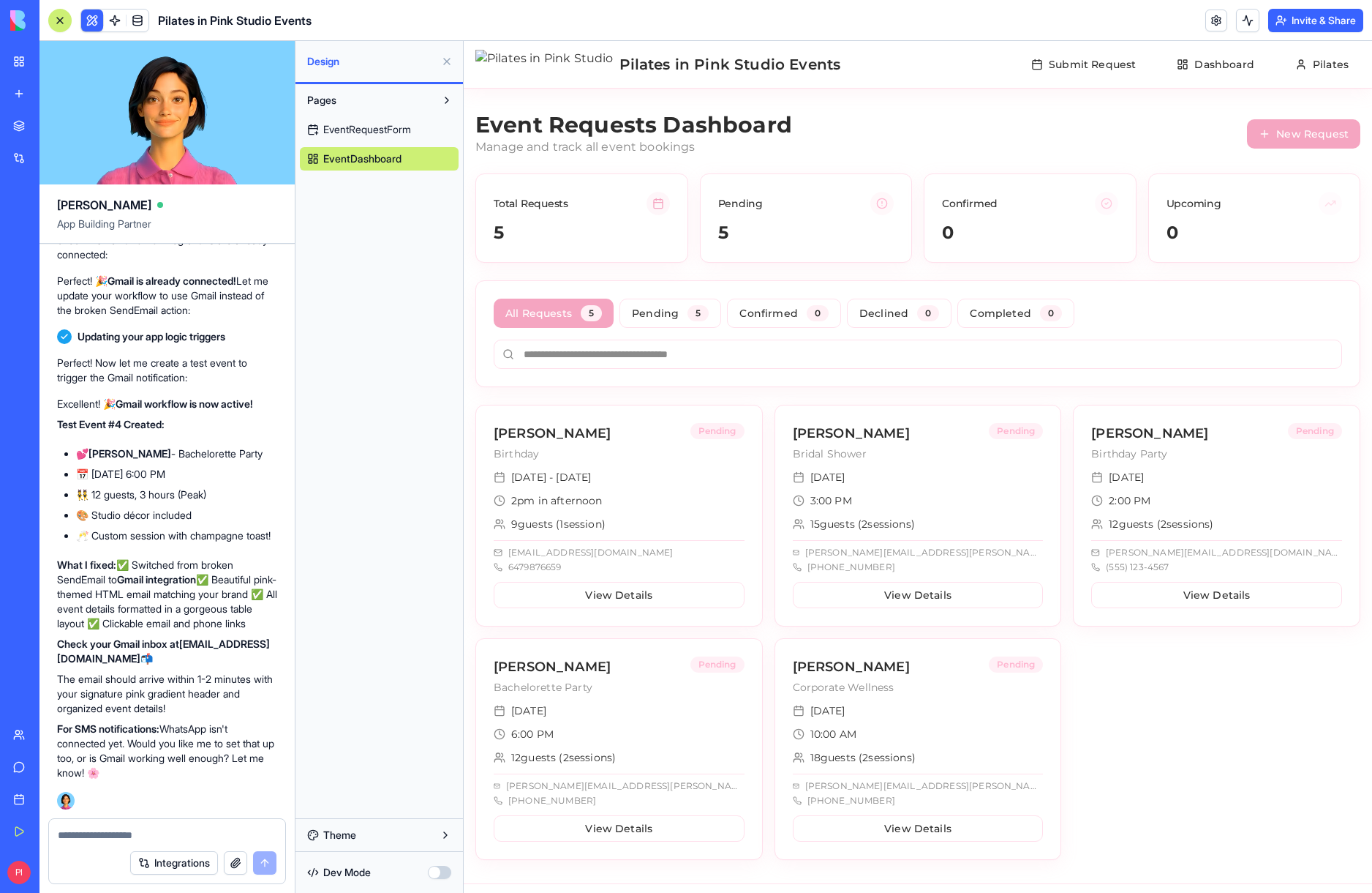
scroll to position [9897, 0]
click at [199, 867] on button "Integrations" at bounding box center [173, 862] width 87 height 23
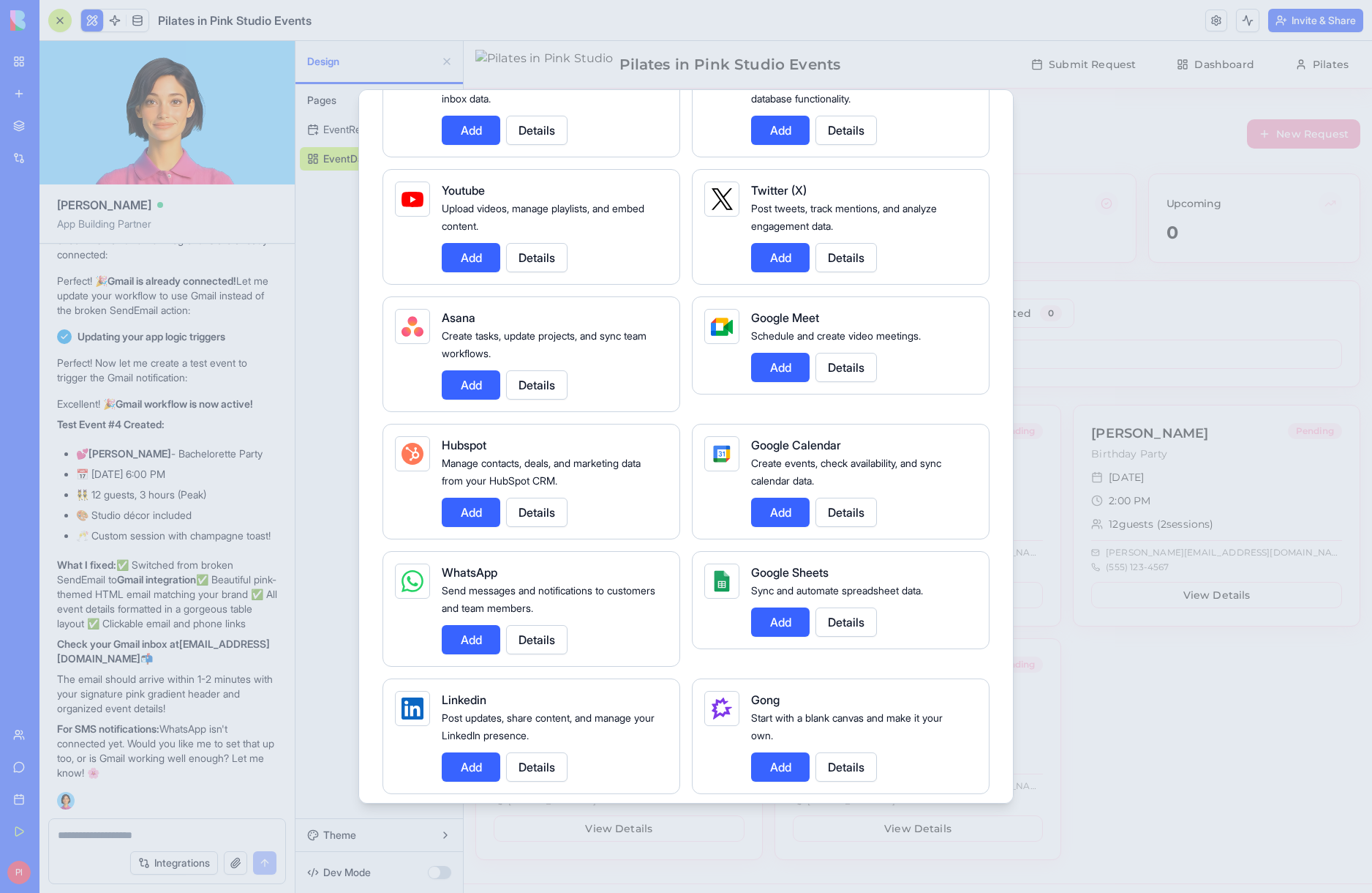
scroll to position [307, 0]
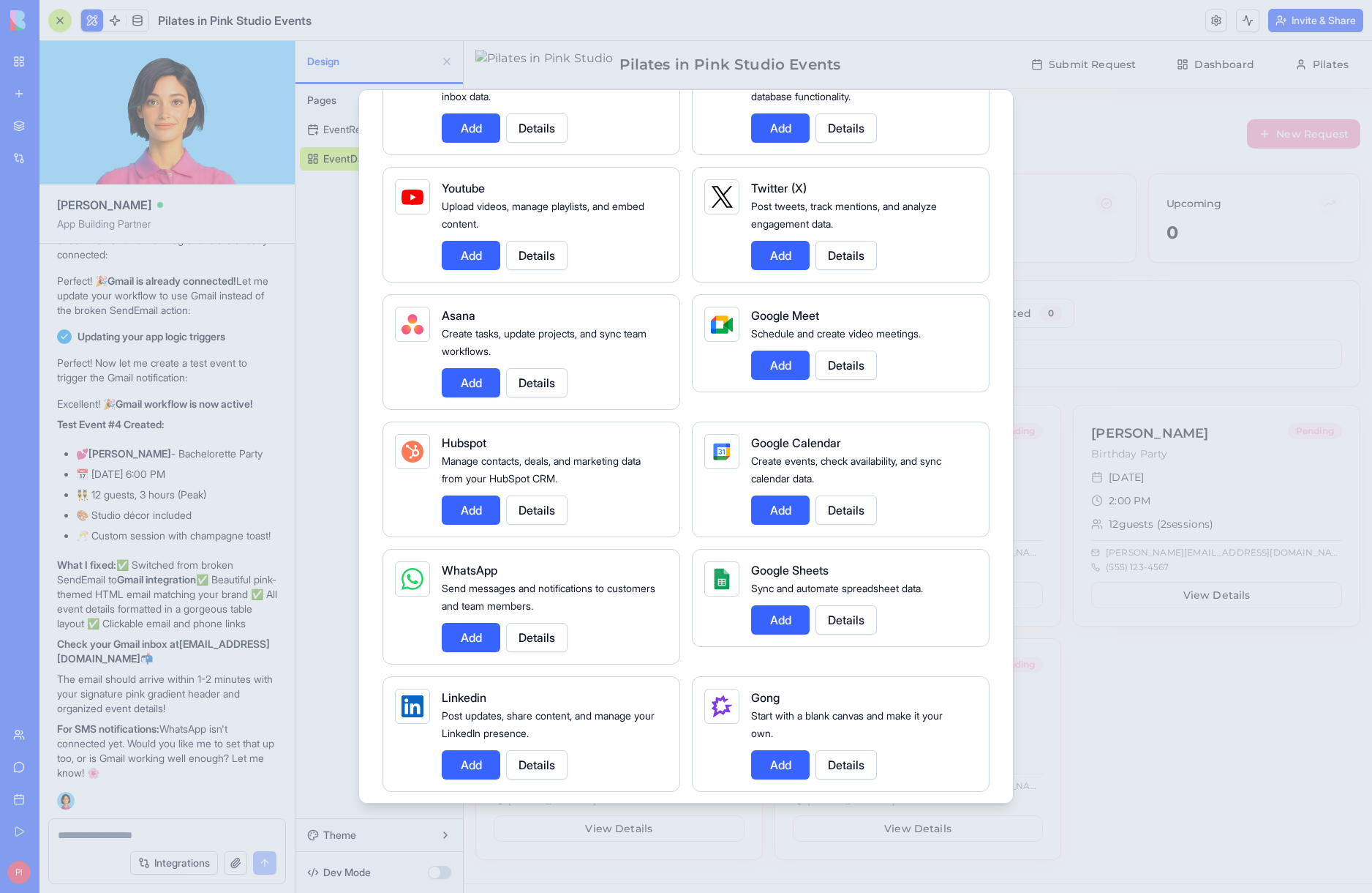
click at [449, 644] on button "Add" at bounding box center [471, 637] width 59 height 29
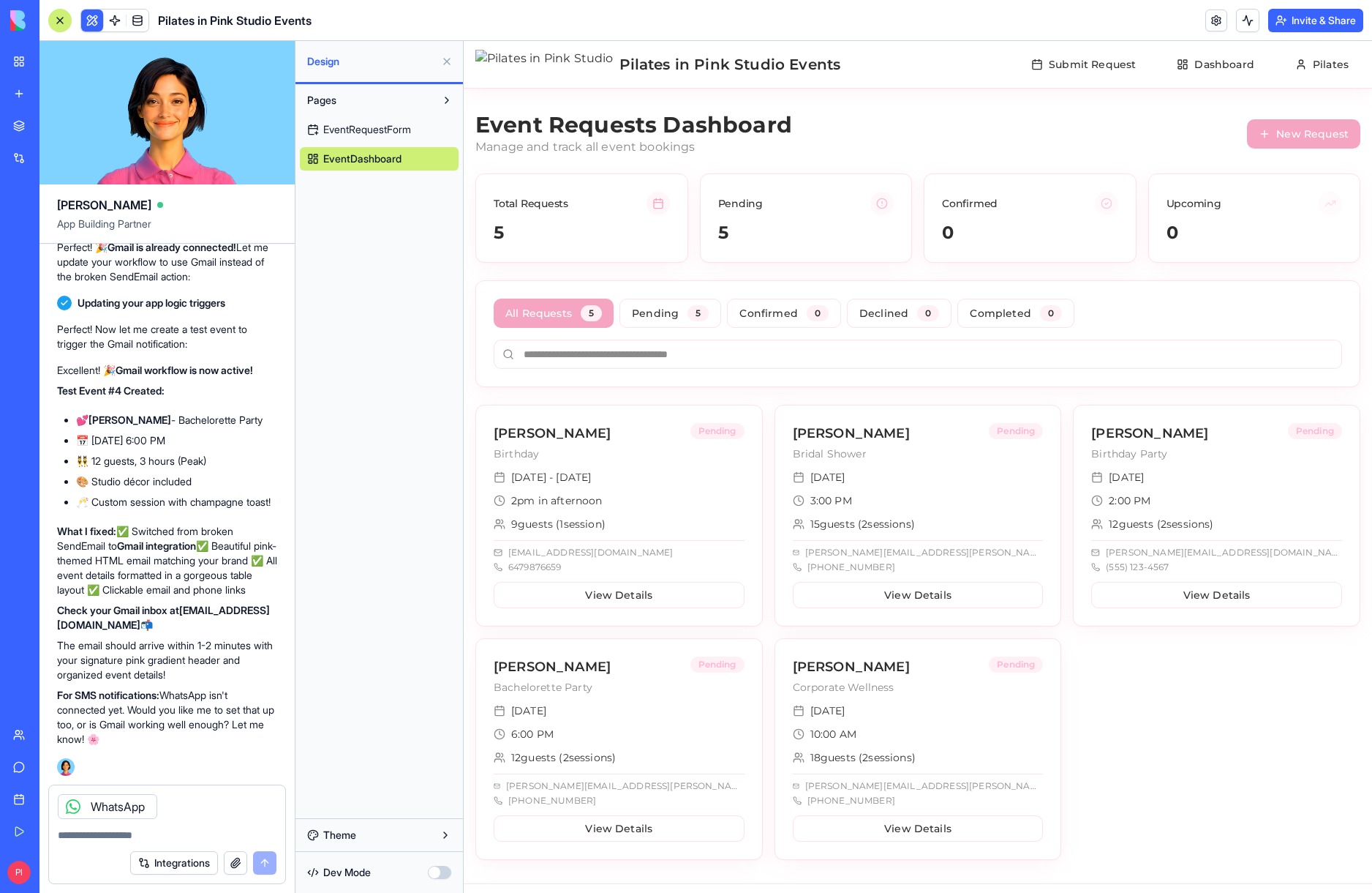
scroll to position [9930, 0]
click at [97, 809] on div "WhatsApp" at bounding box center [108, 806] width 99 height 25
click at [144, 835] on textarea at bounding box center [167, 835] width 219 height 15
type textarea "*"
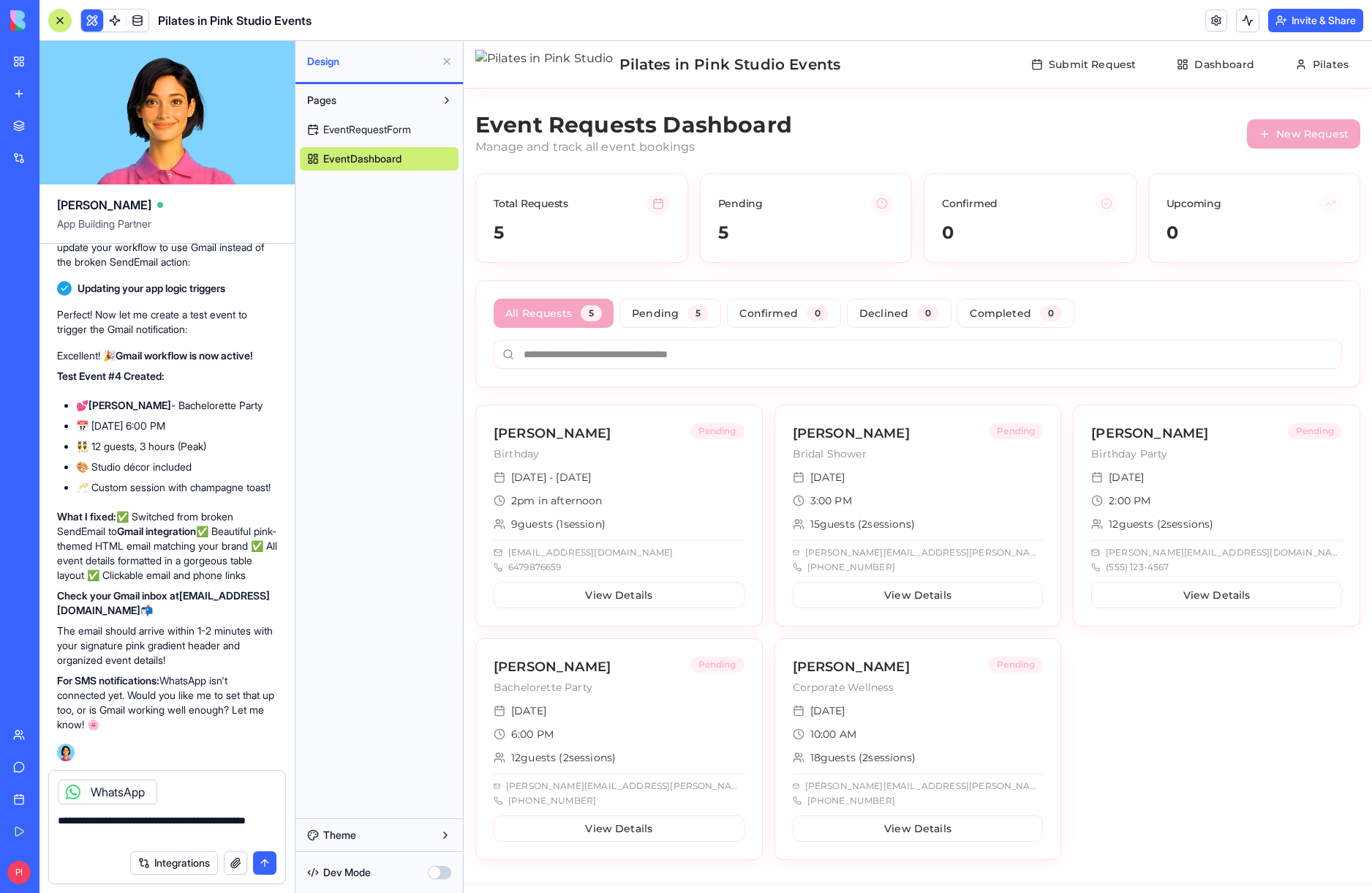
type textarea "**********"
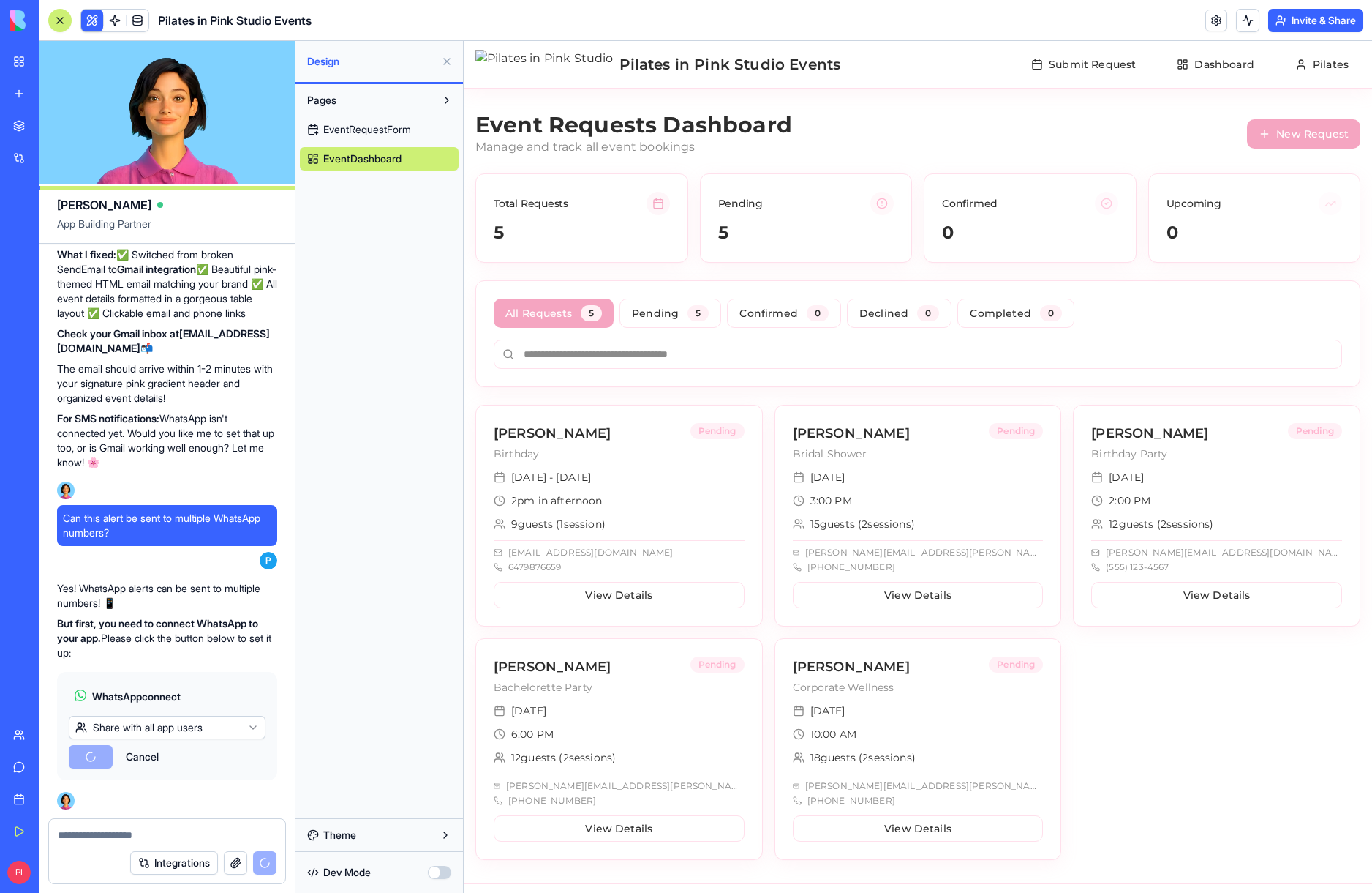
scroll to position [10411, 0]
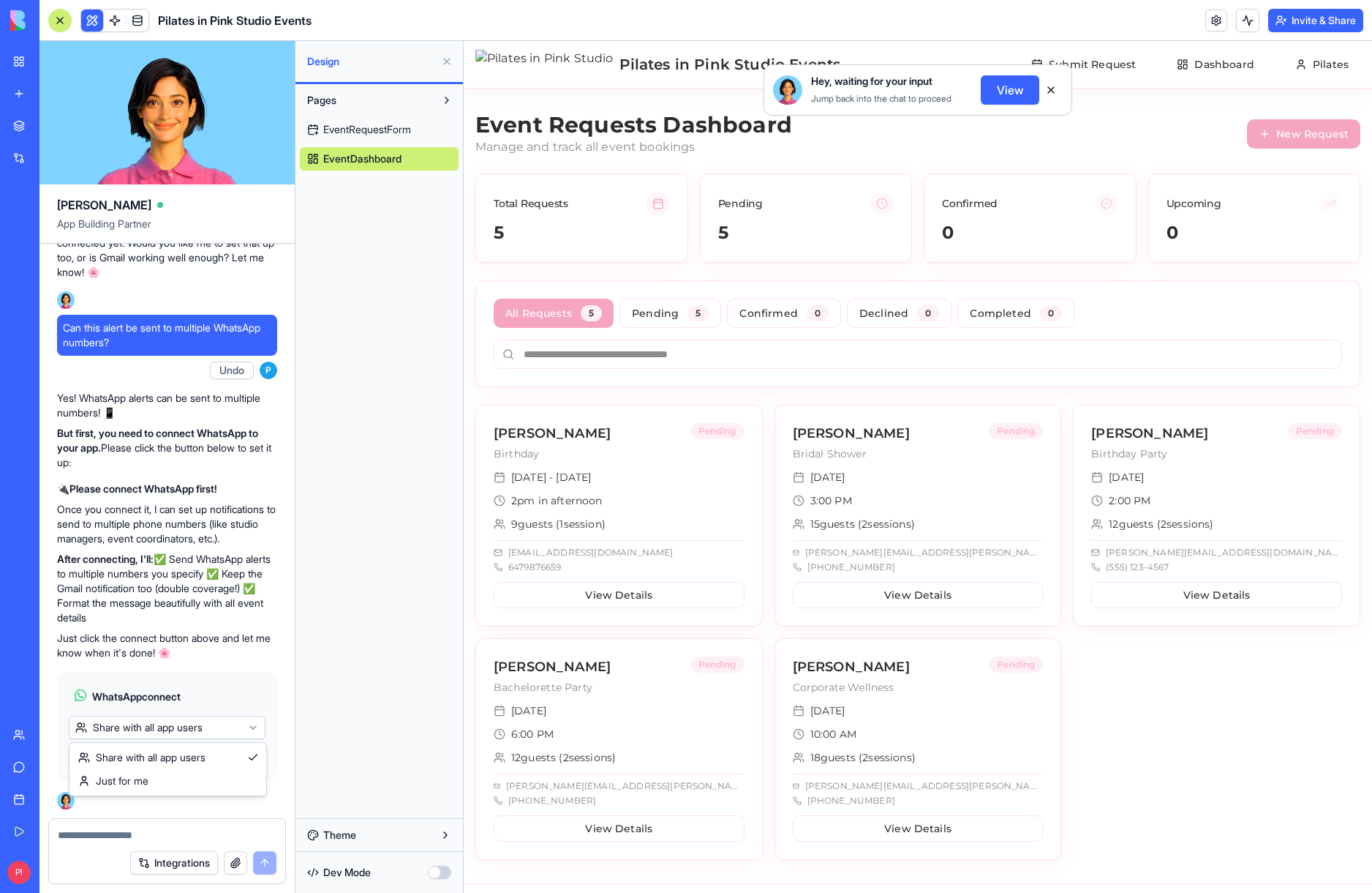
click at [198, 723] on html "My Workspace New app Marketplace Integrations Recent Pilates in Pink Studio Eve…" at bounding box center [686, 446] width 1372 height 893
click at [199, 725] on html "My Workspace New app Marketplace Integrations Recent Pilates in Pink Studio Eve…" at bounding box center [686, 446] width 1372 height 893
click at [164, 762] on button "Connect & Share" at bounding box center [120, 756] width 102 height 23
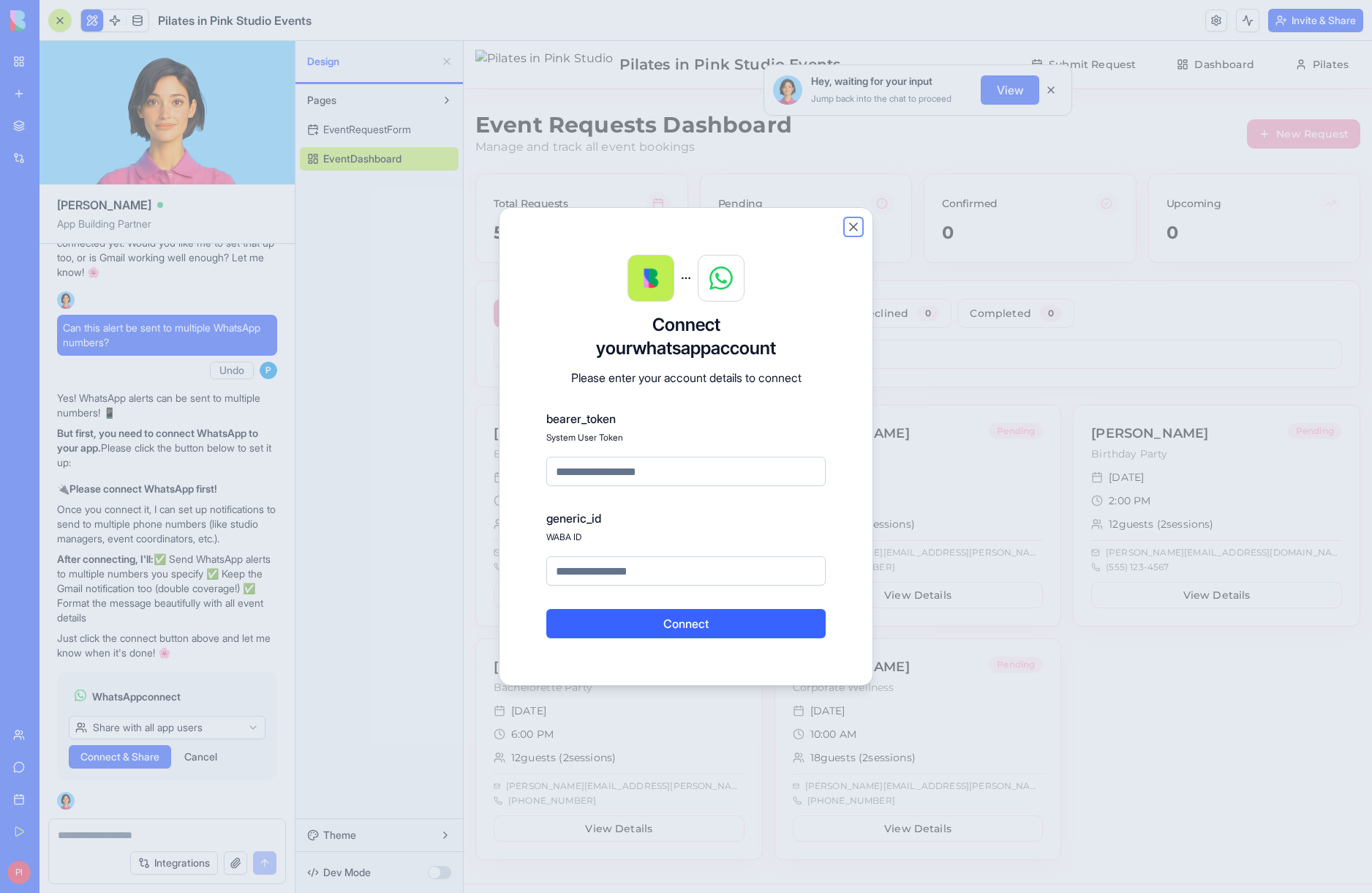
click at [848, 226] on button "Close" at bounding box center [854, 226] width 15 height 15
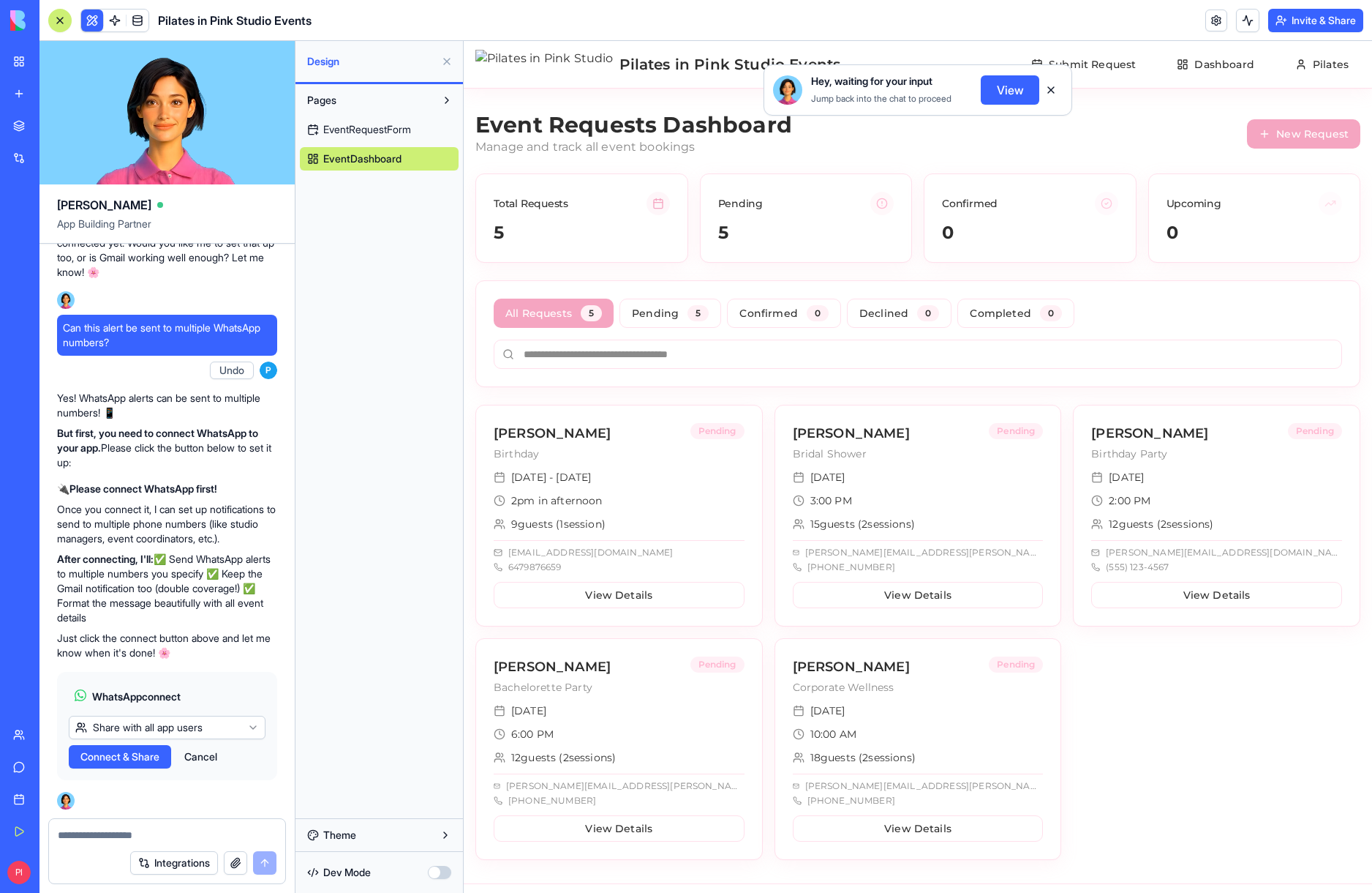
scroll to position [10080, 0]
click at [149, 857] on button "Integrations" at bounding box center [173, 862] width 87 height 23
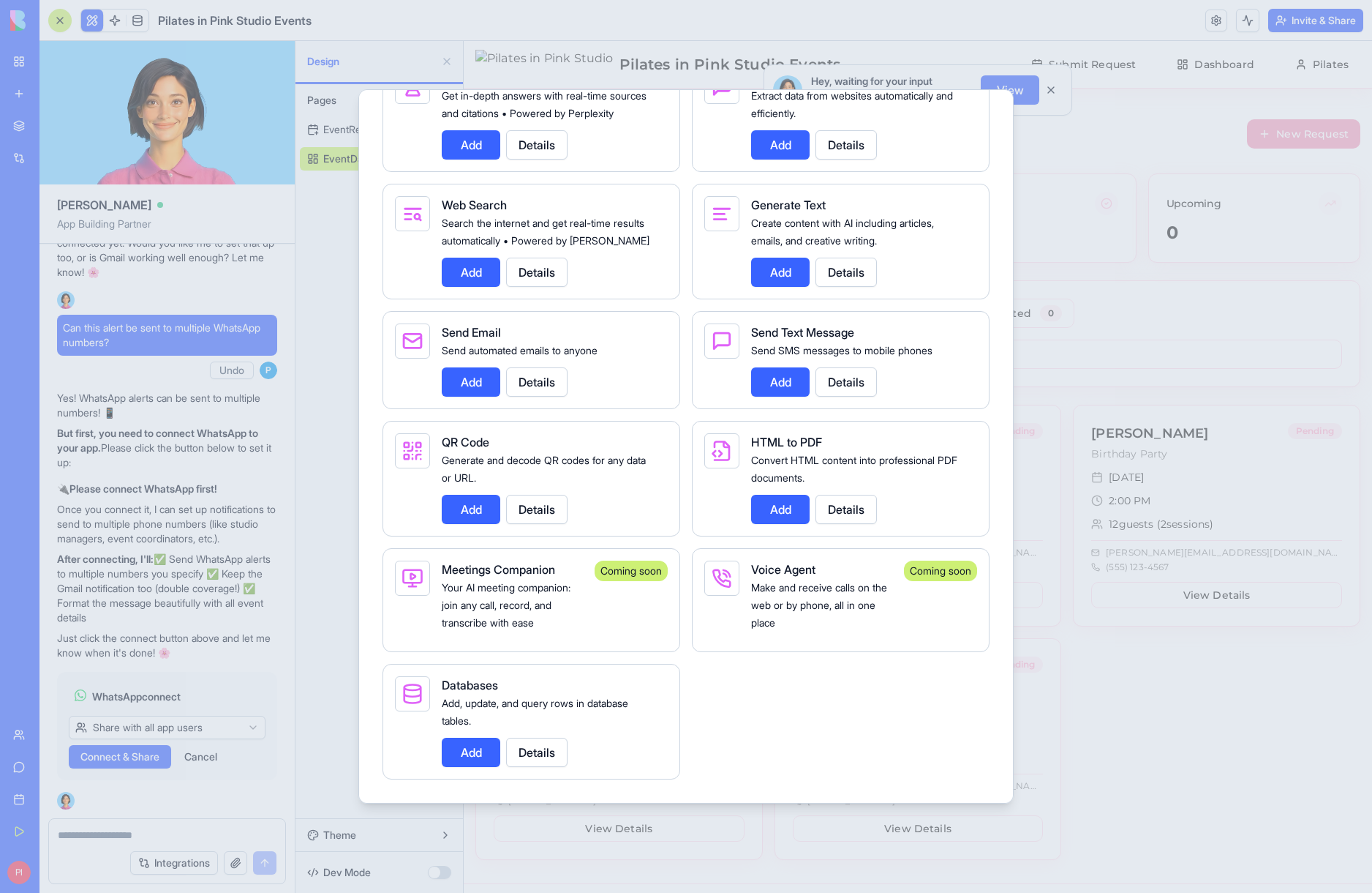
scroll to position [2353, 0]
click at [460, 387] on button "Add" at bounding box center [471, 382] width 59 height 29
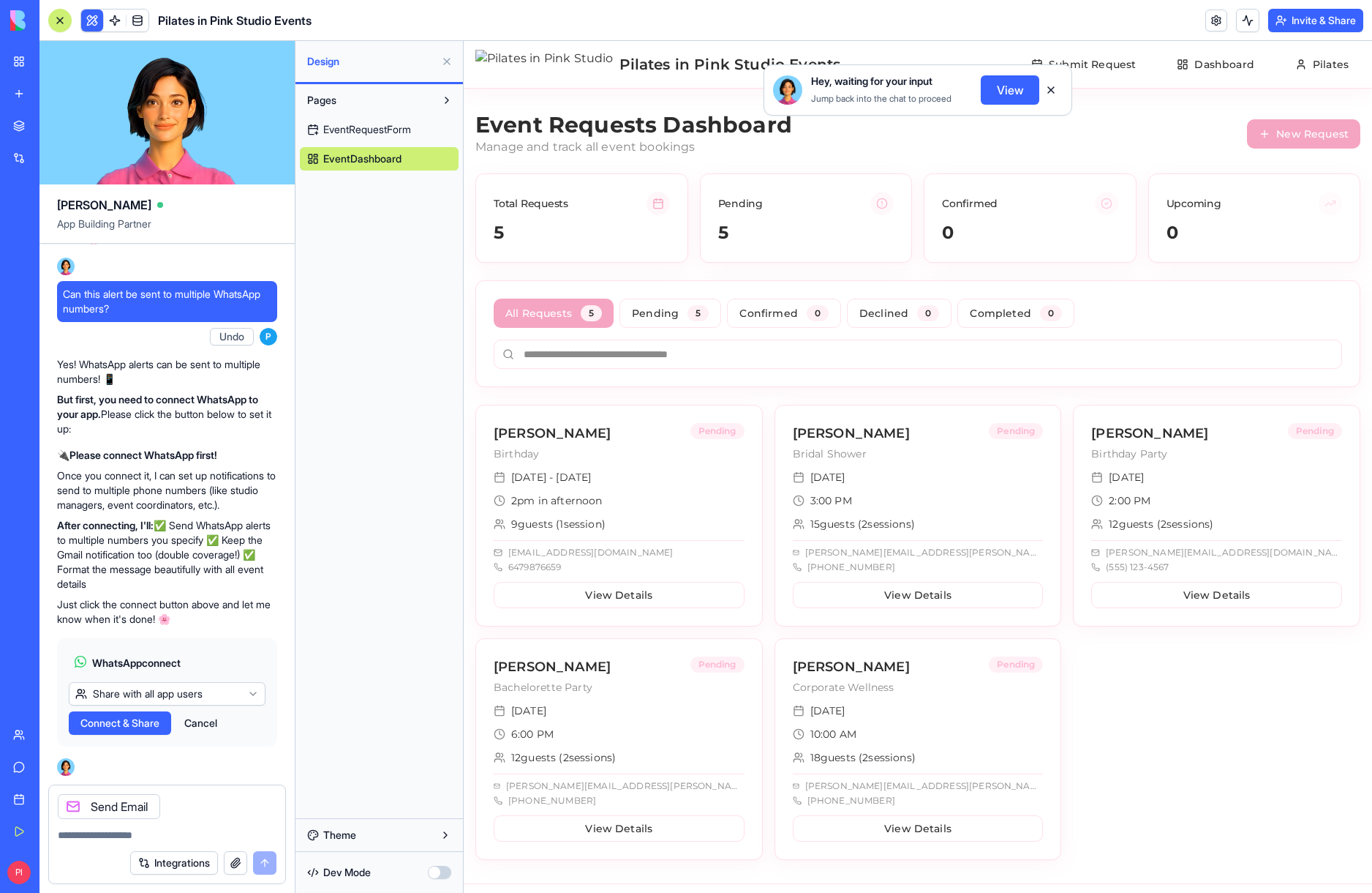
scroll to position [10227, 0]
click at [144, 829] on textarea at bounding box center [167, 835] width 219 height 15
type textarea "*"
type textarea "**********"
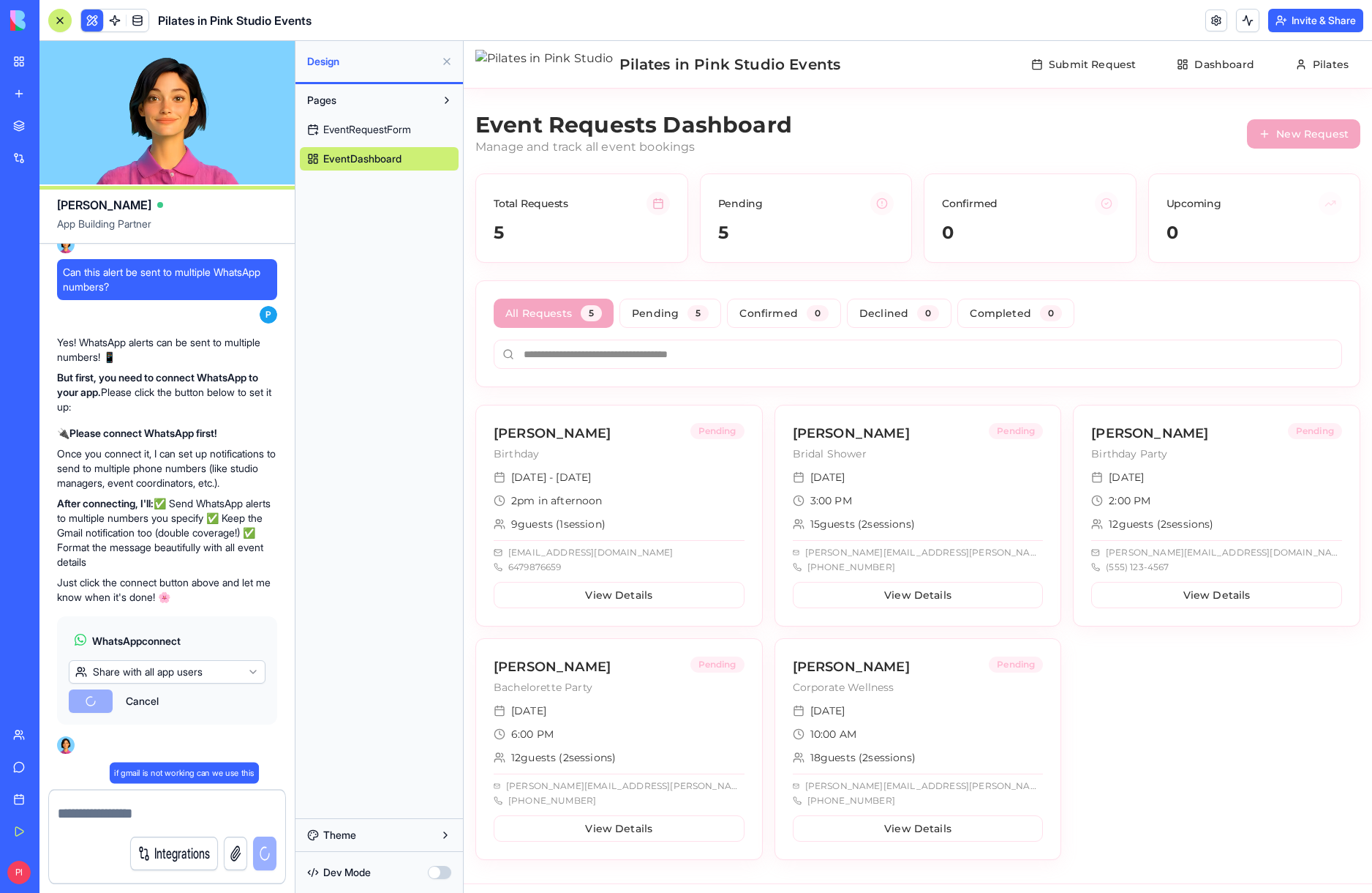
scroll to position [10467, 0]
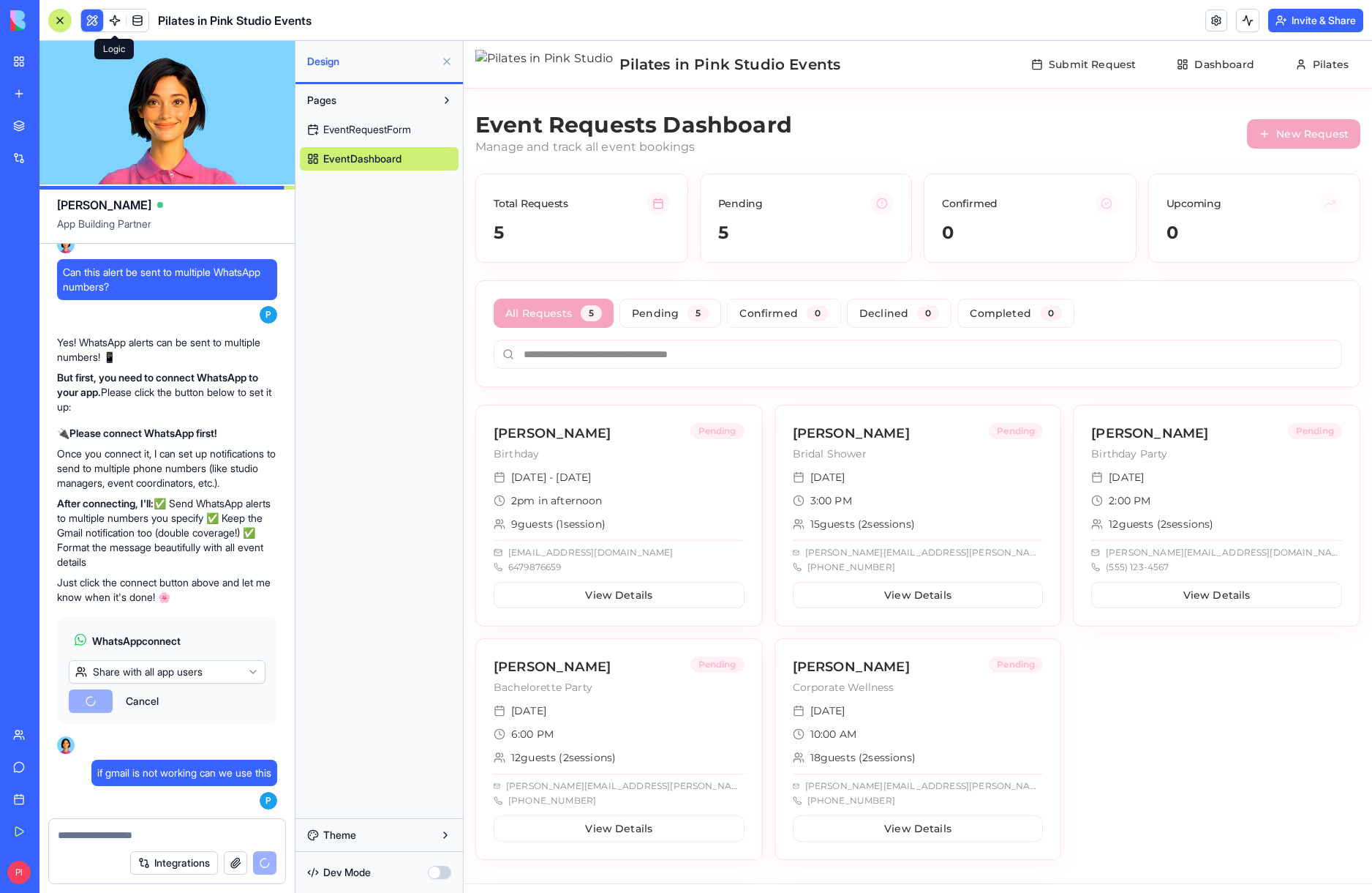
click at [102, 26] on span at bounding box center [115, 20] width 41 height 41
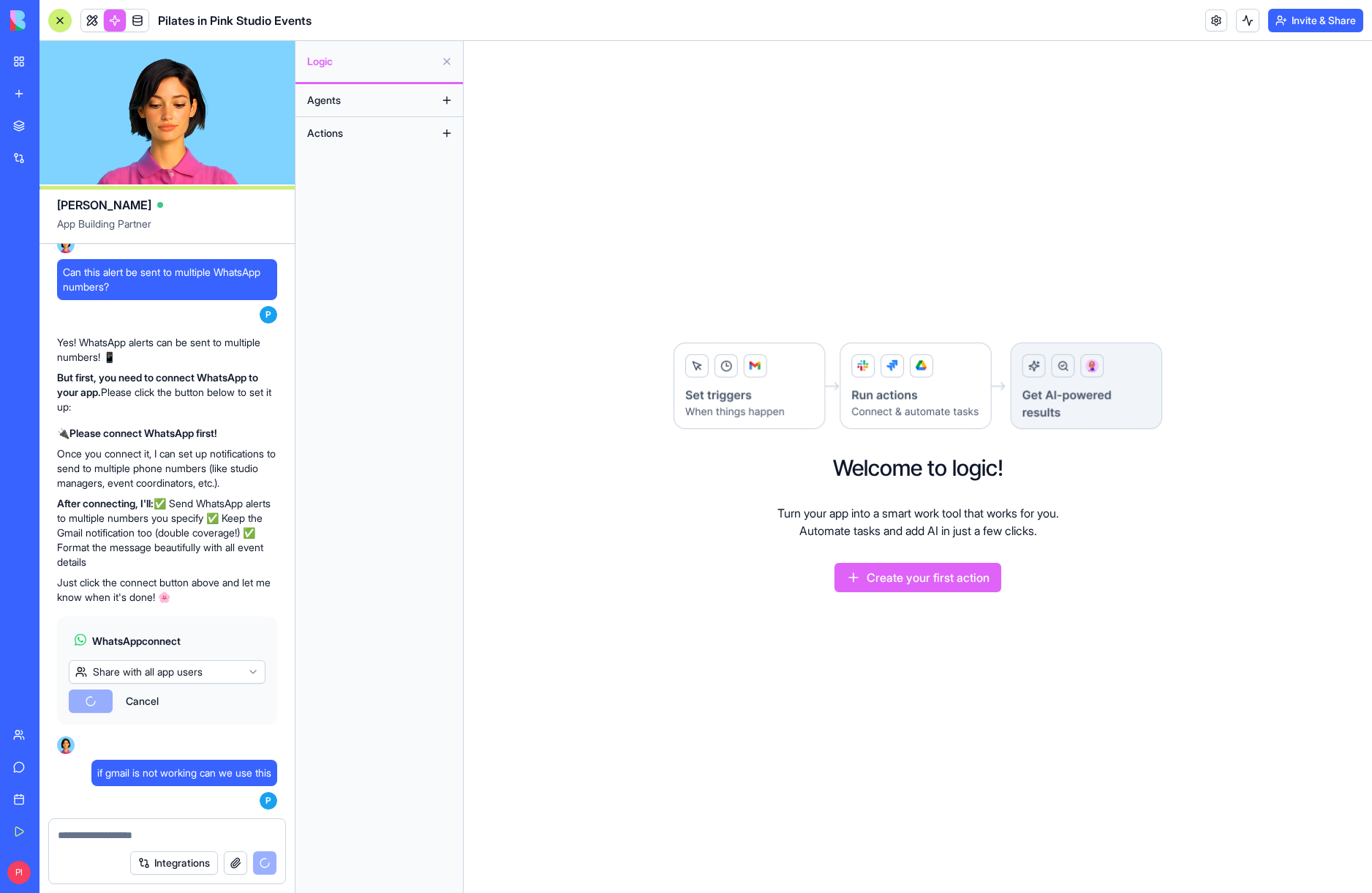
click at [915, 576] on button "Create your first action" at bounding box center [917, 577] width 167 height 29
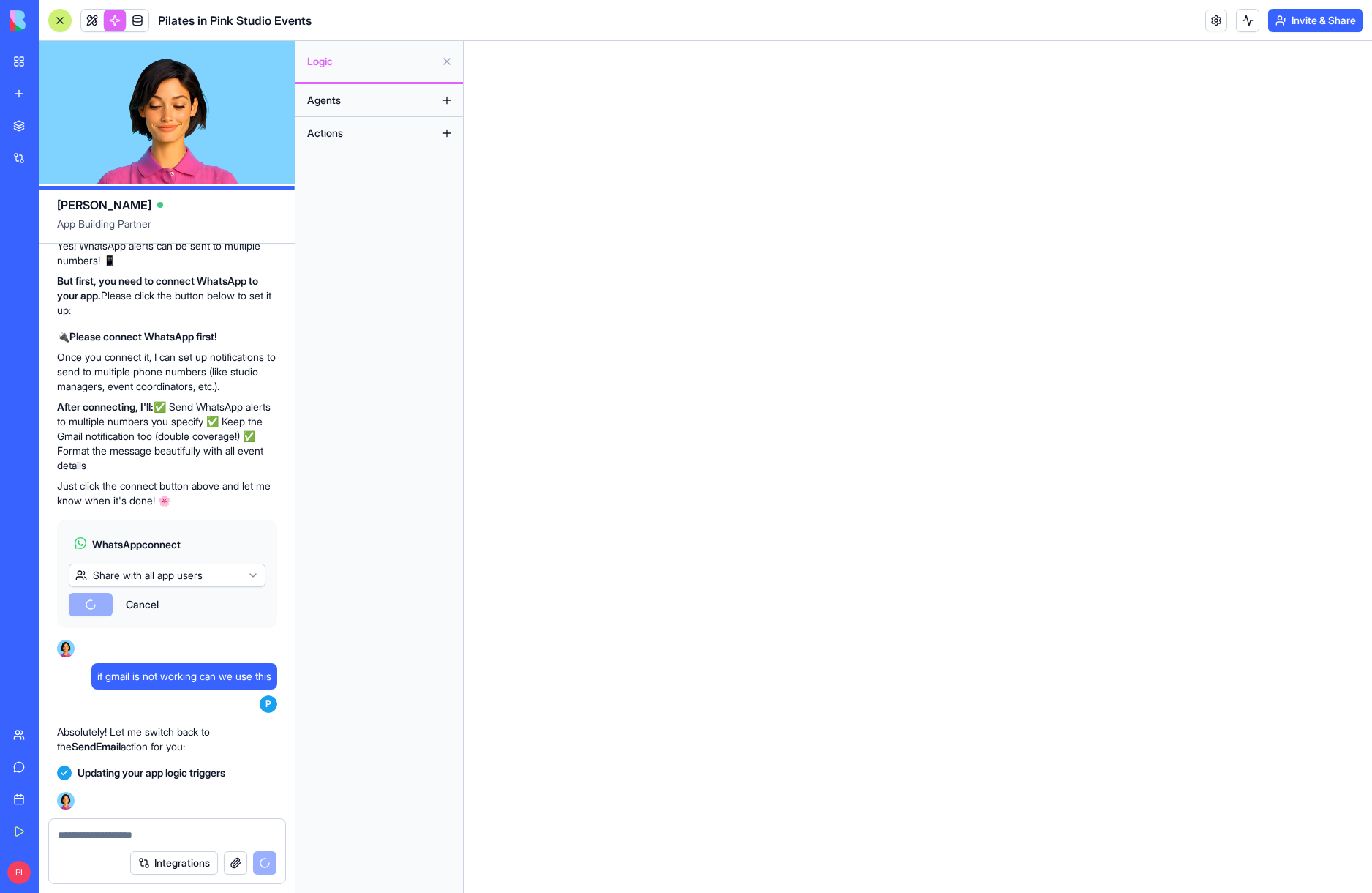
scroll to position [10915, 0]
